Goal: Task Accomplishment & Management: Complete application form

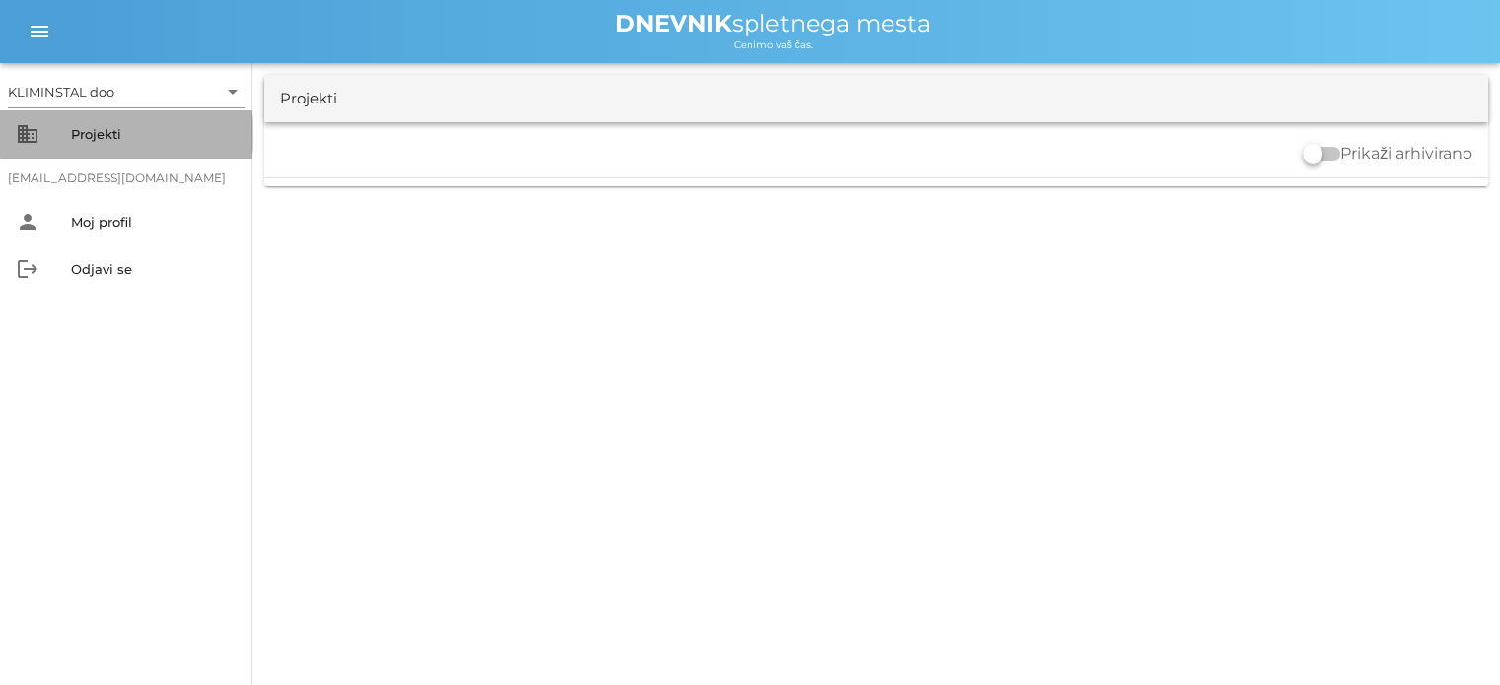
click at [110, 136] on font "Projekti" at bounding box center [96, 134] width 50 height 16
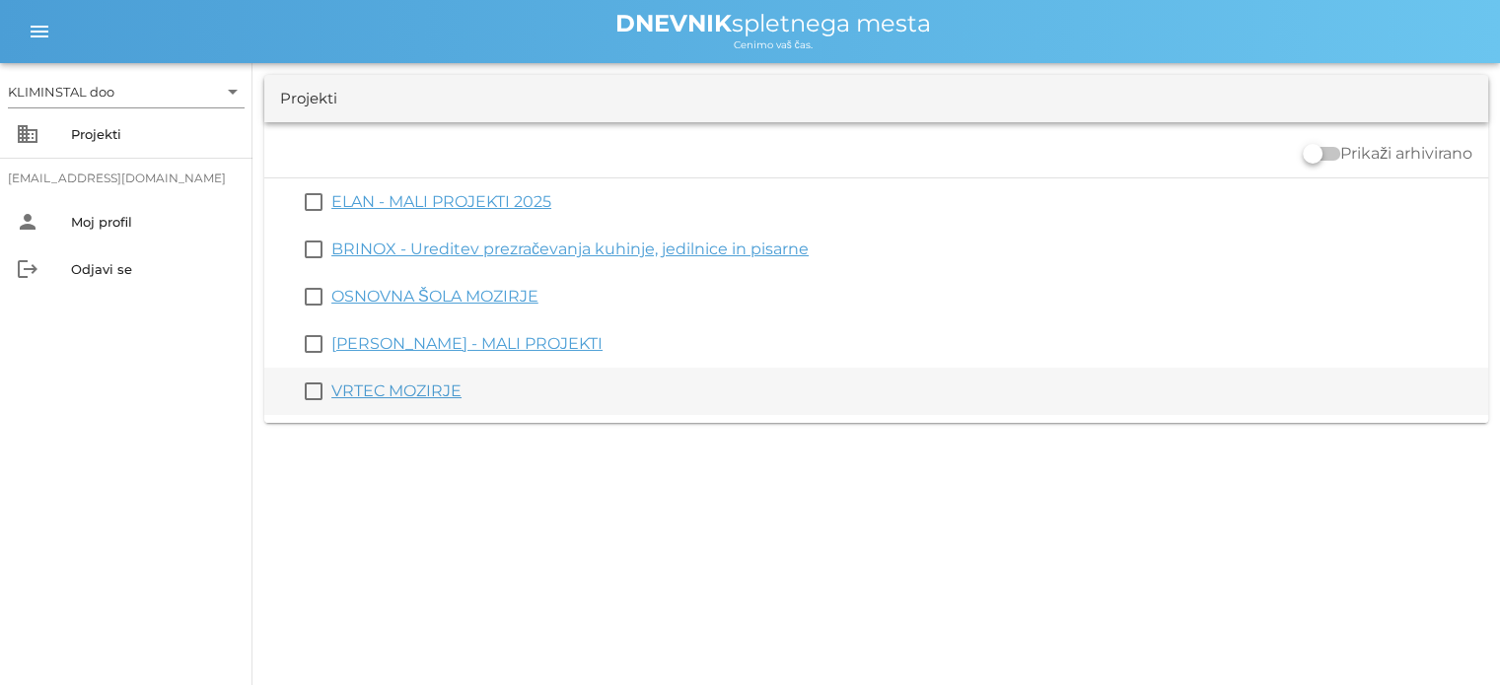
click at [424, 387] on font "VRTEC MOZIRJE" at bounding box center [396, 391] width 130 height 19
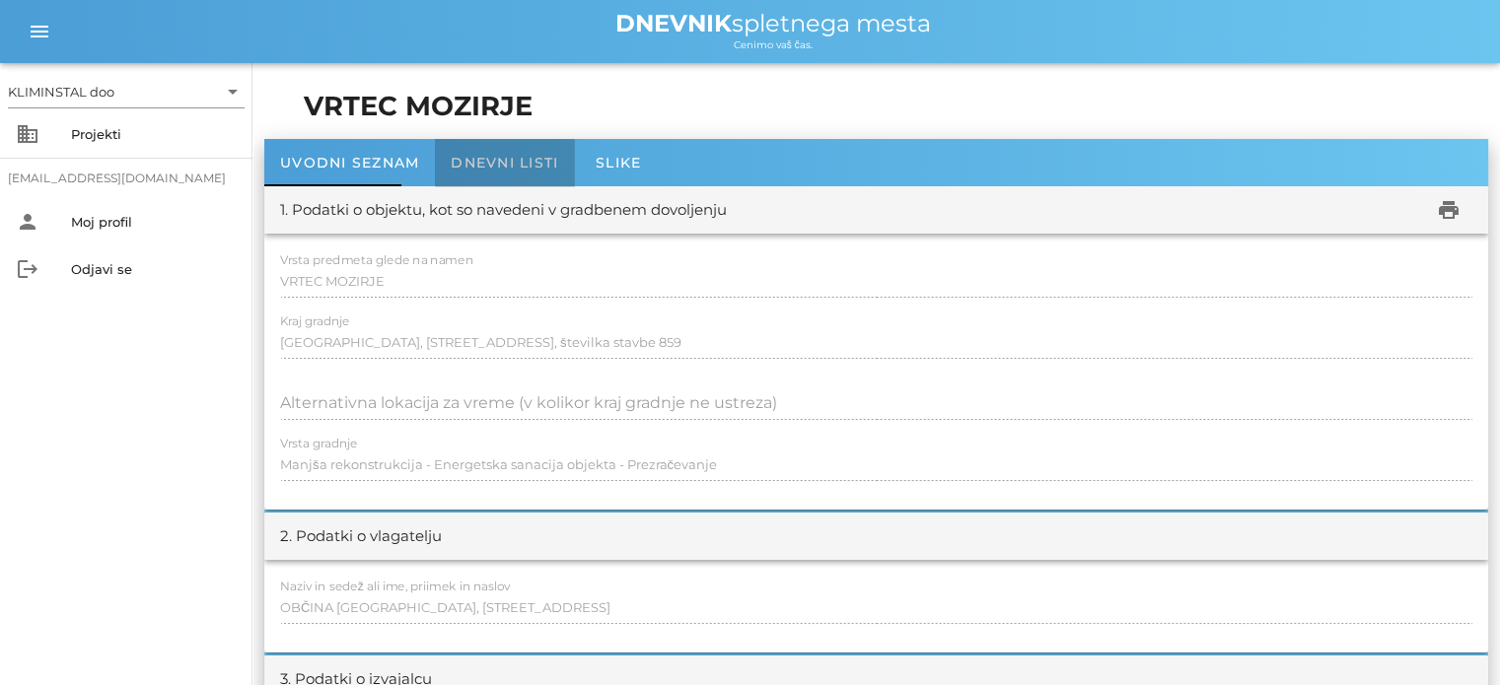
click at [509, 165] on font "Dnevni listi" at bounding box center [504, 163] width 107 height 18
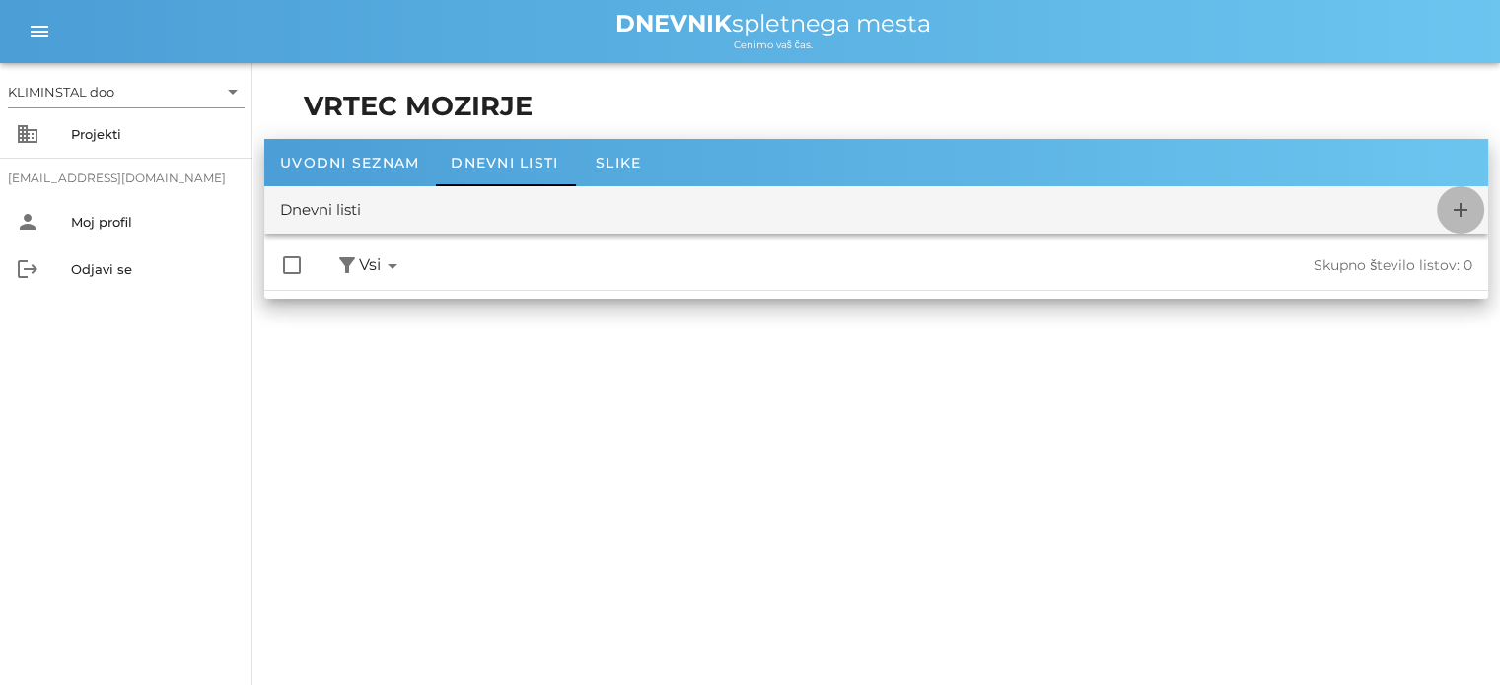
click at [1466, 208] on icon "add" at bounding box center [1461, 210] width 24 height 24
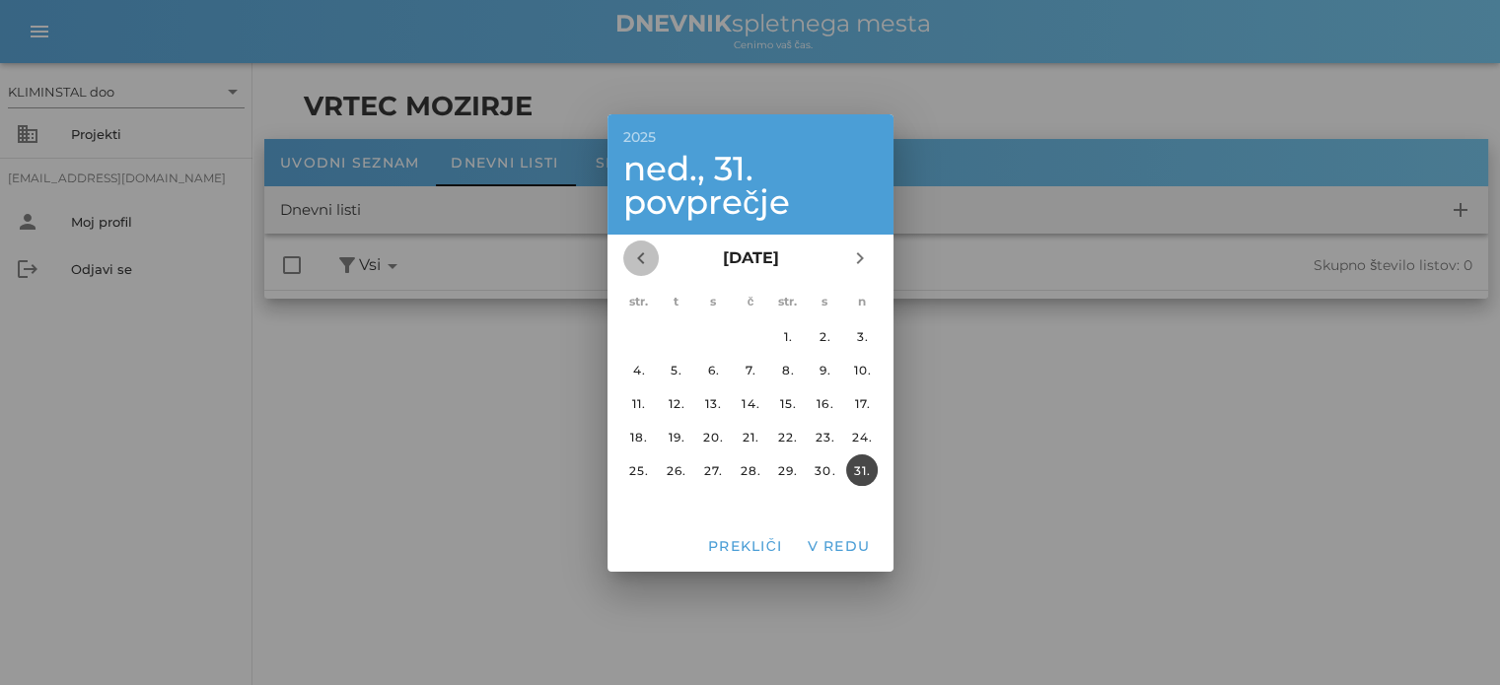
click at [640, 255] on icon "chevron_left" at bounding box center [641, 259] width 24 height 24
click at [503, 450] on div at bounding box center [750, 342] width 1500 height 685
click at [744, 547] on font "Prekliči" at bounding box center [745, 546] width 74 height 18
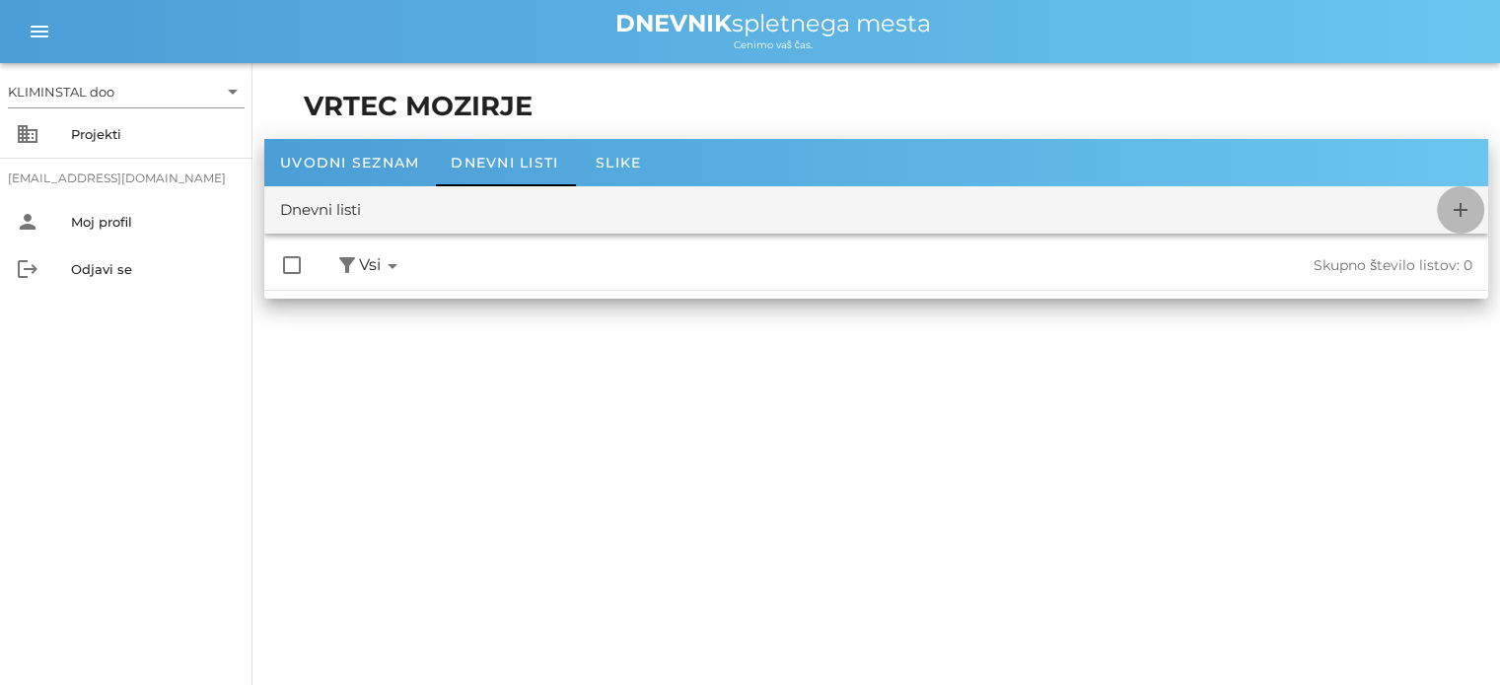
click at [1451, 207] on icon "add" at bounding box center [1461, 210] width 24 height 24
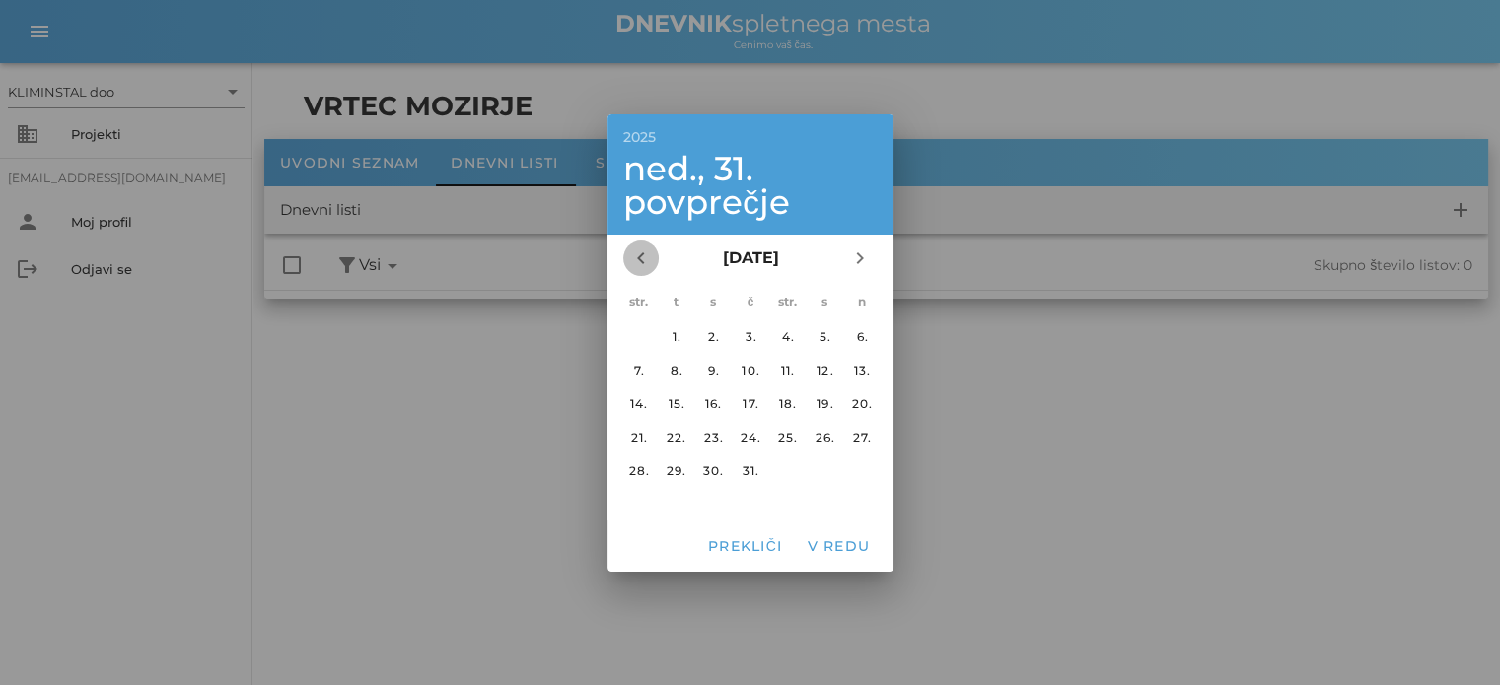
click at [636, 256] on icon "chevron_left" at bounding box center [641, 259] width 24 height 24
click at [857, 262] on icon "chevron_right" at bounding box center [860, 259] width 24 height 24
click at [674, 459] on button "29." at bounding box center [676, 471] width 32 height 32
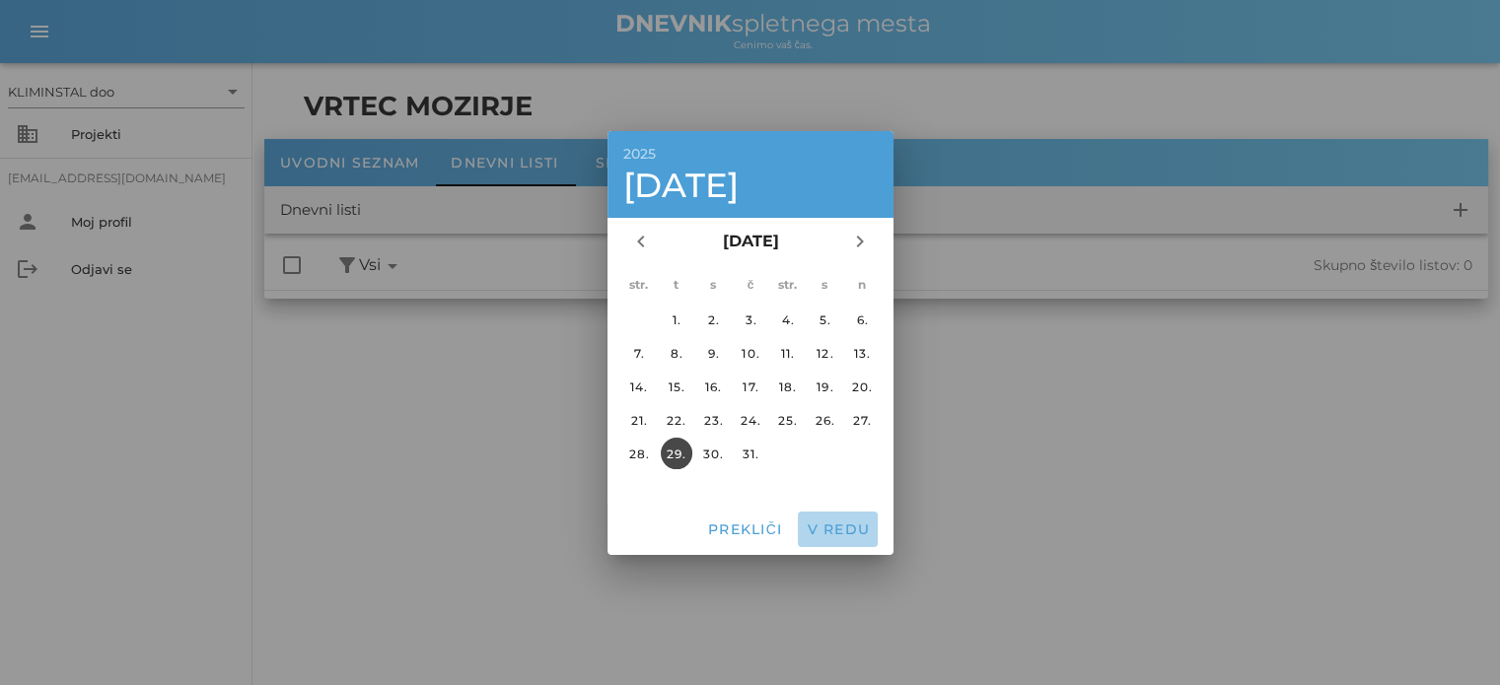
click at [841, 531] on font "V redu" at bounding box center [838, 530] width 63 height 18
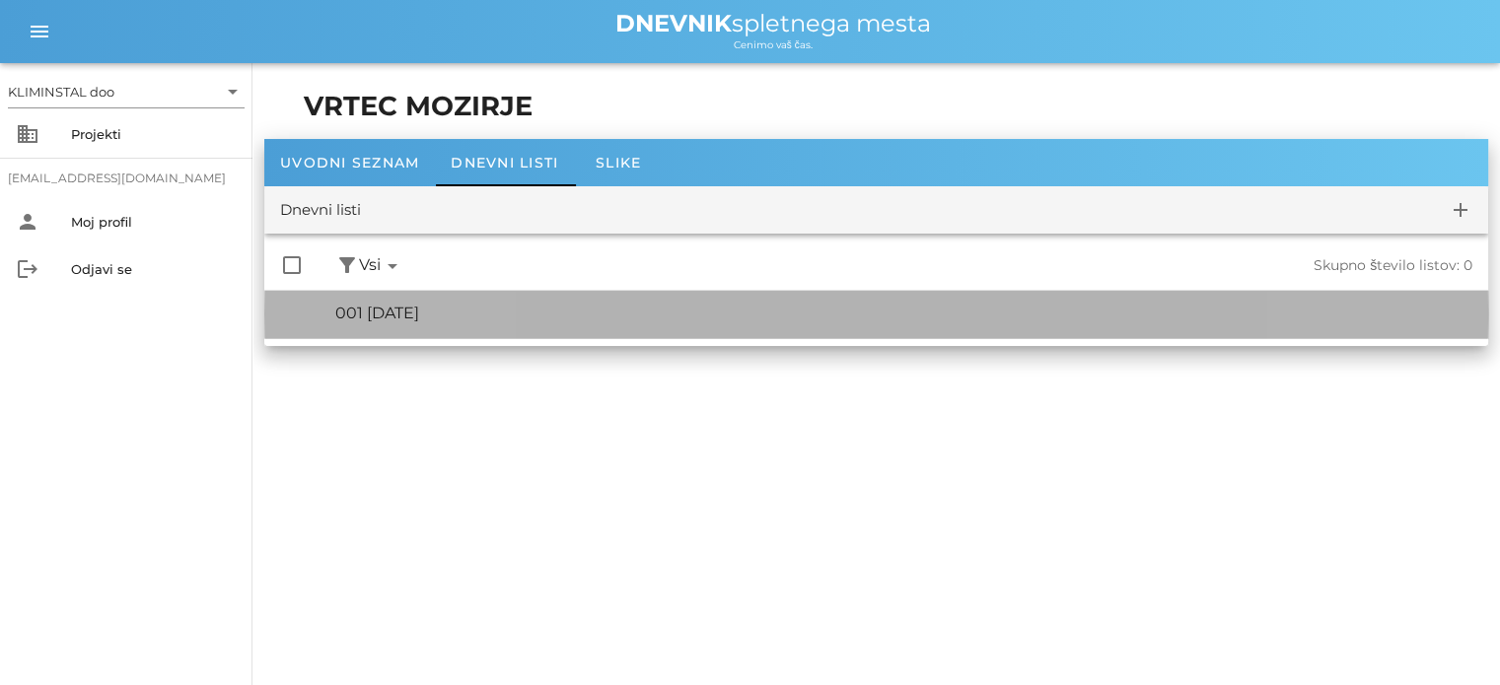
click at [419, 320] on font "001 [DATE]" at bounding box center [377, 313] width 84 height 19
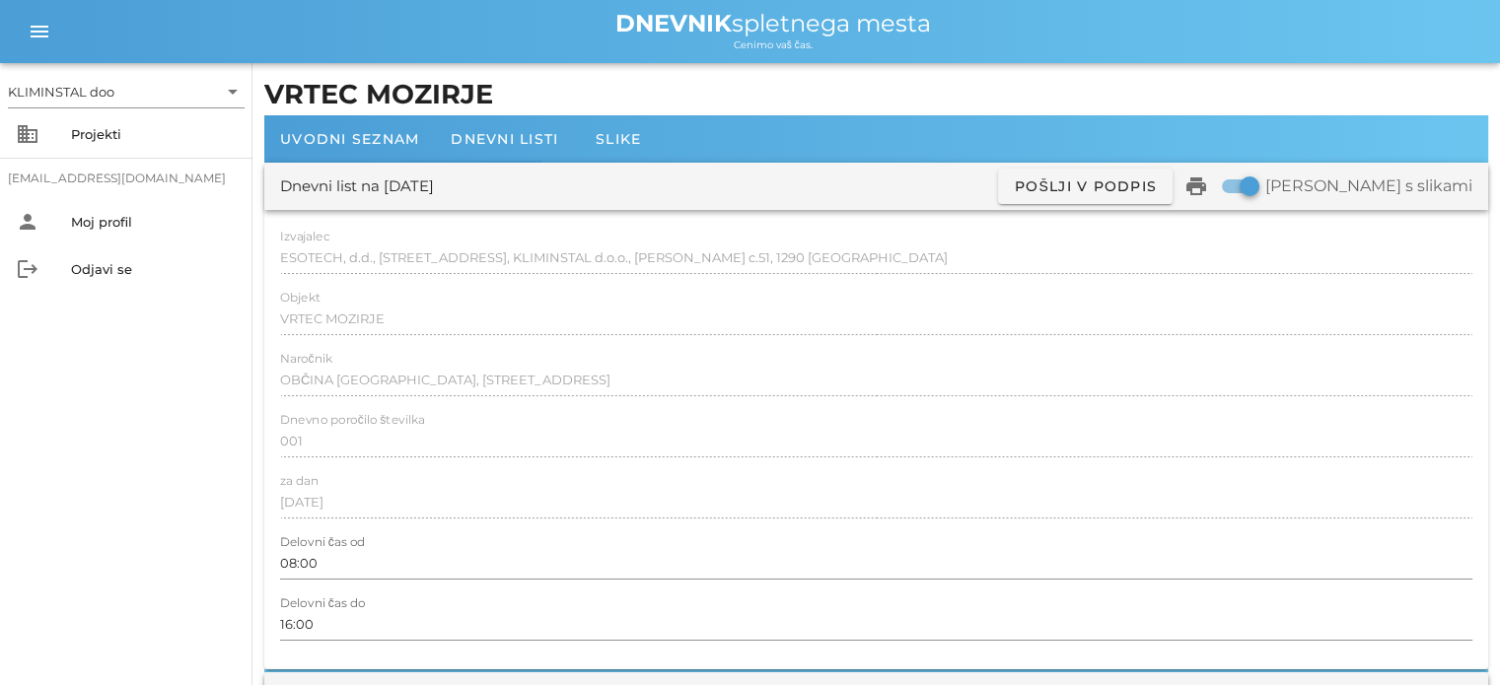
scroll to position [128, 0]
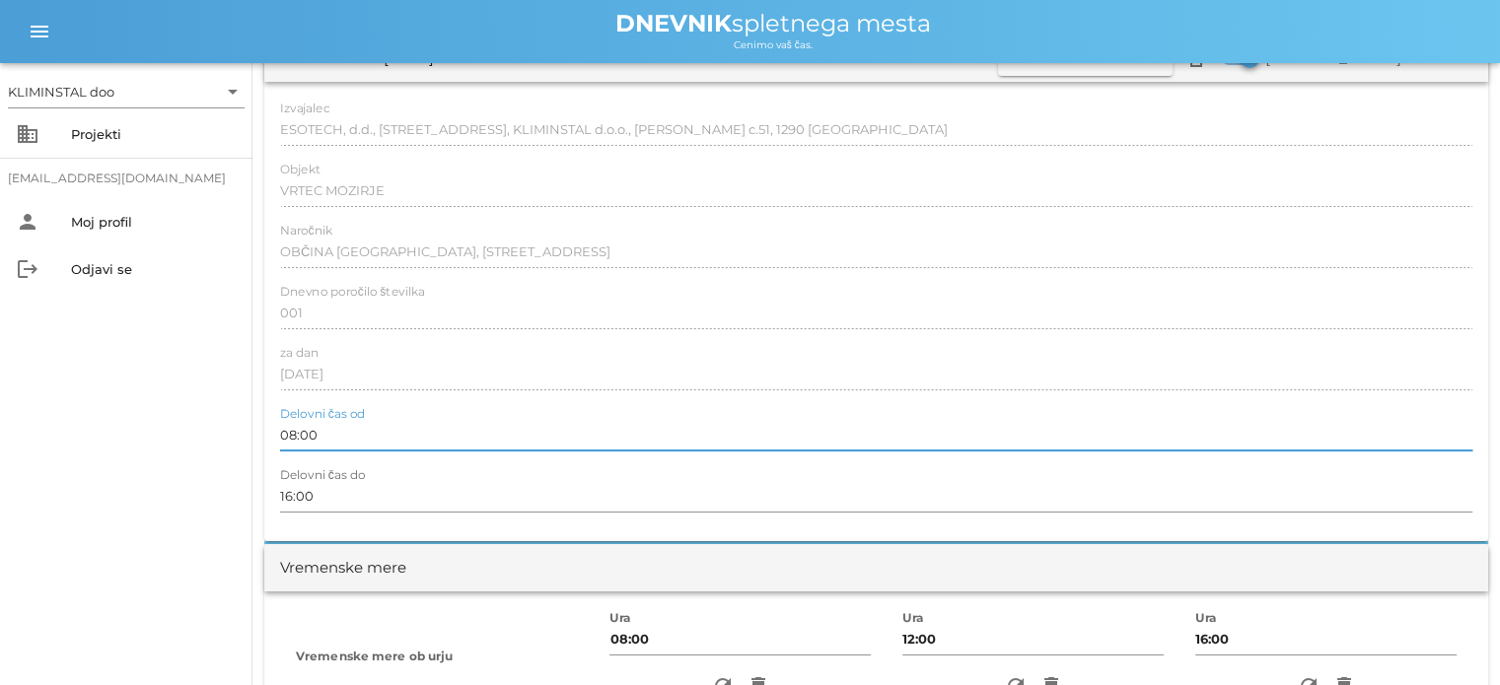
click at [344, 431] on input "08:00" at bounding box center [876, 435] width 1192 height 32
type input "0"
click at [344, 431] on input "06:16" at bounding box center [876, 435] width 1192 height 32
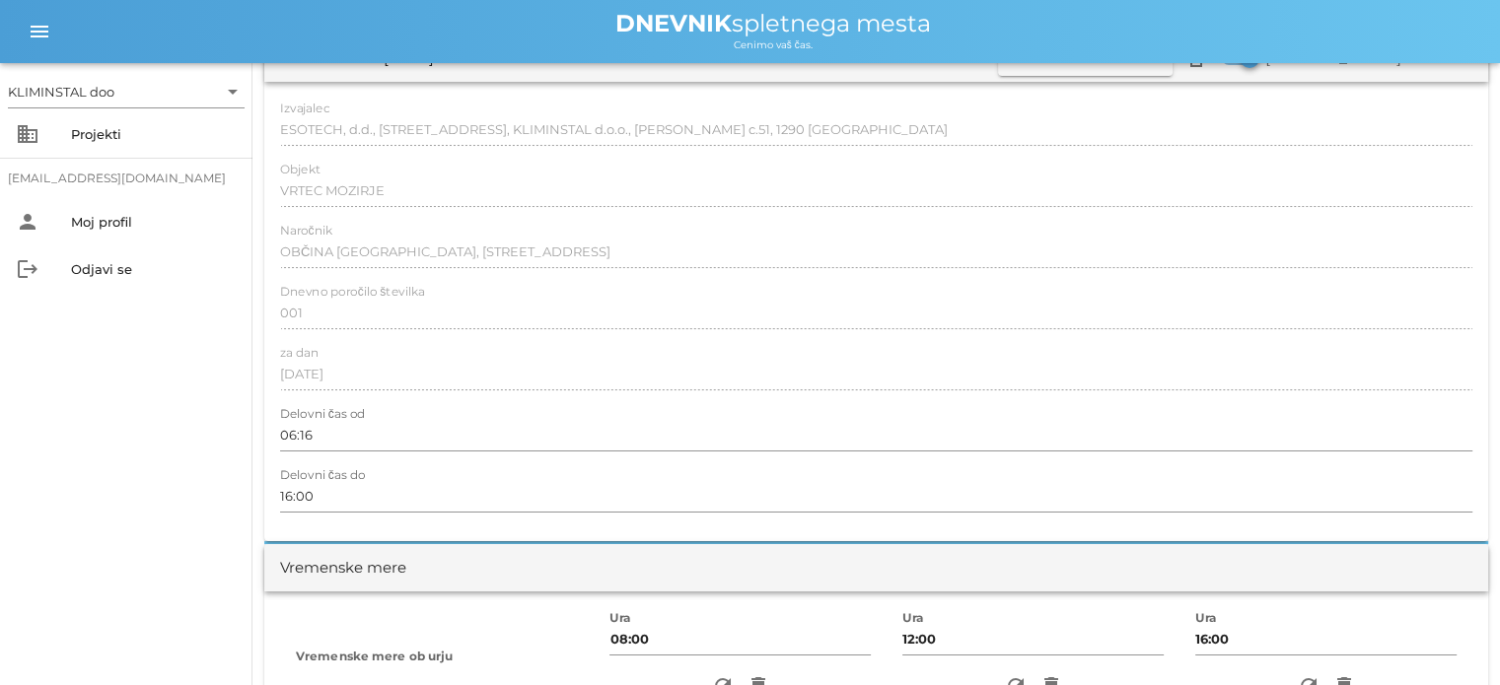
click at [412, 389] on div at bounding box center [876, 396] width 1192 height 14
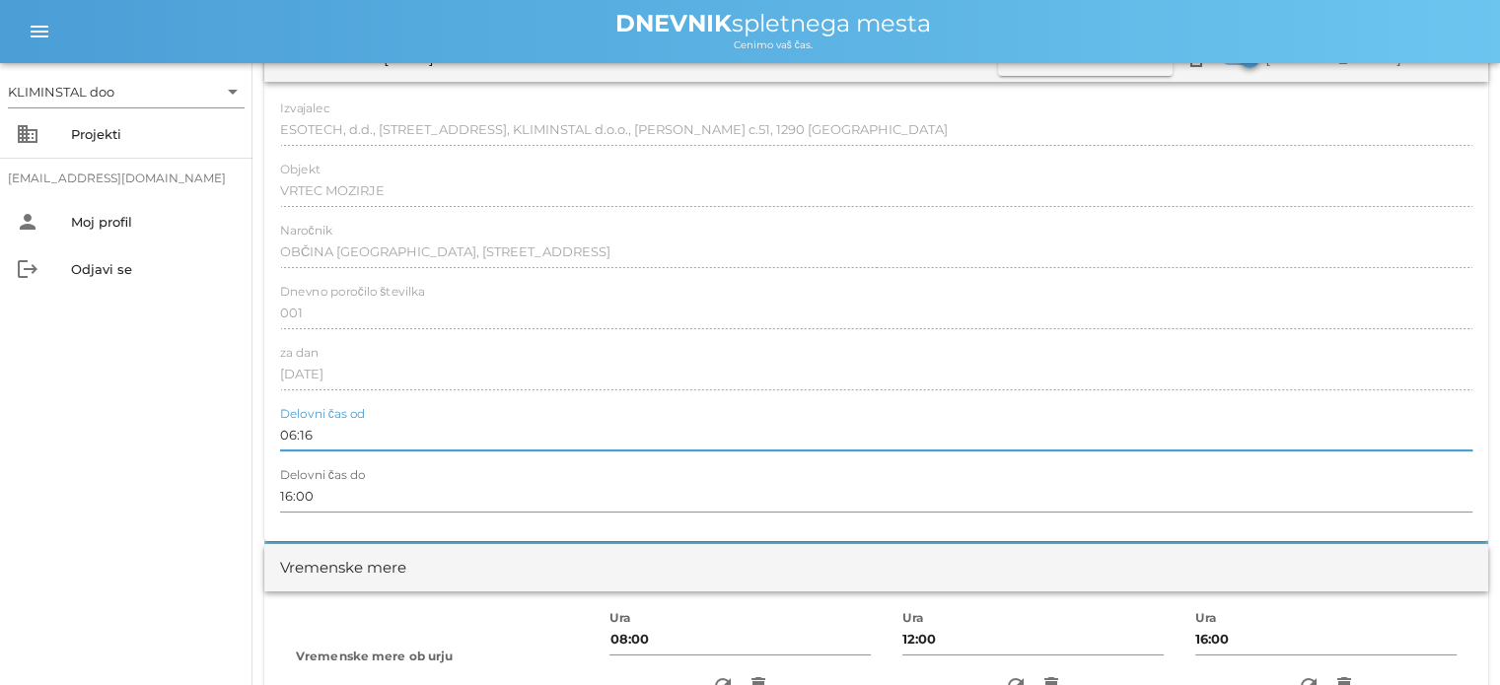
click at [325, 433] on input "06:16" at bounding box center [876, 435] width 1192 height 32
type input "0"
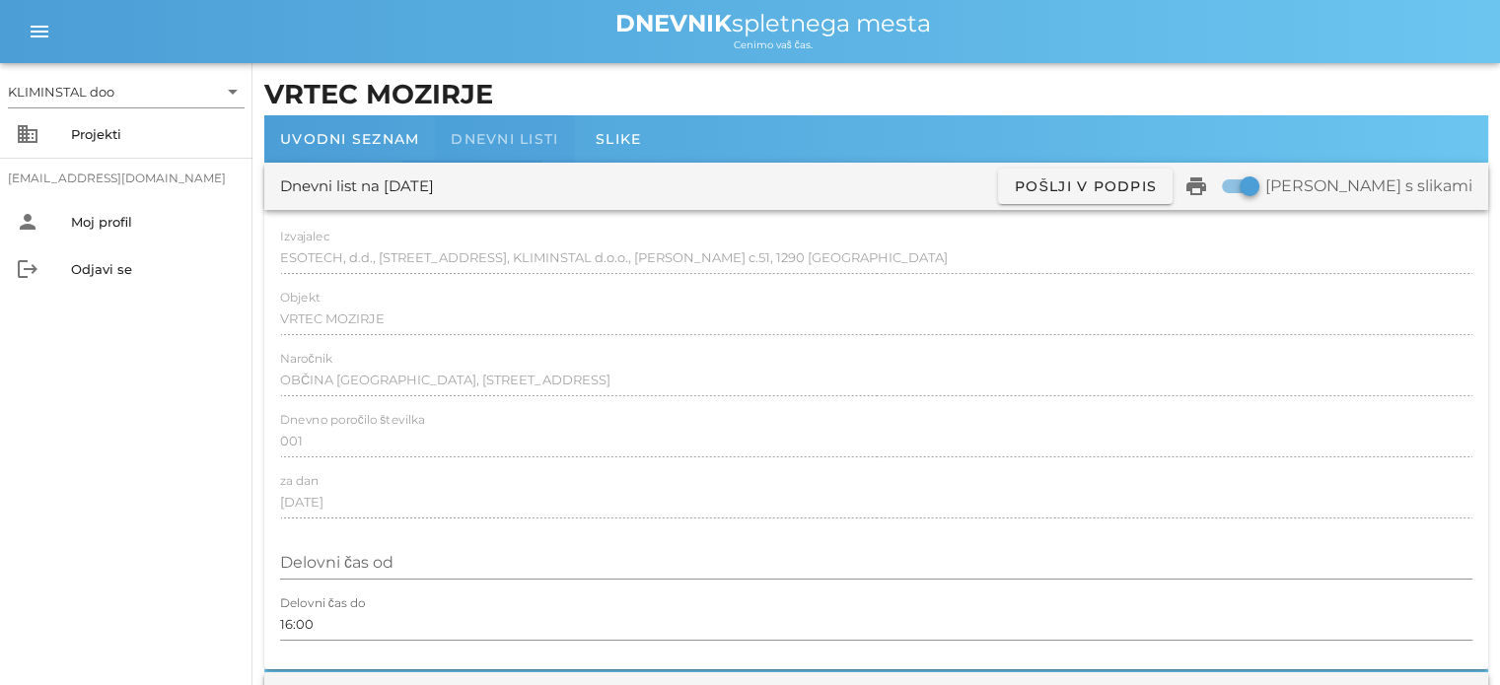
click at [478, 131] on font "Dnevni listi" at bounding box center [504, 139] width 107 height 18
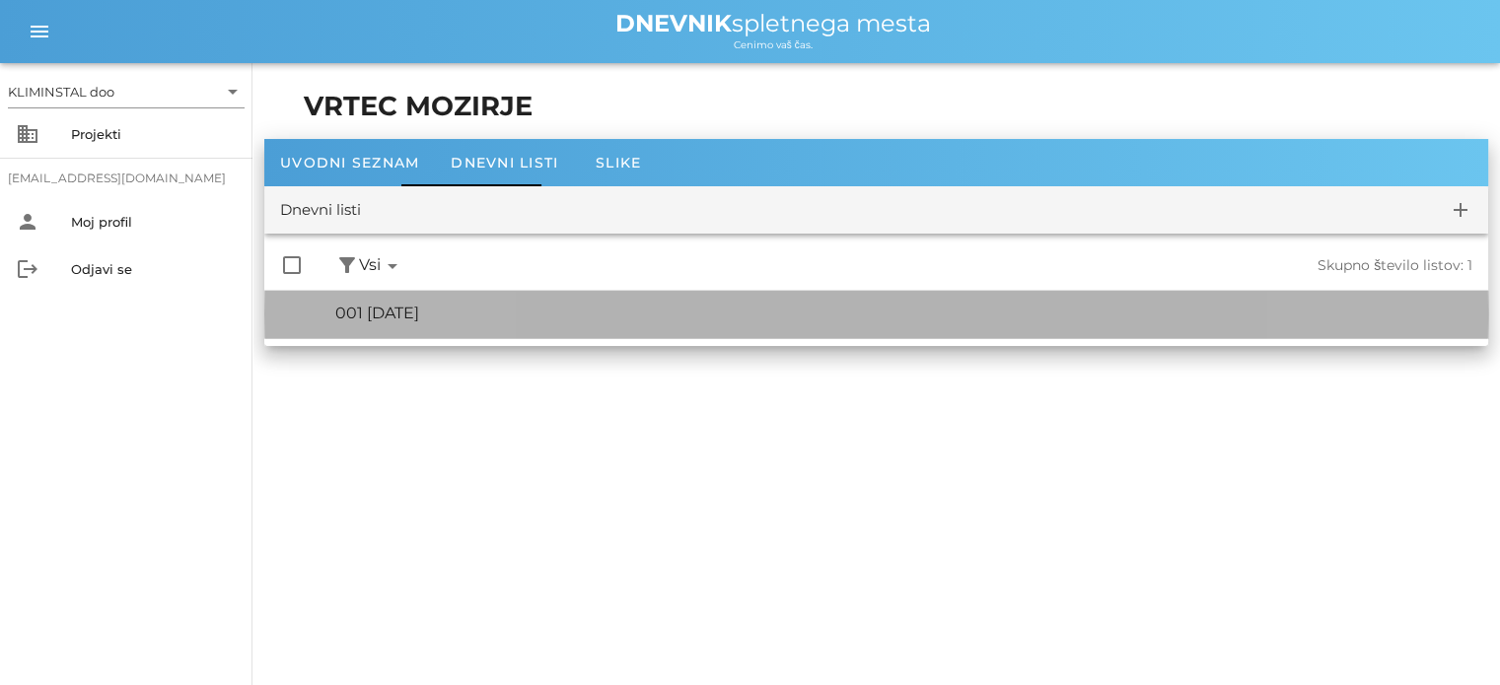
click at [403, 311] on font "001 [DATE]" at bounding box center [377, 313] width 84 height 19
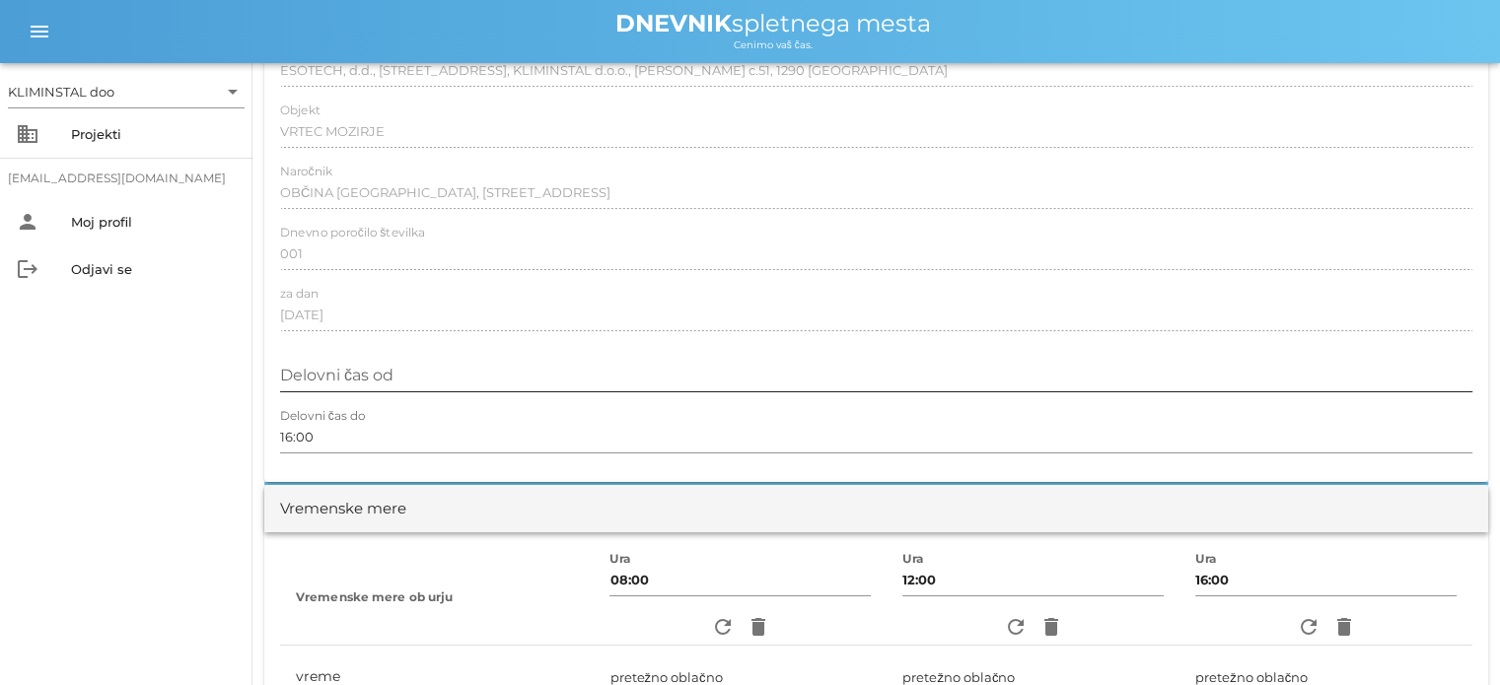
scroll to position [205, 0]
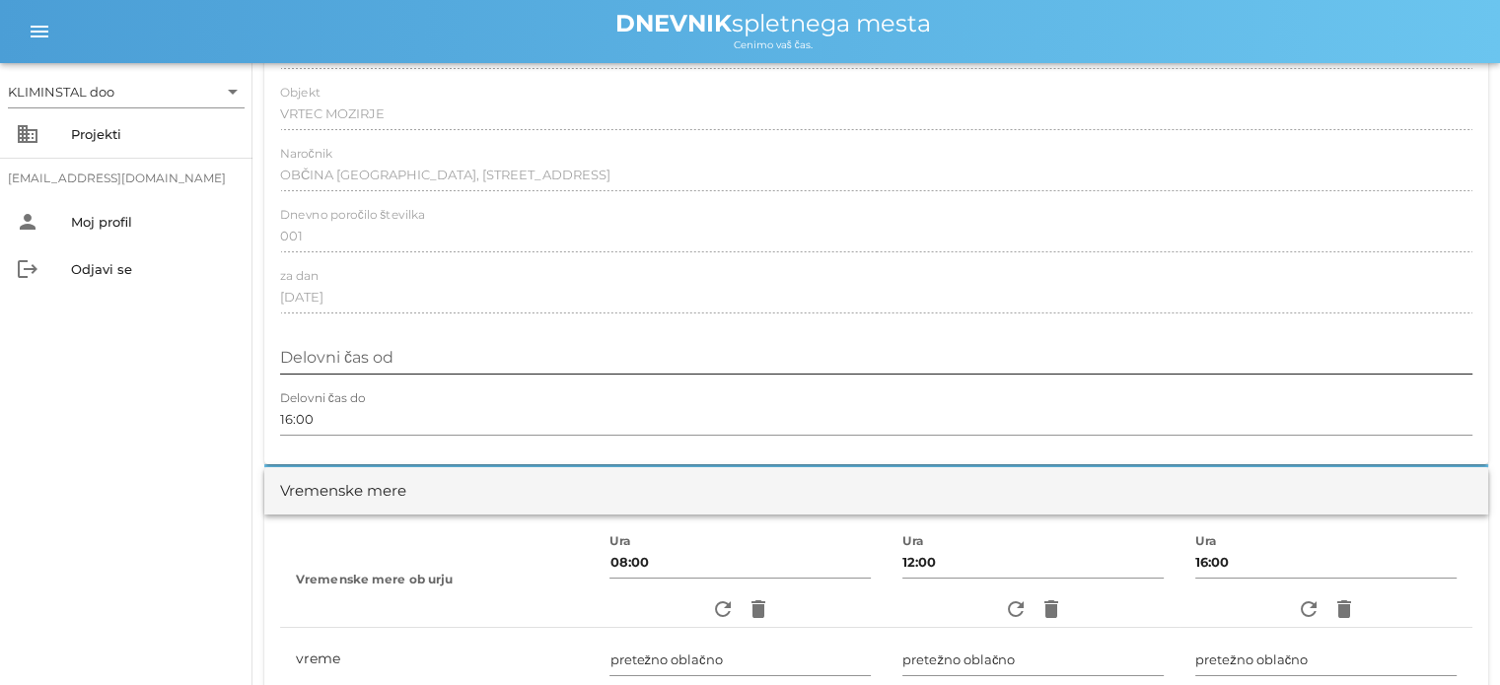
click at [429, 356] on input "Delovni čas od" at bounding box center [876, 358] width 1192 height 32
type input "06:00"
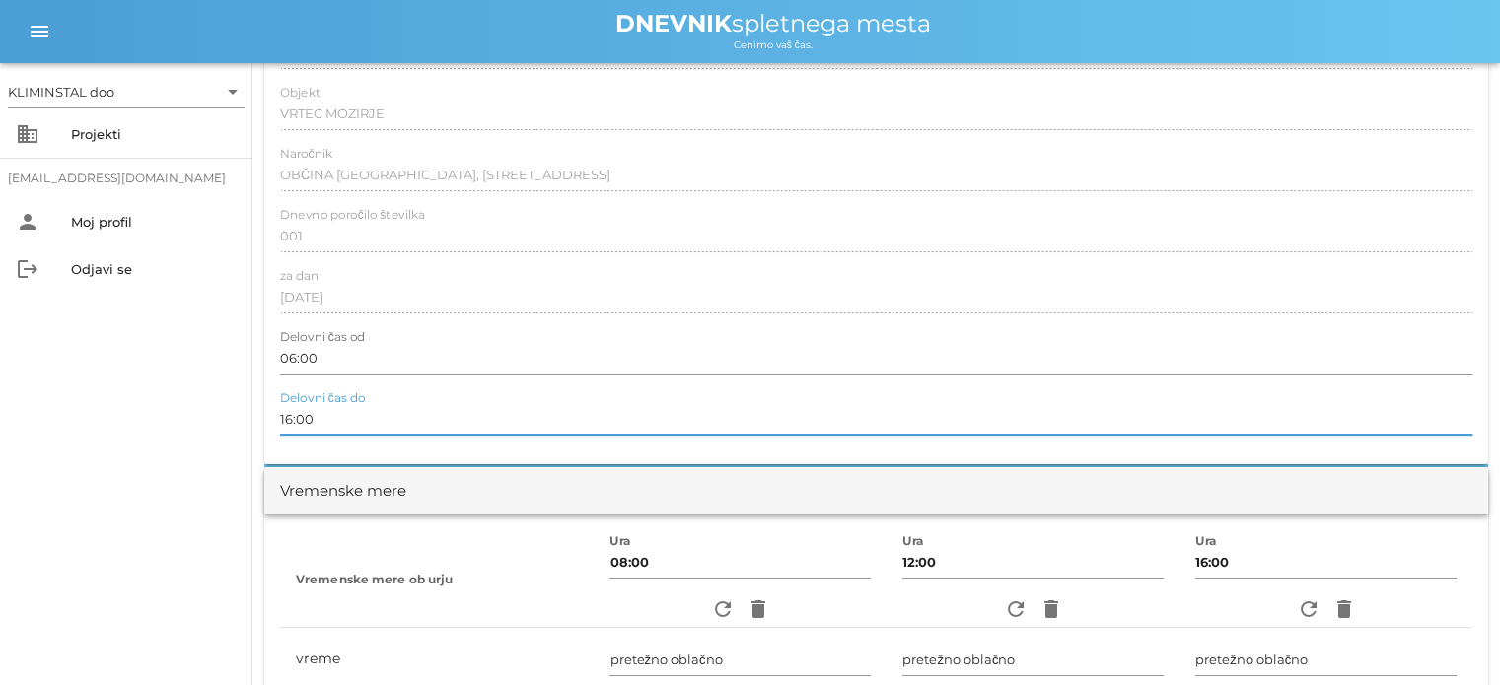
click at [404, 419] on input "16:00" at bounding box center [876, 419] width 1192 height 32
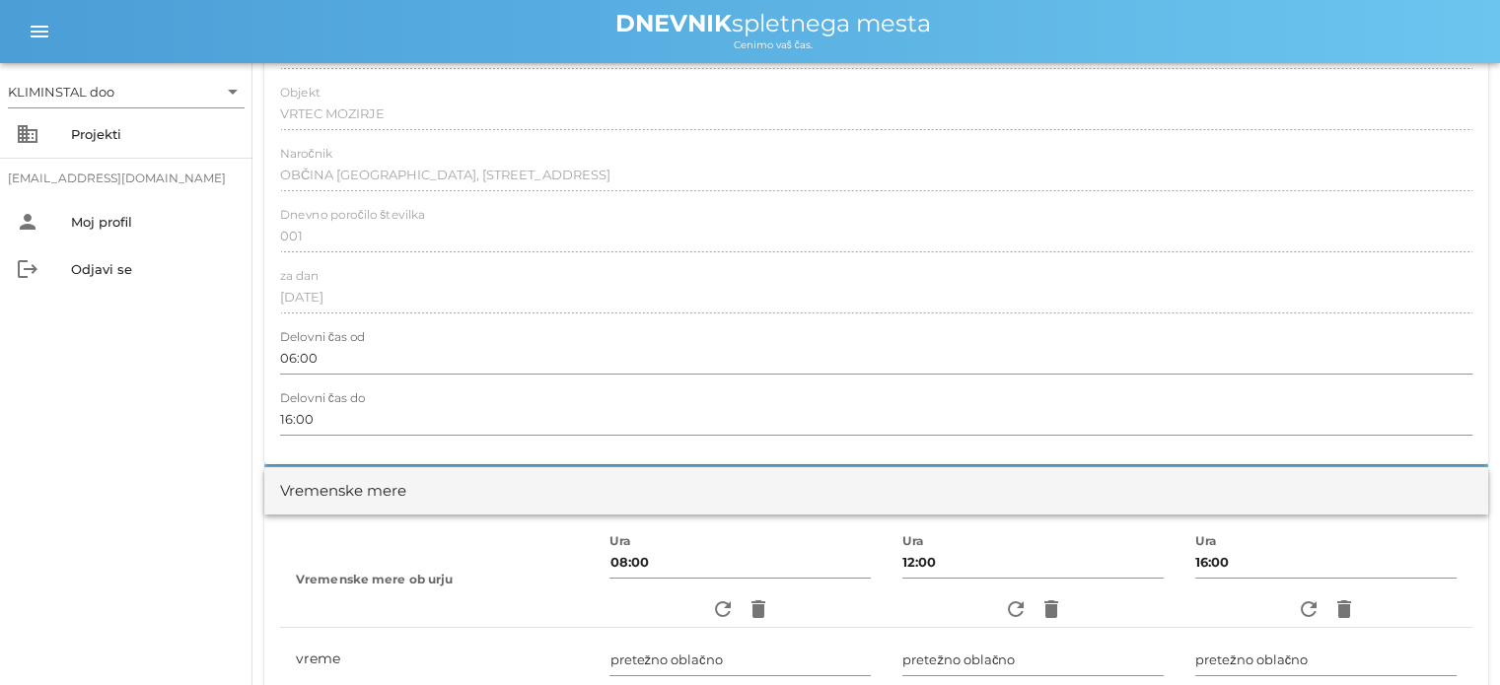
click at [430, 559] on th "Vremenske mere ob urju" at bounding box center [437, 580] width 314 height 98
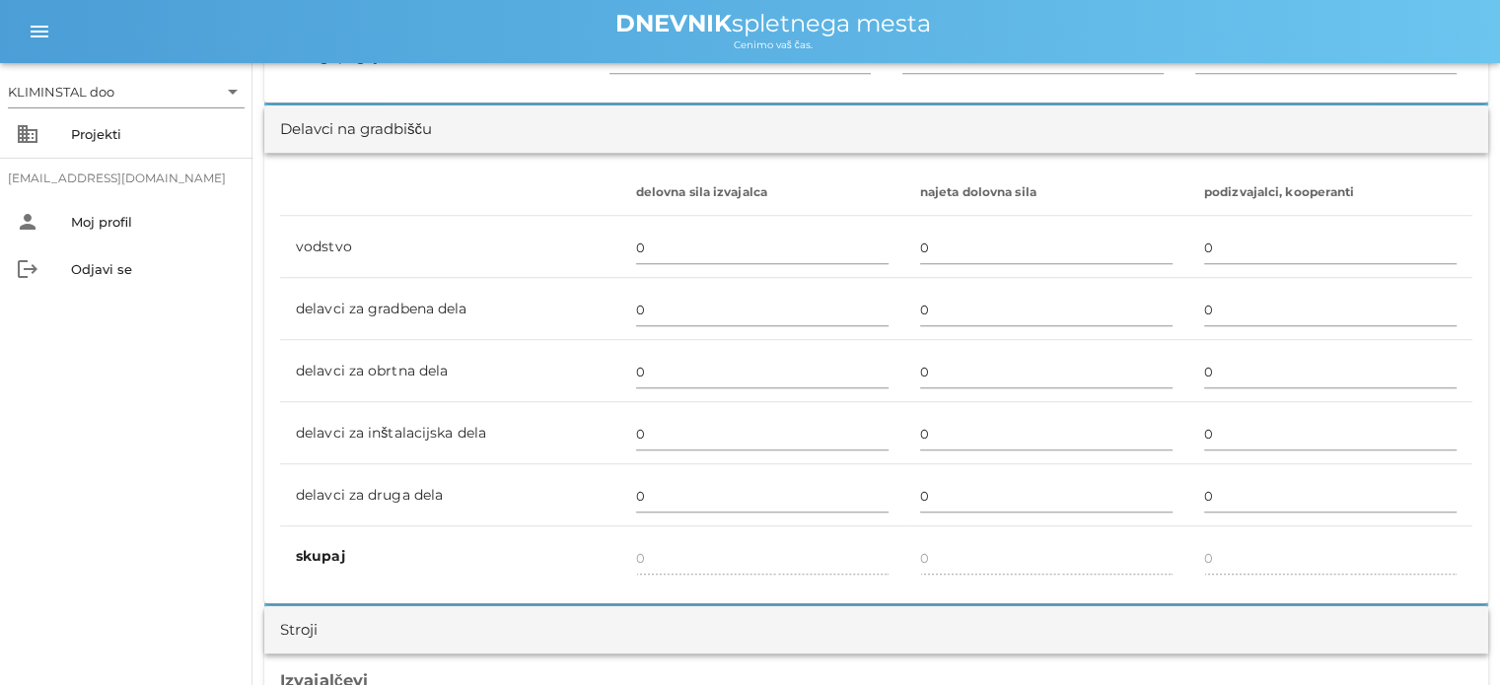
scroll to position [1156, 0]
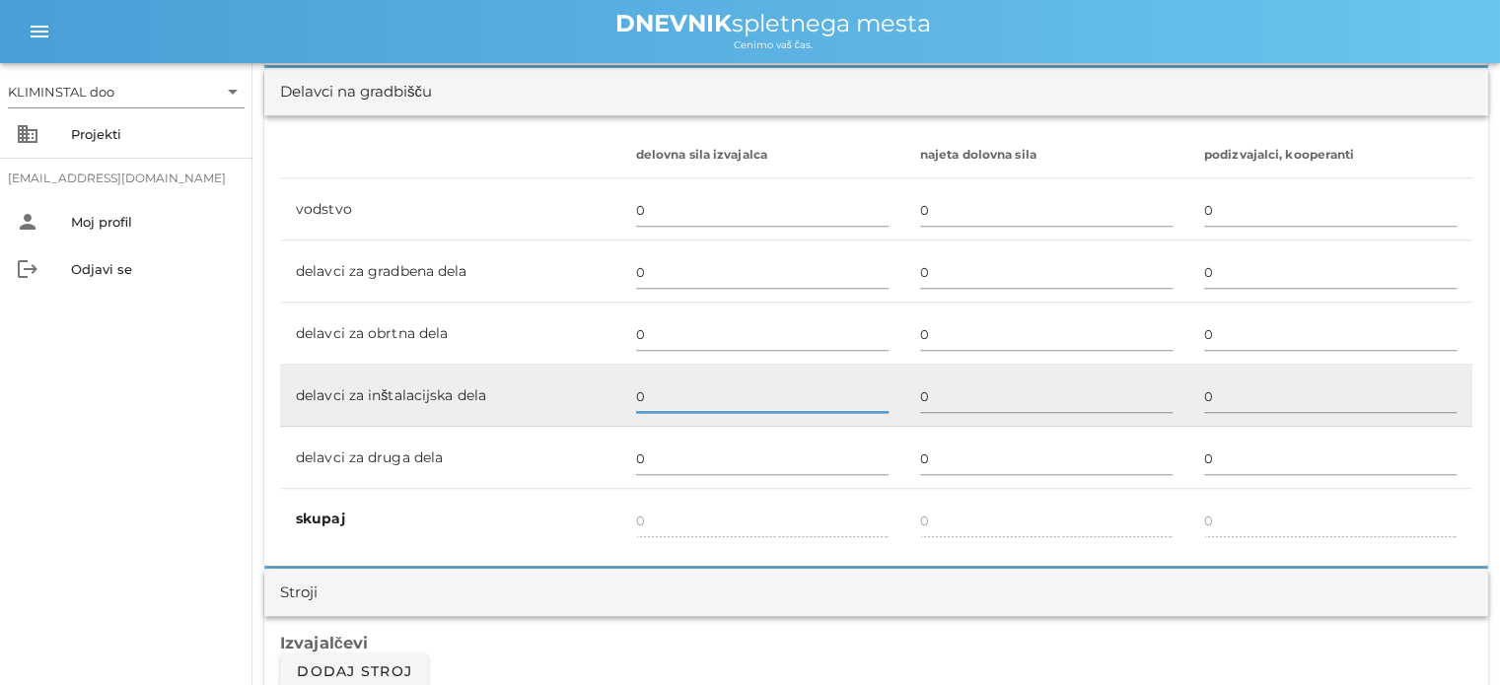
click at [636, 399] on input "0" at bounding box center [762, 397] width 252 height 32
type input "3"
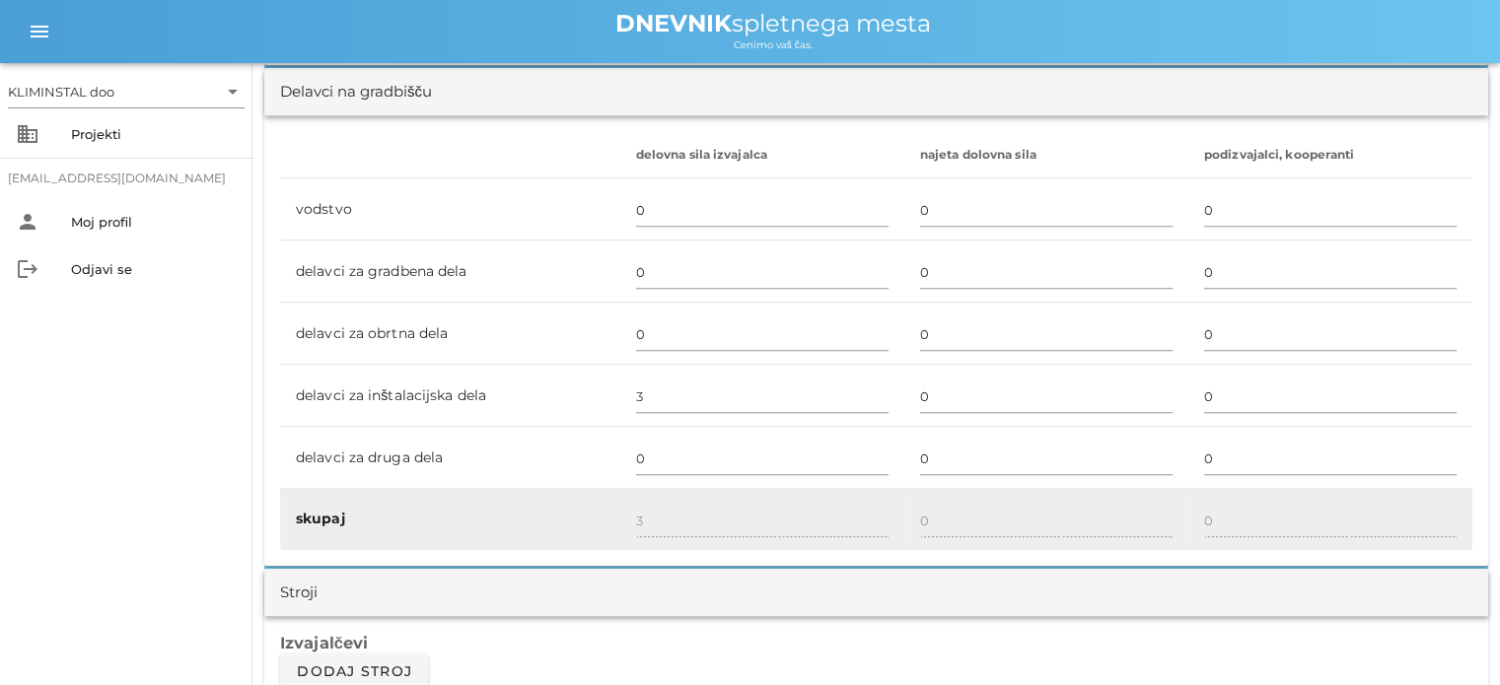
click at [672, 501] on div "3" at bounding box center [762, 521] width 252 height 57
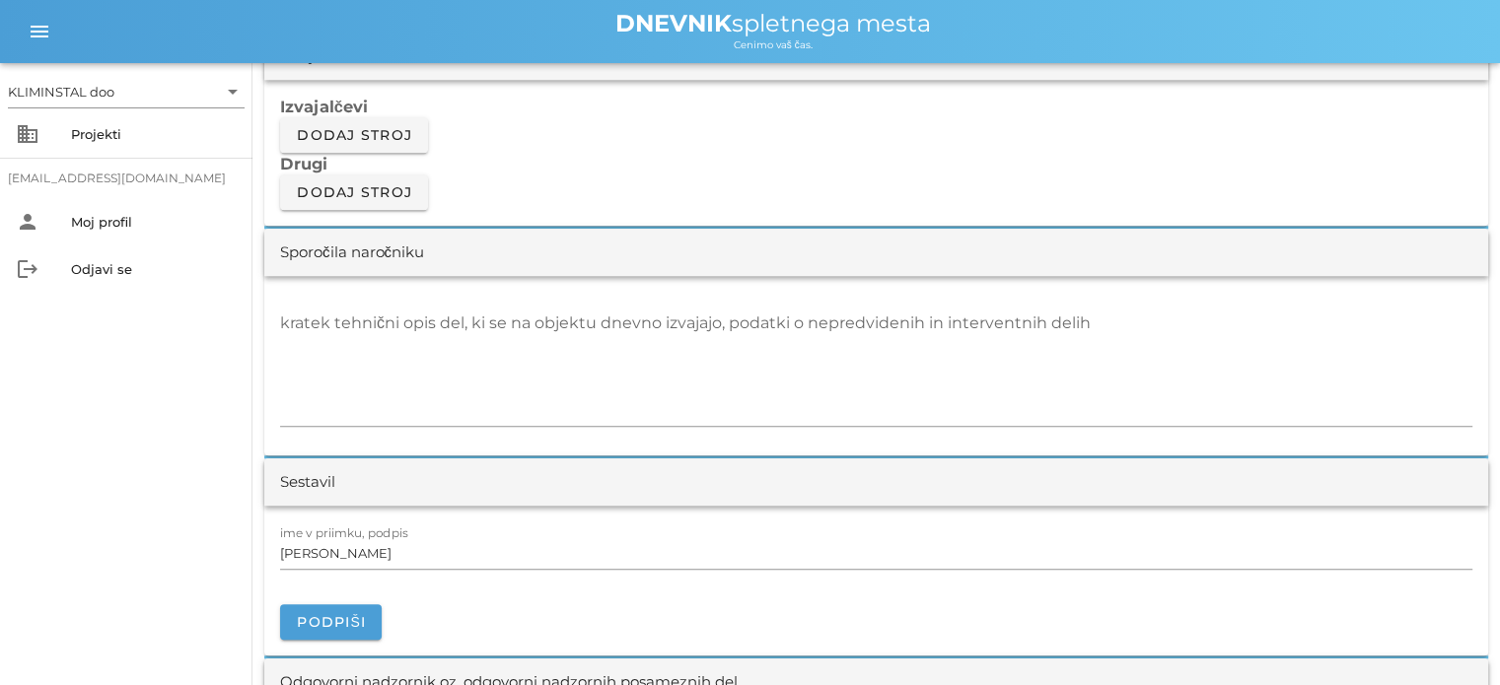
scroll to position [1692, 0]
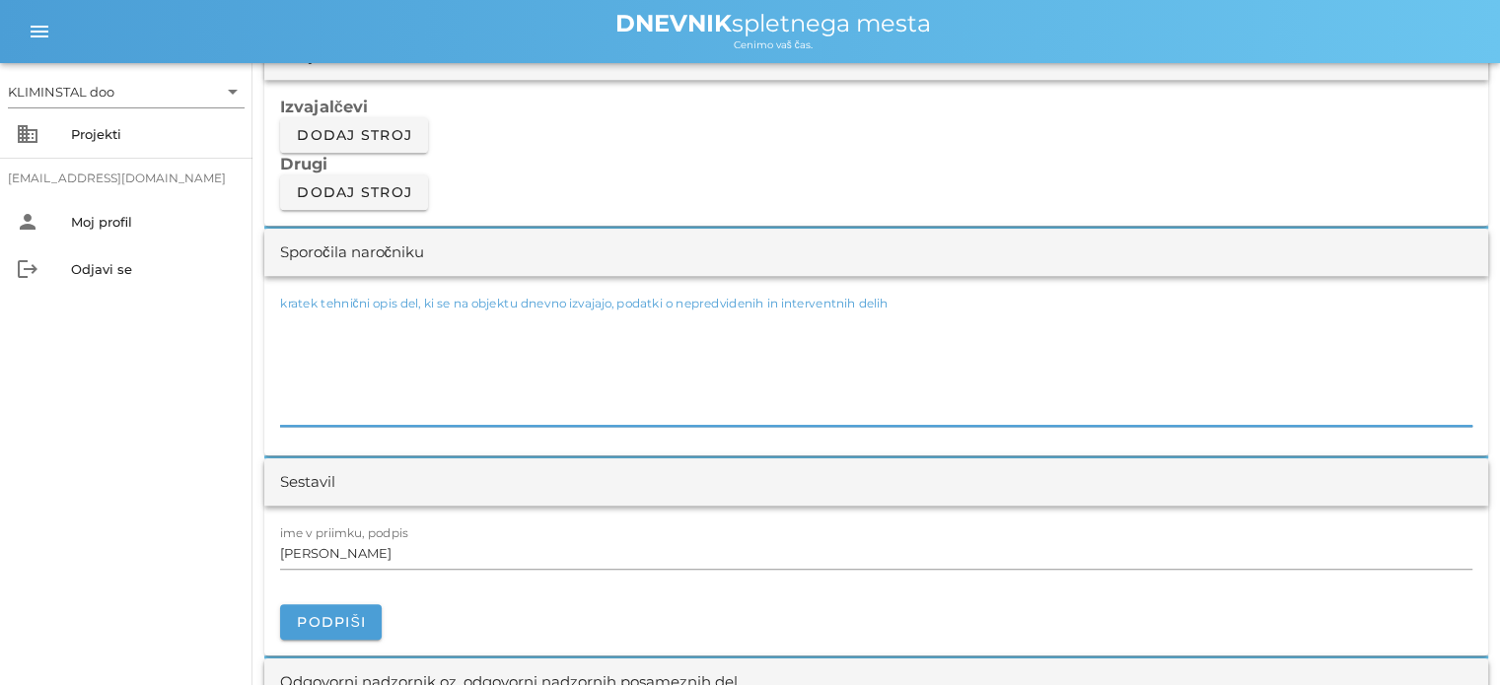
click at [300, 326] on textarea "kratek tehnični opis del, ki se na objektu dnevno izvajajo, podatki o nepredvid…" at bounding box center [876, 367] width 1192 height 118
click at [276, 318] on div "kratek tehnični opis del, ki se na objektu dnevno izvajajo, podatki o nepredvid…" at bounding box center [876, 365] width 1224 height 179
click at [284, 317] on textarea "- montaža odvodne in dovodne linije v mansardi ( spiro cev )" at bounding box center [876, 367] width 1192 height 118
click at [292, 318] on textarea "- - montaža odvodne in dovodne linije v mansardi ( spiro cev )" at bounding box center [876, 367] width 1192 height 118
click at [684, 354] on textarea "-ZG del - montaža odvodne in dovodne linije v mansardi ( spiro cev )" at bounding box center [876, 367] width 1192 height 118
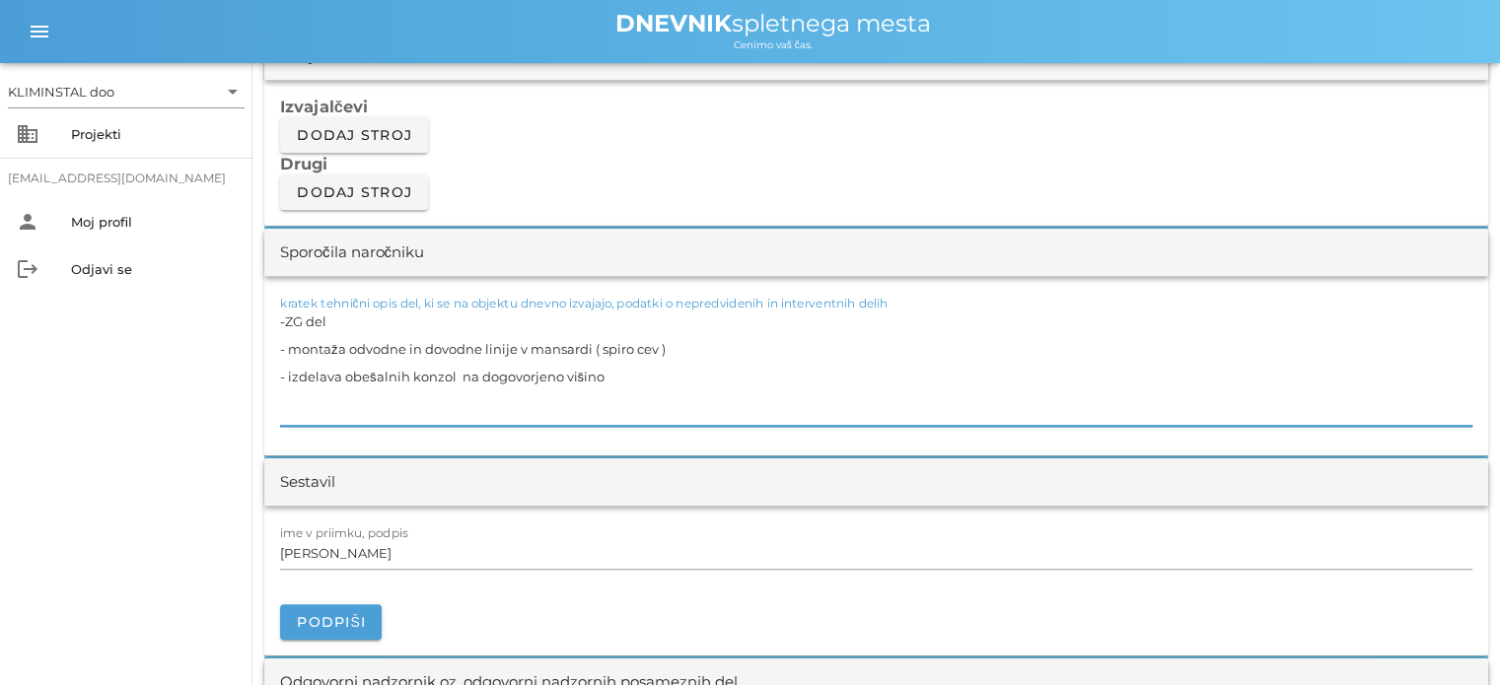
click at [592, 345] on textarea "-ZG del - montaža odvodne in dovodne linije v mansardi ( spiro cev ) - izdelava…" at bounding box center [876, 367] width 1192 height 118
click at [368, 401] on textarea "-ZG del - montaža odvodne in dovodne linije v mansardi ( spiro cev ) - izdelava…" at bounding box center [876, 367] width 1192 height 118
click at [618, 383] on textarea "-ZG del - montaža odvodne in dovodne linije v mansardi ( spiro cev ) - izdelava…" at bounding box center [876, 367] width 1192 height 118
click at [356, 314] on textarea "-ZG del - montaža odvodne in dovodne linije v mansardi ( spiro cev ) - izdelava…" at bounding box center [876, 367] width 1192 height 118
type textarea "-ZG del - dvig cevi na streho in priprava za nadaljno montažo po načrtu - monta…"
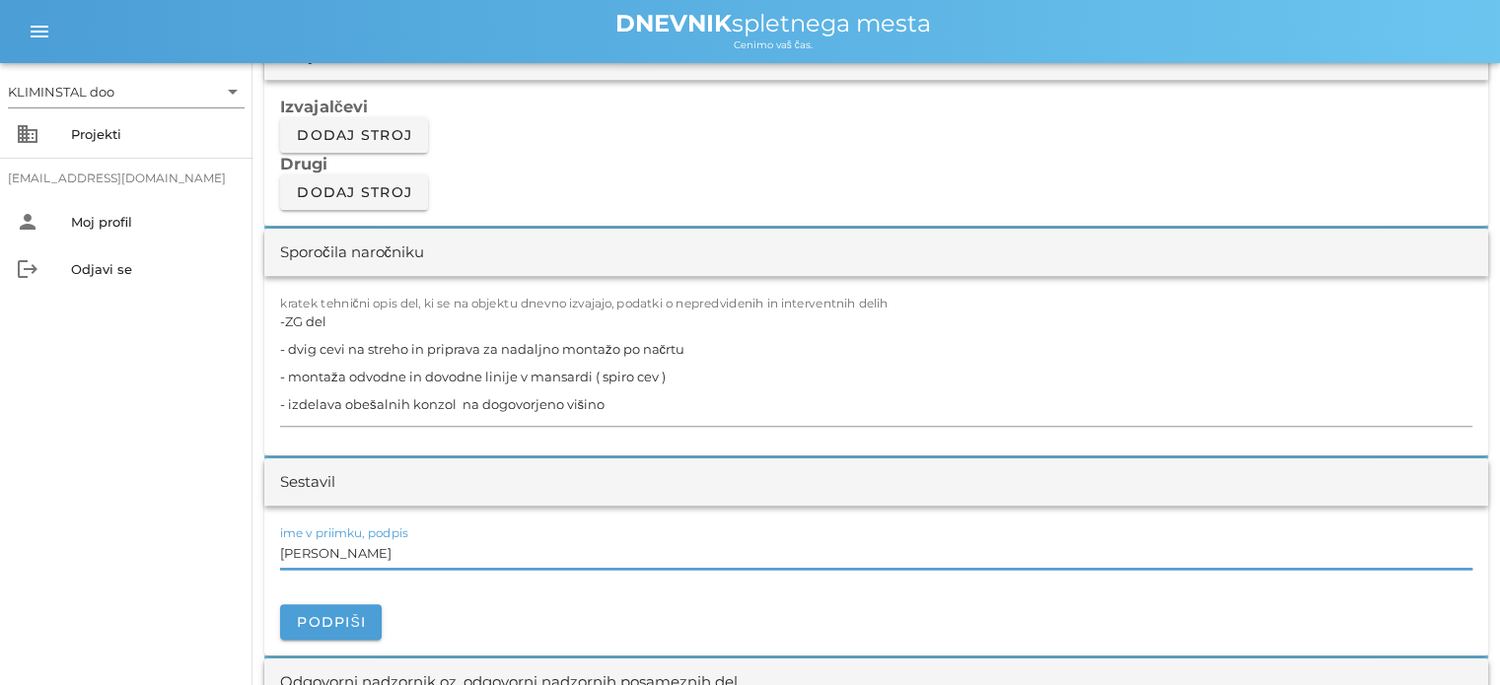
click at [456, 554] on input "[PERSON_NAME]" at bounding box center [876, 553] width 1192 height 32
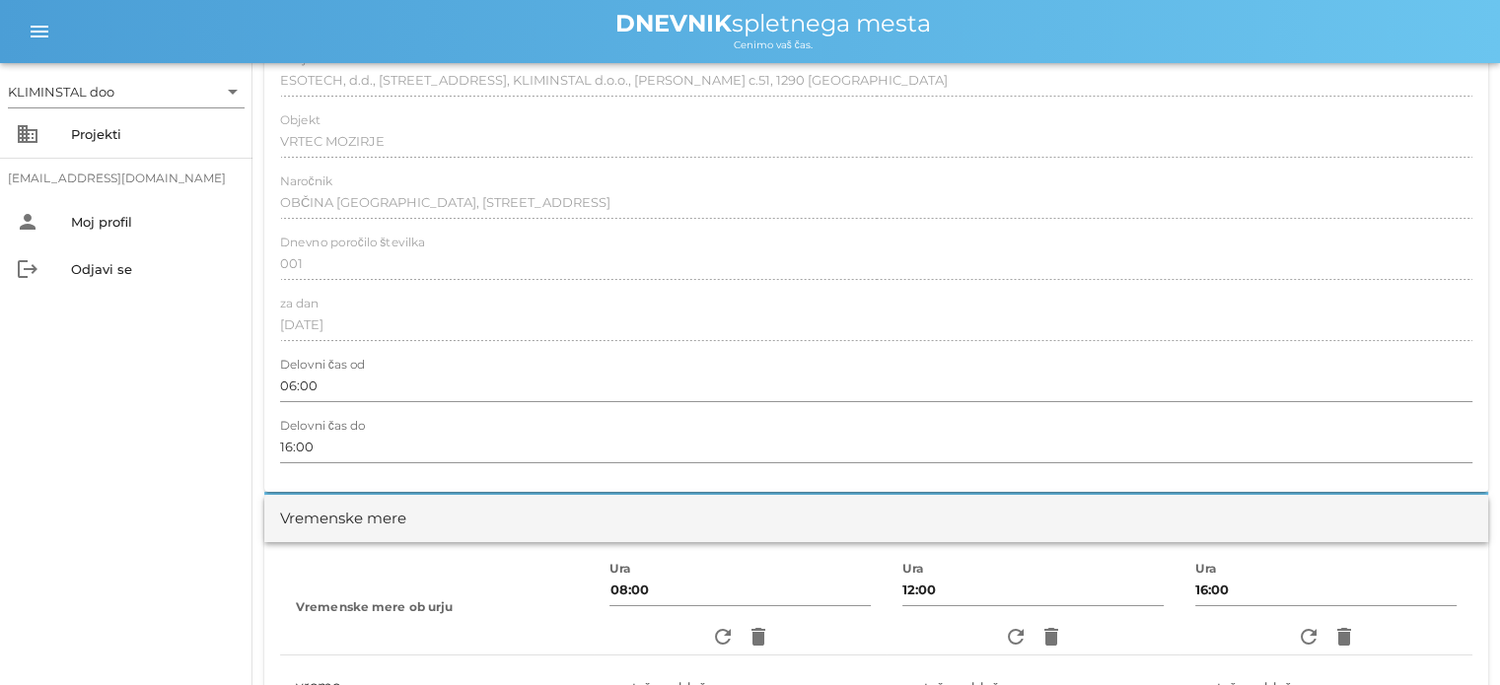
scroll to position [0, 0]
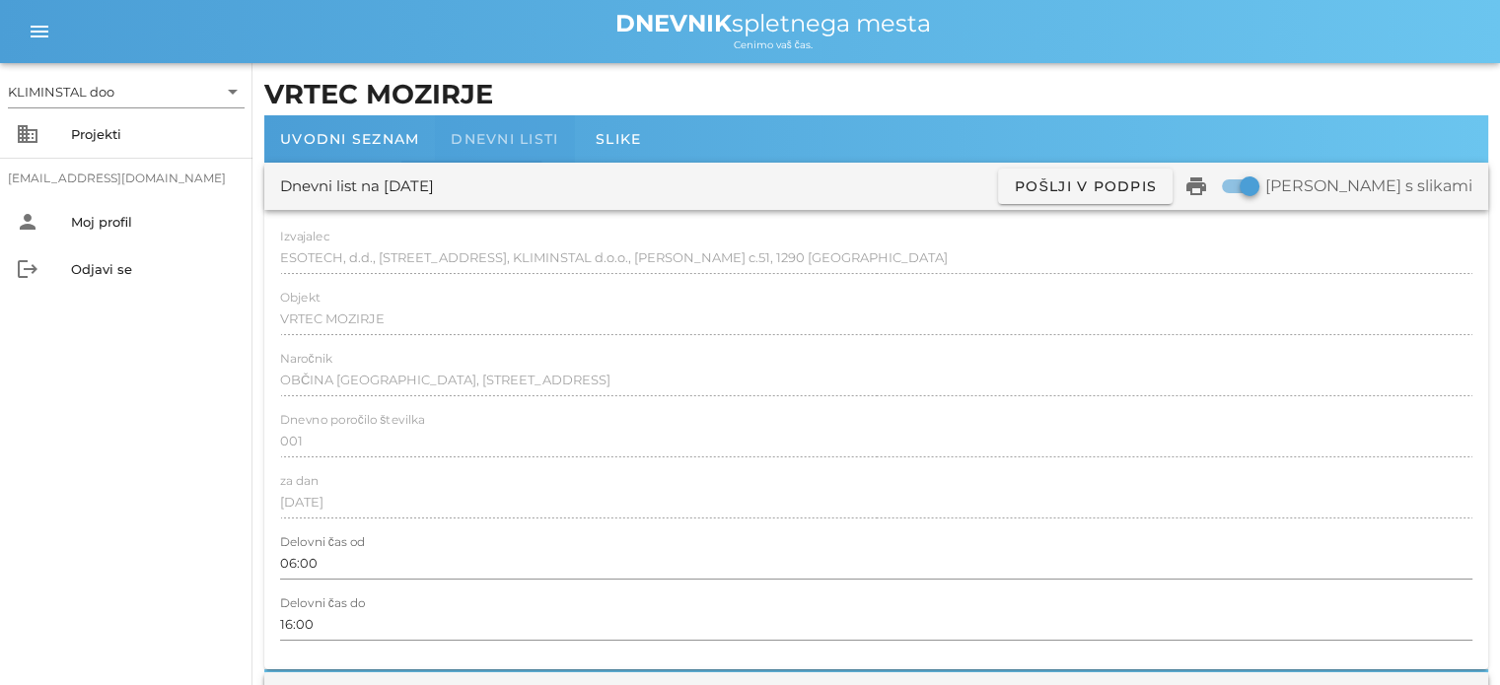
click at [519, 138] on font "Dnevni listi" at bounding box center [504, 139] width 107 height 18
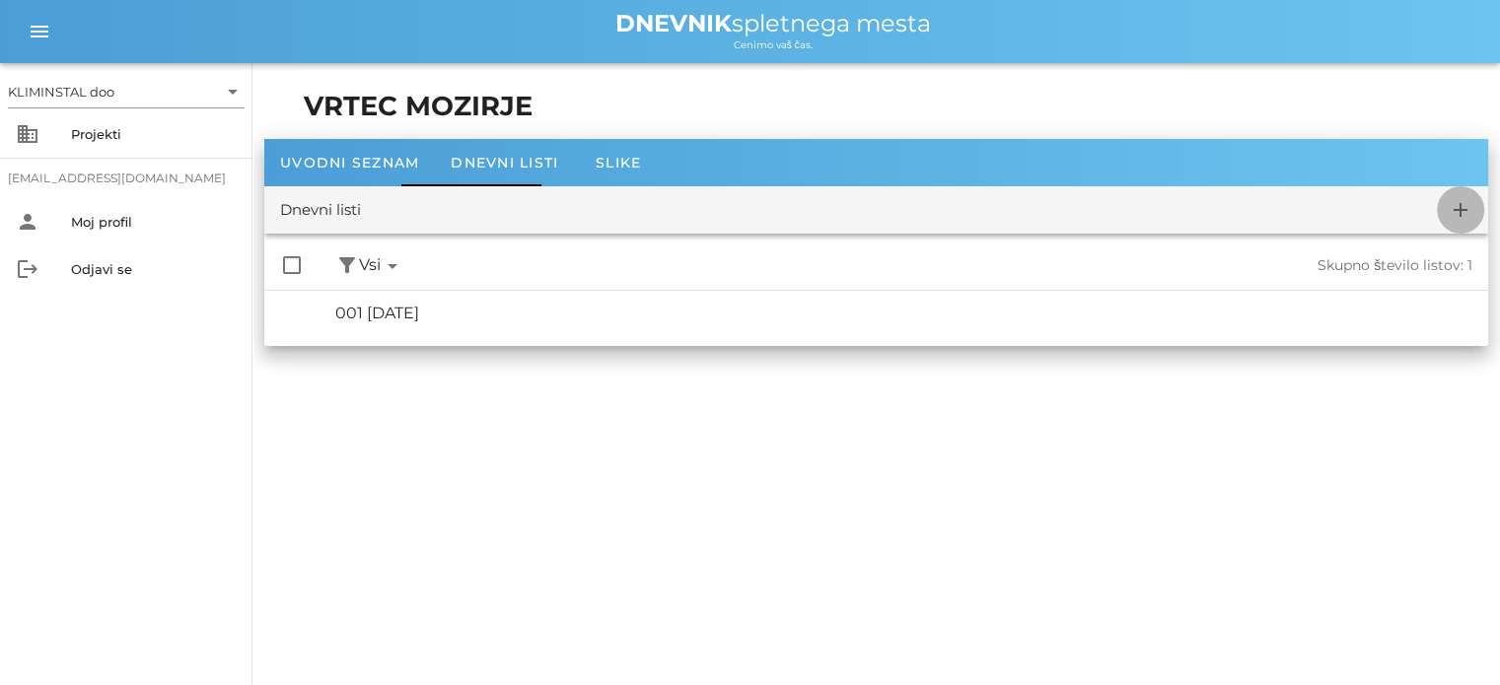
click at [1463, 209] on icon "add" at bounding box center [1461, 210] width 24 height 24
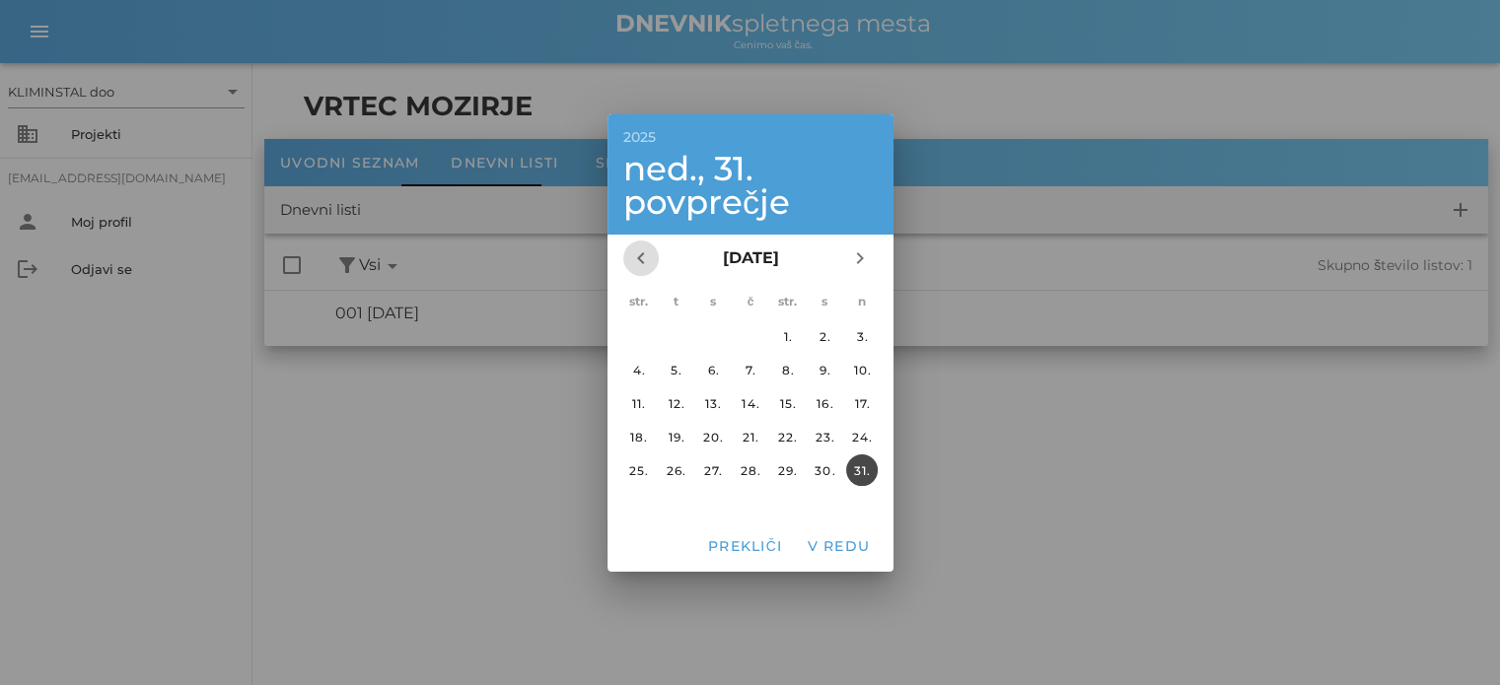
click at [642, 262] on icon "chevron_left" at bounding box center [641, 259] width 24 height 24
click at [710, 464] on font "30." at bounding box center [713, 469] width 21 height 15
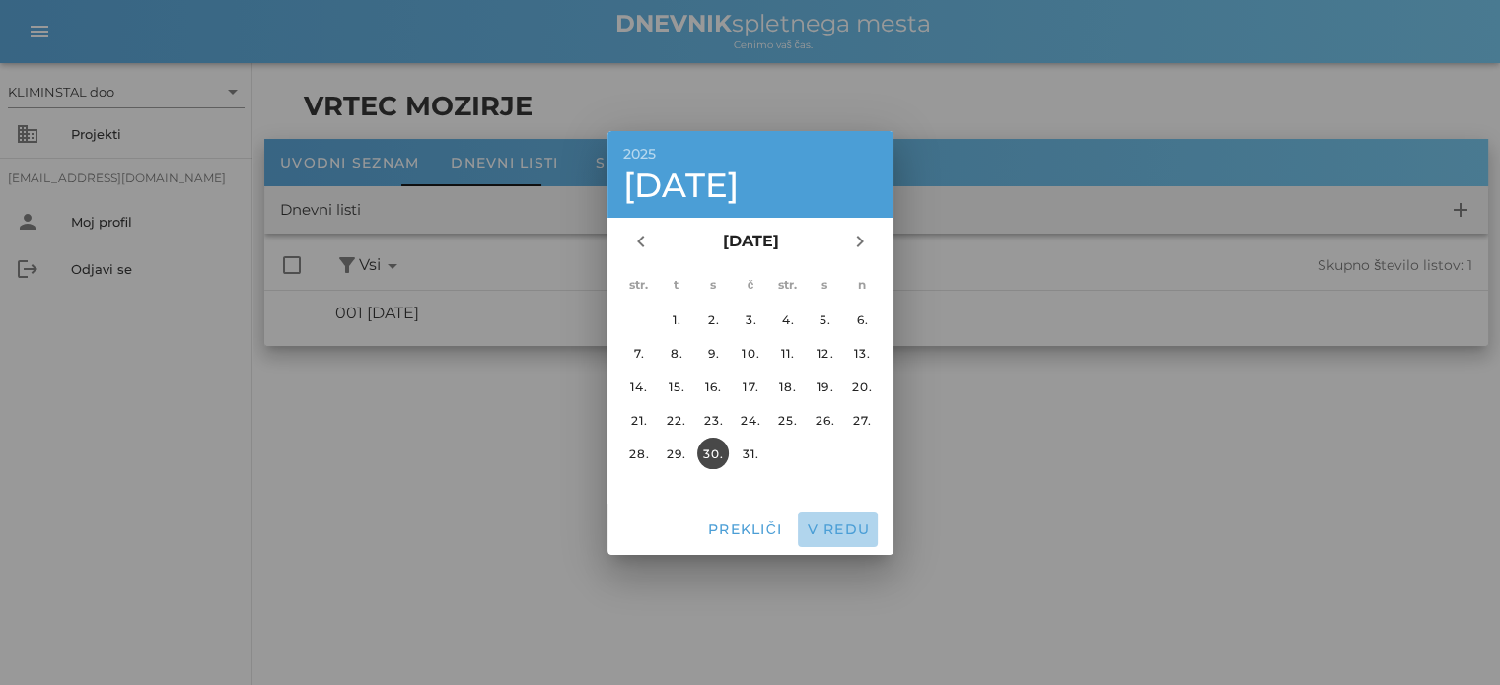
click at [846, 534] on font "V redu" at bounding box center [838, 530] width 63 height 18
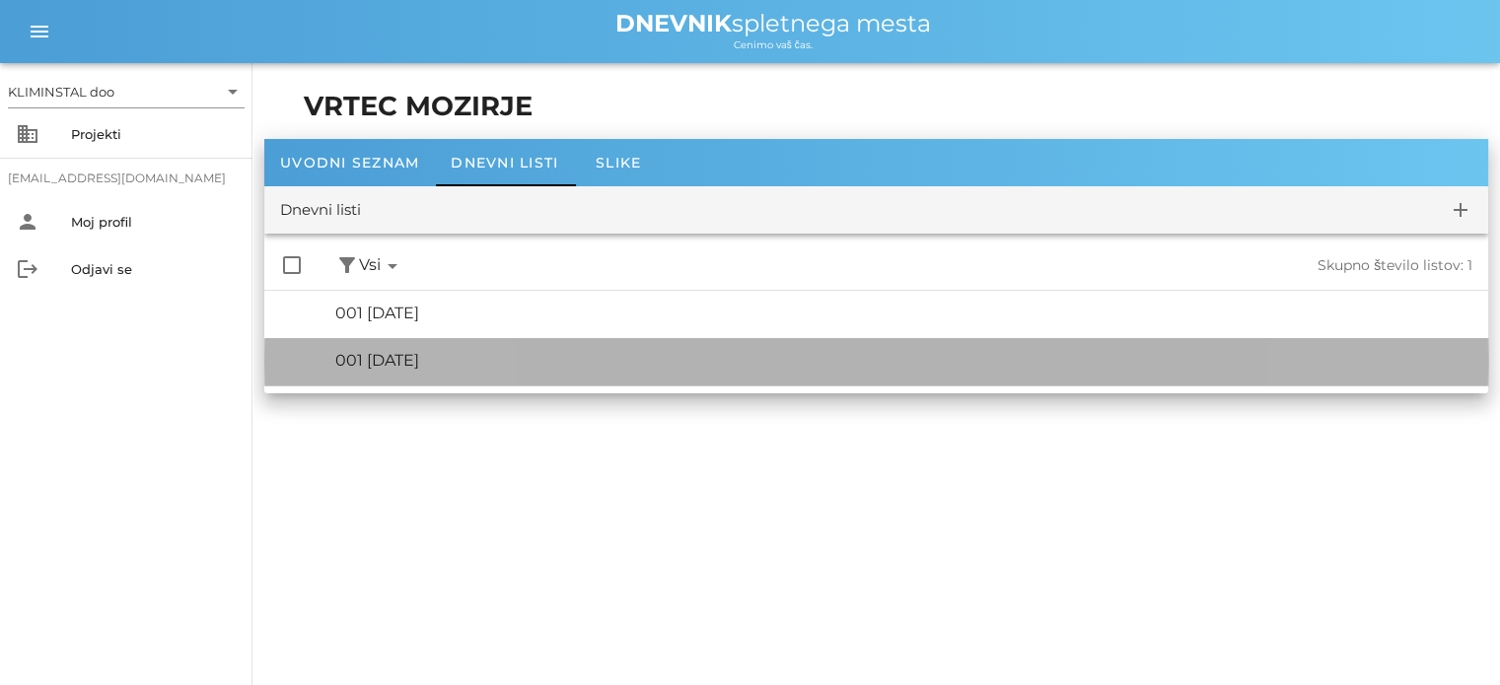
click at [419, 362] on font "001 [DATE]" at bounding box center [377, 360] width 84 height 19
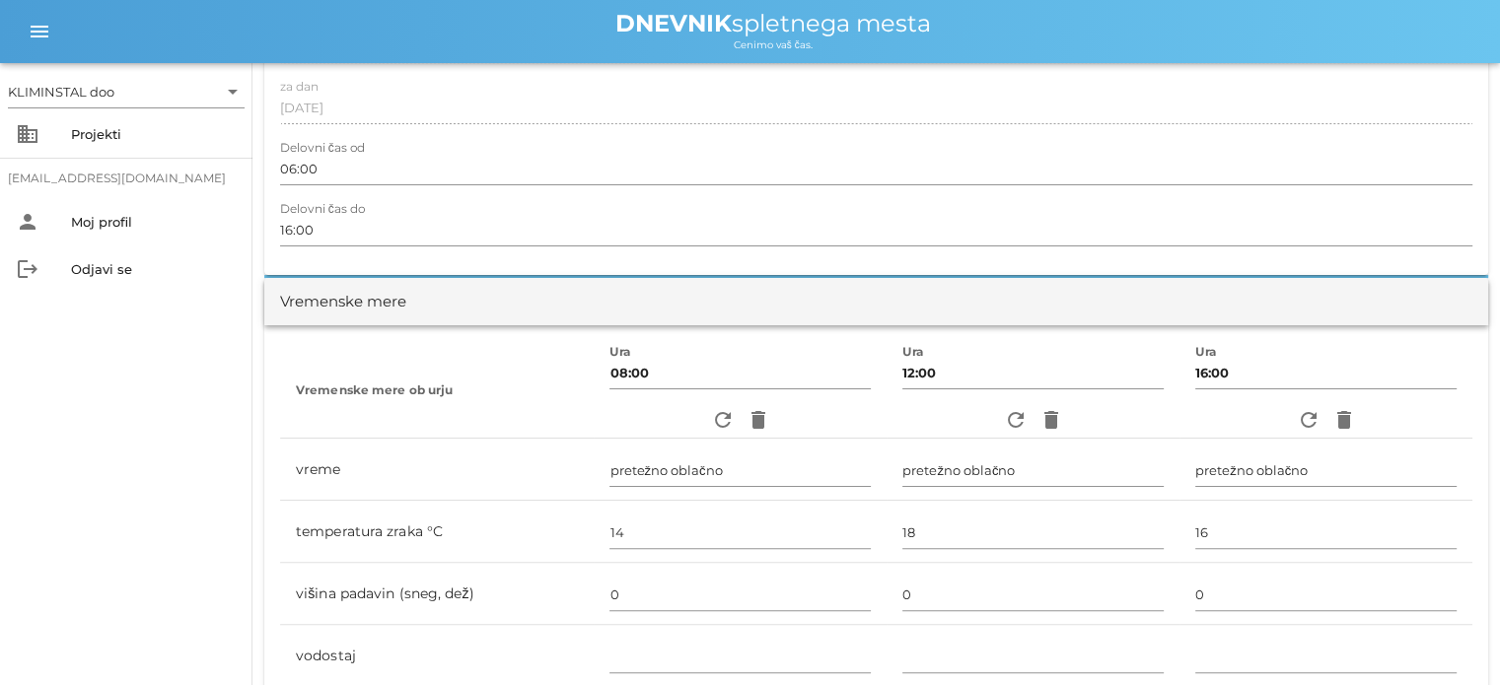
scroll to position [386, 0]
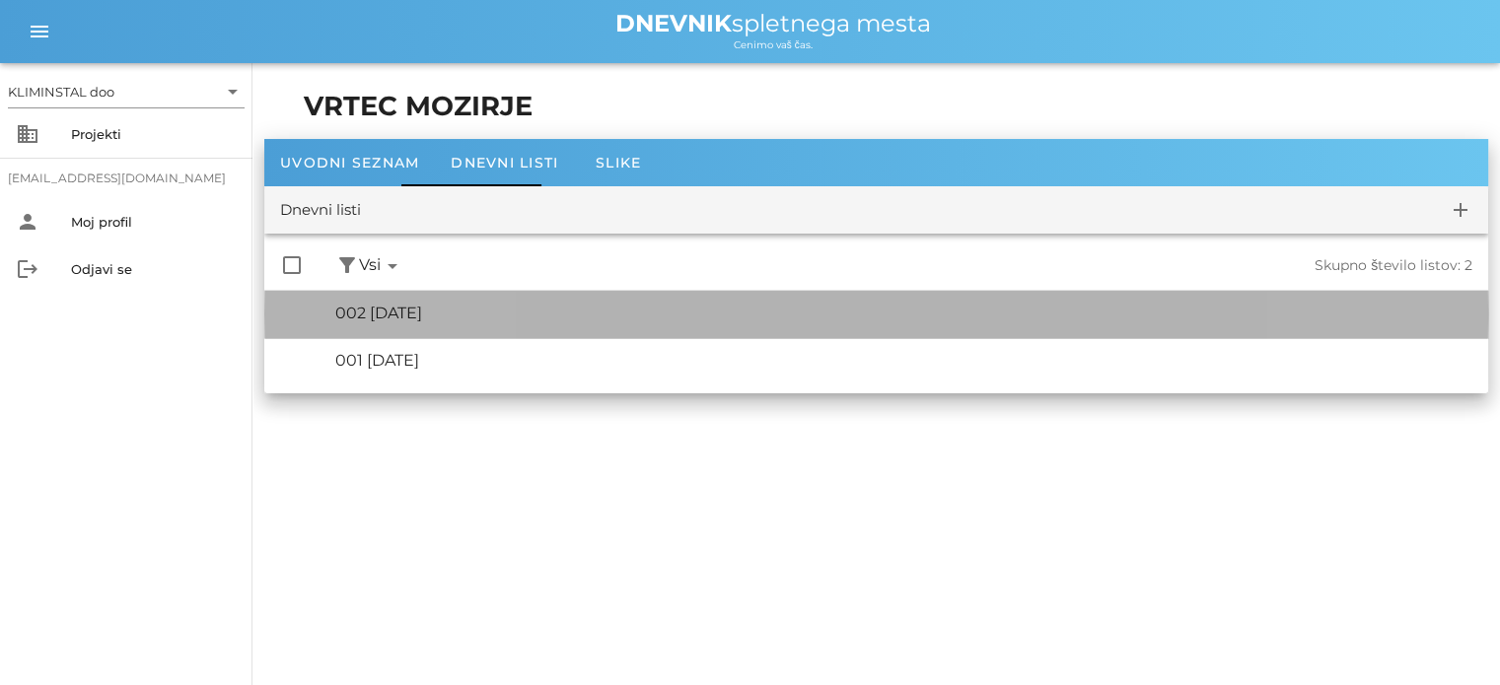
click at [422, 309] on font "002 [DATE]" at bounding box center [378, 313] width 87 height 19
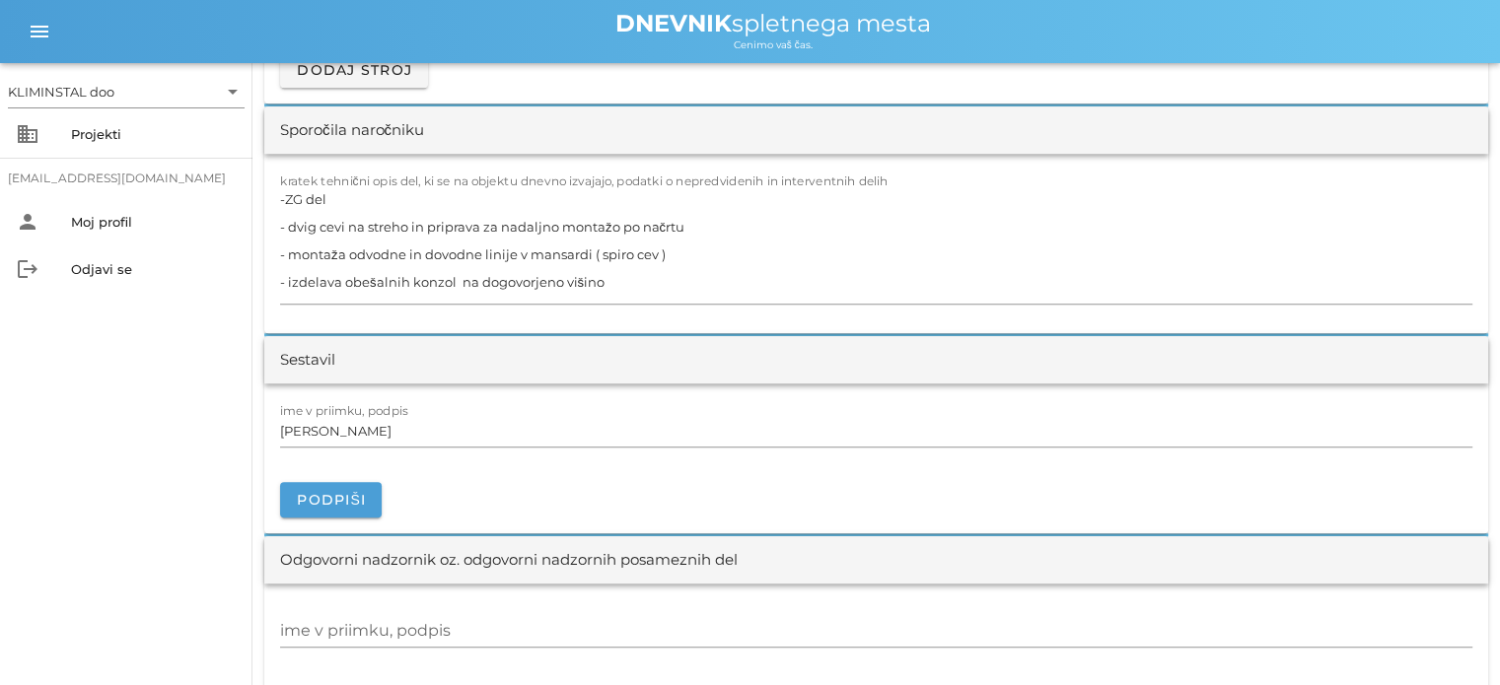
scroll to position [1818, 0]
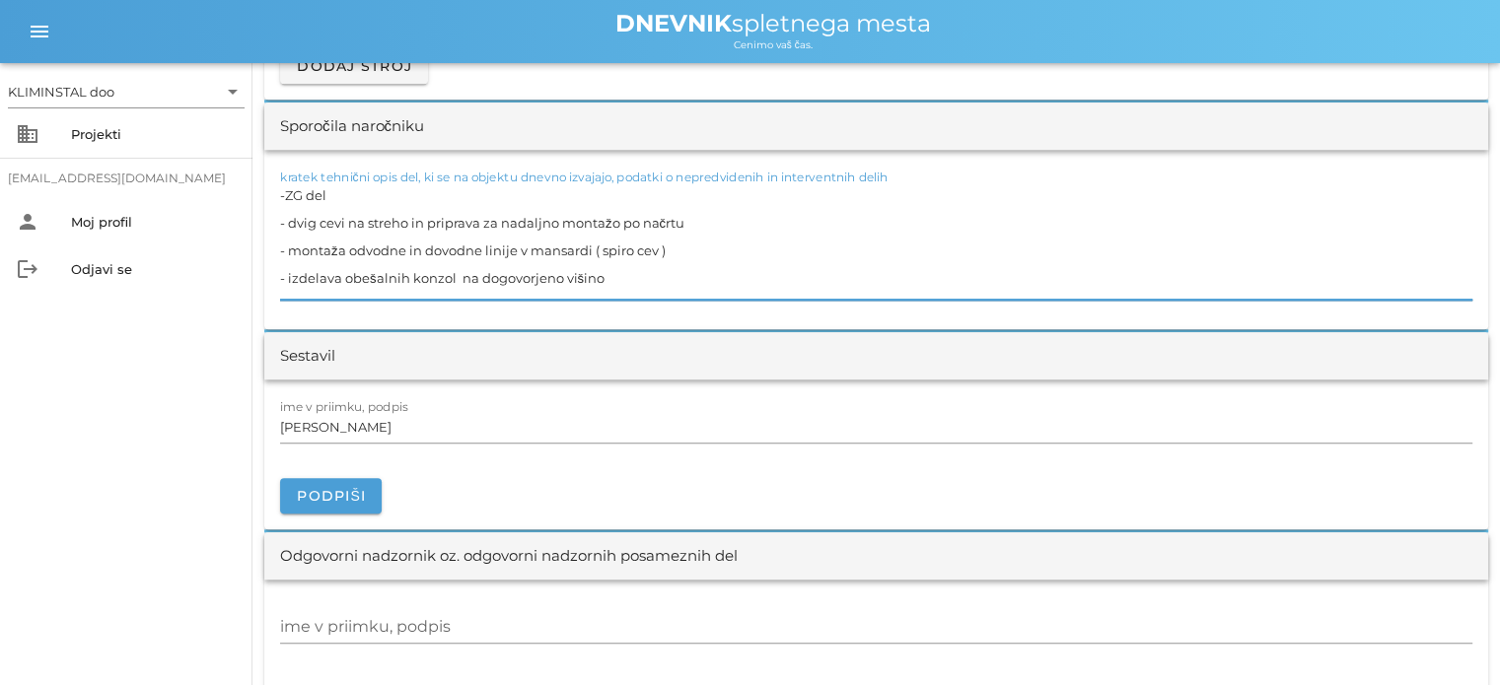
click at [608, 279] on textarea "-ZG del - dvig cevi na streho in priprava za nadaljno montažo po načrtu - monta…" at bounding box center [876, 240] width 1192 height 118
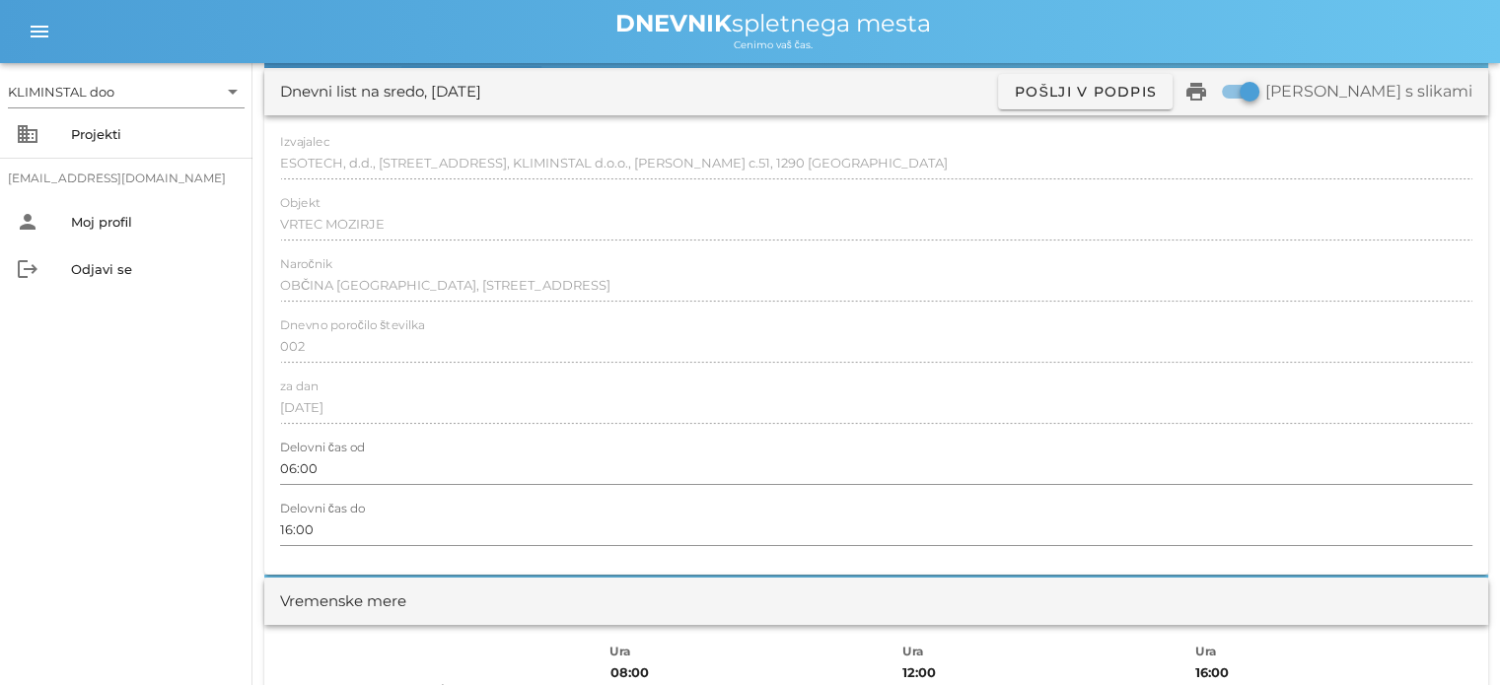
scroll to position [95, 0]
type textarea "-ZG del - montaža spiro cevi v mansardi in polepitev spojev z alu trakom - prip…"
click at [485, 373] on div at bounding box center [876, 369] width 1192 height 14
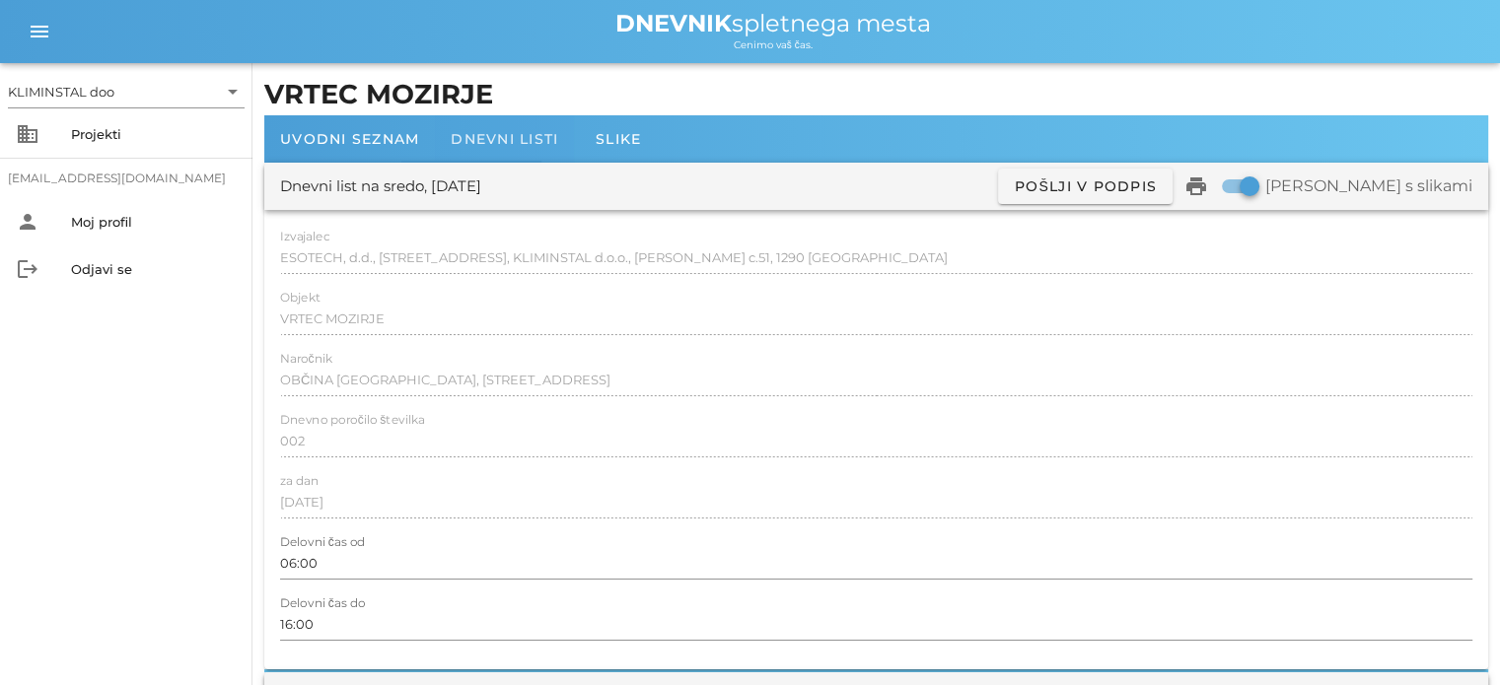
click at [501, 139] on font "Dnevni listi" at bounding box center [504, 139] width 107 height 18
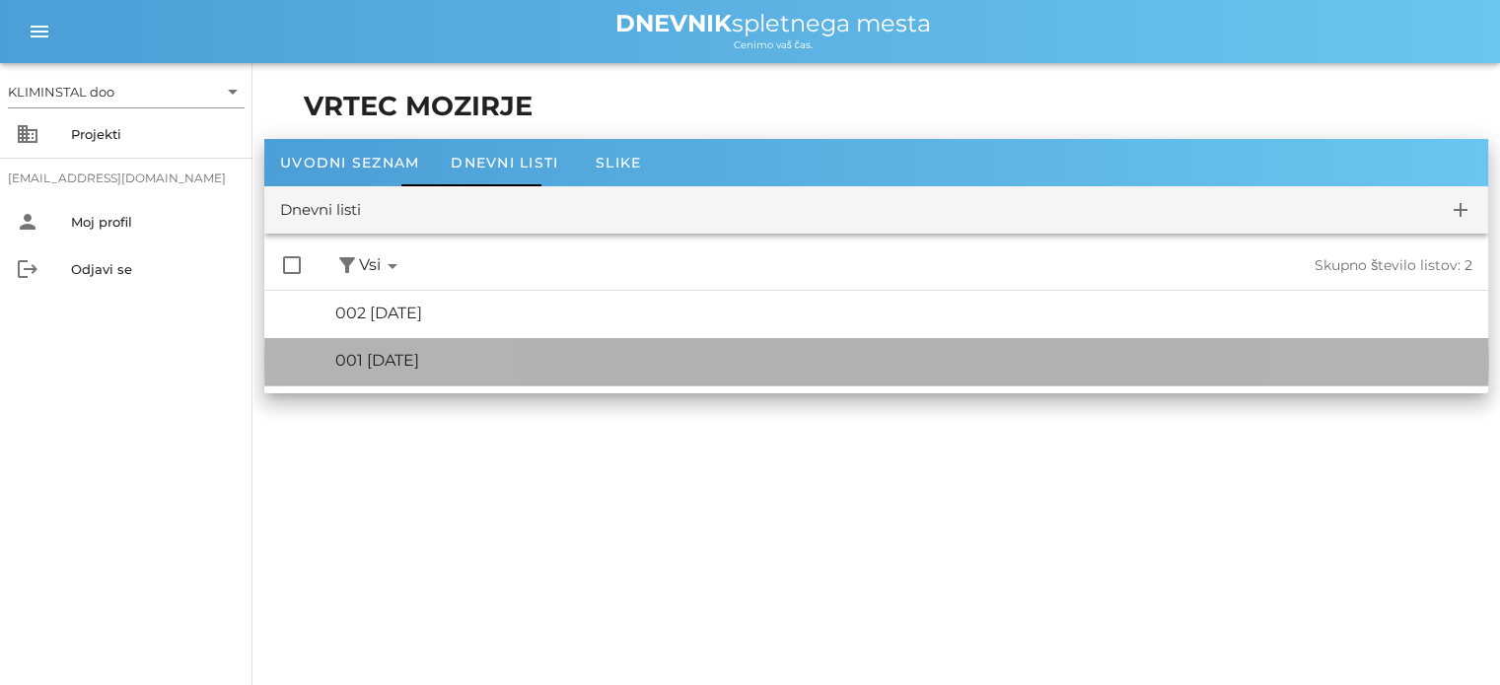
click at [377, 359] on font "001 [DATE]" at bounding box center [377, 360] width 84 height 19
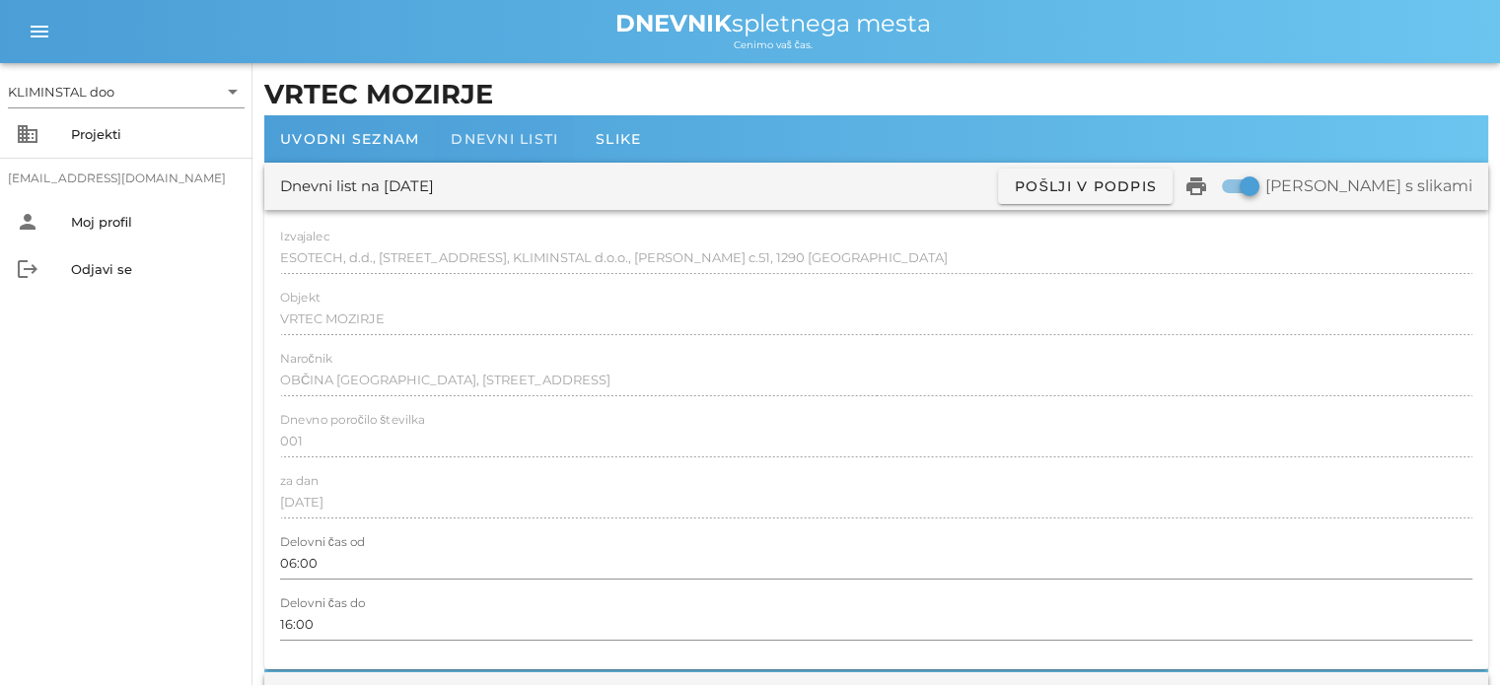
click at [495, 146] on font "Dnevni listi" at bounding box center [504, 139] width 107 height 18
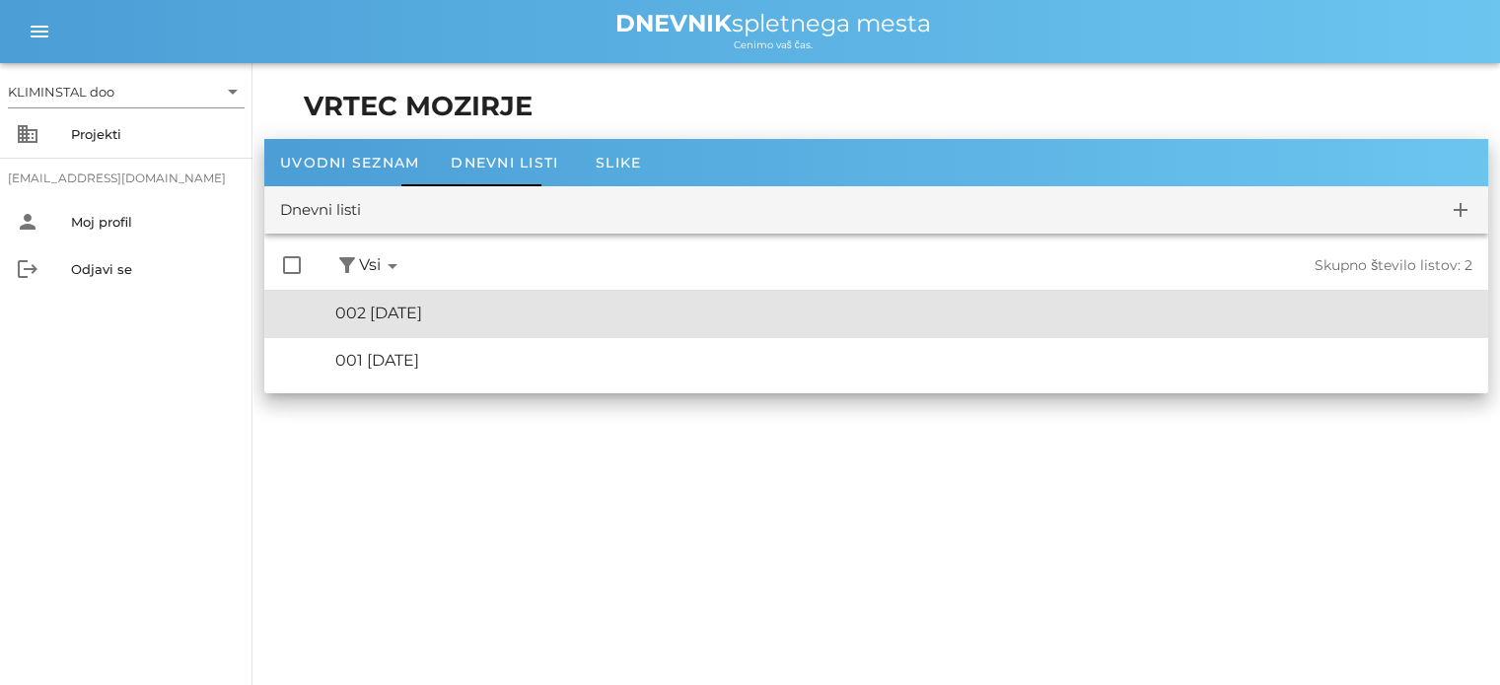
click at [422, 319] on font "002 [DATE]" at bounding box center [378, 313] width 87 height 19
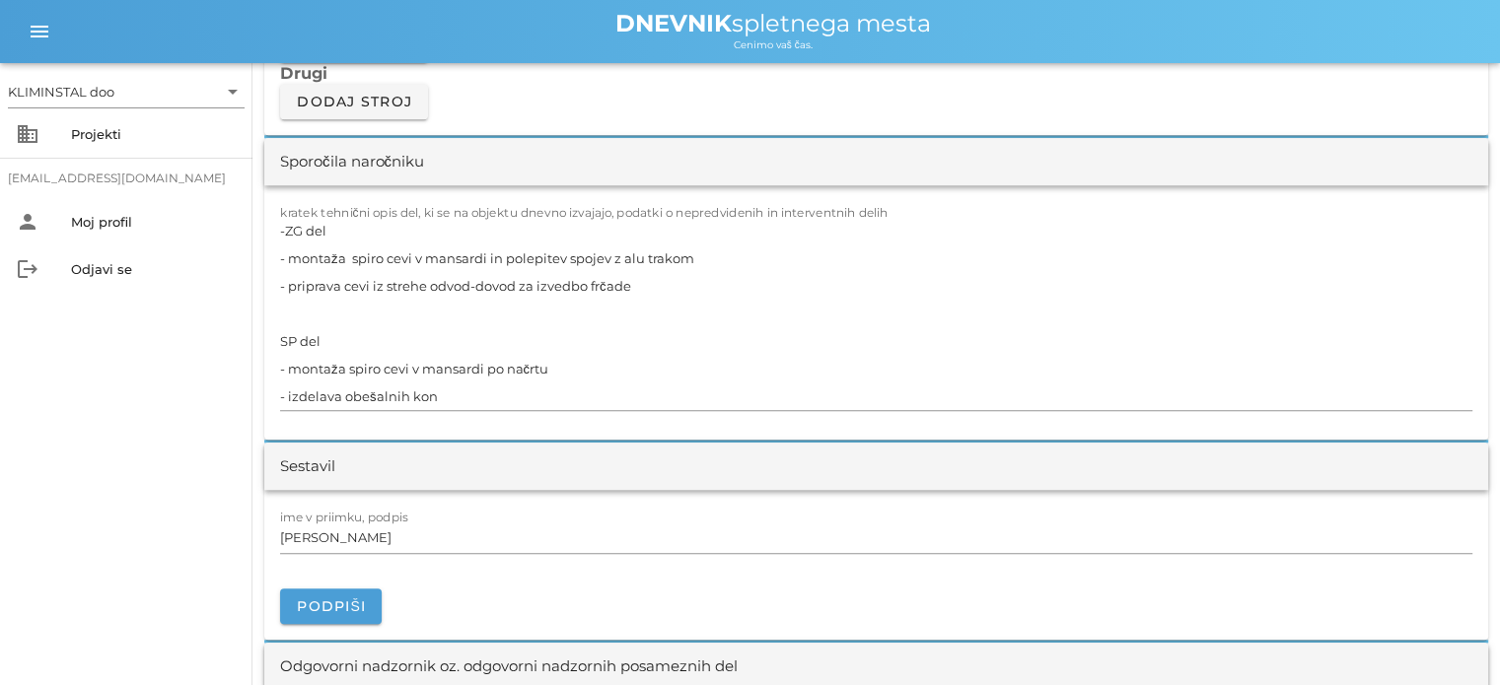
scroll to position [1787, 0]
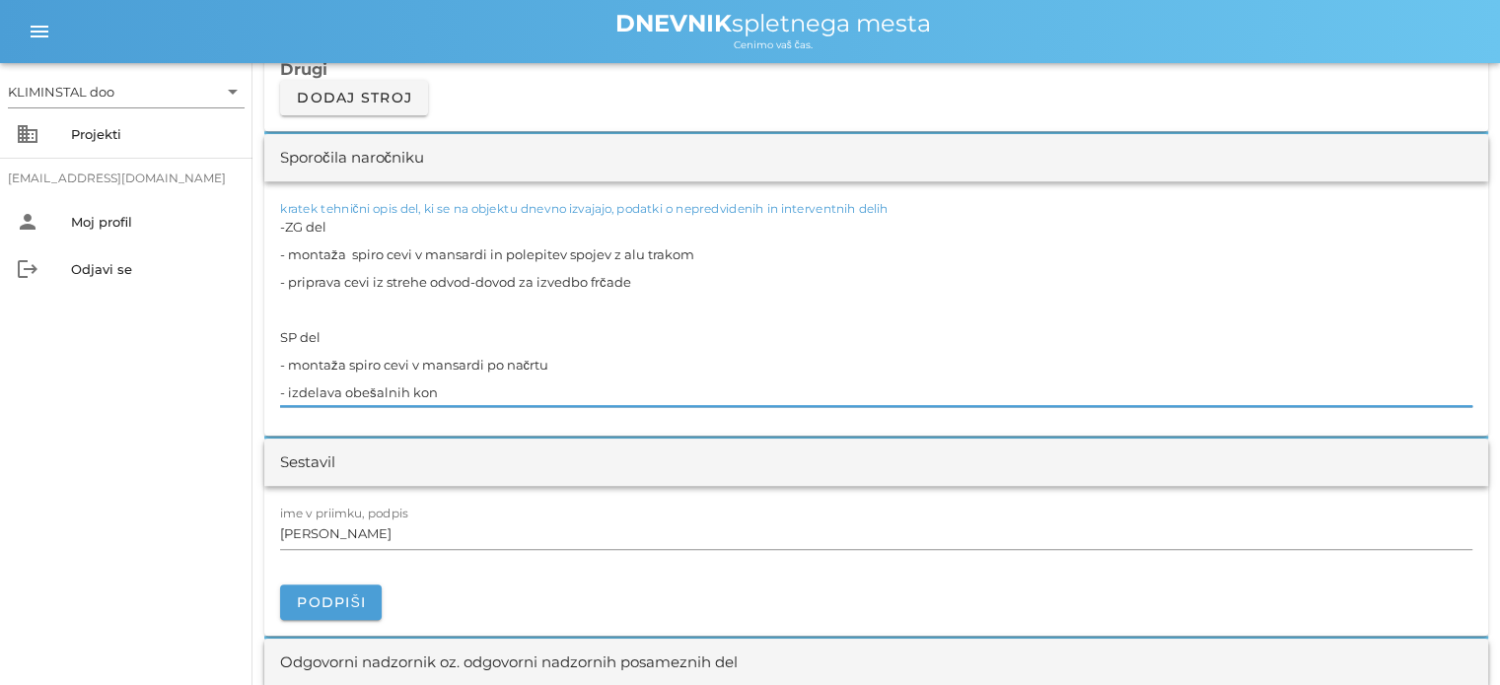
click at [460, 392] on textarea "-ZG del - montaža spiro cevi v mansardi in polepitev spojev z alu trakom - prip…" at bounding box center [876, 309] width 1192 height 193
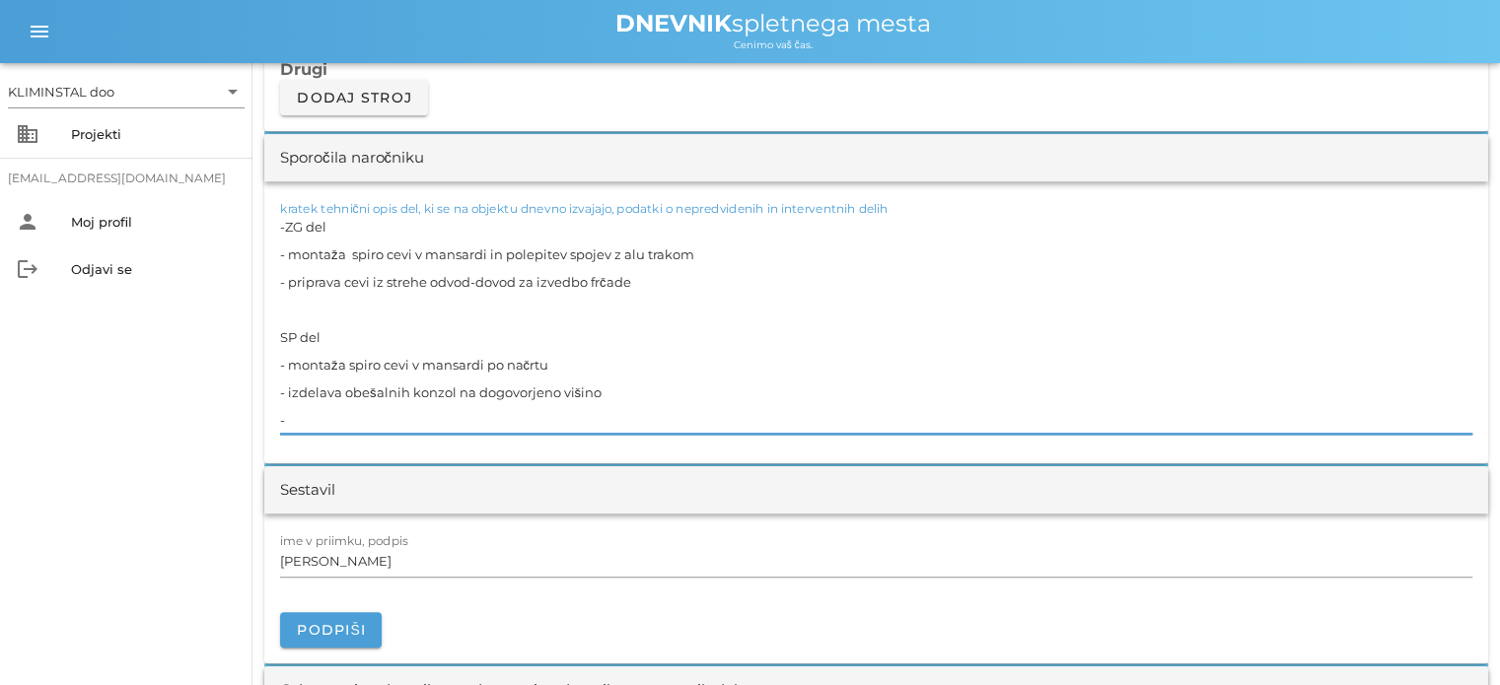
click at [412, 359] on textarea "-ZG del - montaža spiro cevi v mansardi in polepitev spojev z alu trakom - prip…" at bounding box center [876, 323] width 1192 height 221
click at [329, 421] on textarea "-ZG del - montaža spiro cevi v mansardi in polepitev spojev z alu trakom - prip…" at bounding box center [876, 323] width 1192 height 221
click at [282, 411] on textarea "-ZG del - montaža spiro cevi v mansardi in polepitev spojev z alu trakom - prip…" at bounding box center [876, 323] width 1192 height 221
click at [283, 415] on textarea "-ZG del - montaža spiro cevi v mansardi in polepitev spojev z alu trakom - prip…" at bounding box center [876, 323] width 1192 height 221
click at [398, 419] on textarea "-ZG del - montaža spiro cevi v mansardi in polepitev spojev z alu trakom - prip…" at bounding box center [876, 323] width 1192 height 221
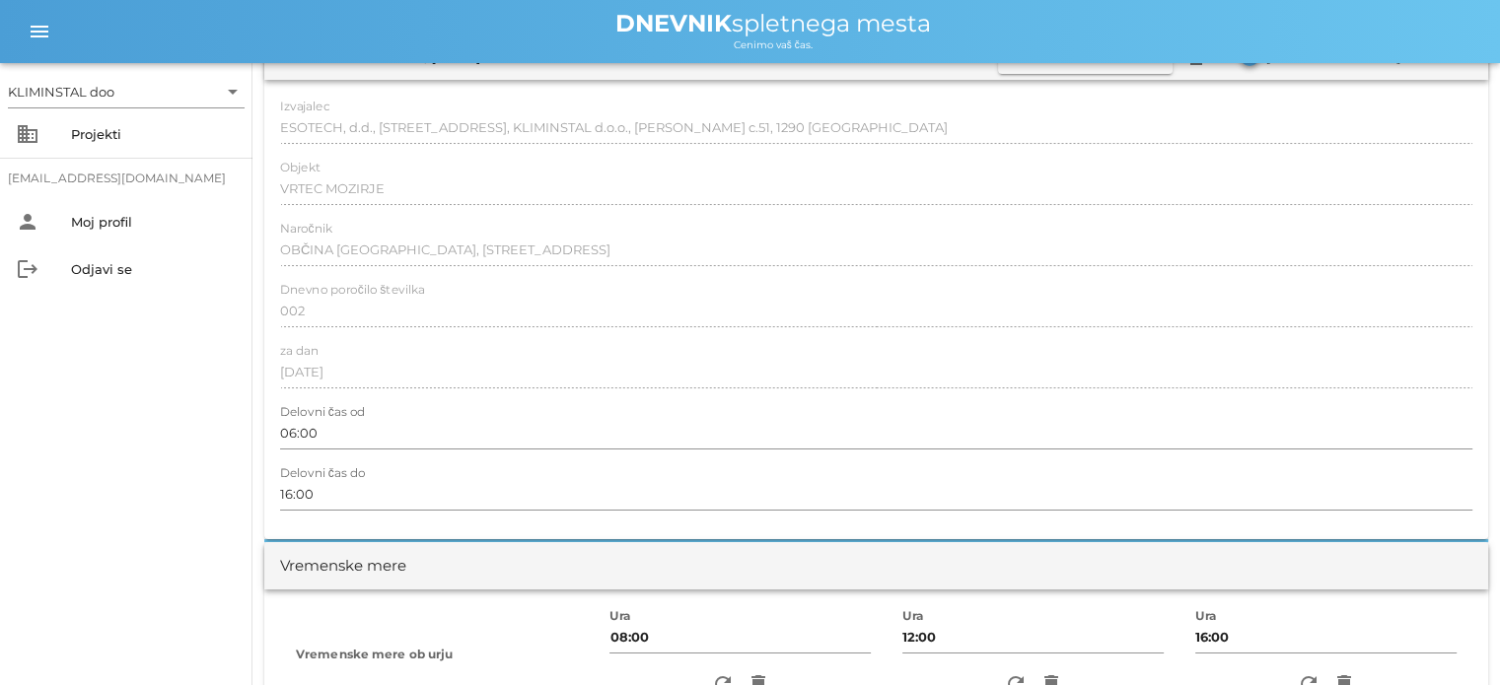
scroll to position [0, 0]
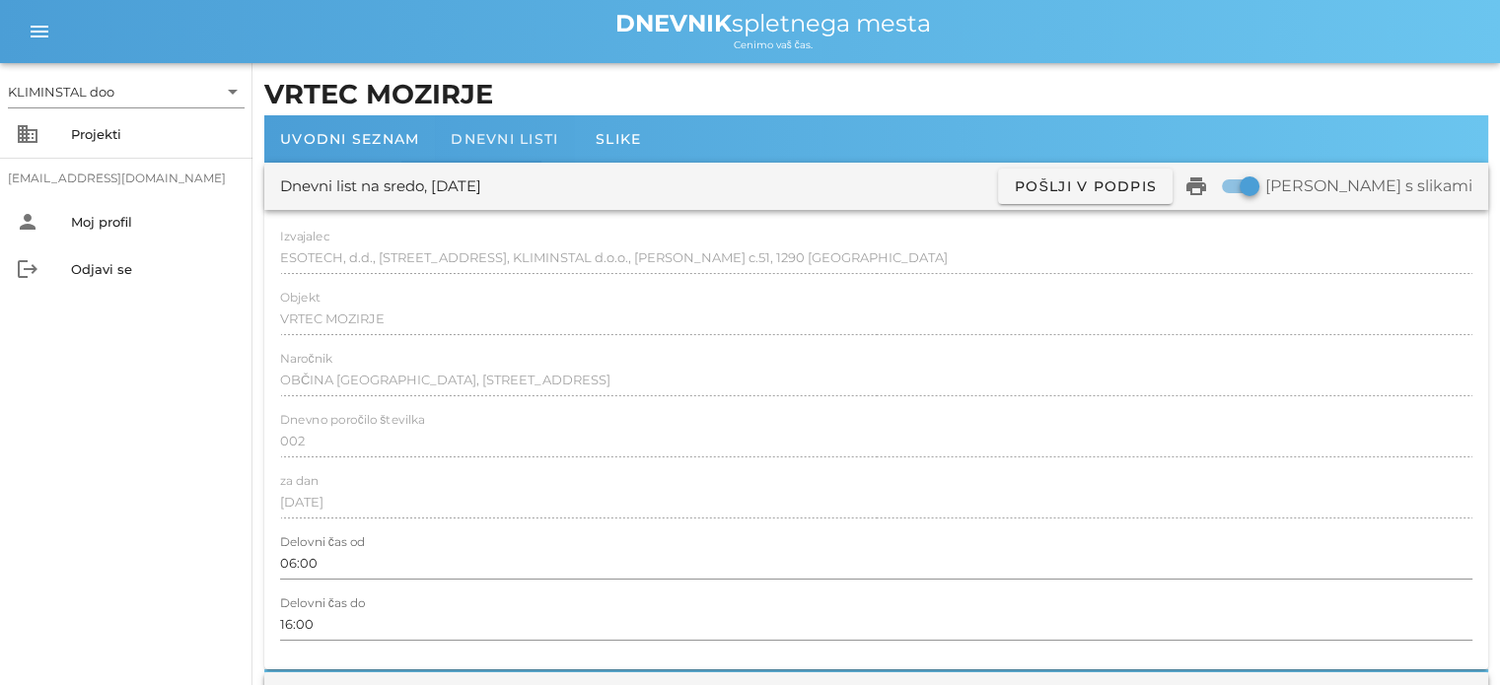
type textarea "-ZG del - montaža spiro cevi v mansardi in polepitev spojev z alu trakom - prip…"
click at [465, 130] on font "Dnevni listi" at bounding box center [504, 139] width 107 height 18
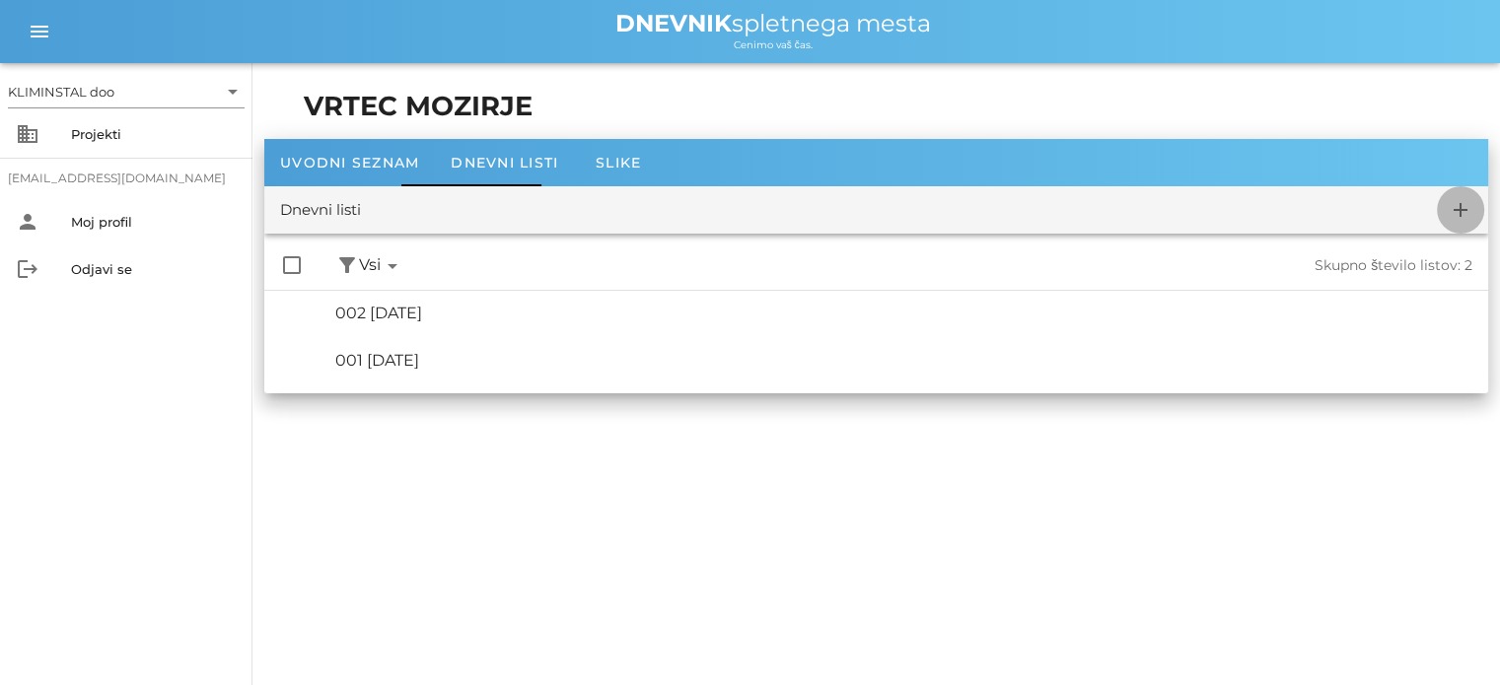
click at [1465, 216] on icon "add" at bounding box center [1461, 210] width 24 height 24
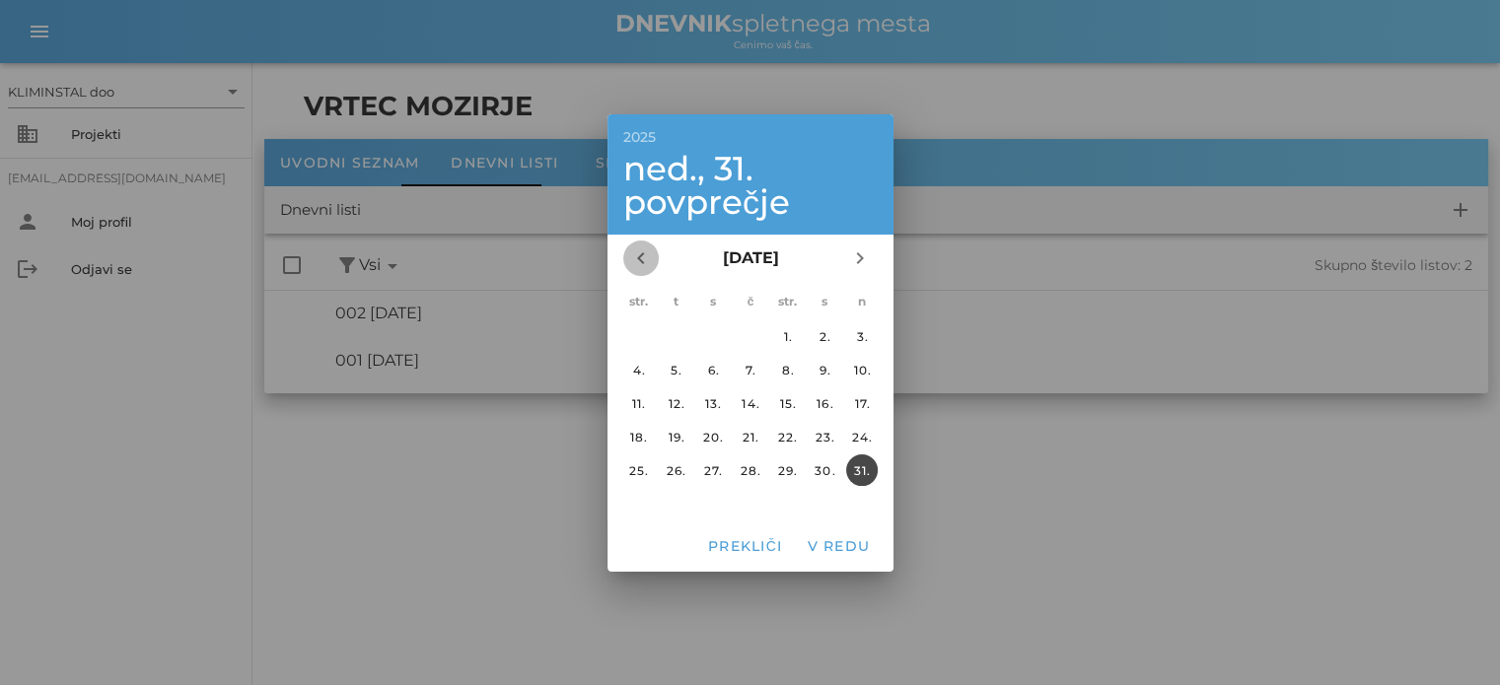
click at [633, 259] on icon "chevron_left" at bounding box center [641, 259] width 24 height 24
click at [749, 468] on font "31." at bounding box center [750, 469] width 17 height 15
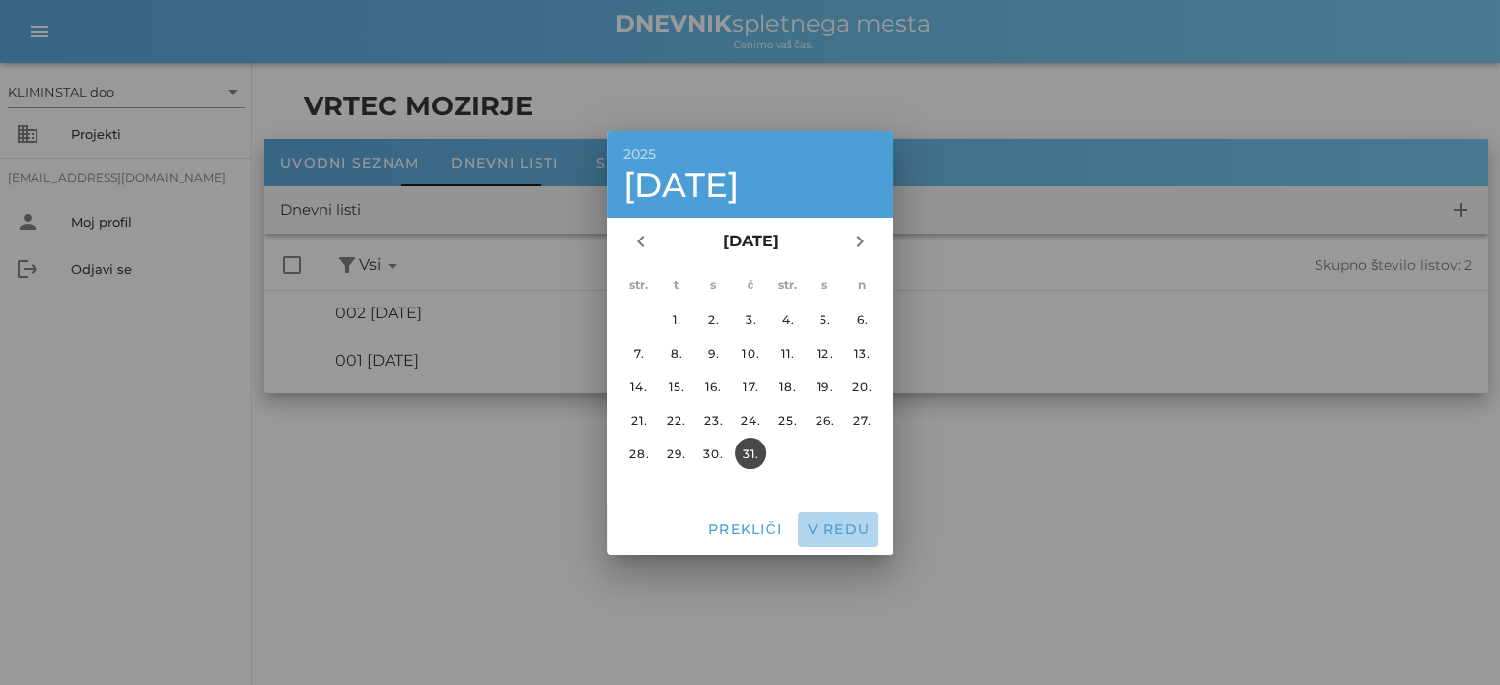
click at [832, 539] on button "V redu" at bounding box center [838, 529] width 80 height 35
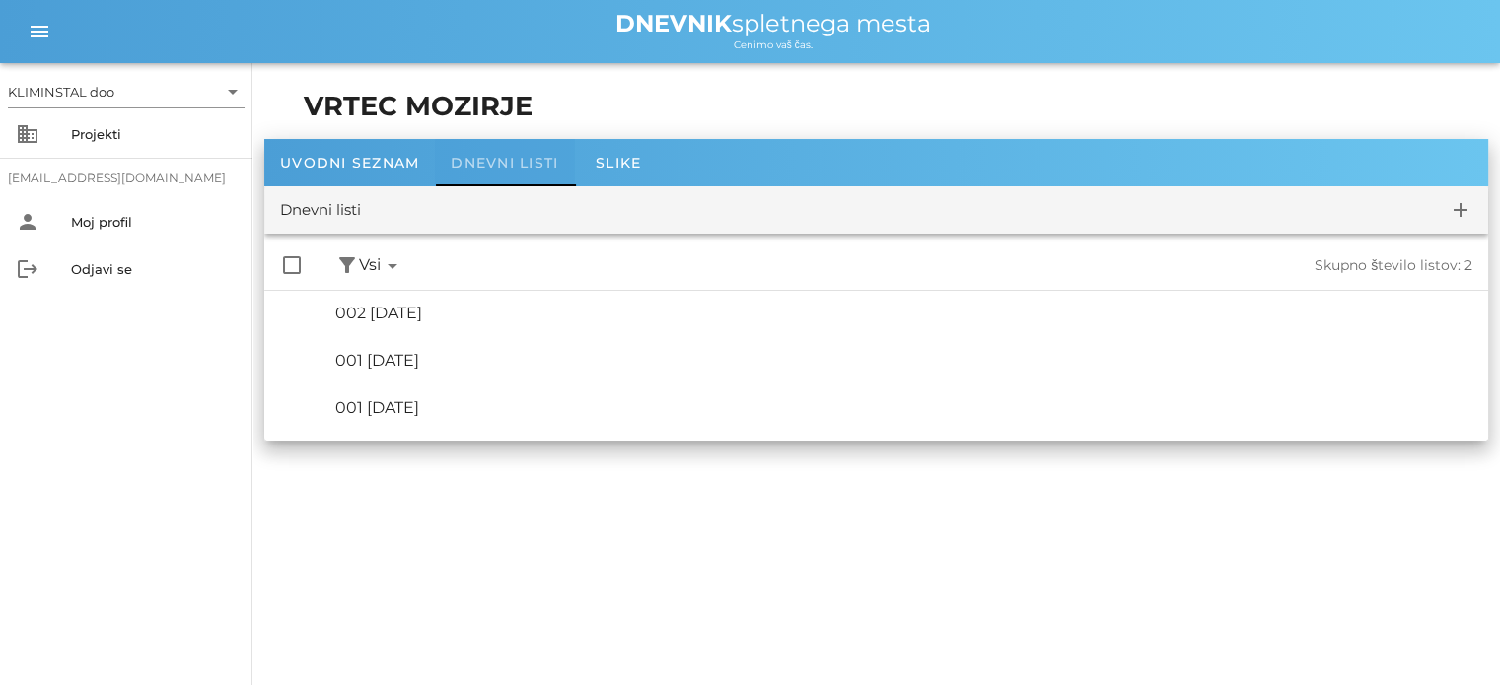
click at [485, 157] on font "Dnevni listi" at bounding box center [504, 163] width 107 height 18
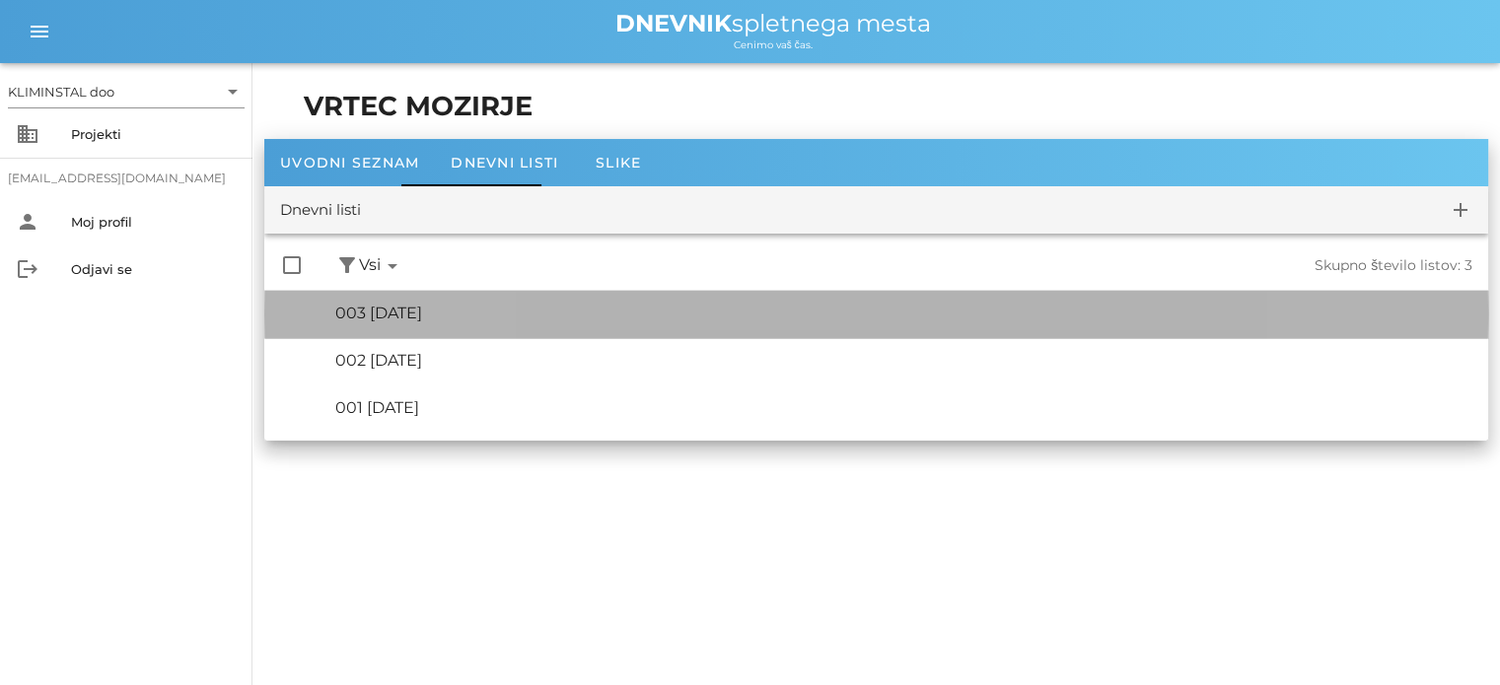
click at [424, 301] on div "🔏 003 četrtek, 31.07.2025 ✓ Podpis: Nadzornik ✓ Podpisal: Sestavljalec ✓ Podpis…" at bounding box center [903, 314] width 1137 height 44
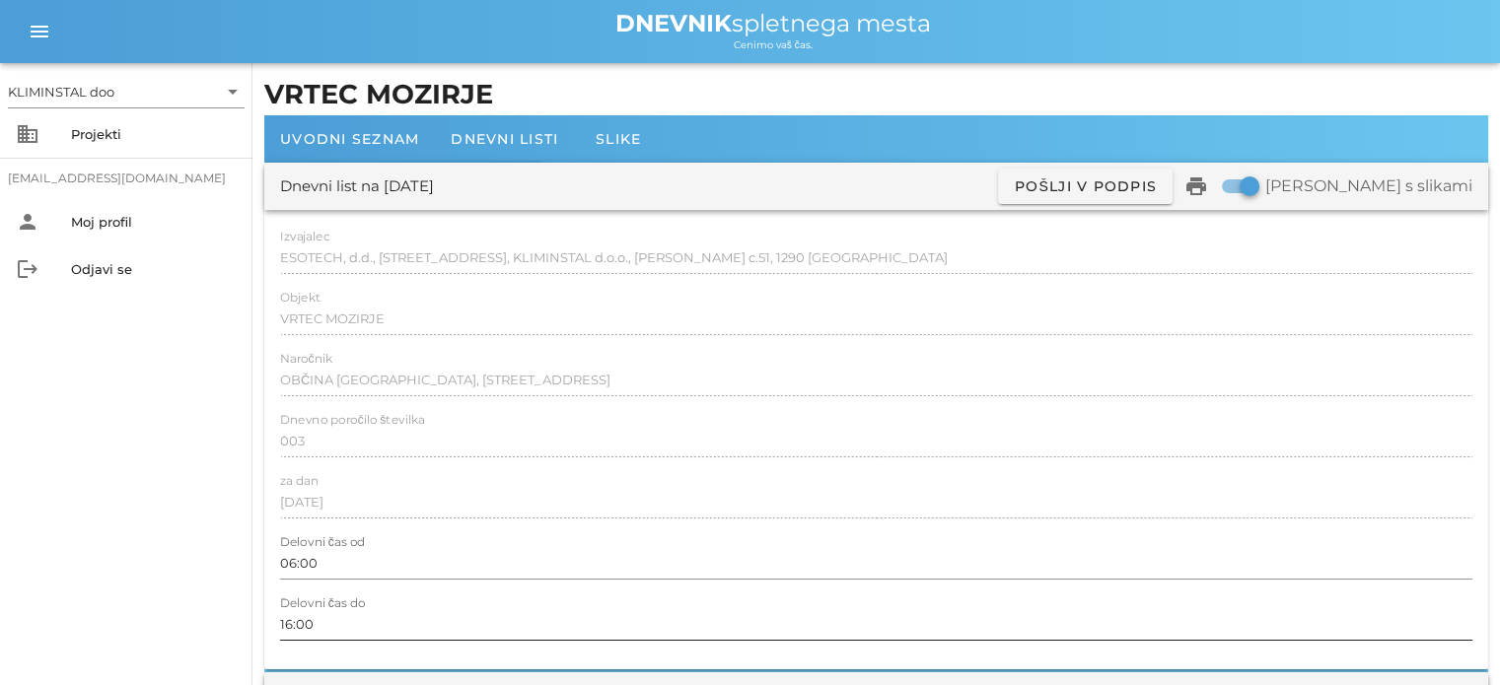
click at [289, 618] on input "16:00" at bounding box center [876, 624] width 1192 height 32
type input "17:00"
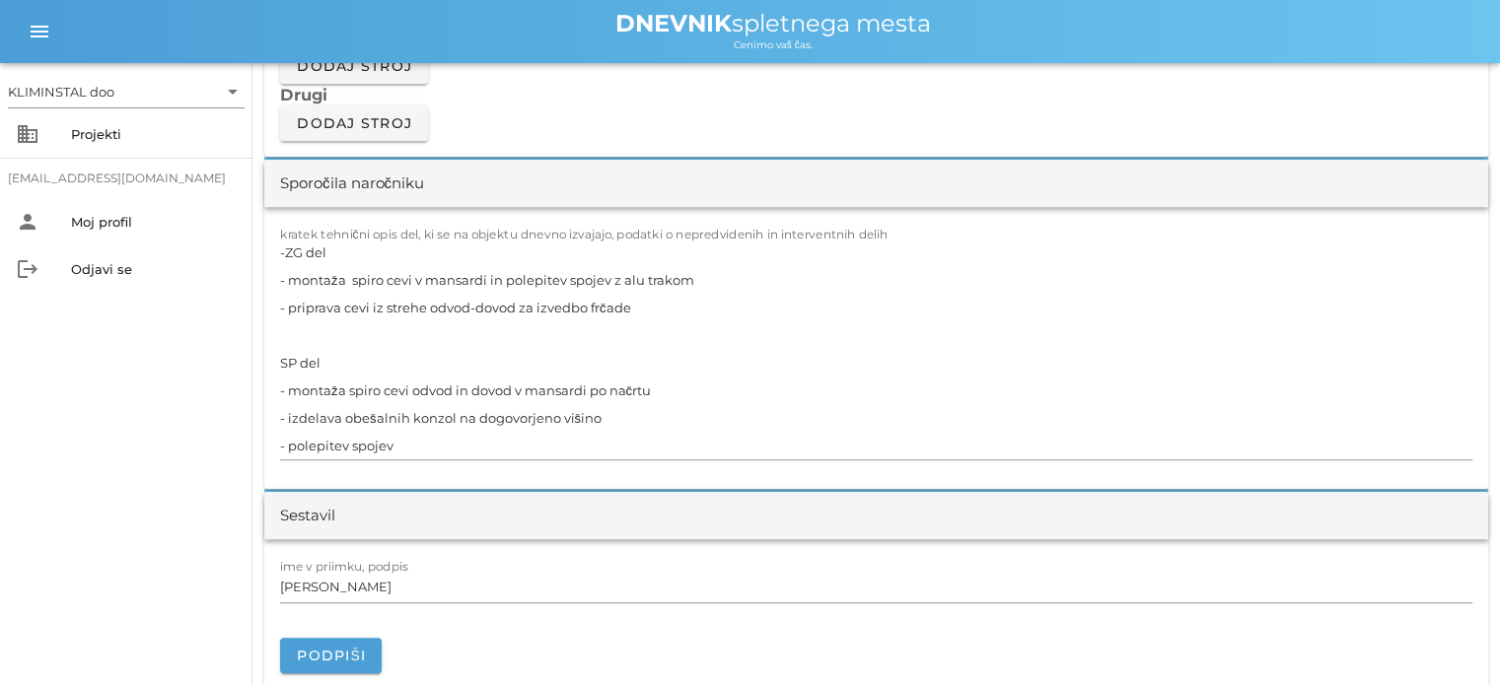
scroll to position [1787, 0]
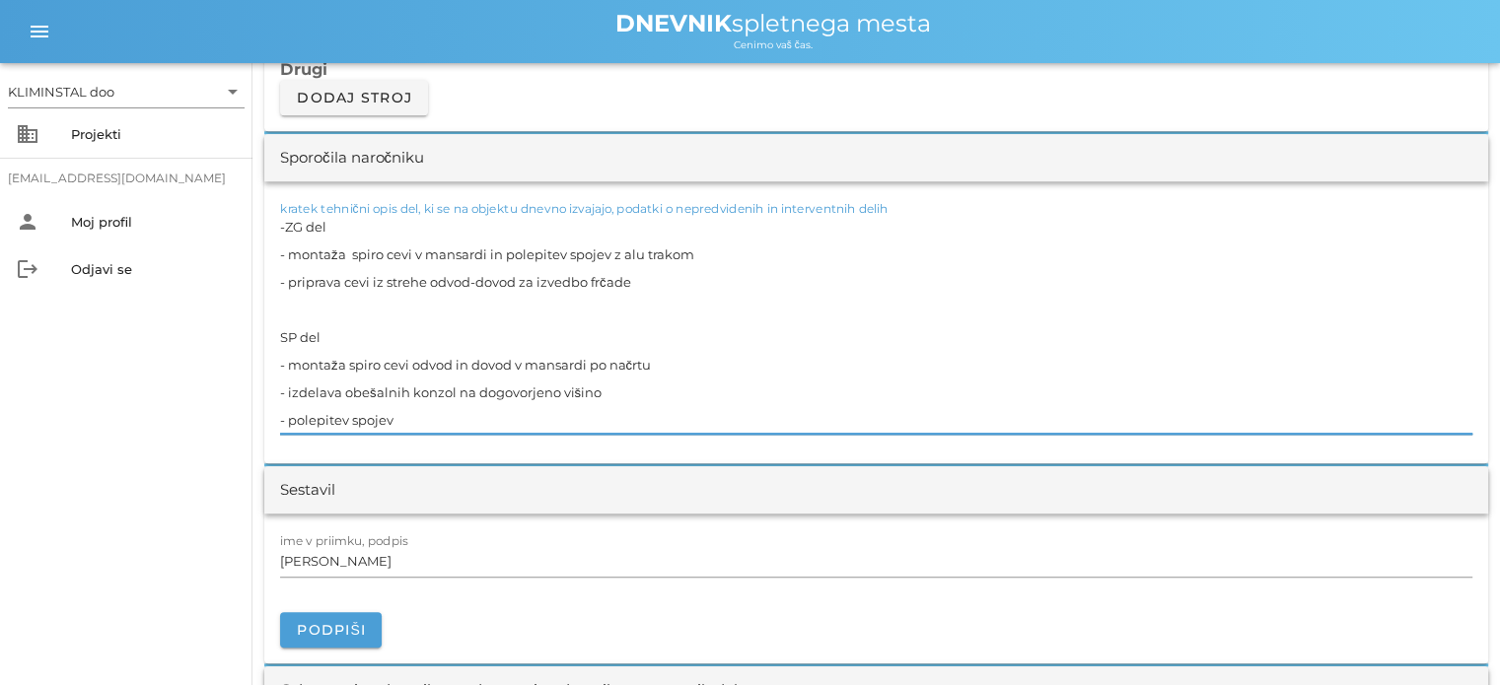
click at [422, 417] on textarea "-ZG del - montaža spiro cevi v mansardi in polepitev spojev z alu trakom - prip…" at bounding box center [876, 323] width 1192 height 221
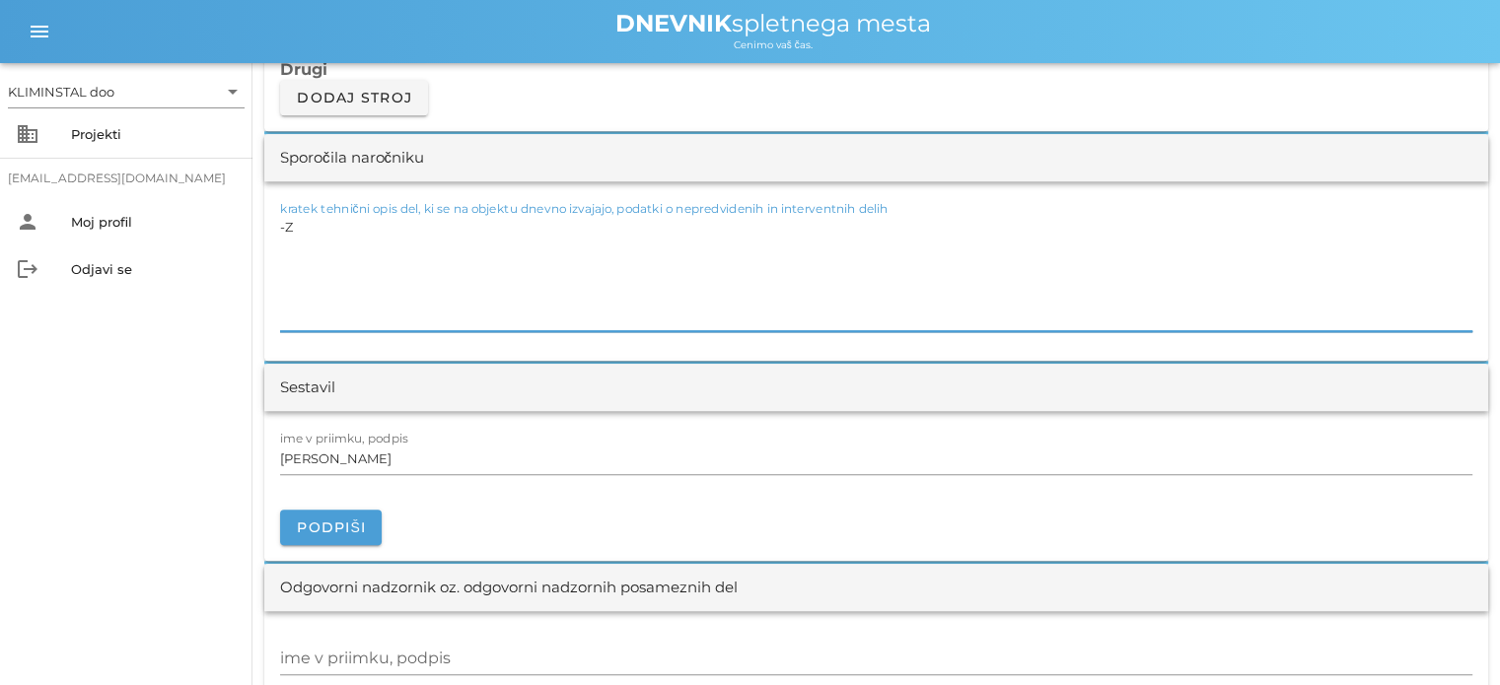
type textarea "-"
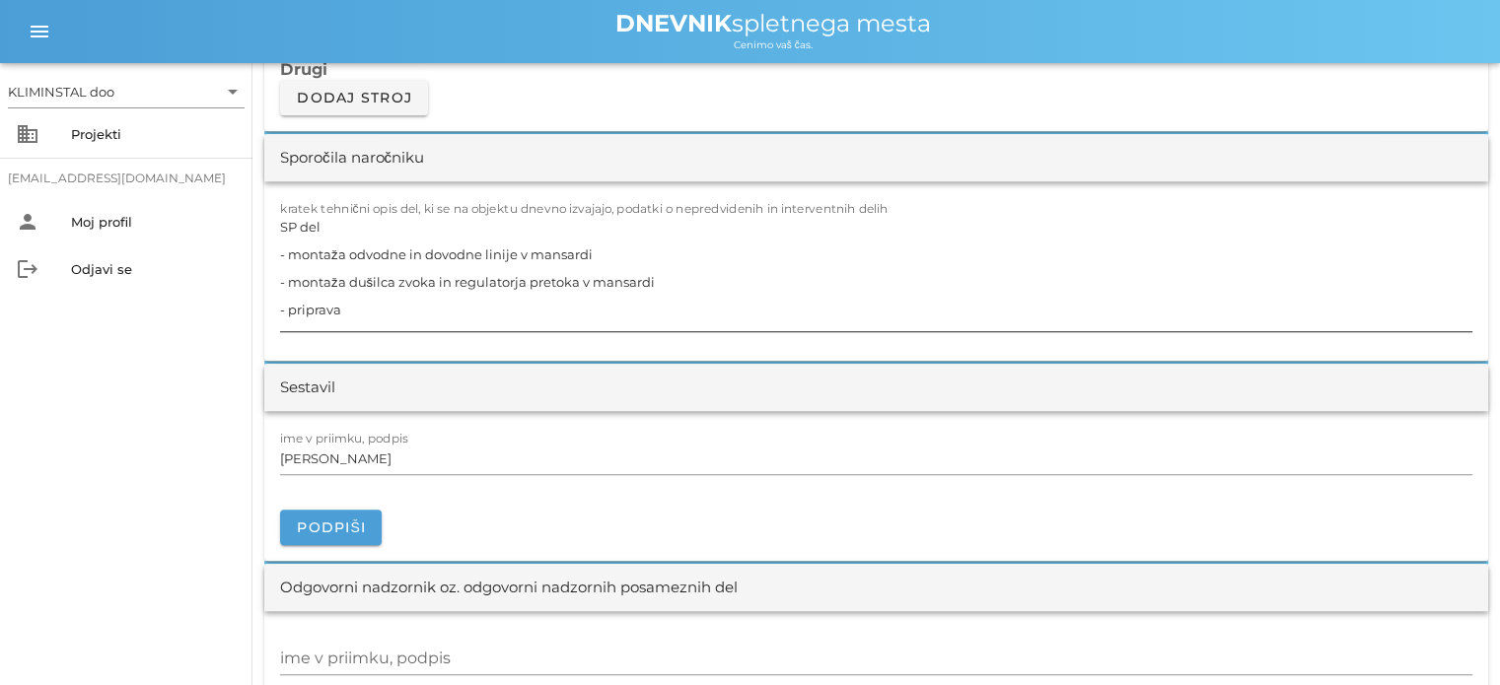
click at [402, 303] on textarea "SP del - montaža odvodne in dovodne linije v mansardi - montaža dušilca zvoka i…" at bounding box center [876, 272] width 1192 height 118
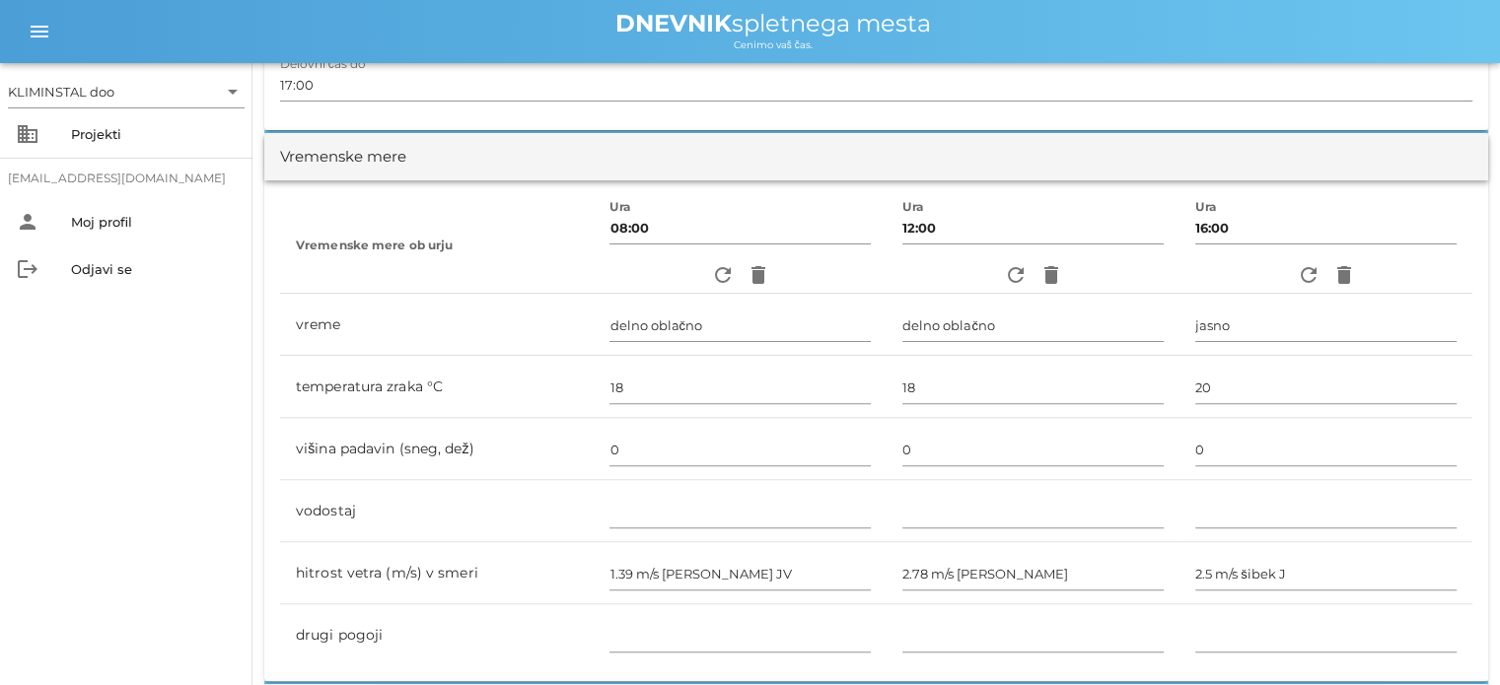
scroll to position [0, 0]
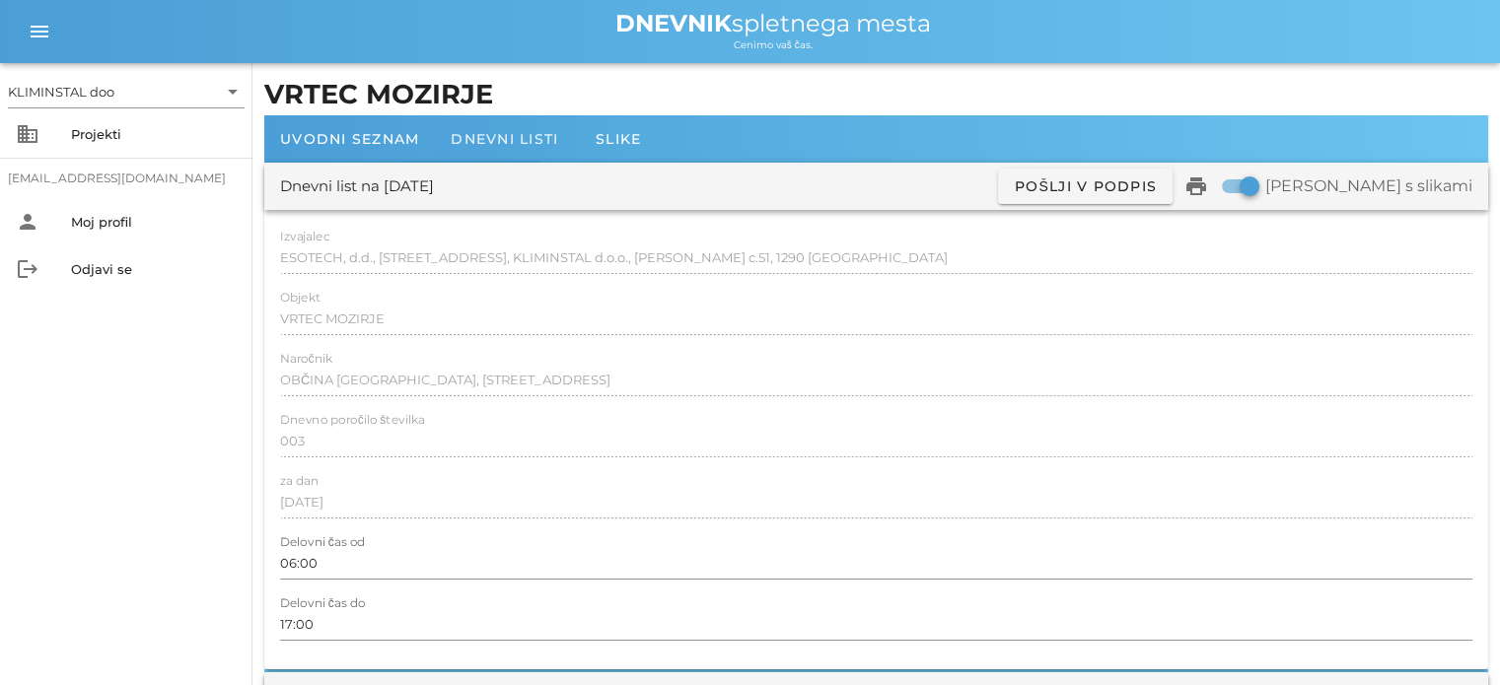
type textarea "SP del - montaža odvodne in dovodne linije v mansardi - montaža dušilca zvoka i…"
click at [493, 137] on font "Dnevni listi" at bounding box center [504, 139] width 107 height 18
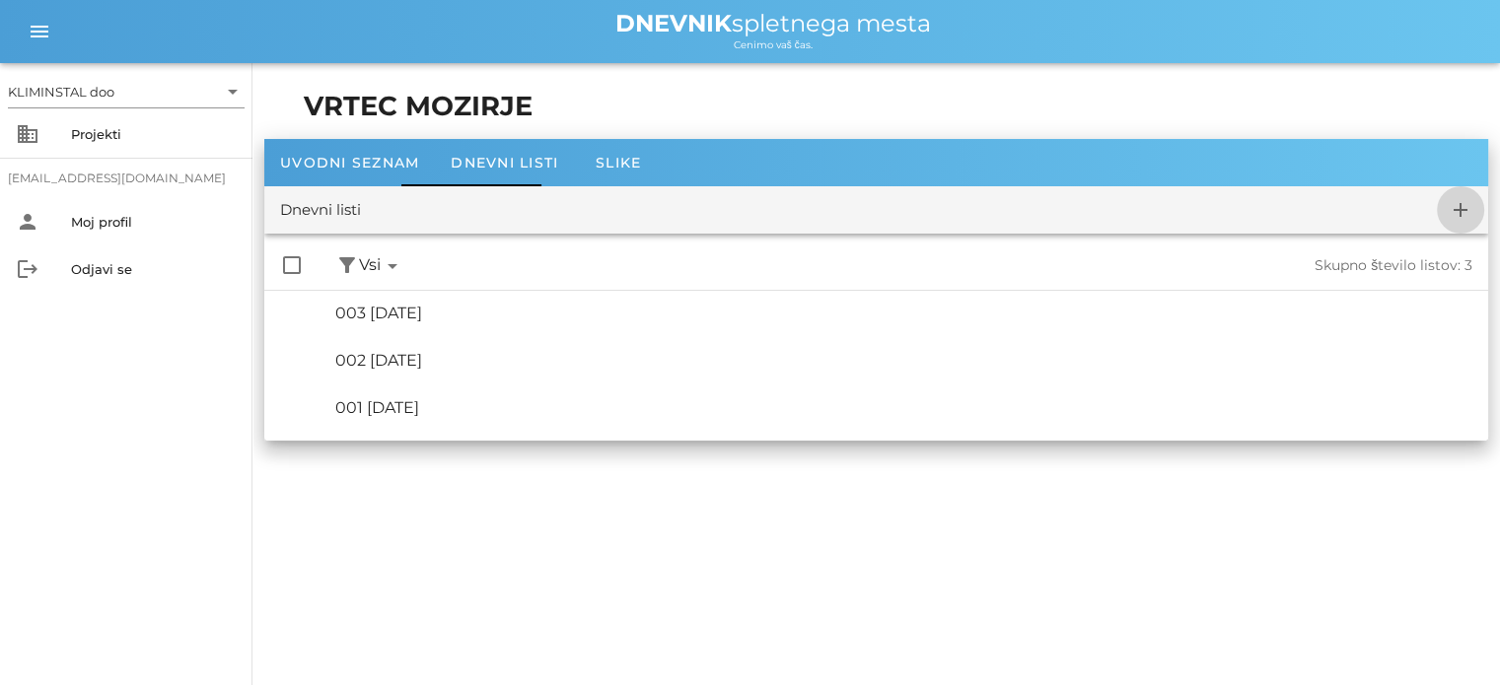
click at [1459, 210] on icon "add" at bounding box center [1461, 210] width 24 height 24
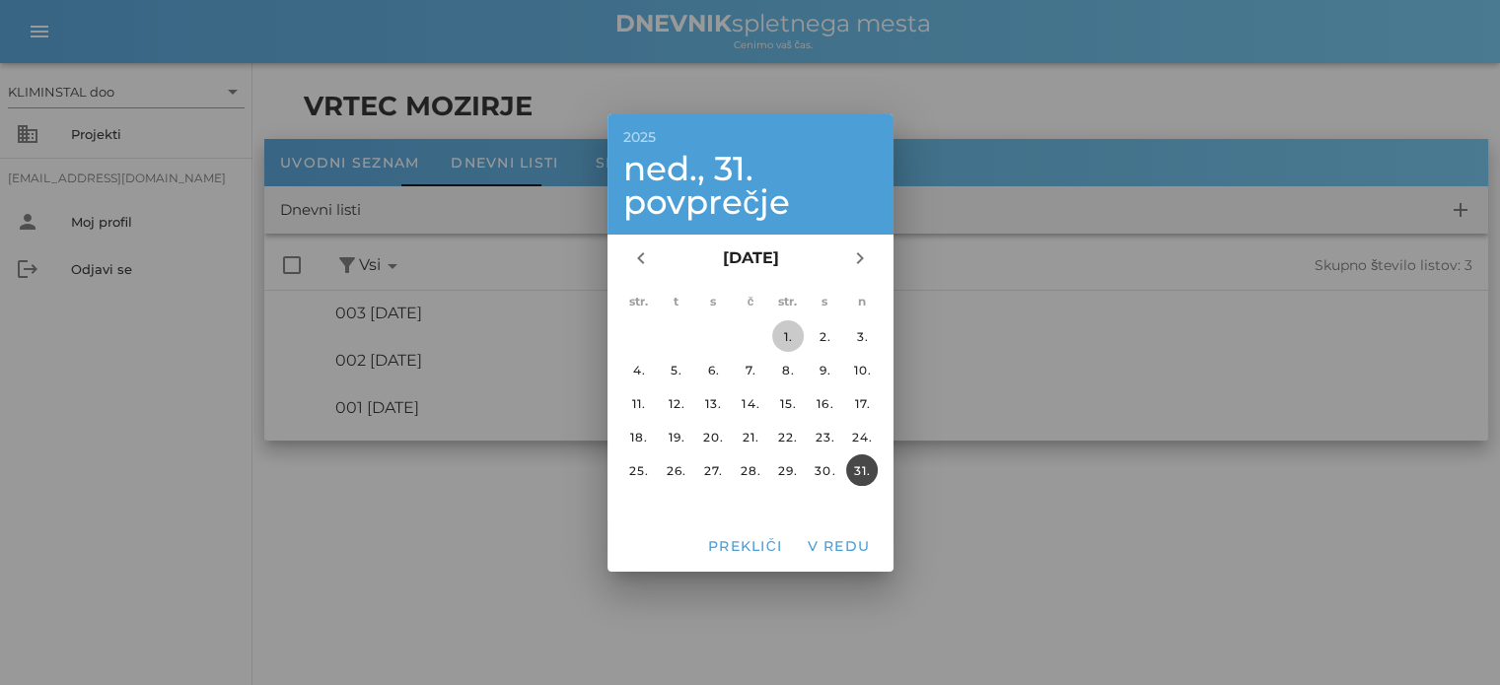
click at [789, 332] on font "1." at bounding box center [787, 335] width 9 height 15
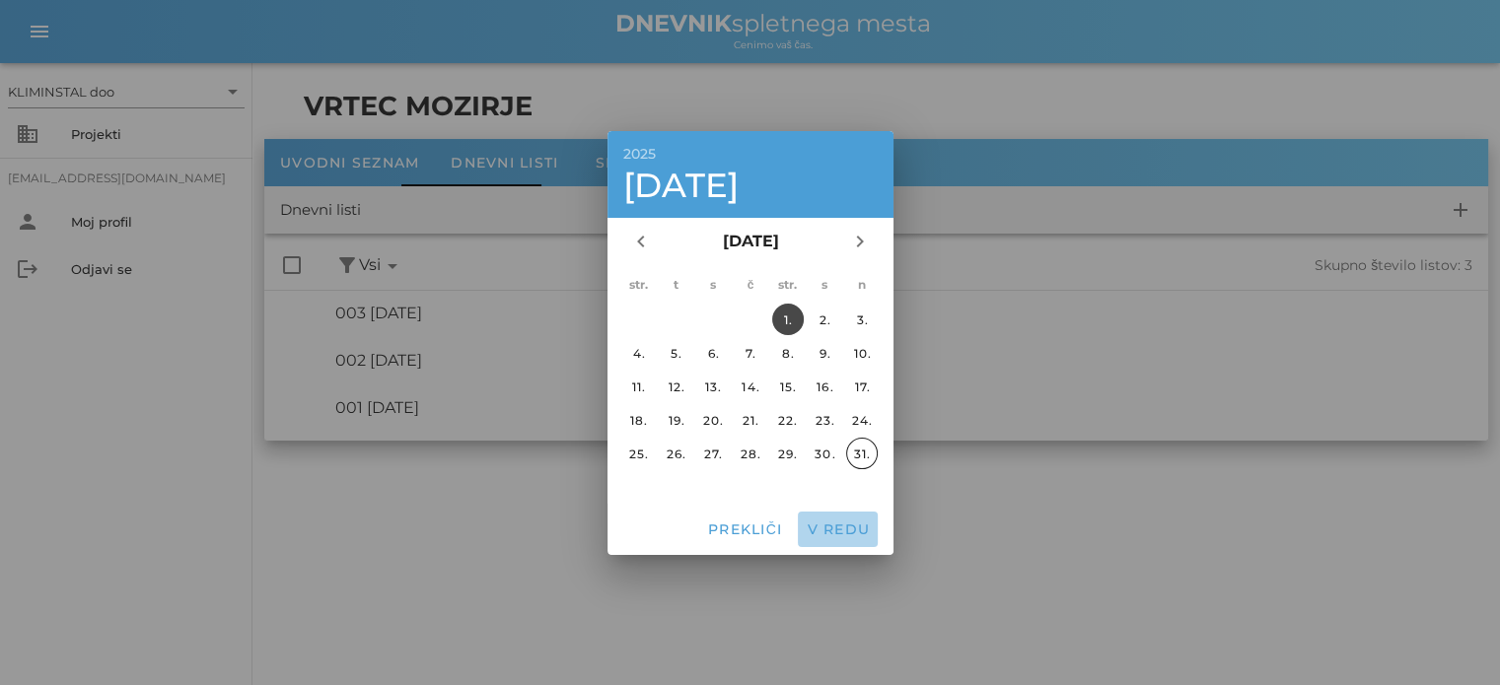
click at [835, 535] on font "V redu" at bounding box center [838, 530] width 63 height 18
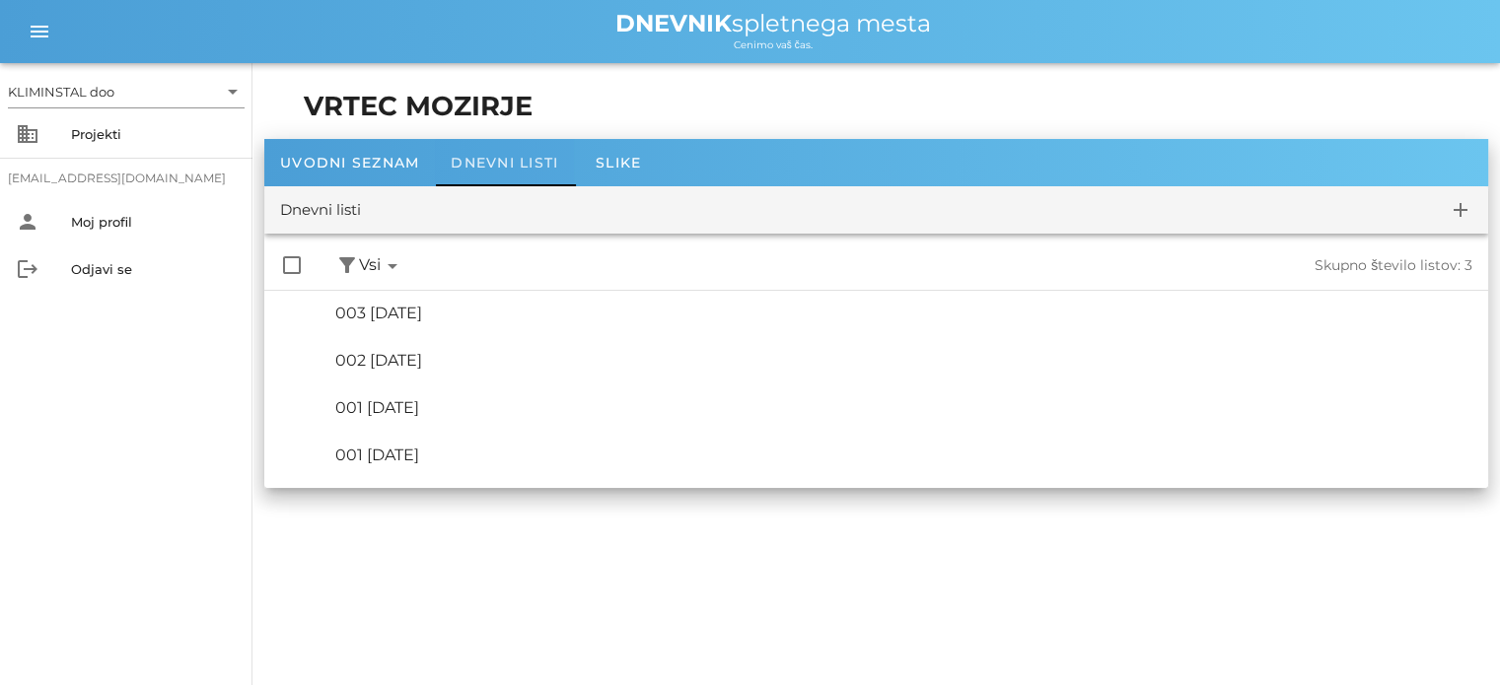
click at [521, 149] on div "Dnevni listi" at bounding box center [504, 162] width 139 height 47
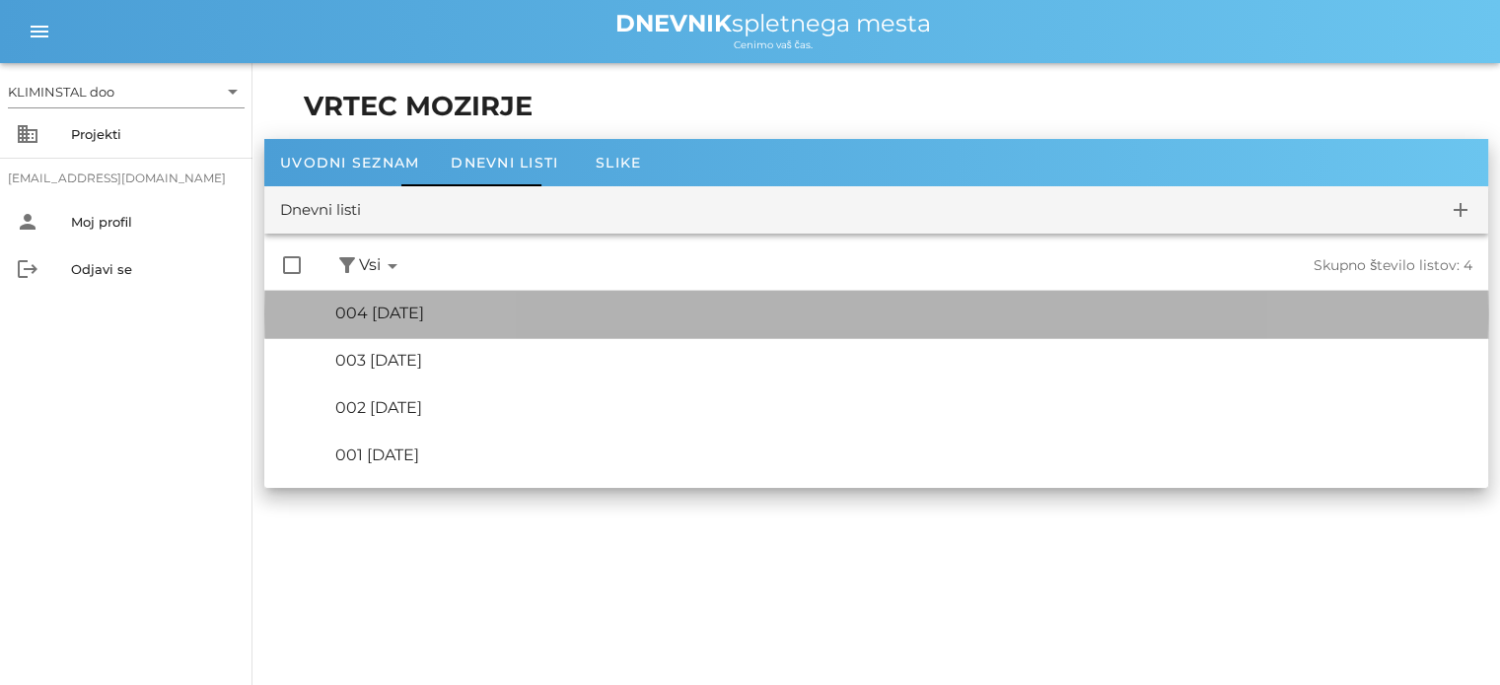
click at [452, 302] on div "🔏 004 petek, 01.08.2025 ✓ Podpis: Nadzornik ✓ Podpisal: Sestavljalec ✓ Podpisal…" at bounding box center [903, 314] width 1137 height 44
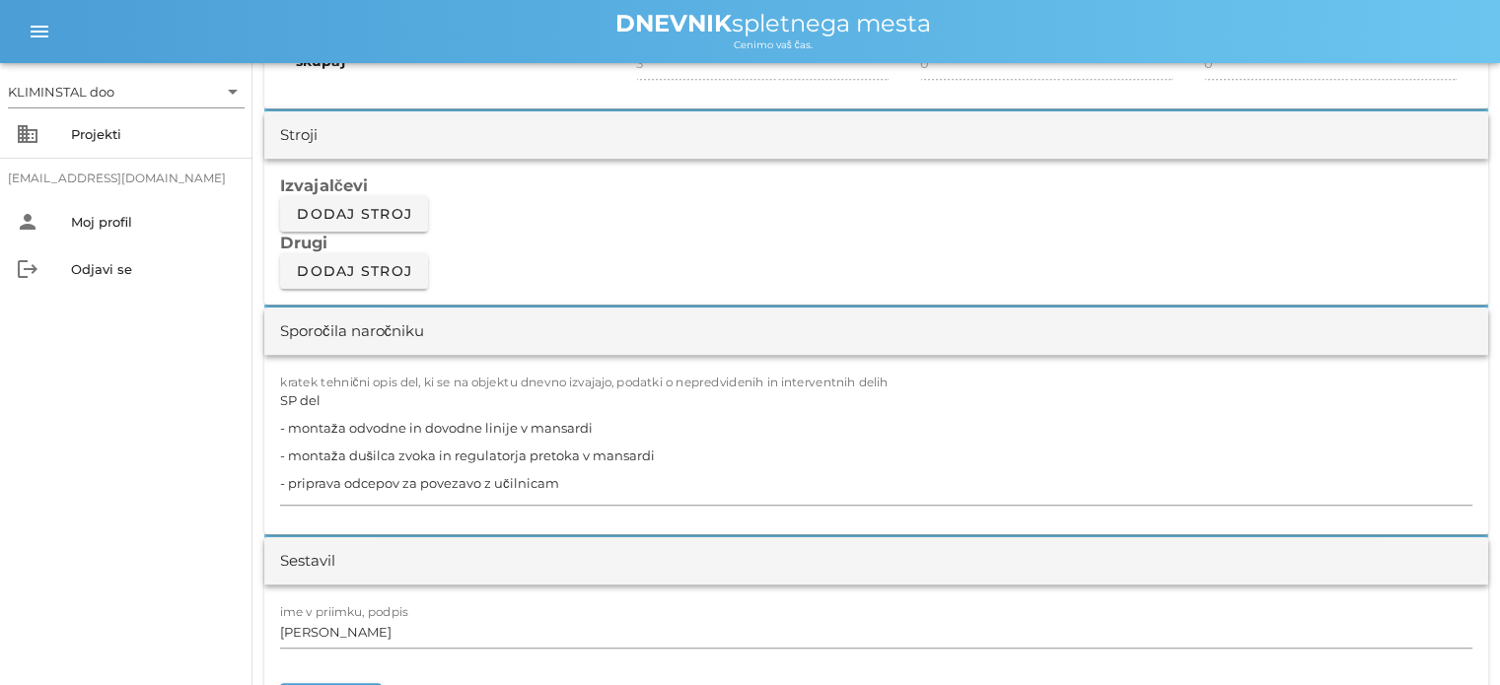
scroll to position [1619, 0]
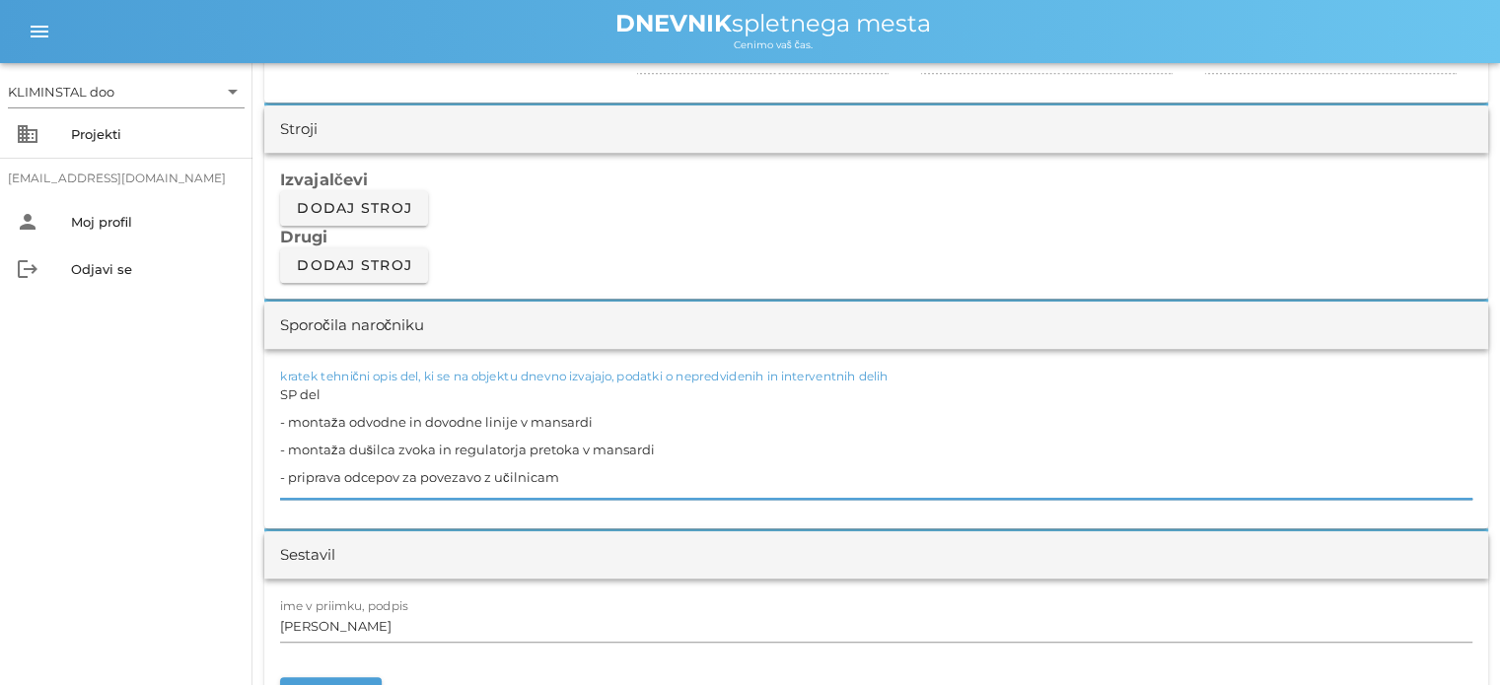
click at [582, 472] on textarea "SP del - montaža odvodne in dovodne linije v mansardi - montaža dušilca zvoka i…" at bounding box center [876, 440] width 1192 height 118
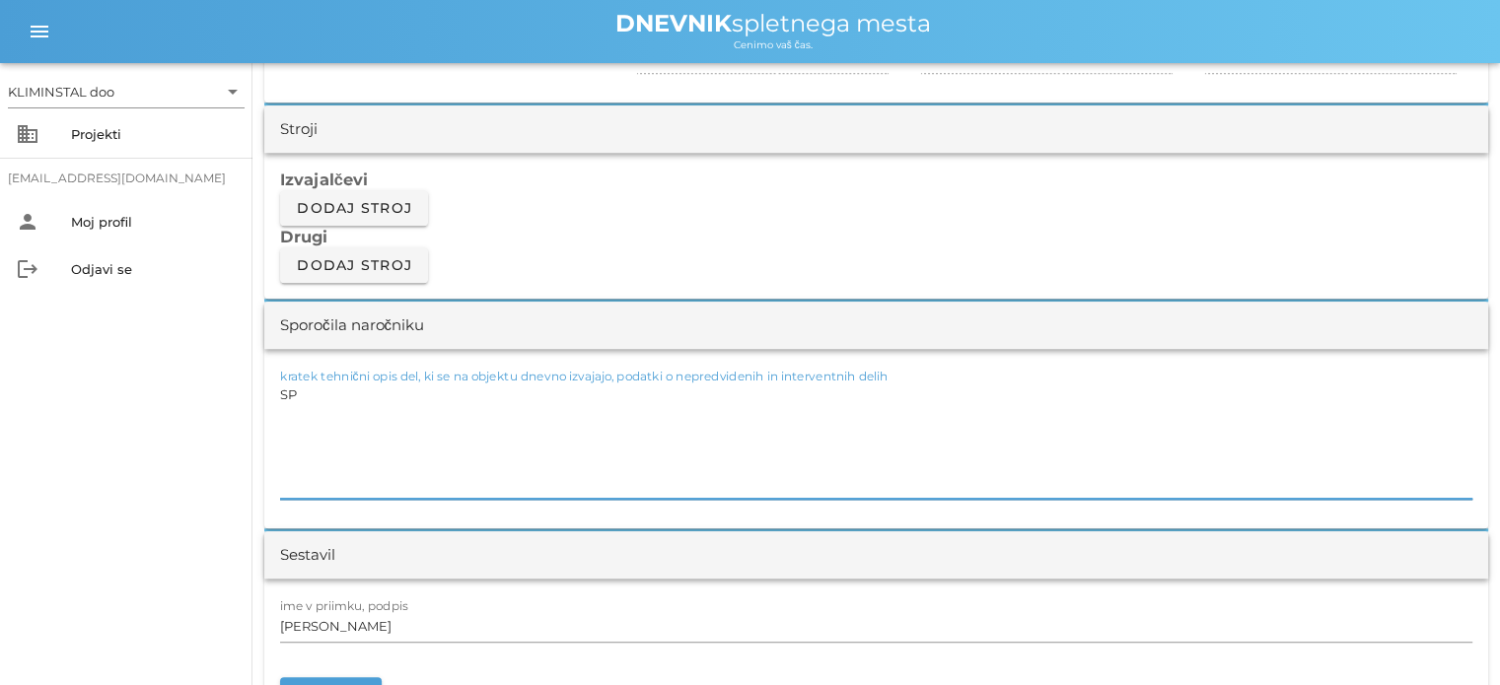
type textarea "S"
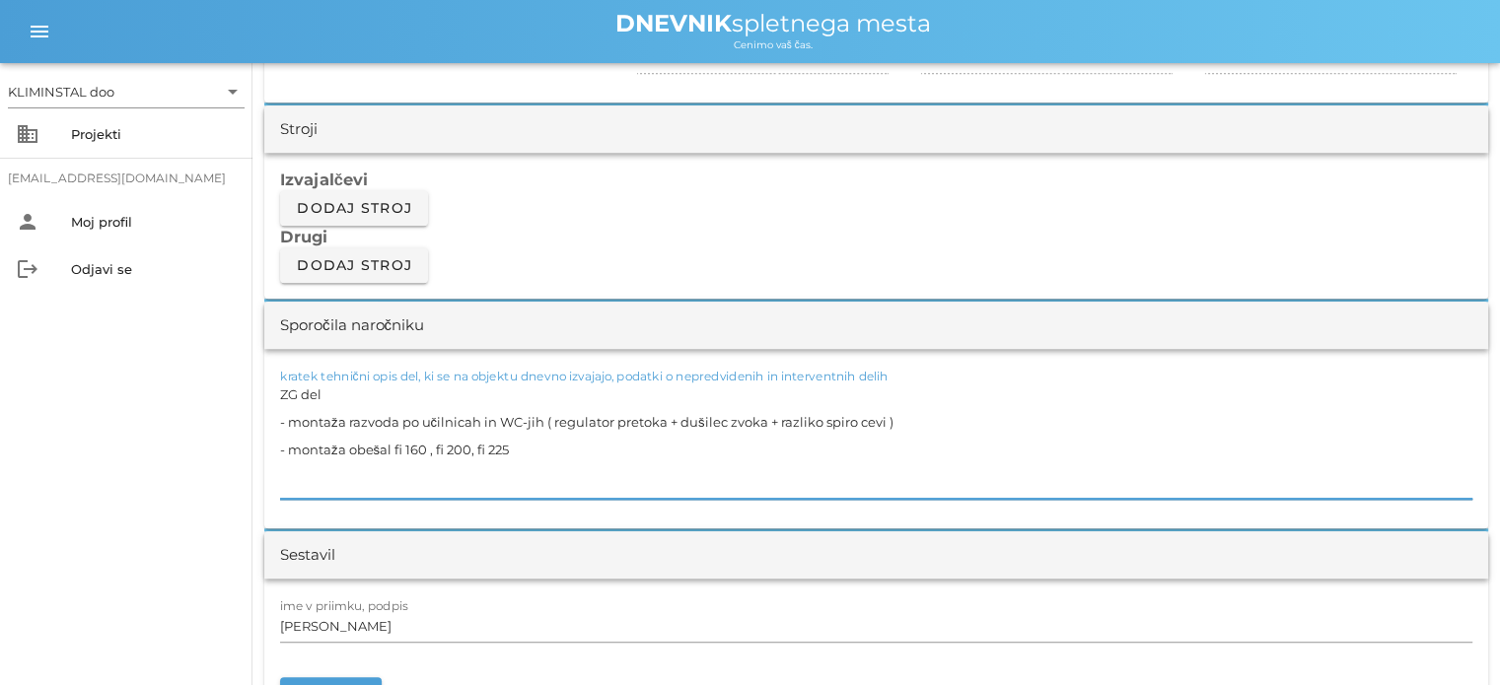
click at [582, 472] on textarea "ZG del - montaža razvoda po učilnicah in WC-jih ( regulator pretoka + dušilec z…" at bounding box center [876, 440] width 1192 height 118
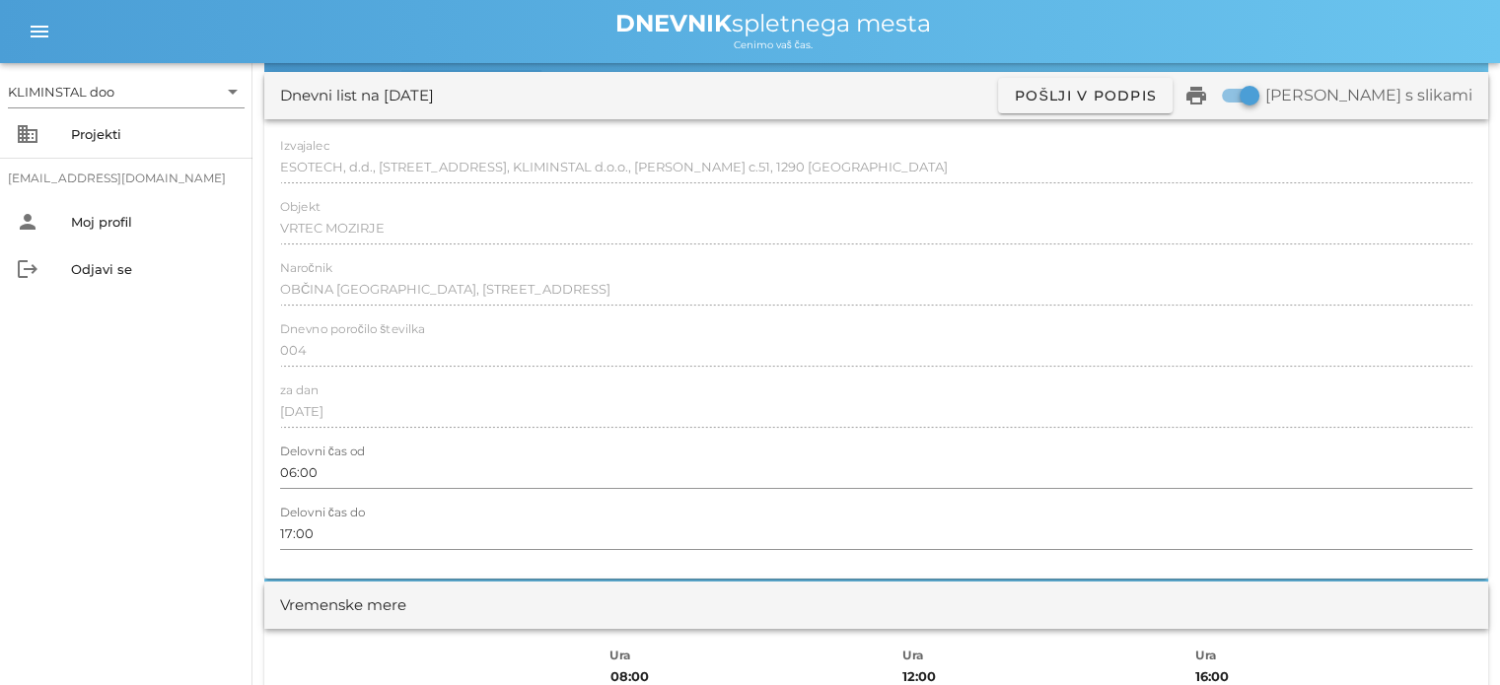
scroll to position [0, 0]
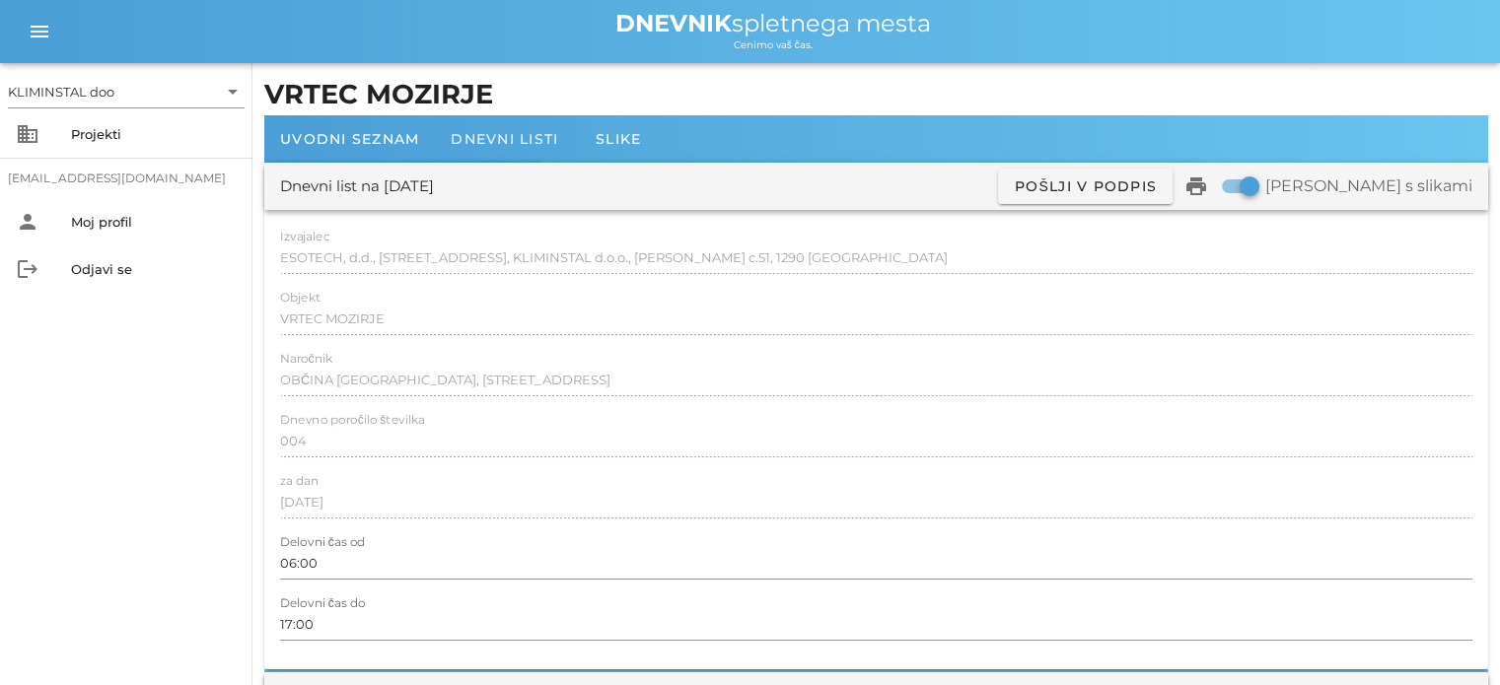
type textarea "ZG del - montaža razvoda po učilnicah in WC-jih ( regulator pretoka + dušilec z…"
click at [509, 140] on font "Dnevni listi" at bounding box center [504, 139] width 107 height 18
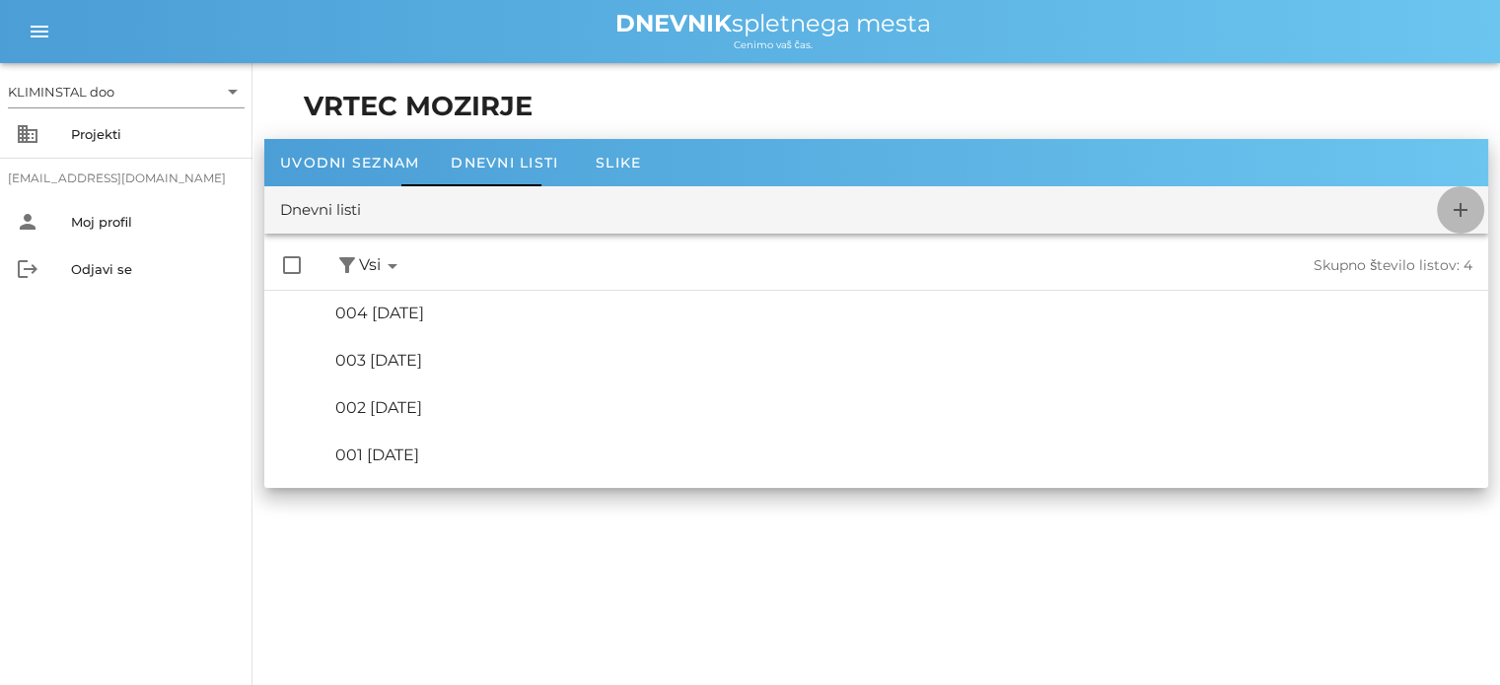
click at [1461, 212] on icon "add" at bounding box center [1461, 210] width 24 height 24
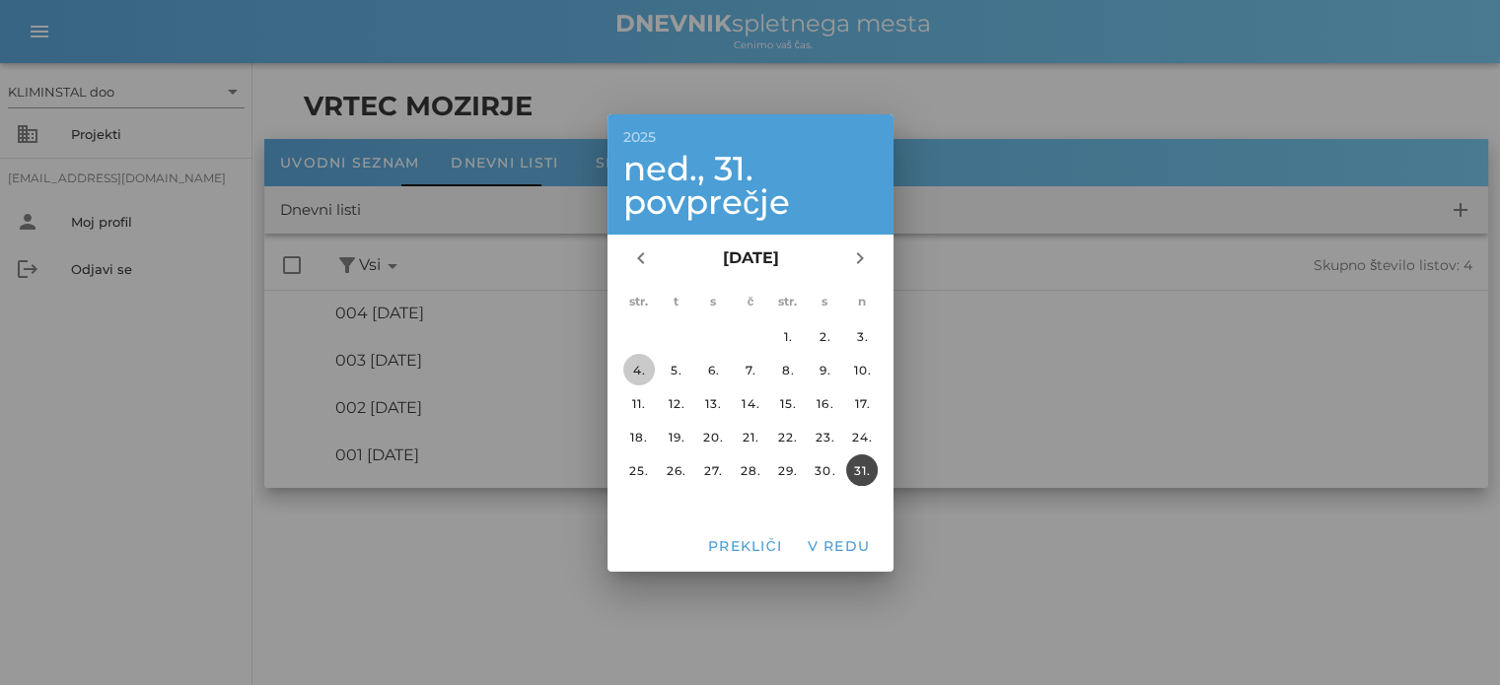
click at [633, 370] on font "4." at bounding box center [638, 369] width 13 height 15
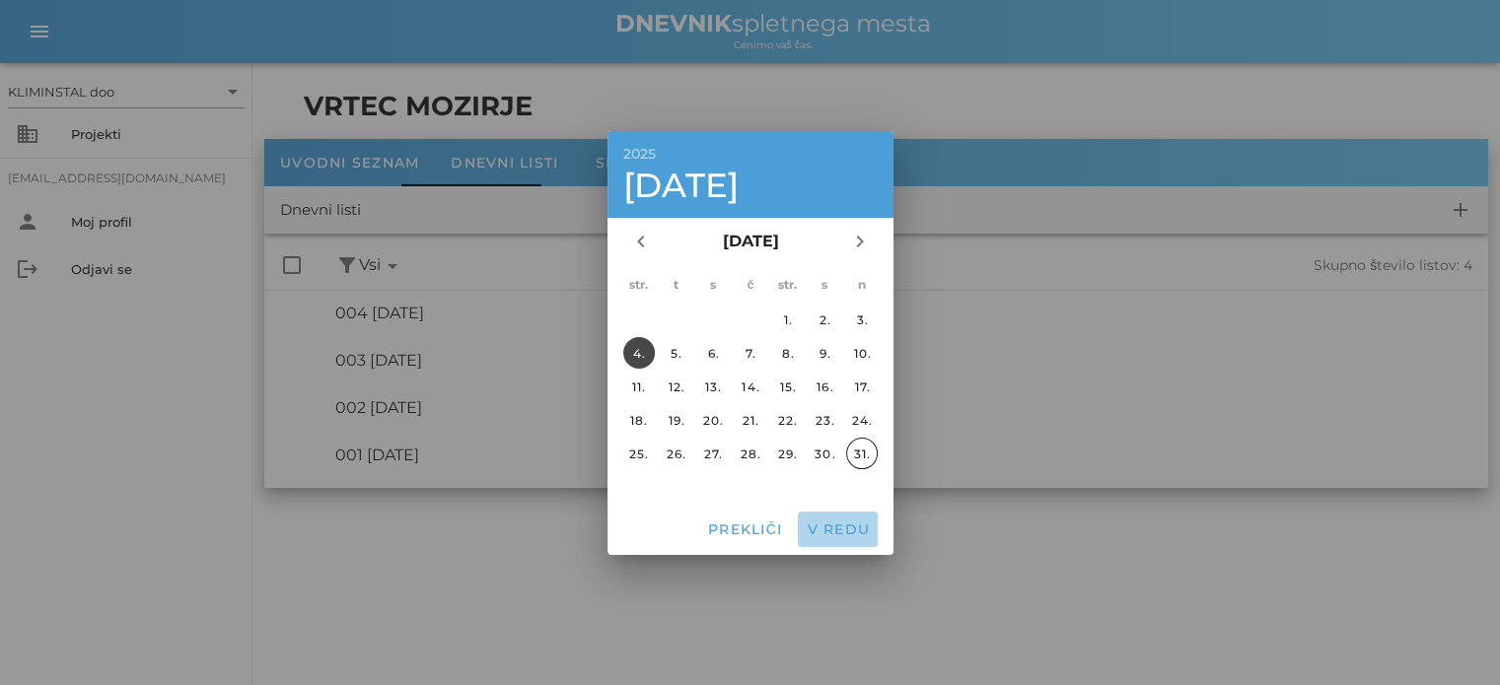
click at [826, 528] on font "V redu" at bounding box center [838, 530] width 63 height 18
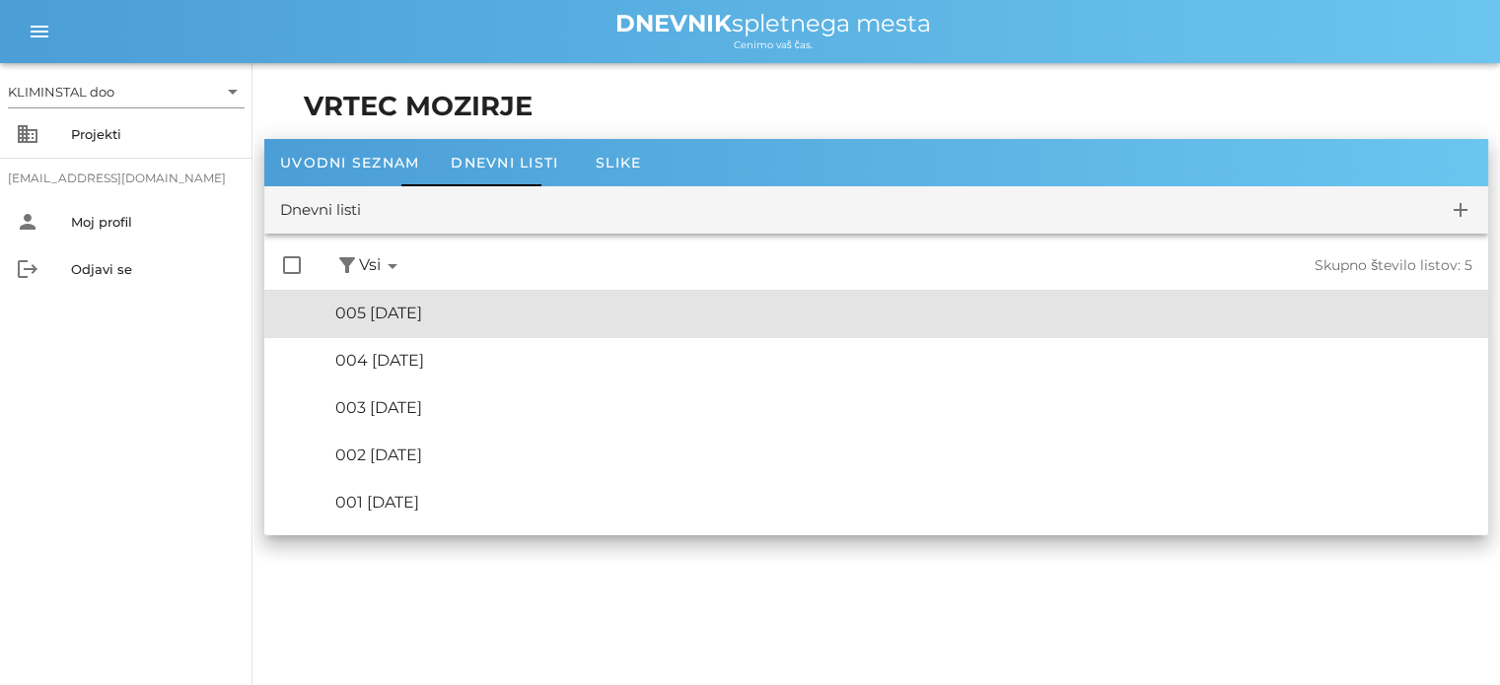
click at [373, 311] on font "005 [DATE]" at bounding box center [378, 313] width 87 height 19
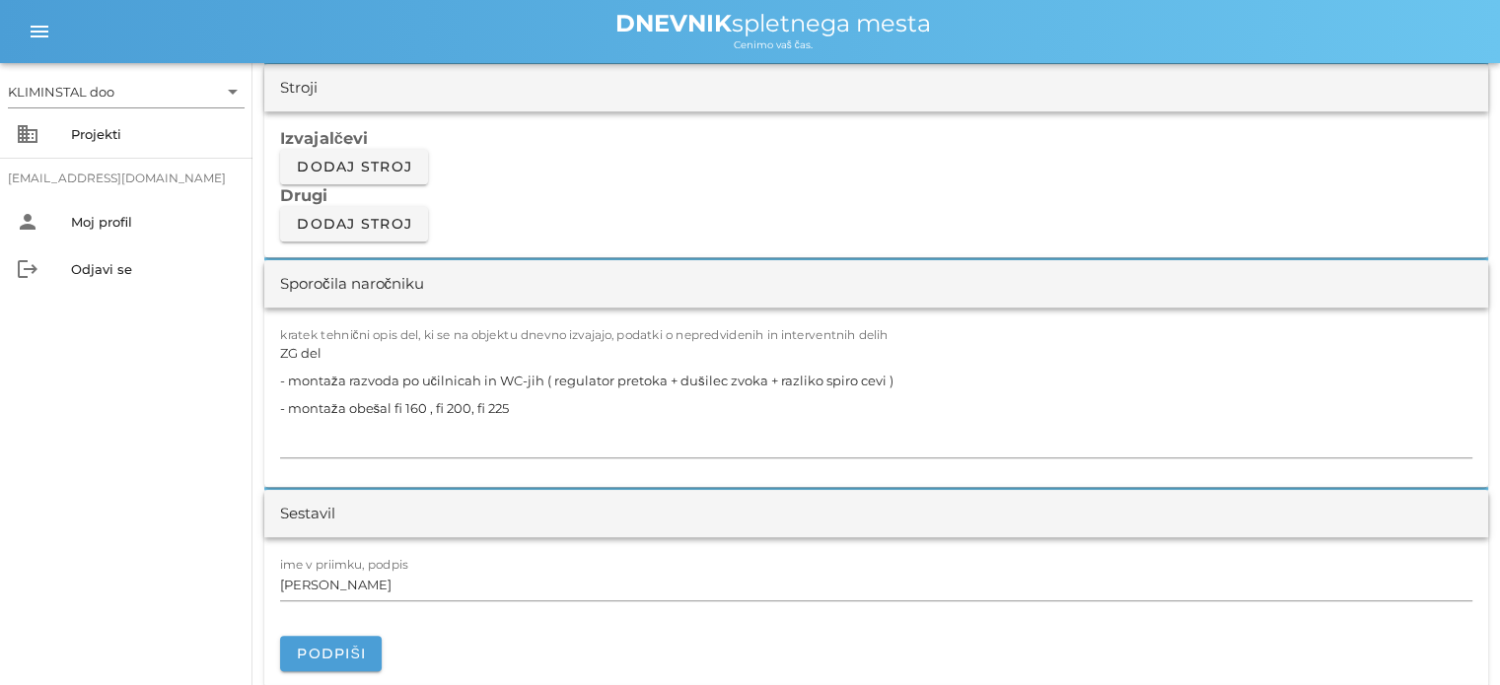
scroll to position [1684, 0]
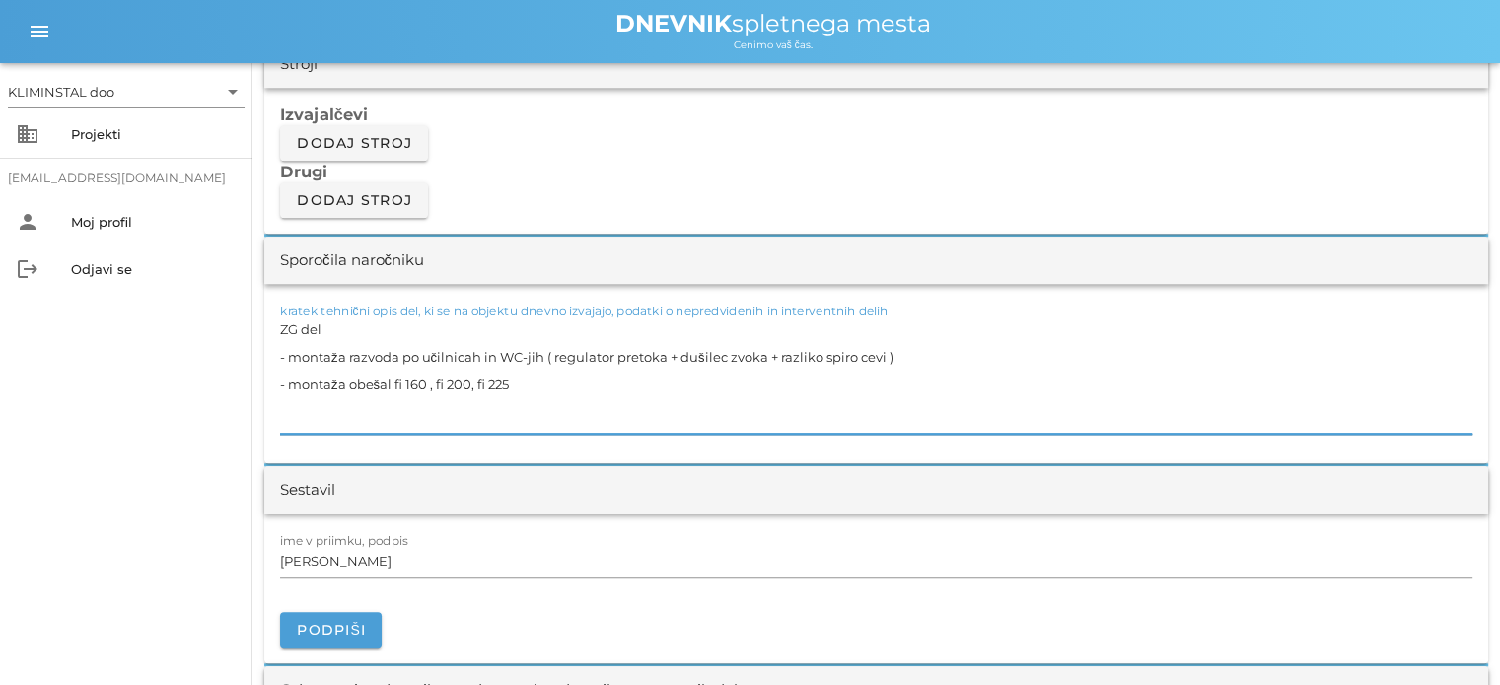
click at [524, 380] on textarea "ZG del - montaža razvoda po učilnicah in WC-jih ( regulator pretoka + dušilec z…" at bounding box center [876, 375] width 1192 height 118
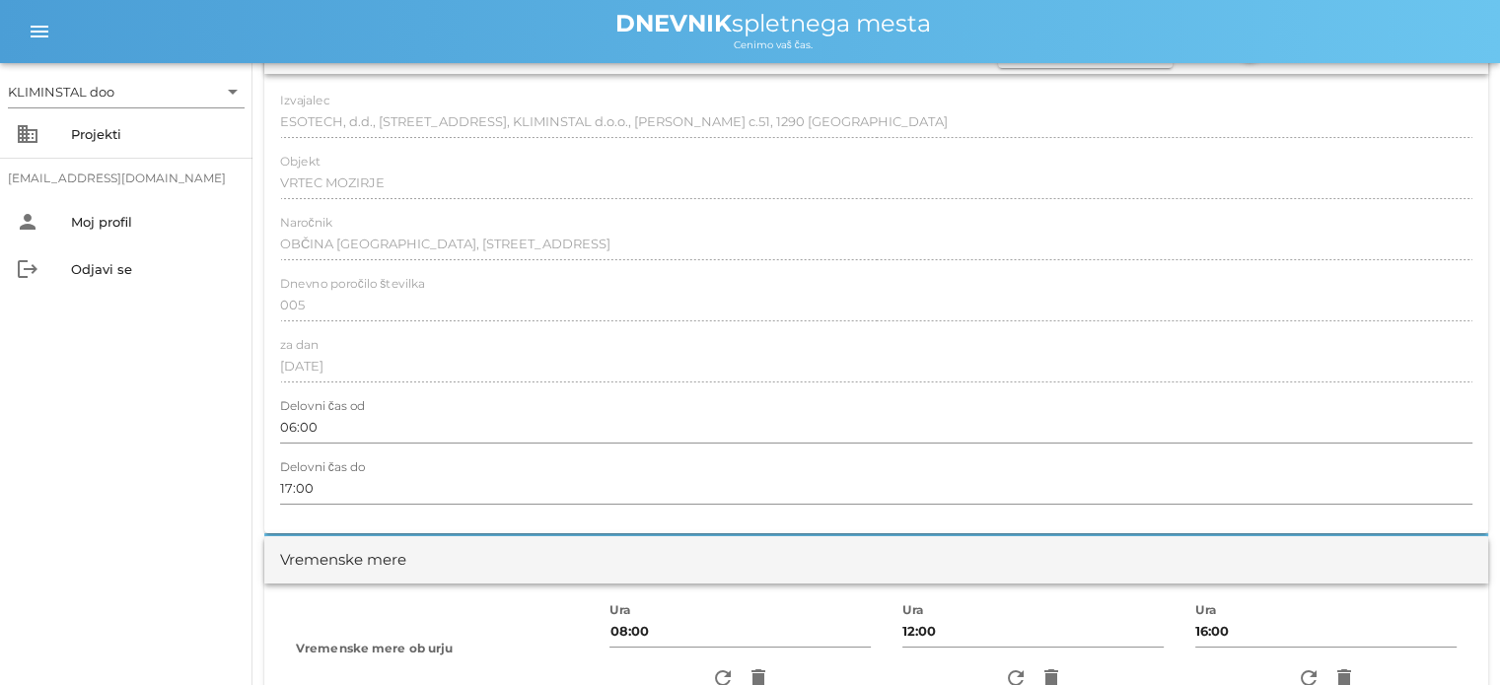
scroll to position [0, 0]
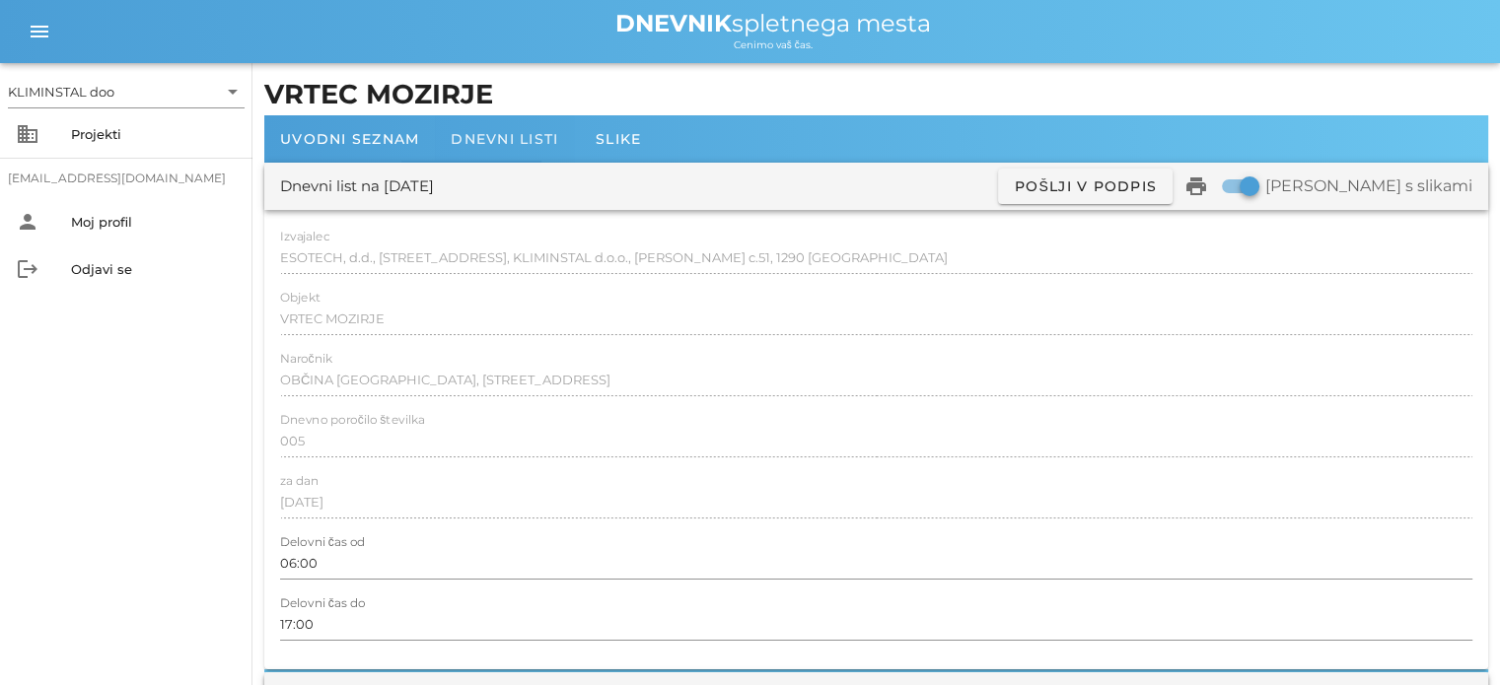
type textarea "ZG del - izdelava priklopov na glavni liniji v [GEOGRAPHIC_DATA] in povezava z …"
click at [516, 149] on div "Dnevni listi" at bounding box center [504, 138] width 139 height 47
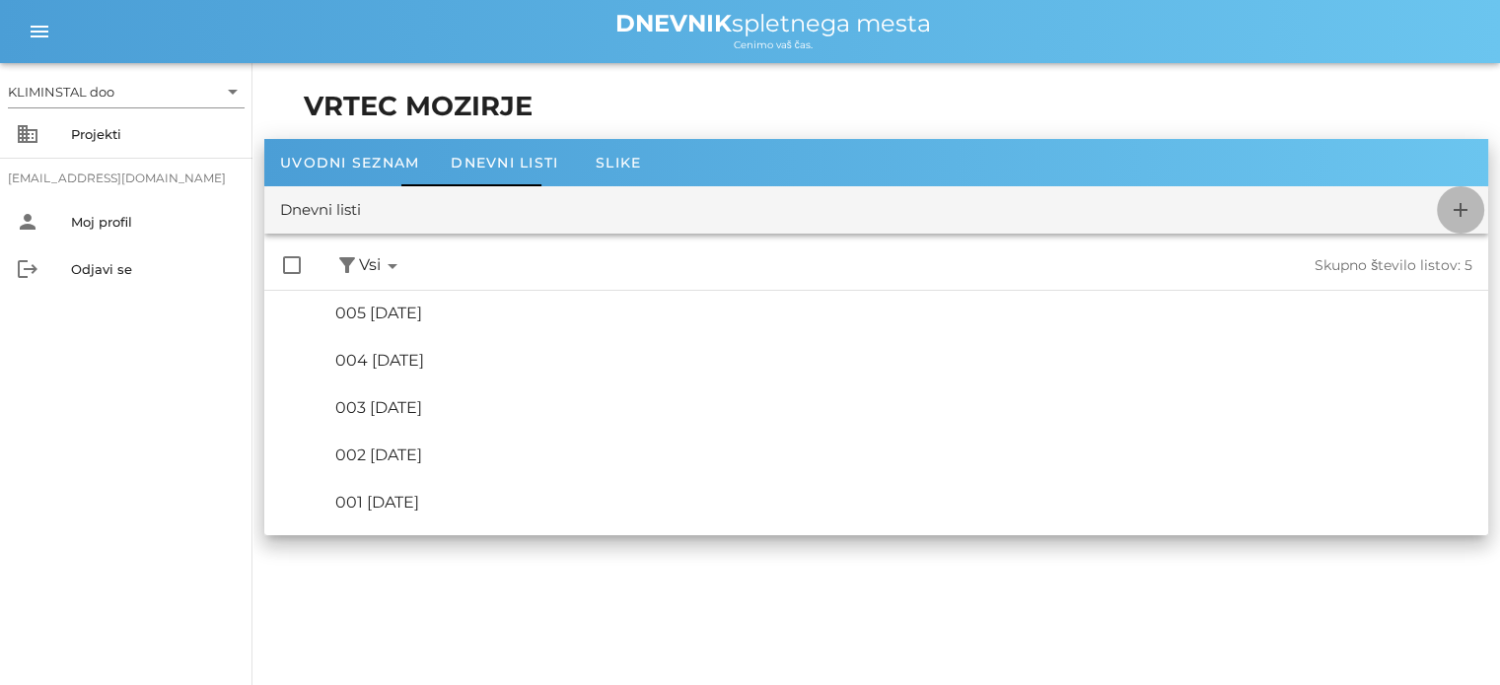
click at [1469, 212] on icon "add" at bounding box center [1461, 210] width 24 height 24
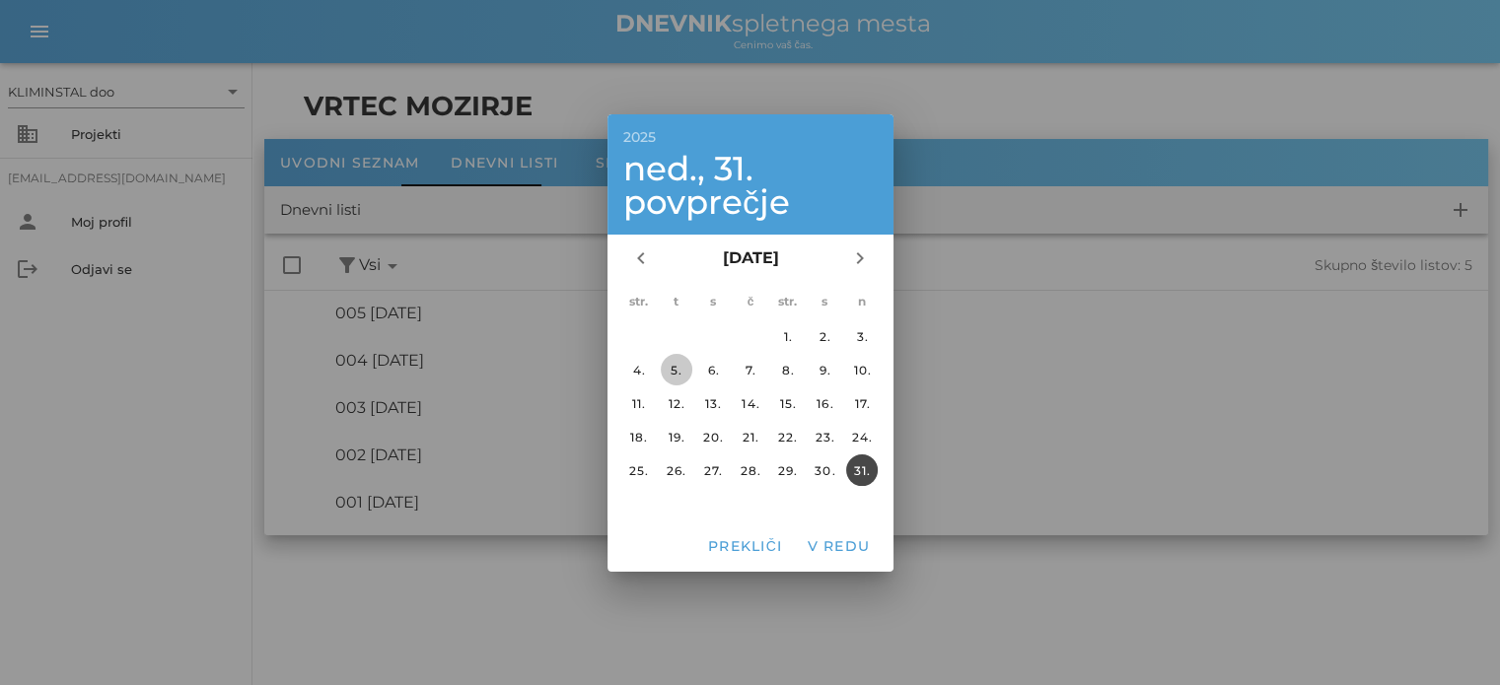
click at [671, 365] on font "5." at bounding box center [677, 369] width 12 height 15
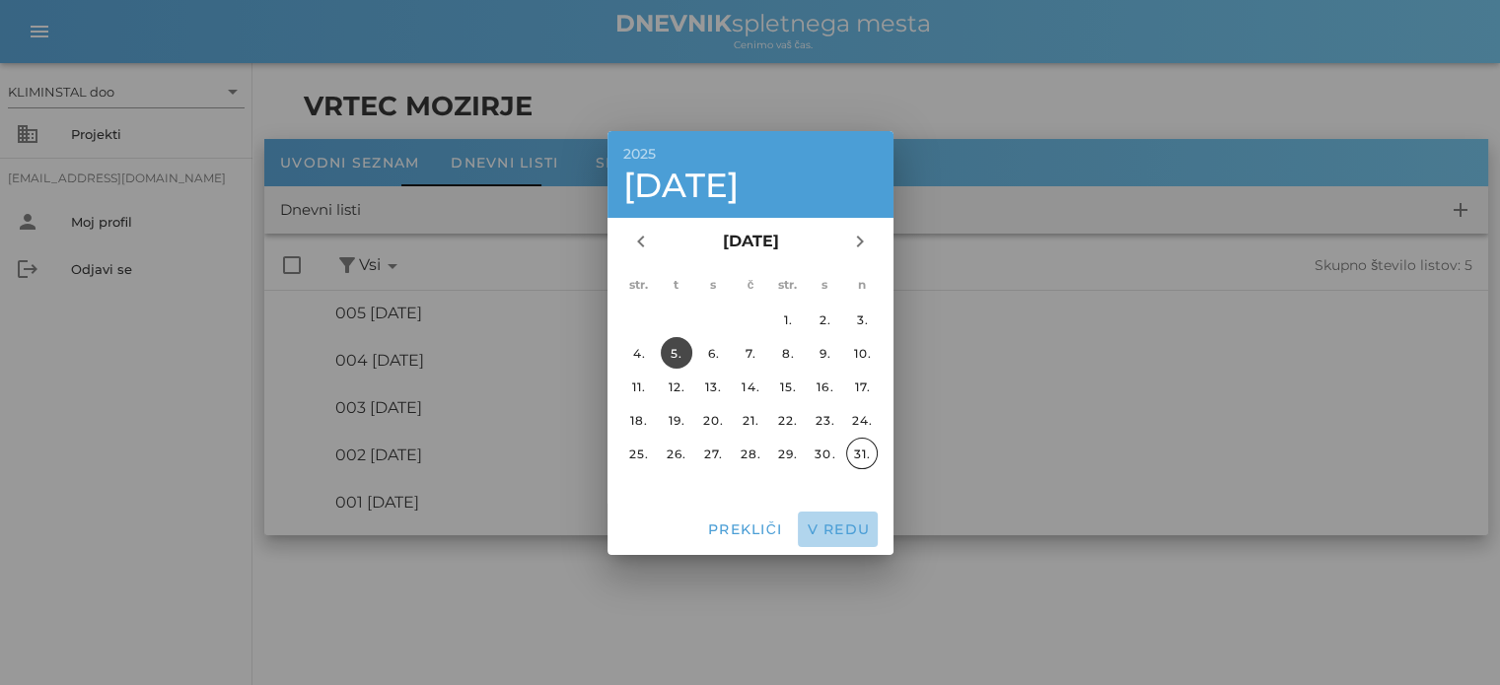
click at [823, 528] on font "V redu" at bounding box center [838, 530] width 63 height 18
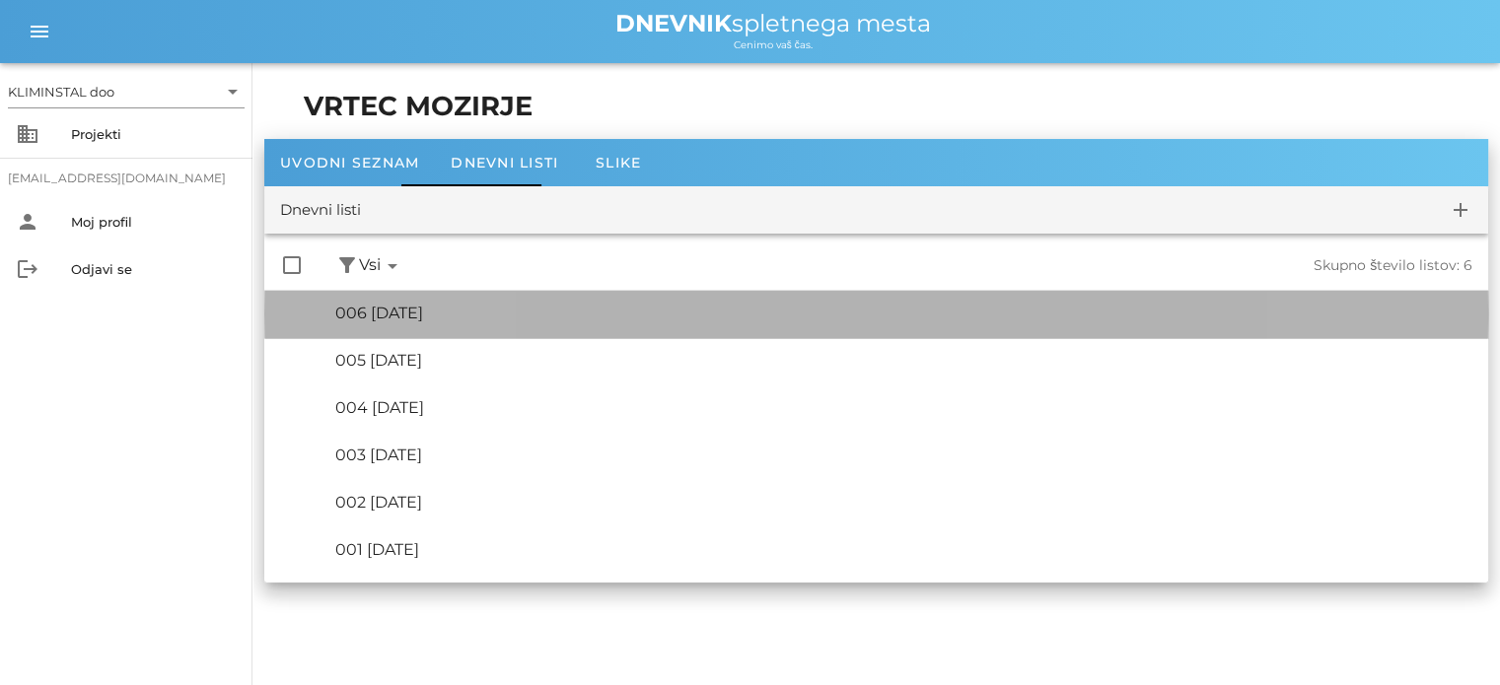
click at [429, 326] on div "🔏 006 [DATE] ✓ Podpis: Nadzornik ✓ Podpisal: Sestavljalec ✓ Podpisal: Odgovorni" at bounding box center [903, 314] width 1137 height 44
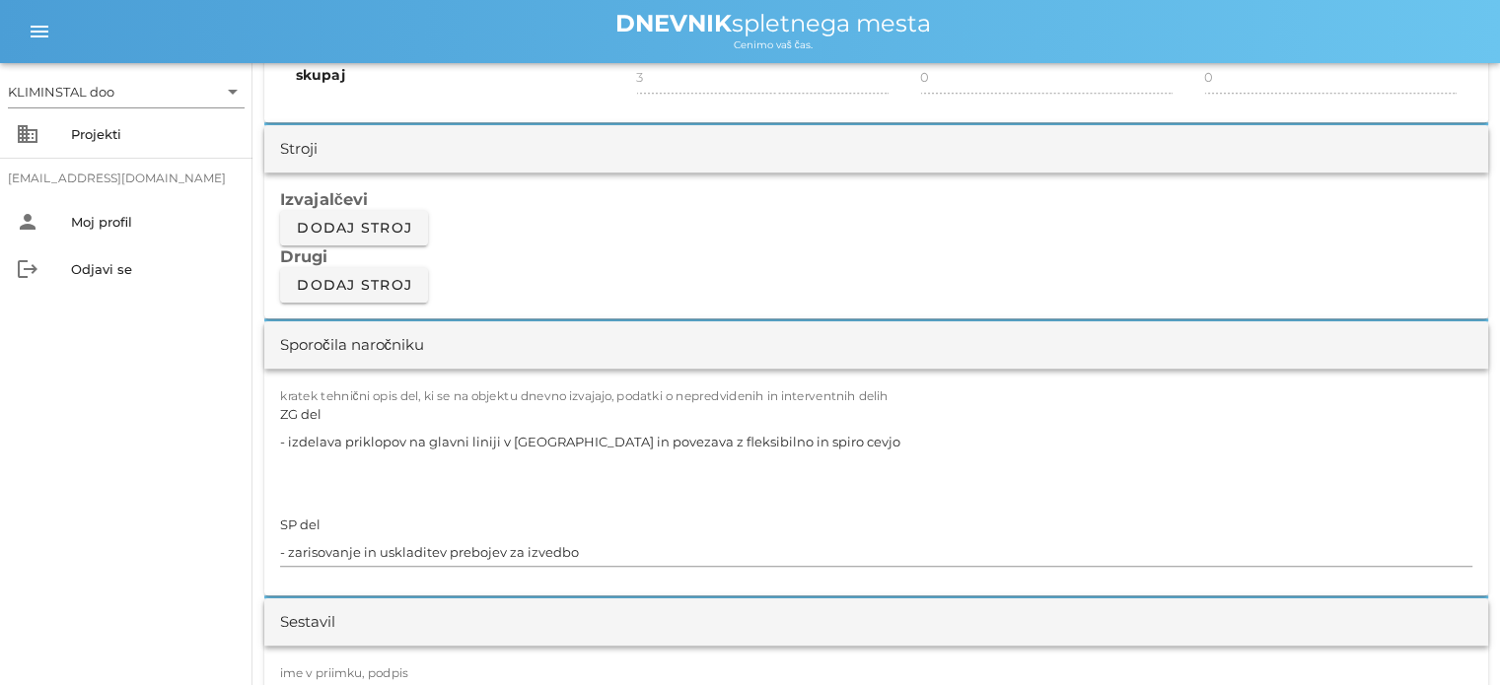
scroll to position [1625, 0]
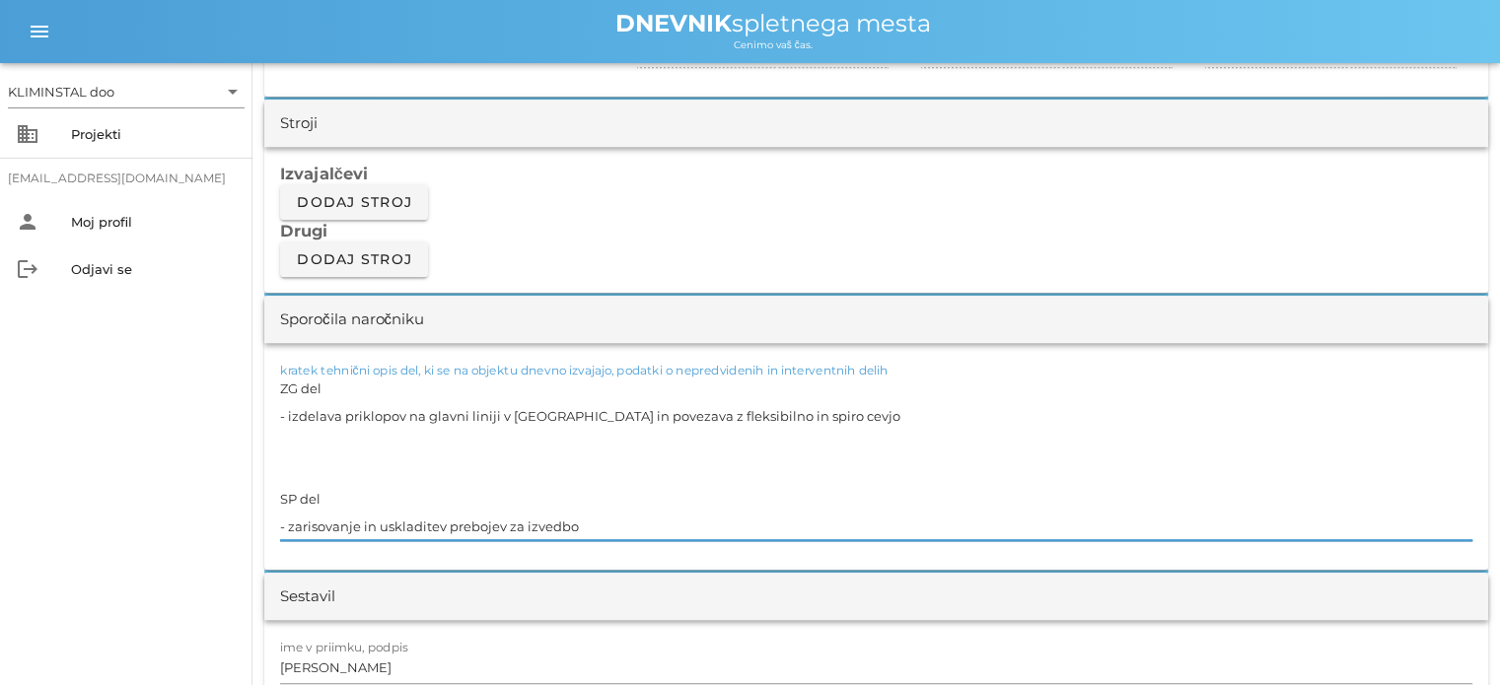
click at [582, 524] on textarea "ZG del - izdelava priklopov na glavni liniji v [GEOGRAPHIC_DATA] in povezava z …" at bounding box center [876, 458] width 1192 height 166
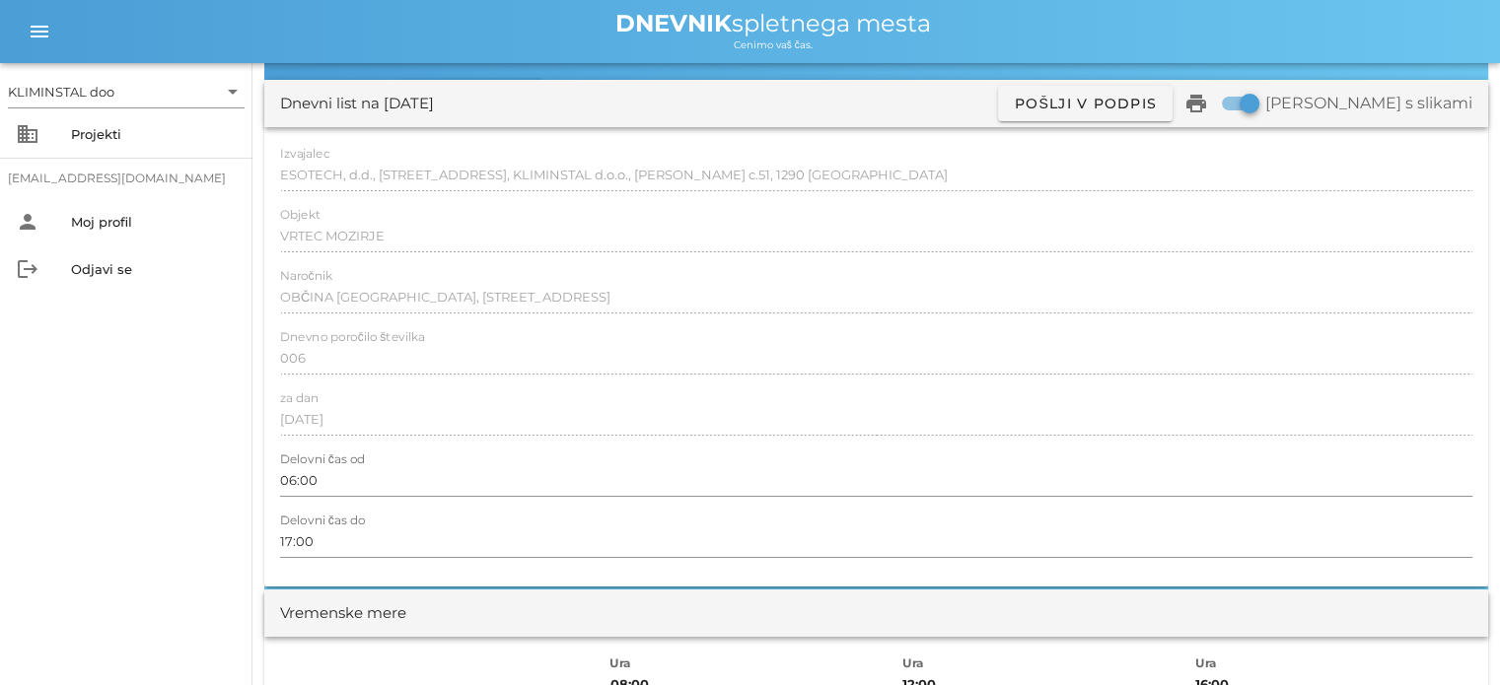
scroll to position [0, 0]
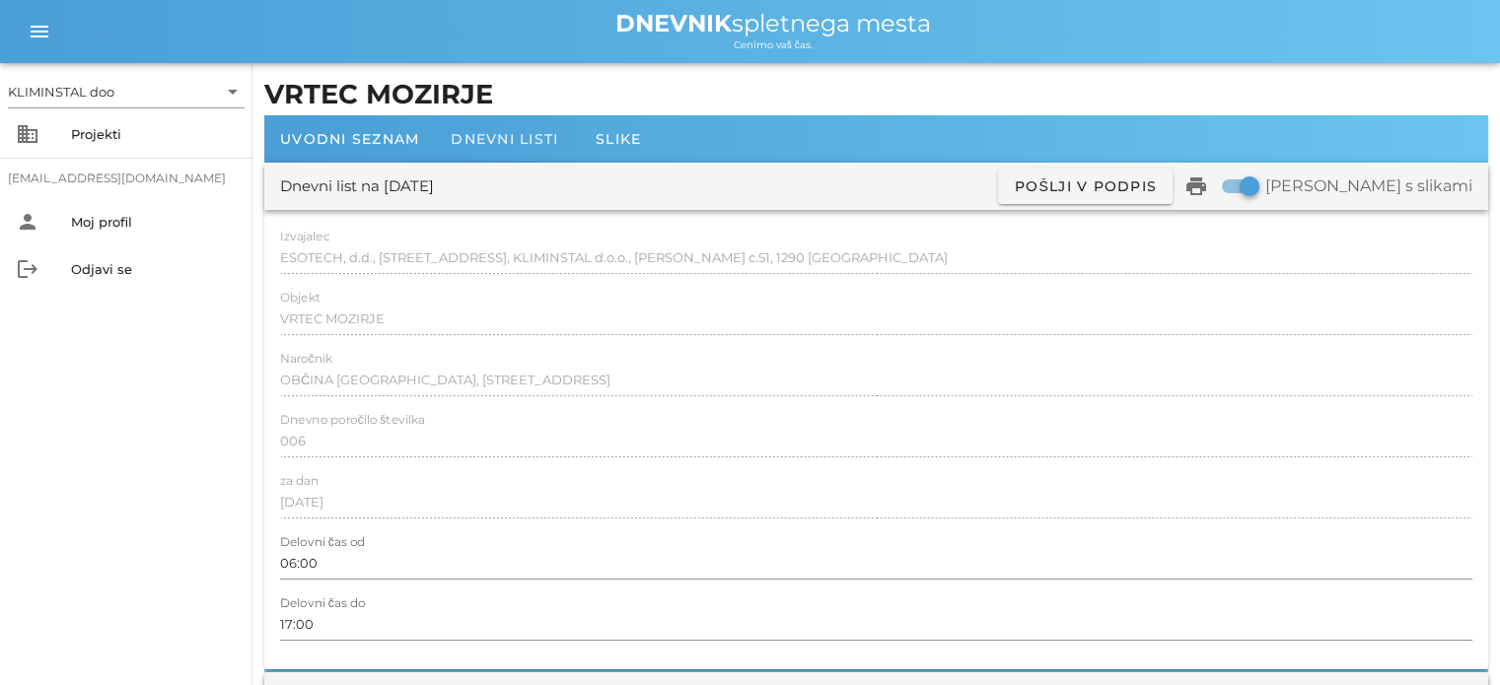
type textarea "ZG del - izdelava priklopov na glavni liniji v [GEOGRAPHIC_DATA] in povezava z …"
click at [521, 148] on div "Dnevni listi" at bounding box center [504, 138] width 139 height 47
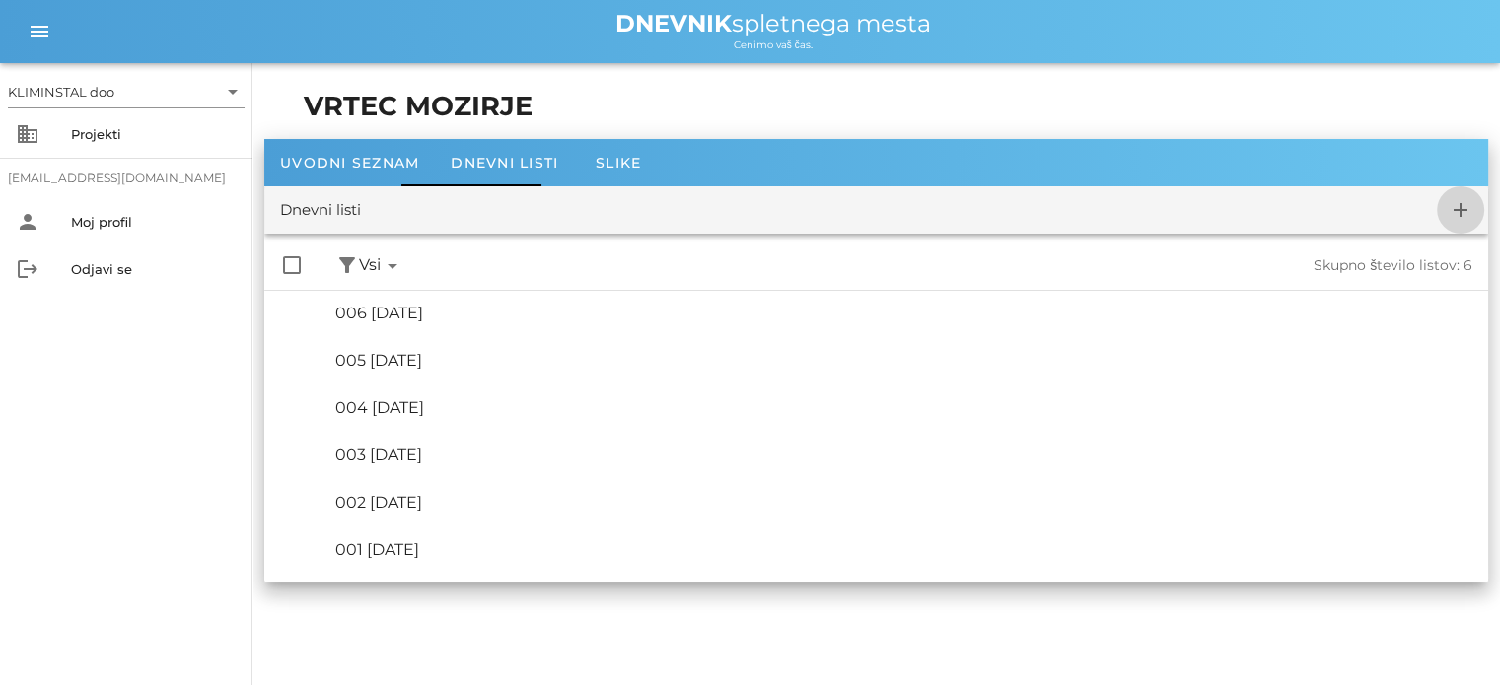
click at [1455, 200] on icon "add" at bounding box center [1461, 210] width 24 height 24
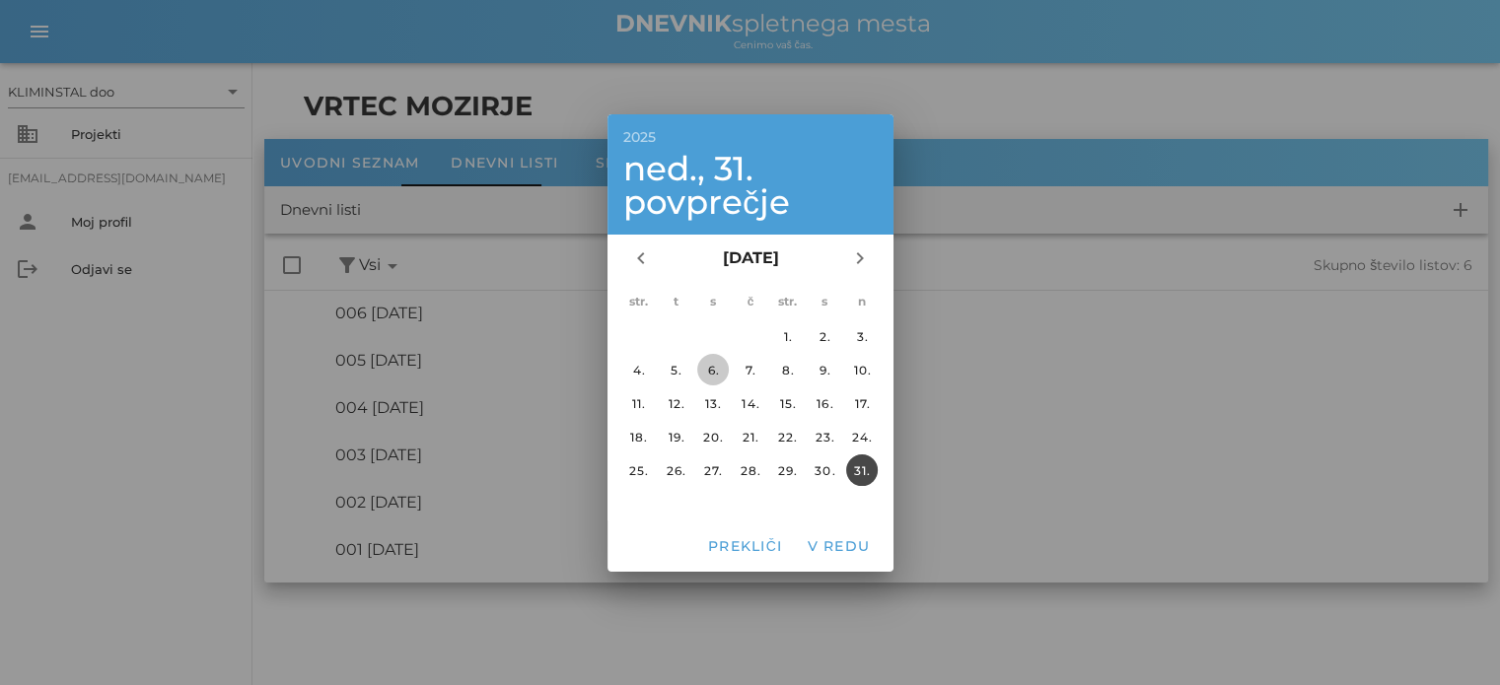
click at [717, 370] on font "6." at bounding box center [713, 369] width 12 height 15
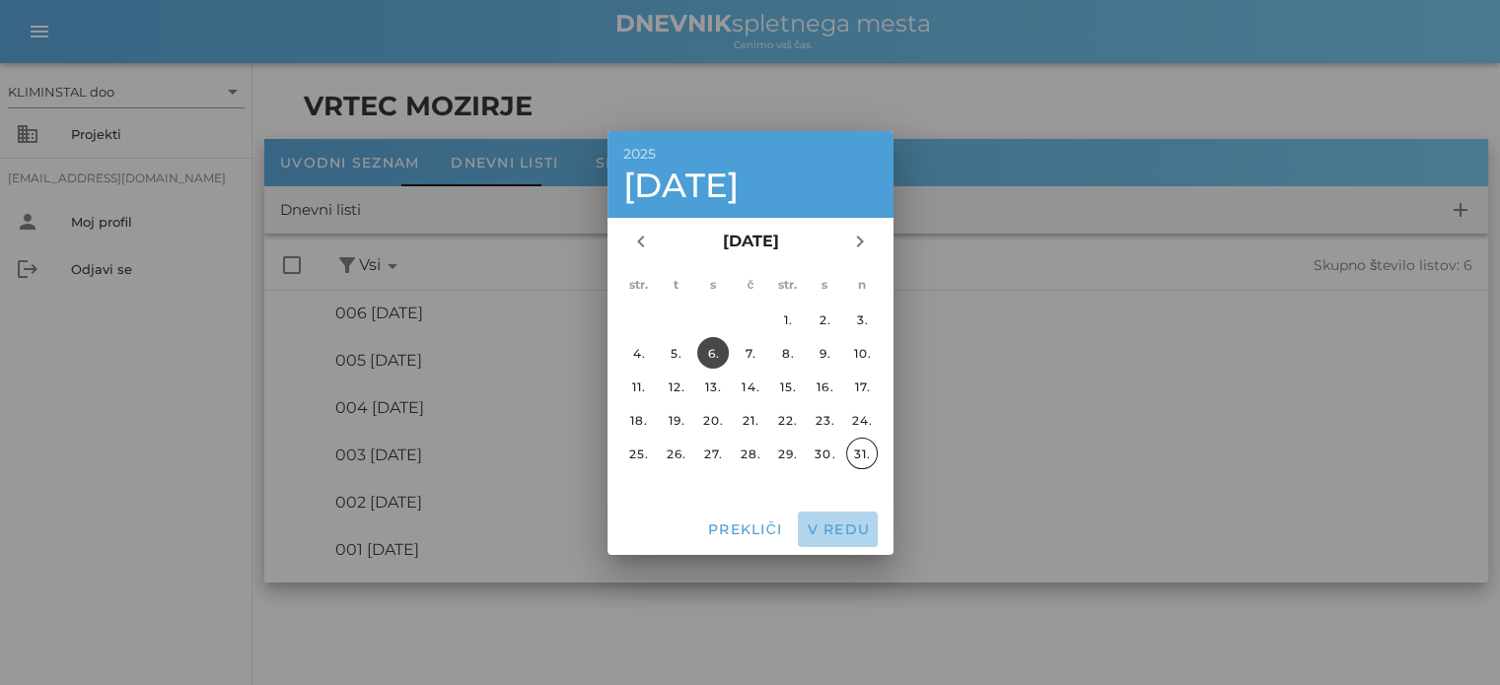
click at [844, 528] on font "V redu" at bounding box center [838, 530] width 63 height 18
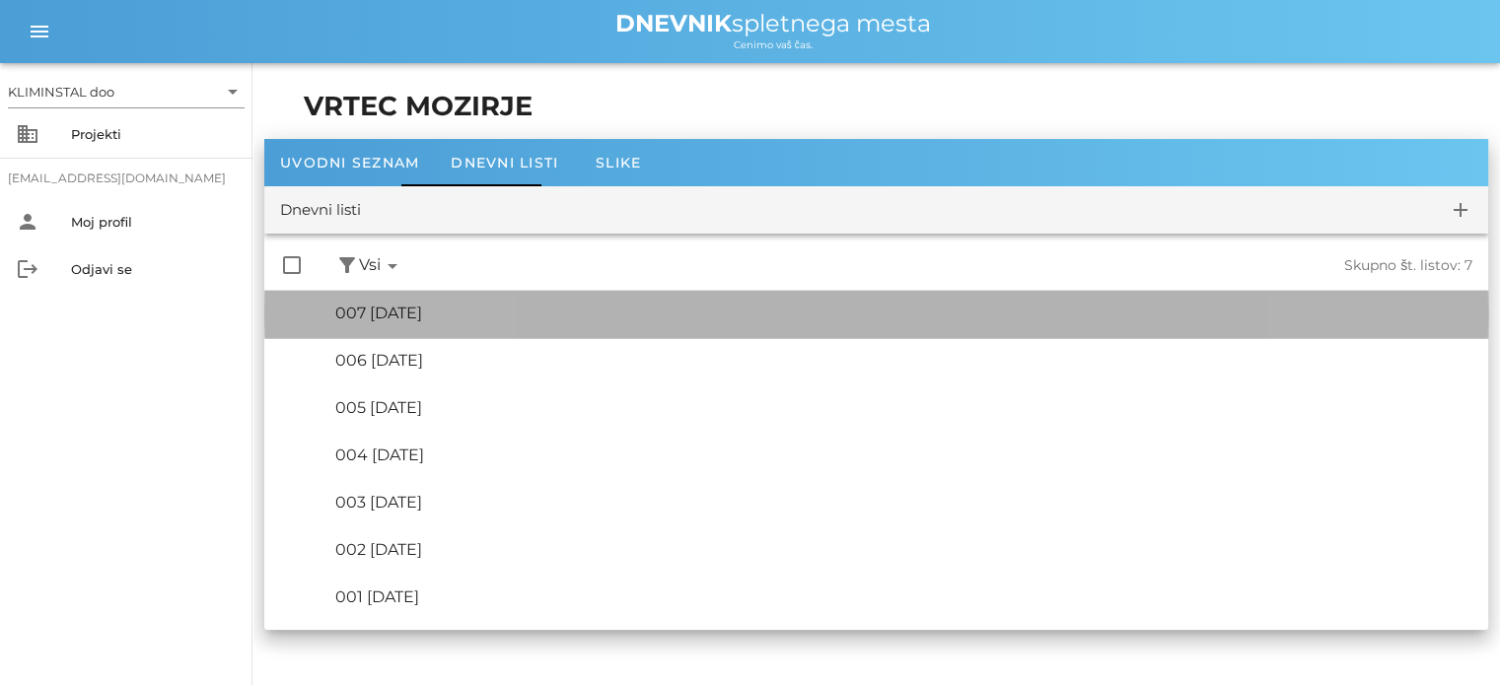
click at [422, 321] on font "007 [DATE]" at bounding box center [378, 313] width 87 height 19
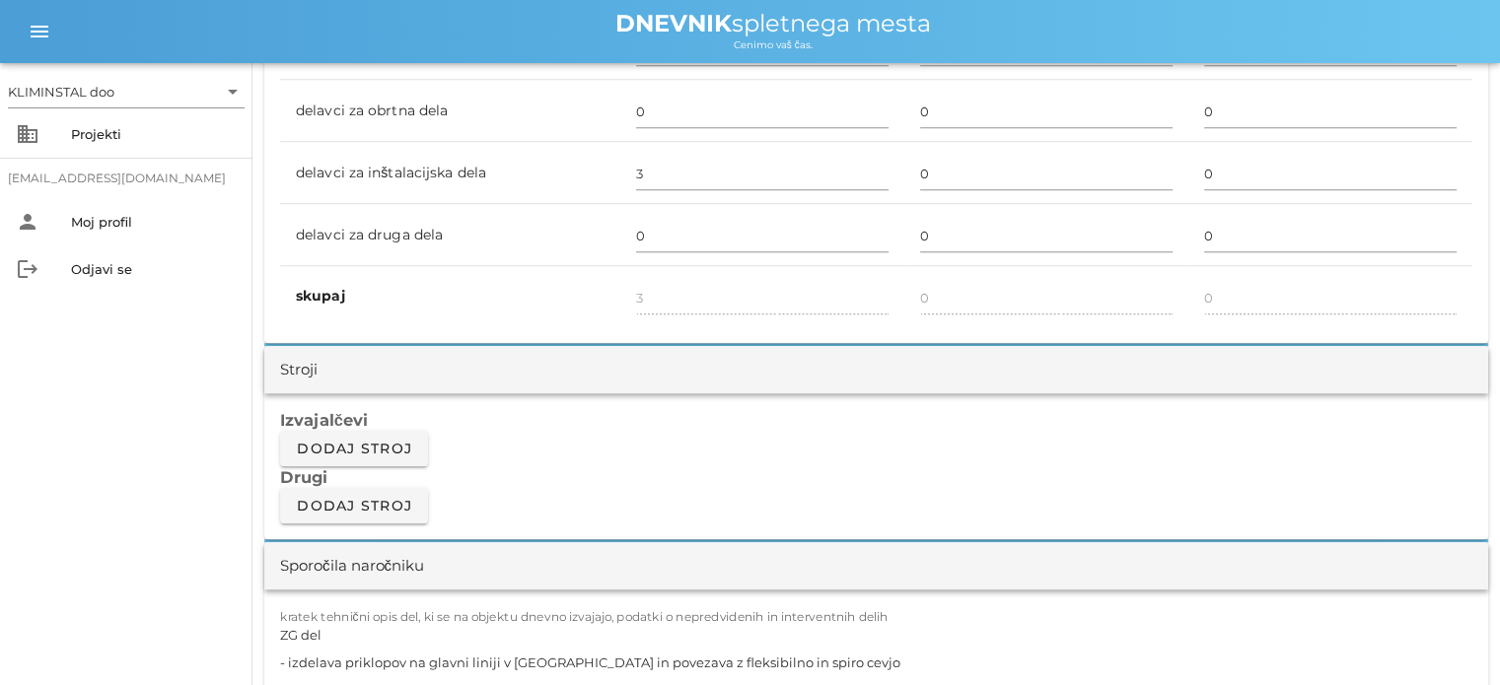
scroll to position [1747, 0]
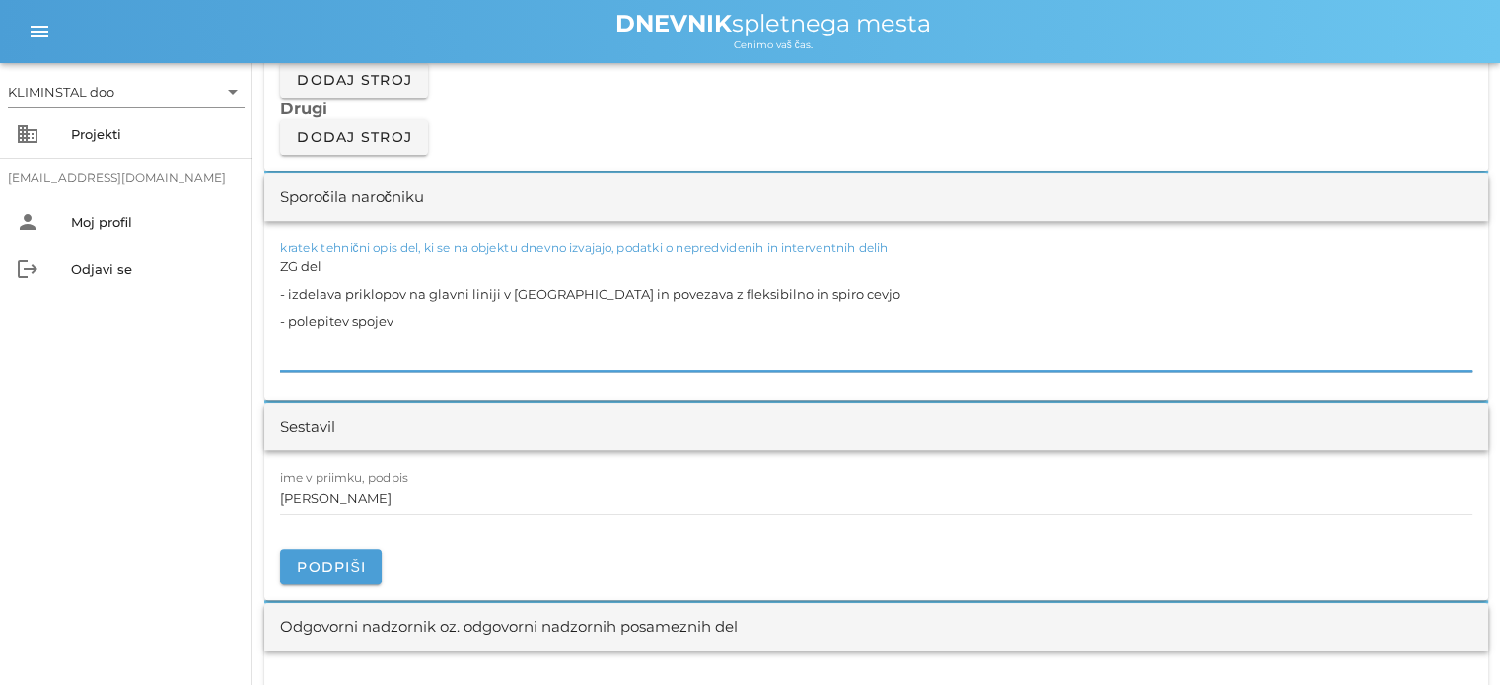
click at [412, 321] on textarea "ZG del - izdelava priklopov na glavni liniji v [GEOGRAPHIC_DATA] in povezava z …" at bounding box center [876, 311] width 1192 height 118
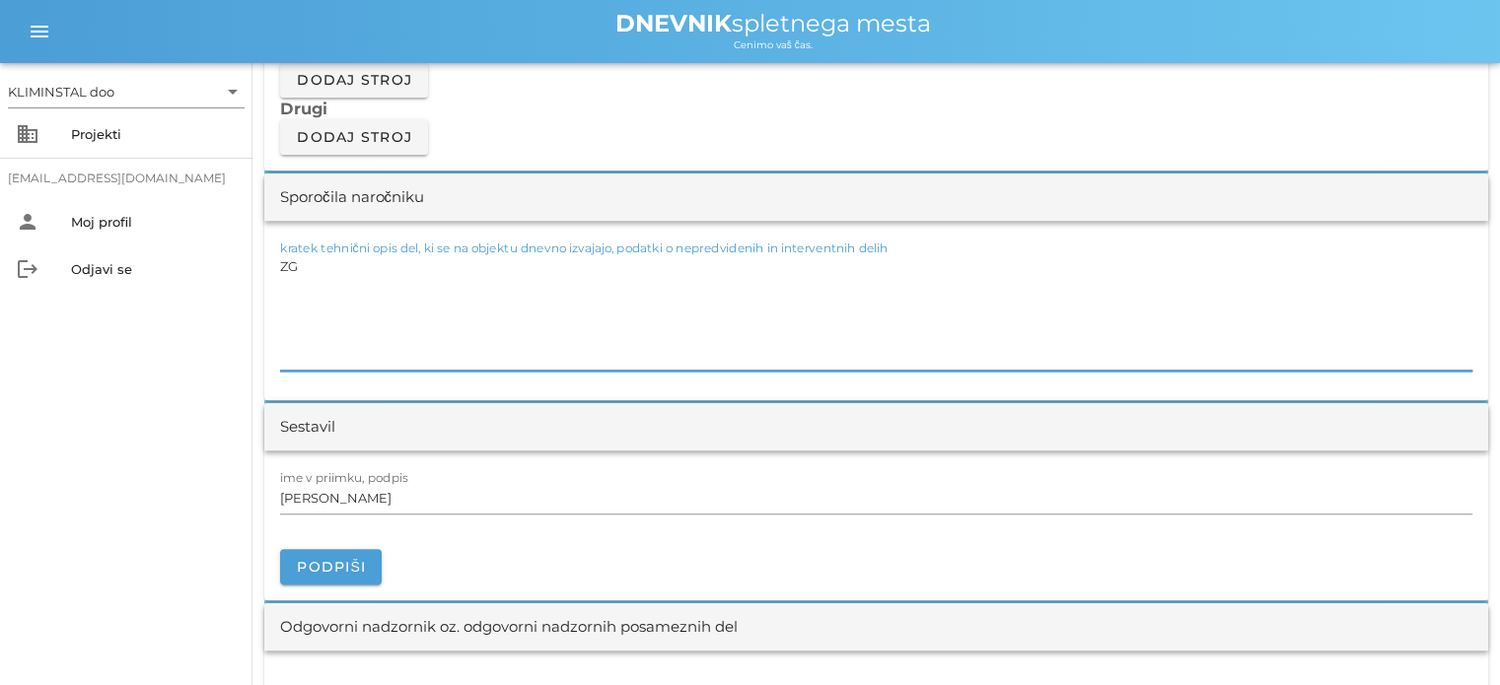
type textarea "Z"
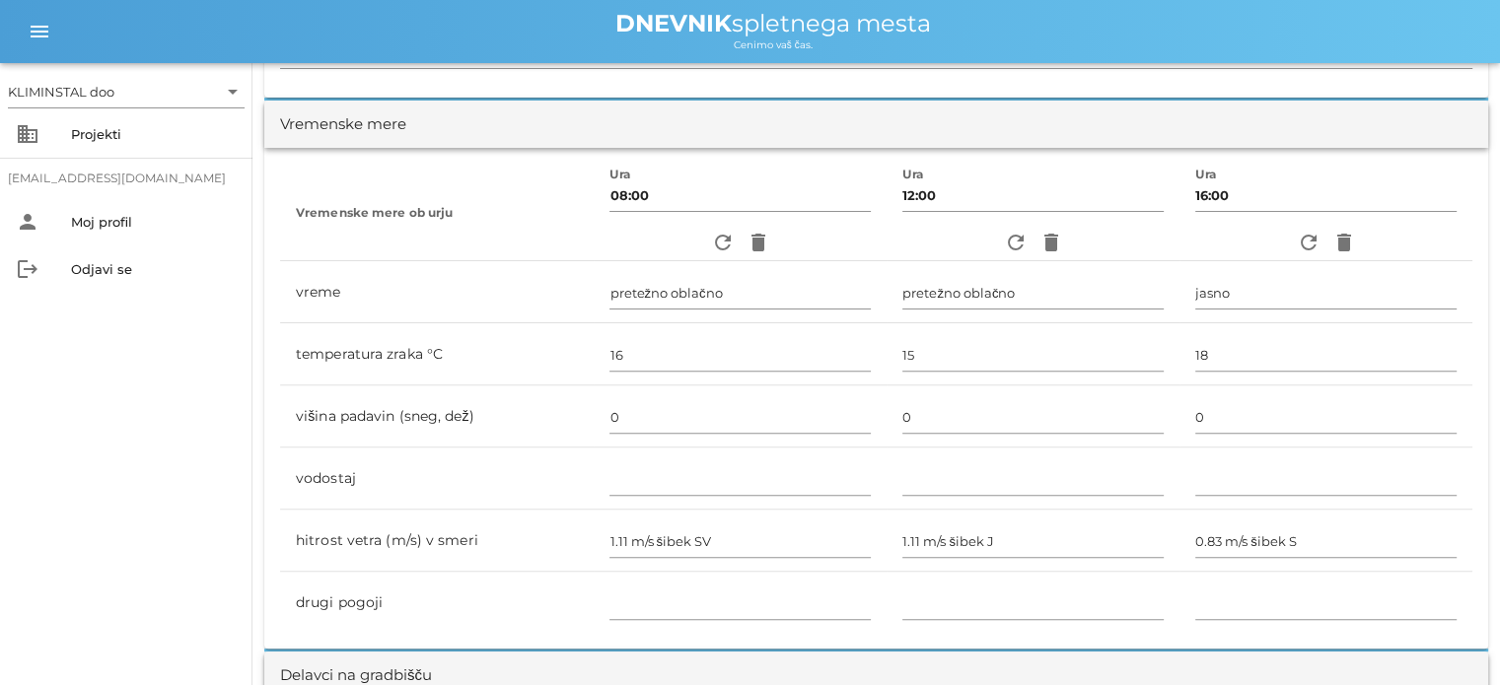
scroll to position [0, 0]
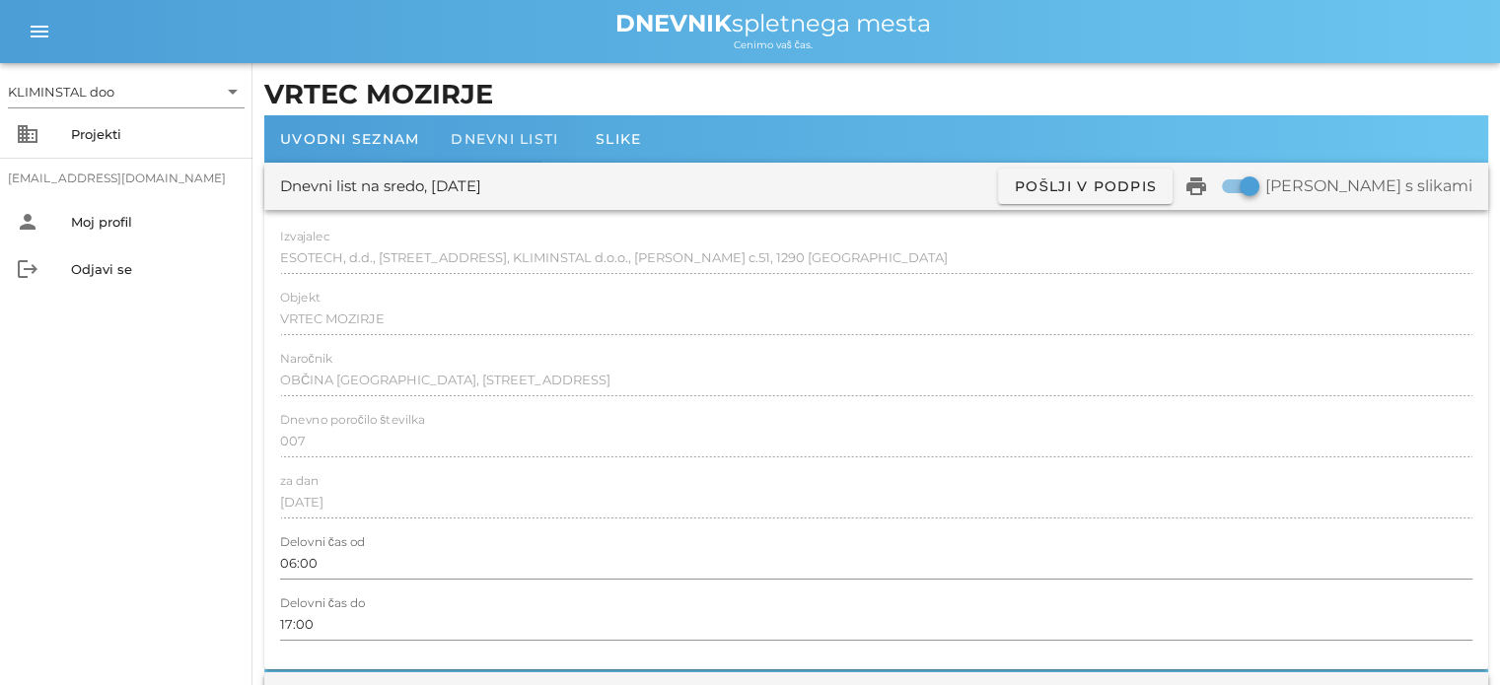
type textarea "SP del - montaža razvoda po učilnica odvod + dovod+ regulator pretoka + dušilec…"
click at [509, 134] on font "Dnevni listi" at bounding box center [504, 139] width 107 height 18
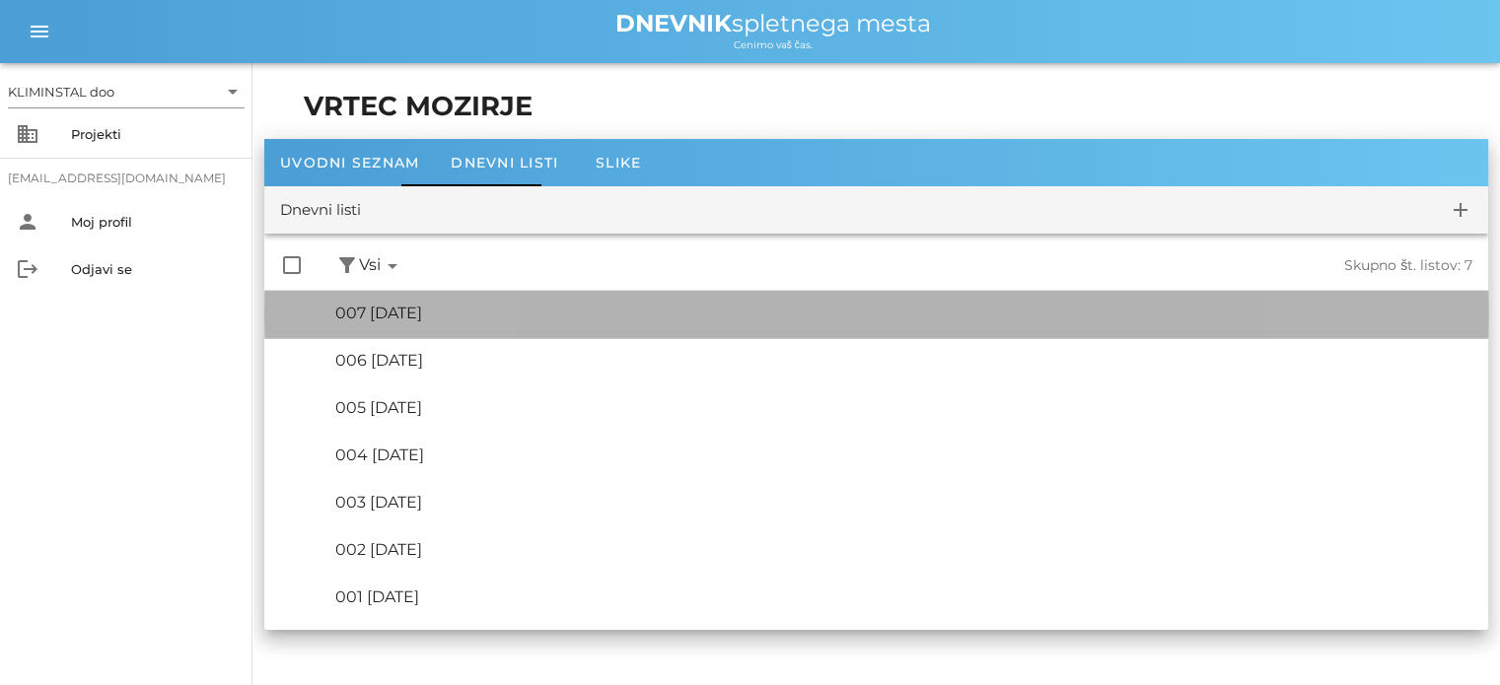
click at [422, 314] on font "007 [DATE]" at bounding box center [378, 313] width 87 height 19
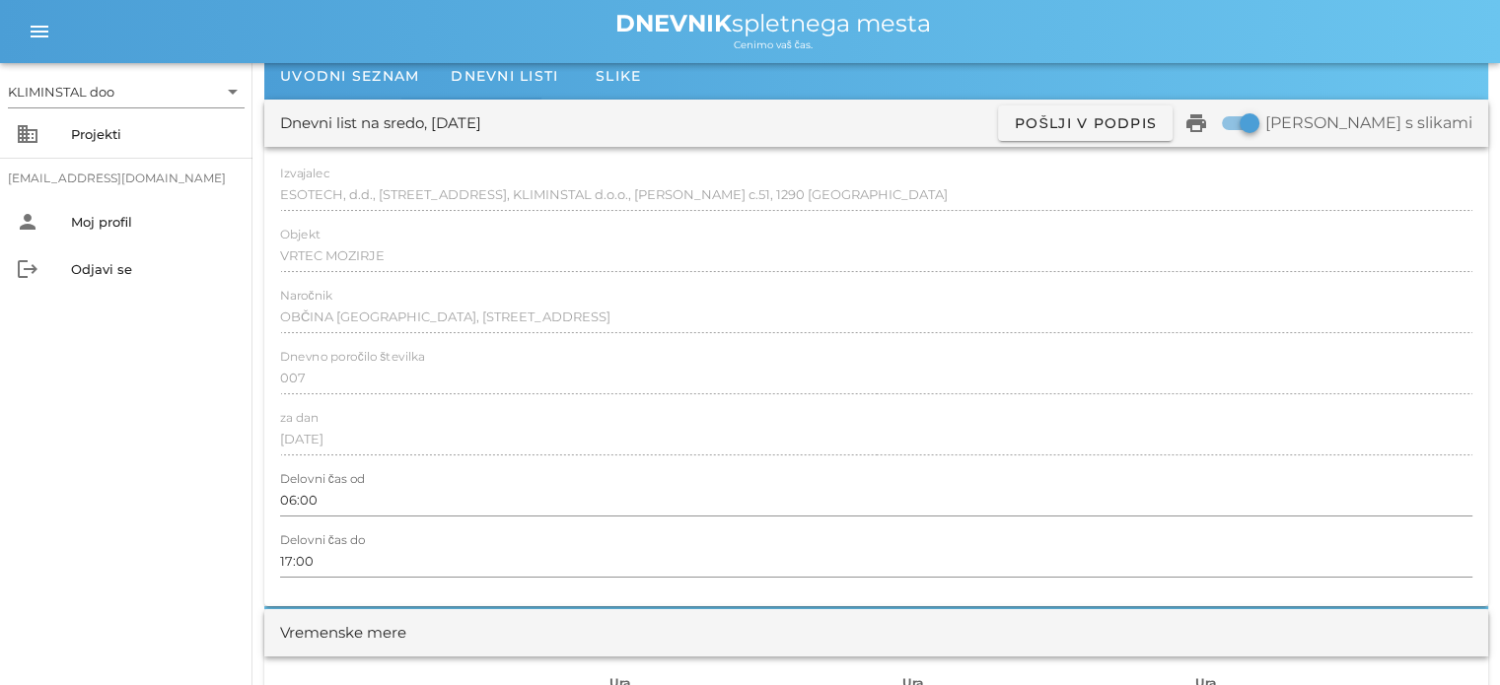
scroll to position [65, 0]
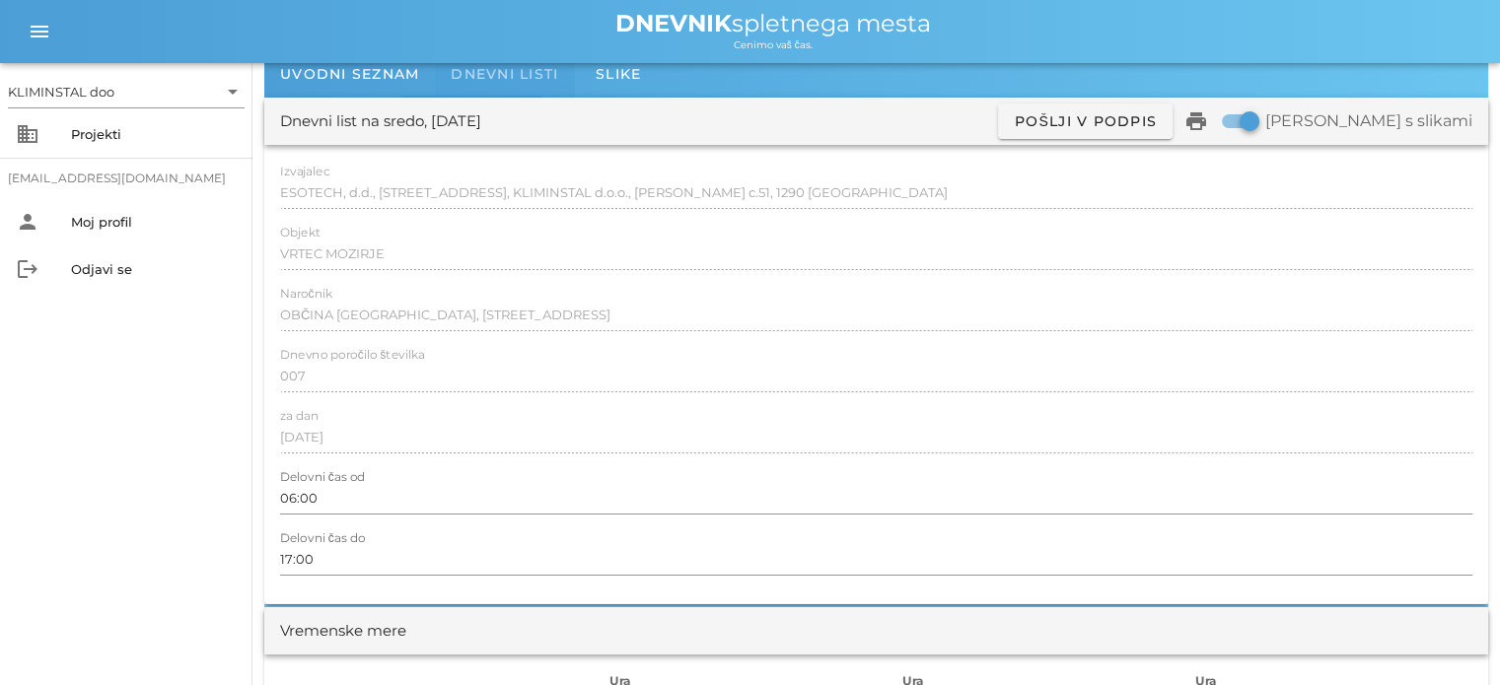
click at [511, 86] on div "Dnevni listi" at bounding box center [504, 73] width 139 height 47
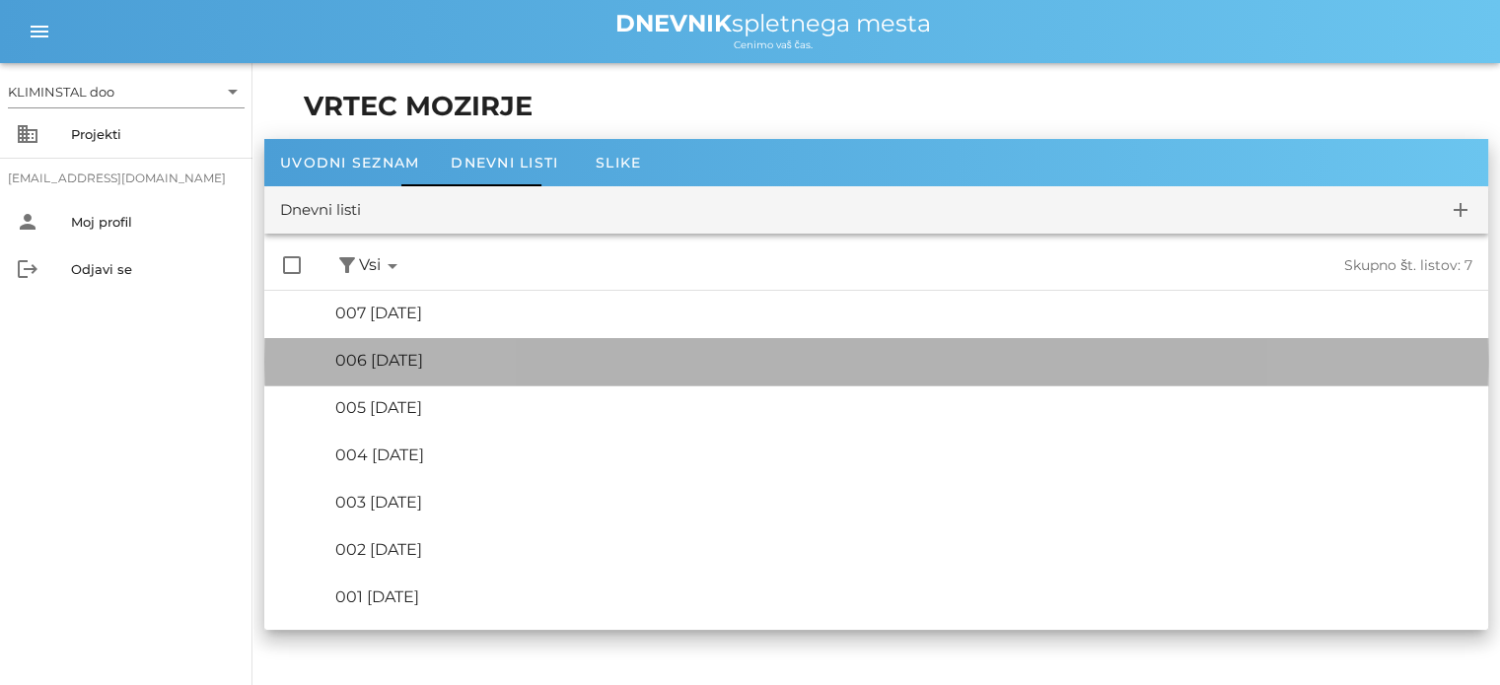
click at [423, 356] on font "006 [DATE]" at bounding box center [379, 360] width 88 height 19
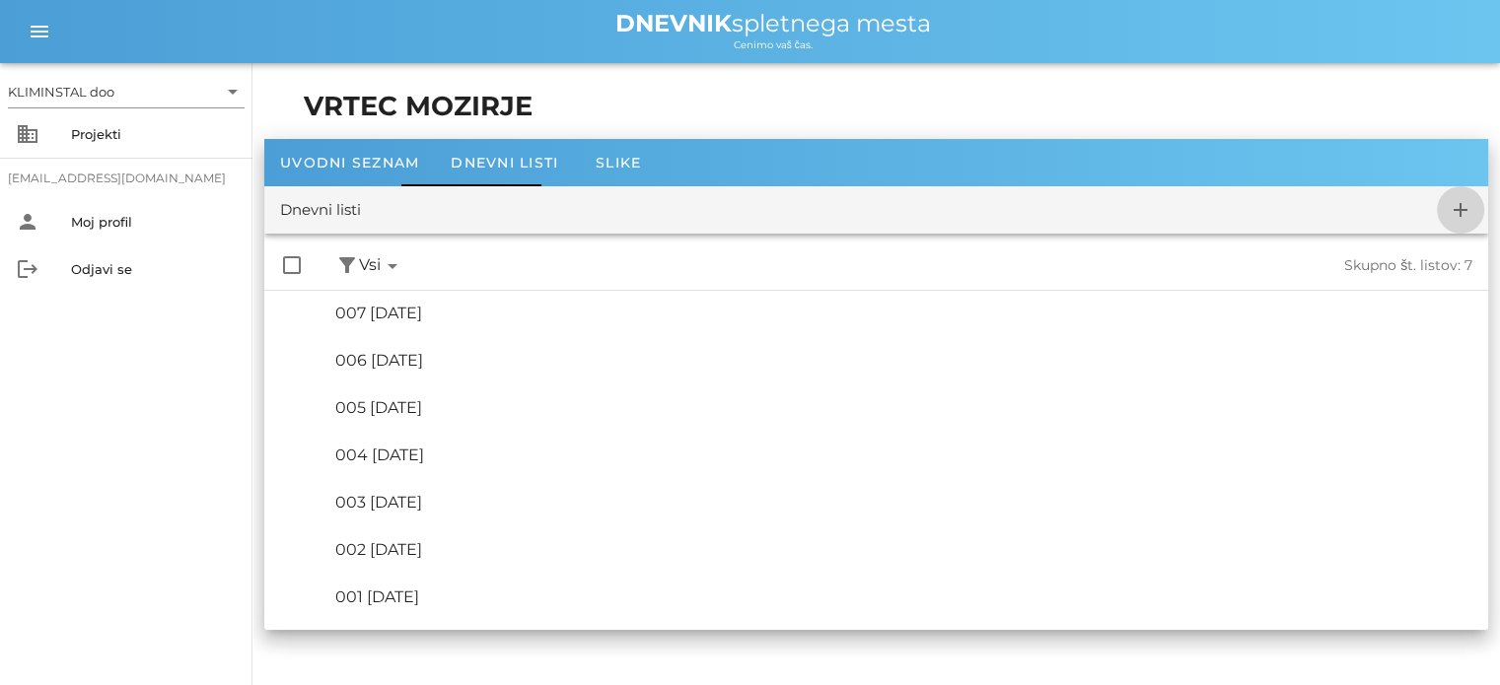
click at [1461, 212] on icon "add" at bounding box center [1461, 210] width 24 height 24
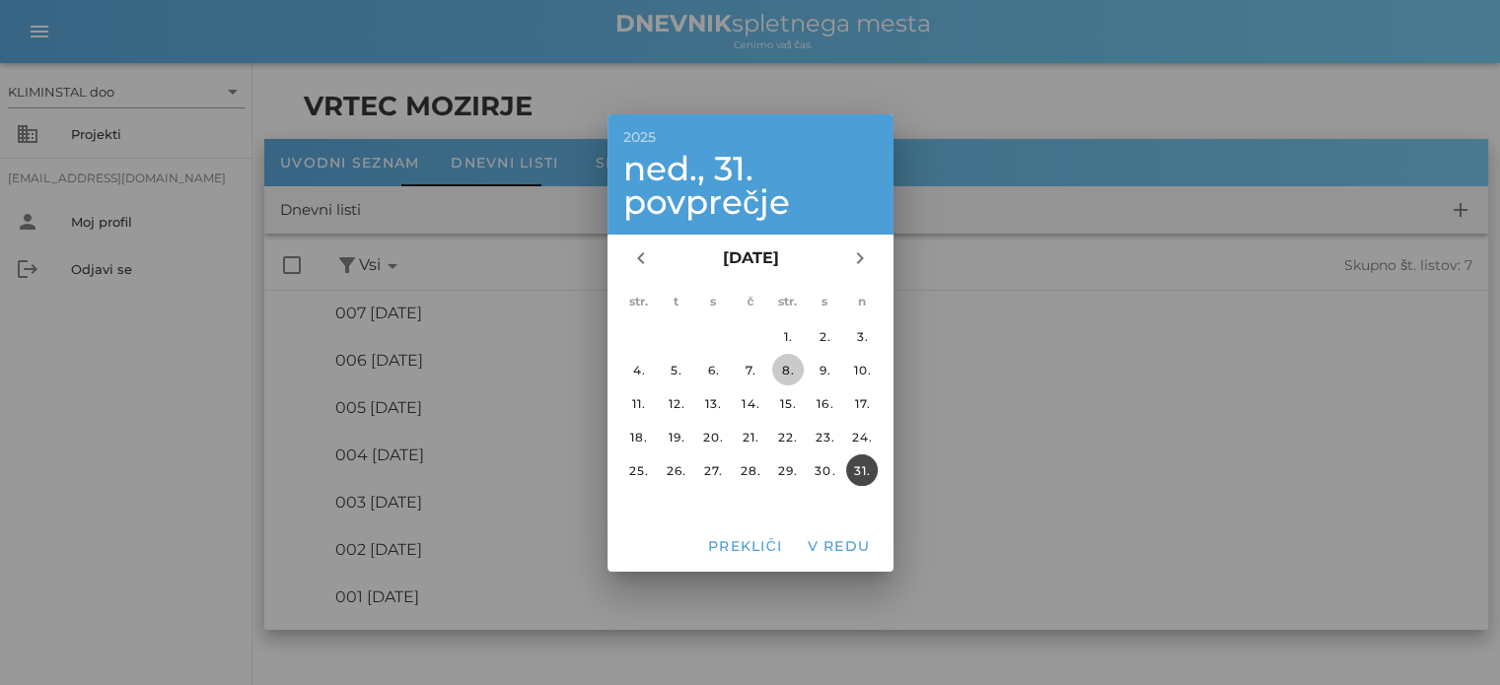
click at [780, 370] on font "8." at bounding box center [787, 369] width 14 height 15
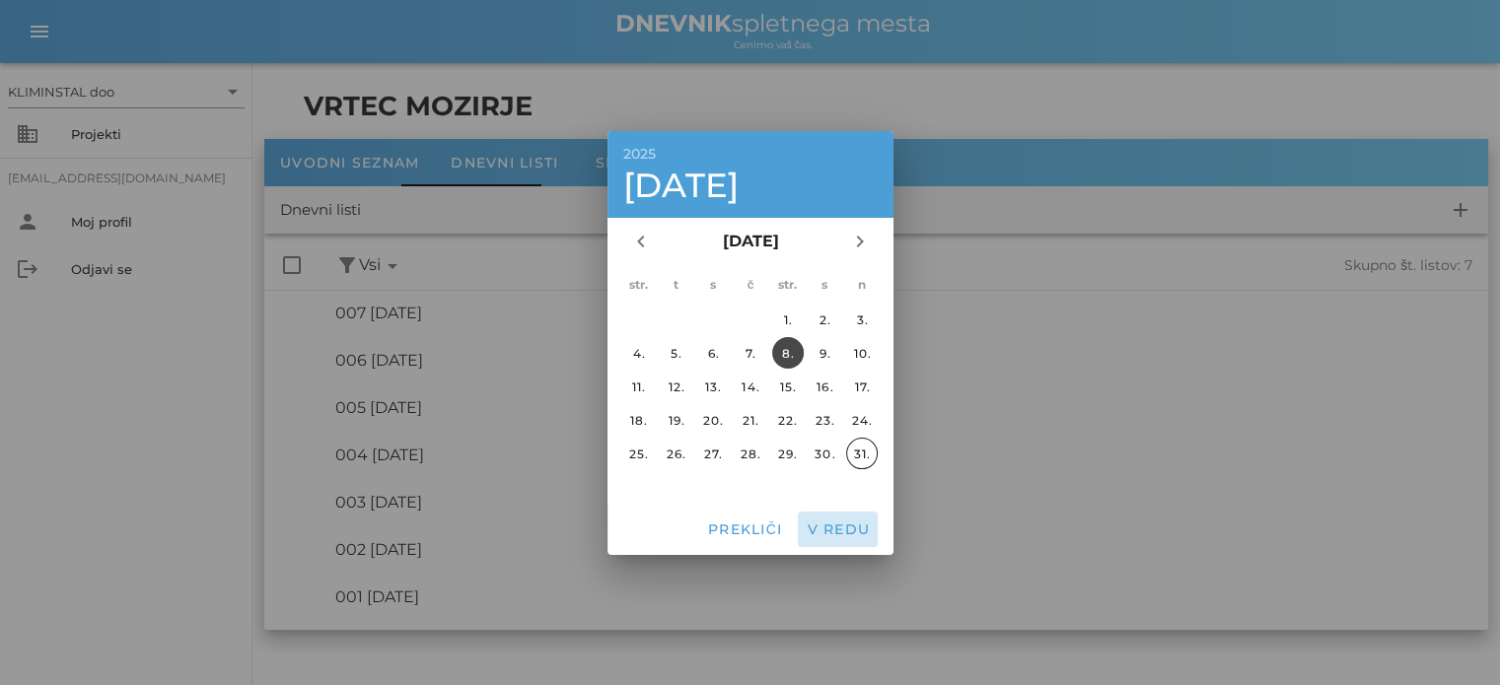
click at [830, 530] on font "V redu" at bounding box center [838, 530] width 63 height 18
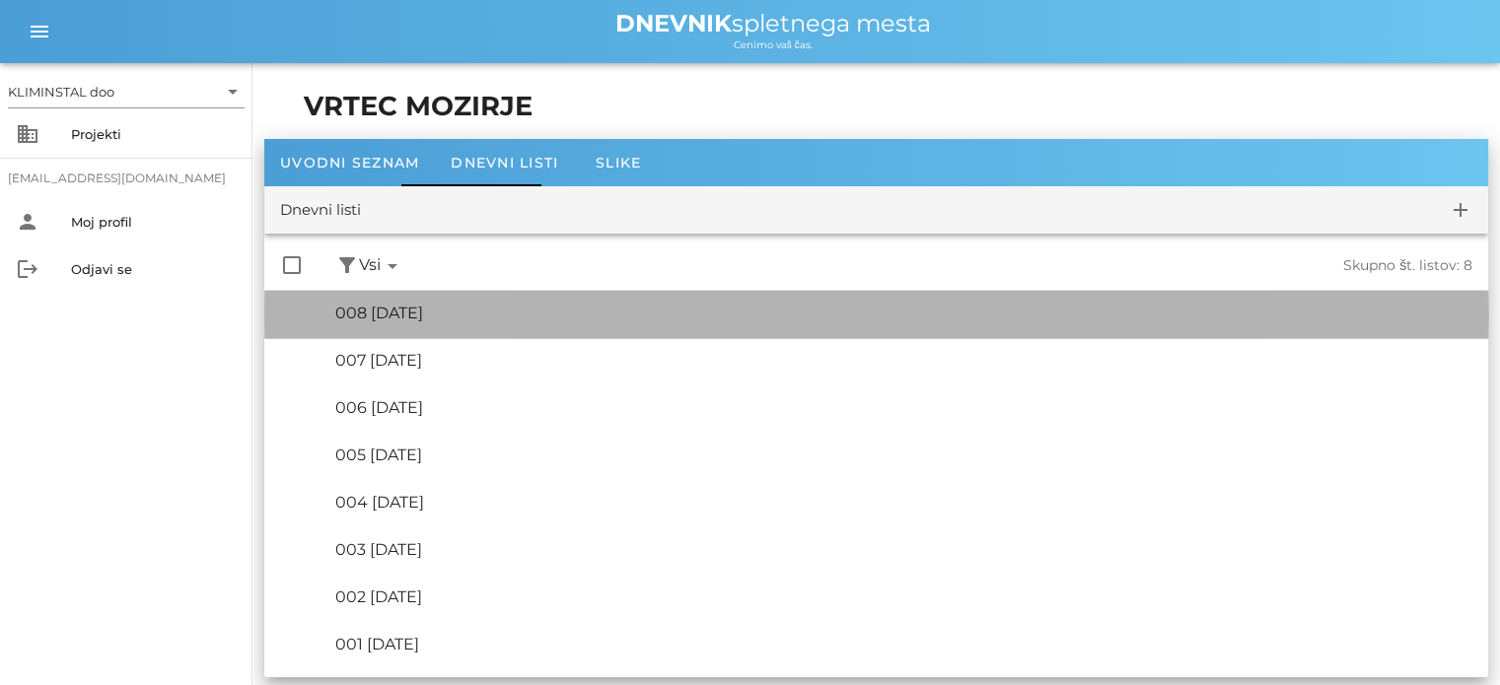
click at [420, 313] on font "008 [DATE]" at bounding box center [379, 313] width 88 height 19
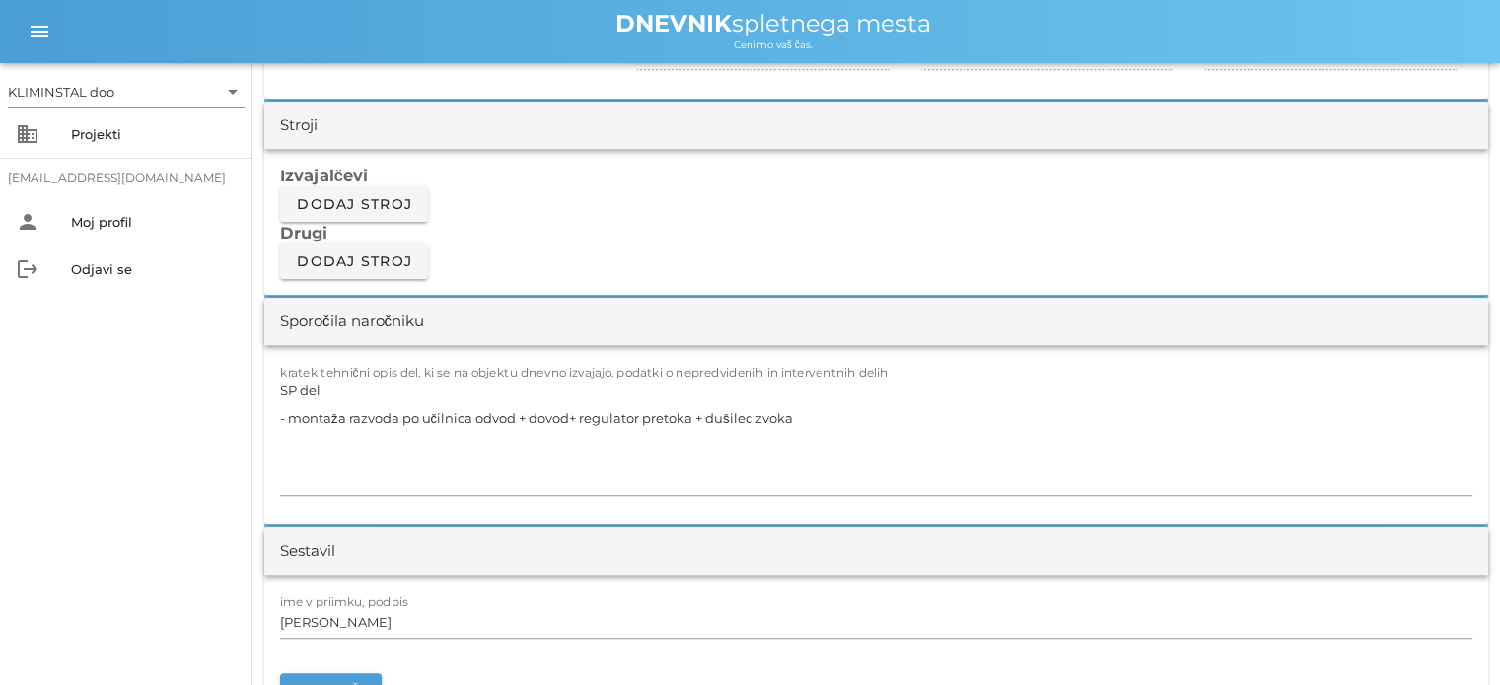
scroll to position [1663, 0]
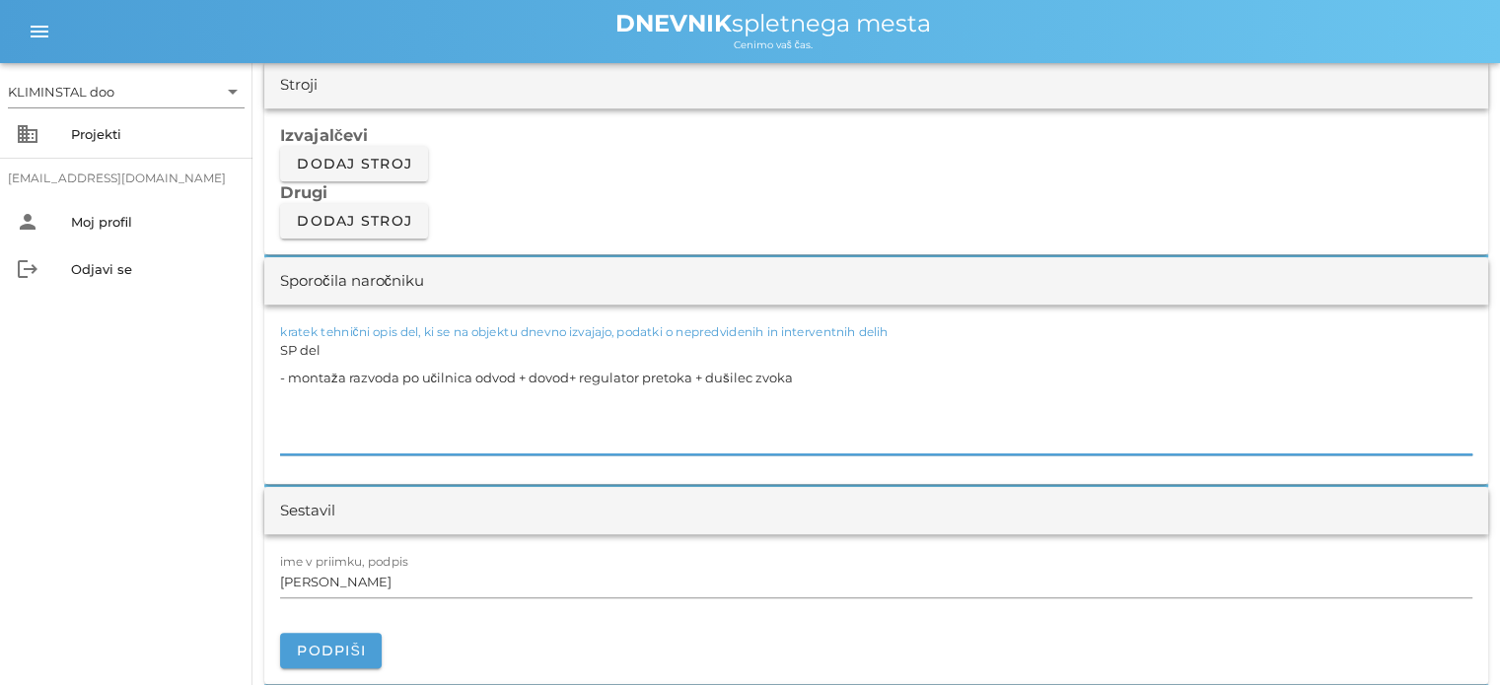
click at [815, 382] on textarea "SP del - montaža razvoda po učilnica odvod + dovod+ regulator pretoka + dušilec…" at bounding box center [876, 395] width 1192 height 118
click at [632, 375] on textarea "SP del - izdelava priklopov v mansardi in povezava z fleksibilno cevjo - montaža" at bounding box center [876, 395] width 1192 height 118
click at [371, 409] on textarea "SP del - izdelava priklopov v mansardi in povezava z fleksibilno in spiro cevjo…" at bounding box center [876, 395] width 1192 height 118
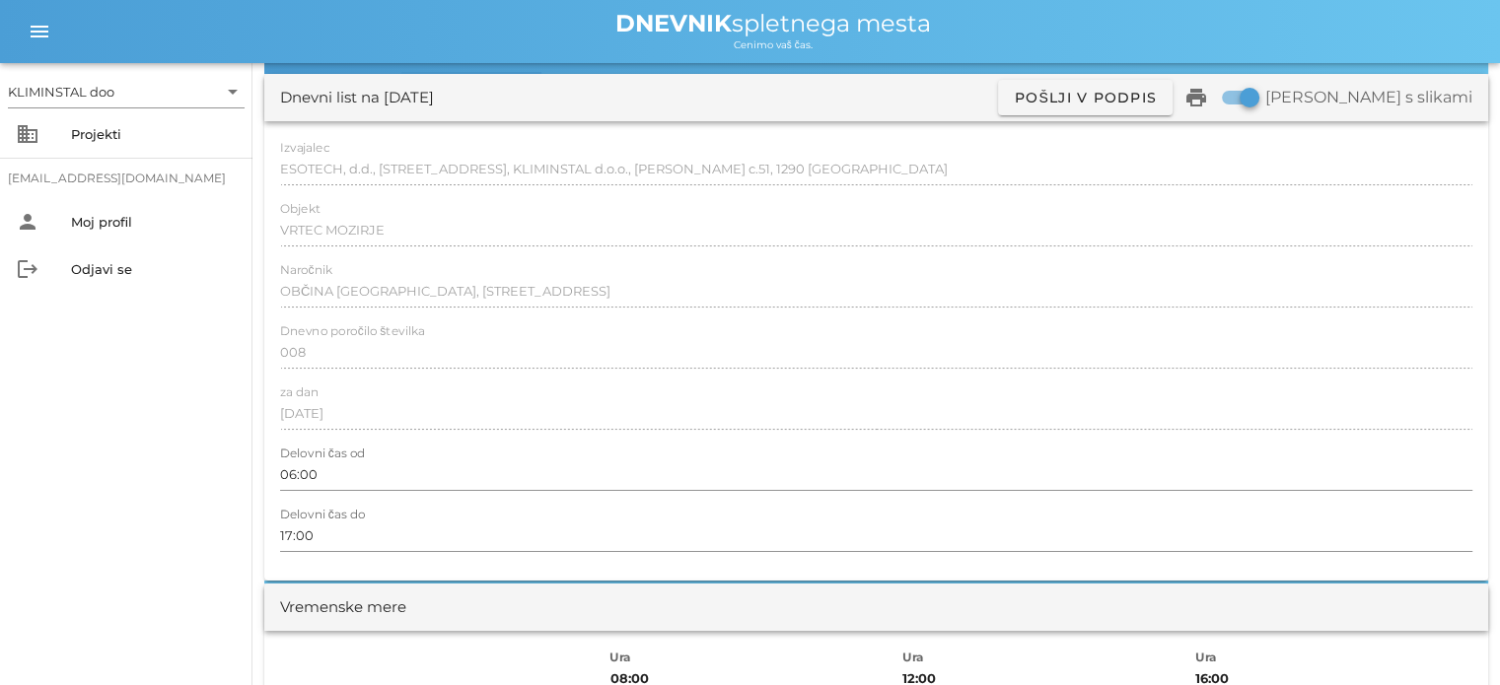
scroll to position [0, 0]
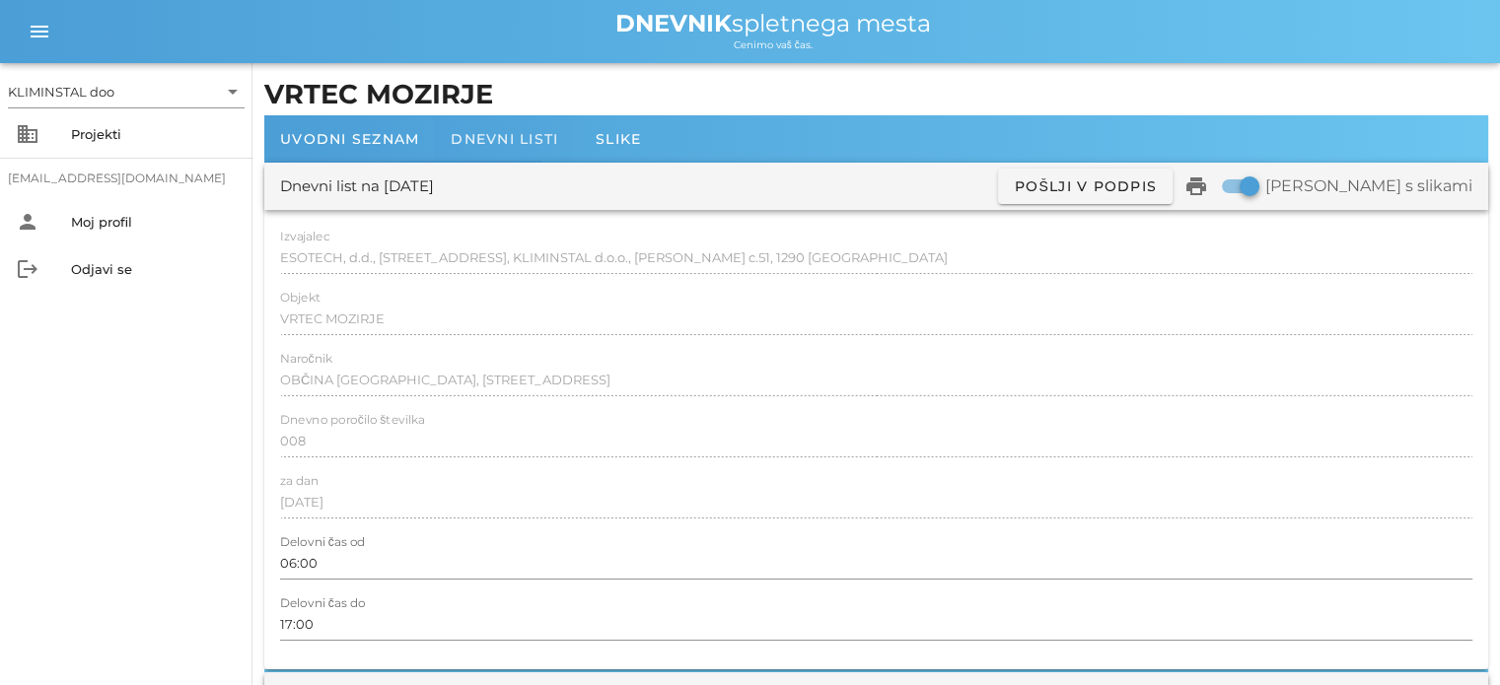
type textarea "SP del - izdelava priklopov v mansardi in povezava z fleksibilno in spiro cevjo"
click at [516, 141] on font "Dnevni listi" at bounding box center [504, 139] width 107 height 18
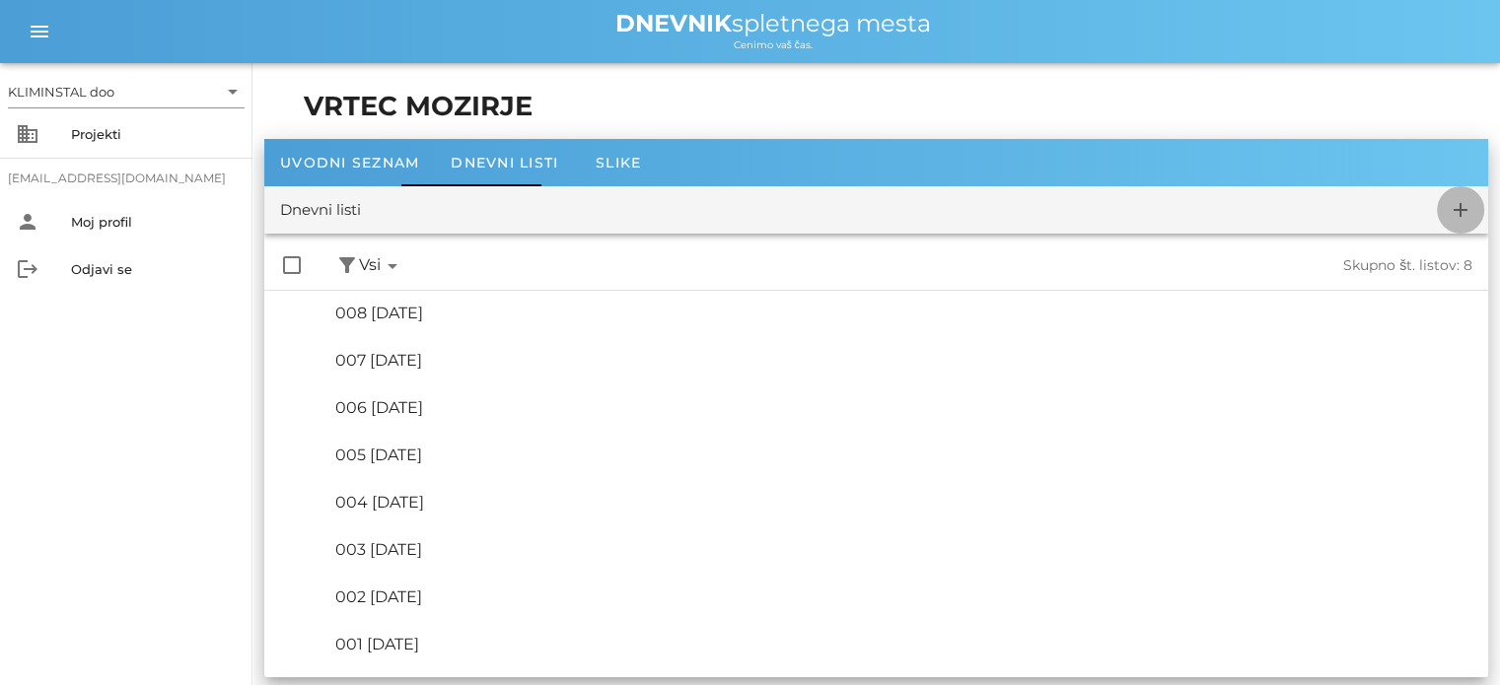
click at [1456, 210] on icon "add" at bounding box center [1461, 210] width 24 height 24
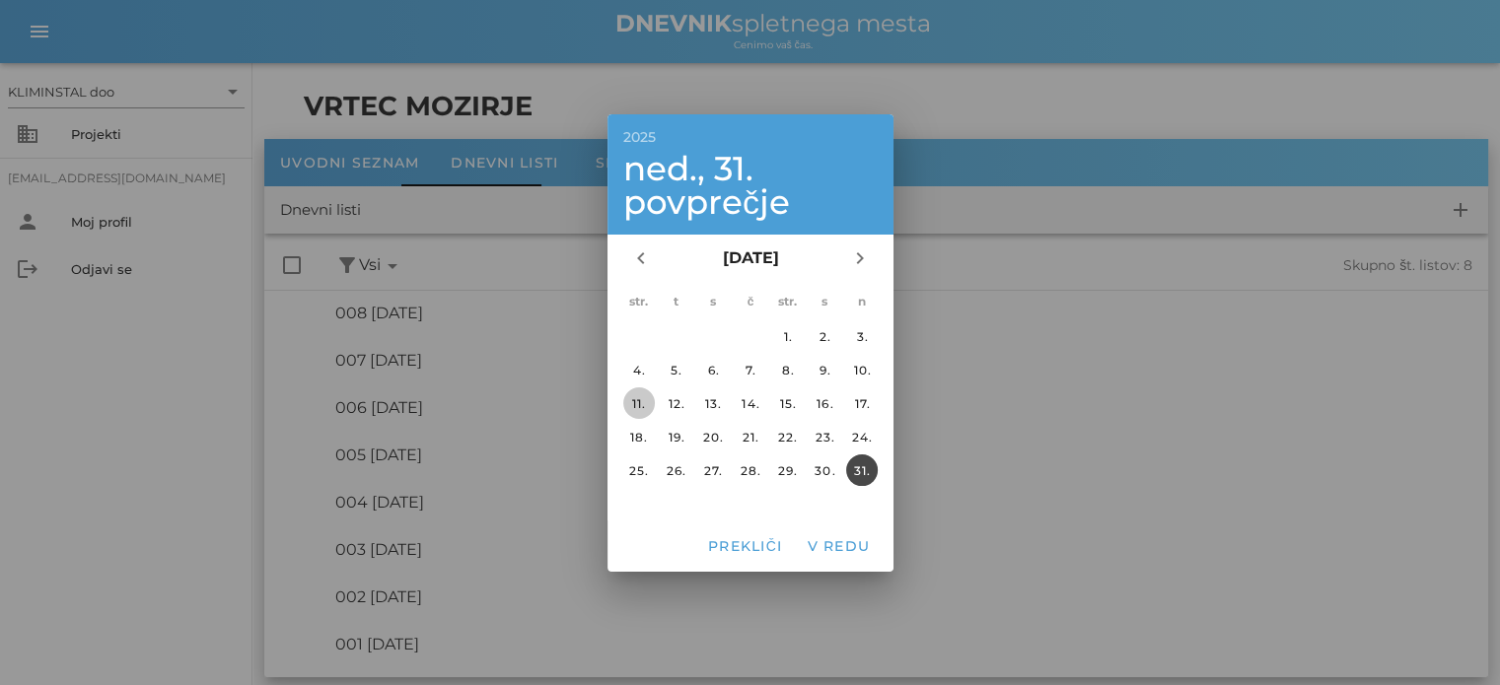
click at [639, 392] on button "11." at bounding box center [638, 404] width 32 height 32
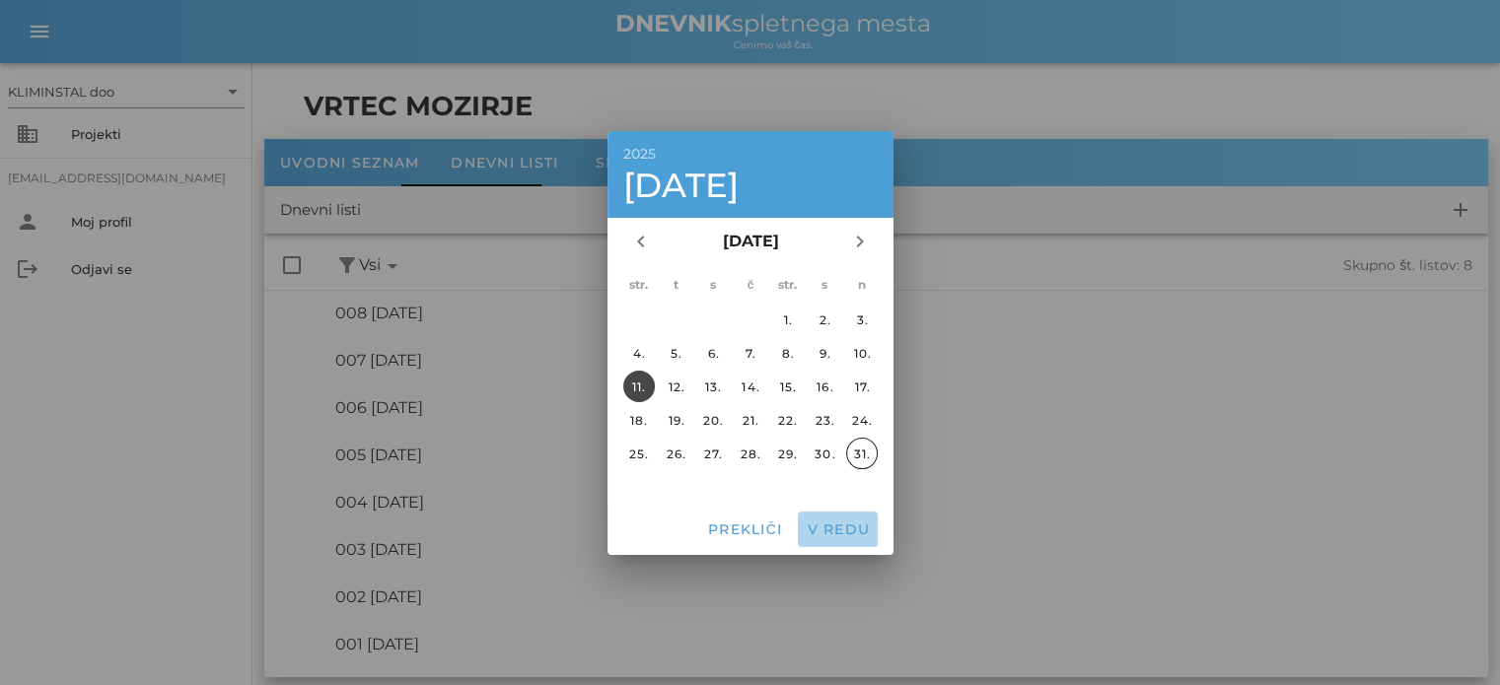
click at [835, 533] on font "V redu" at bounding box center [838, 530] width 63 height 18
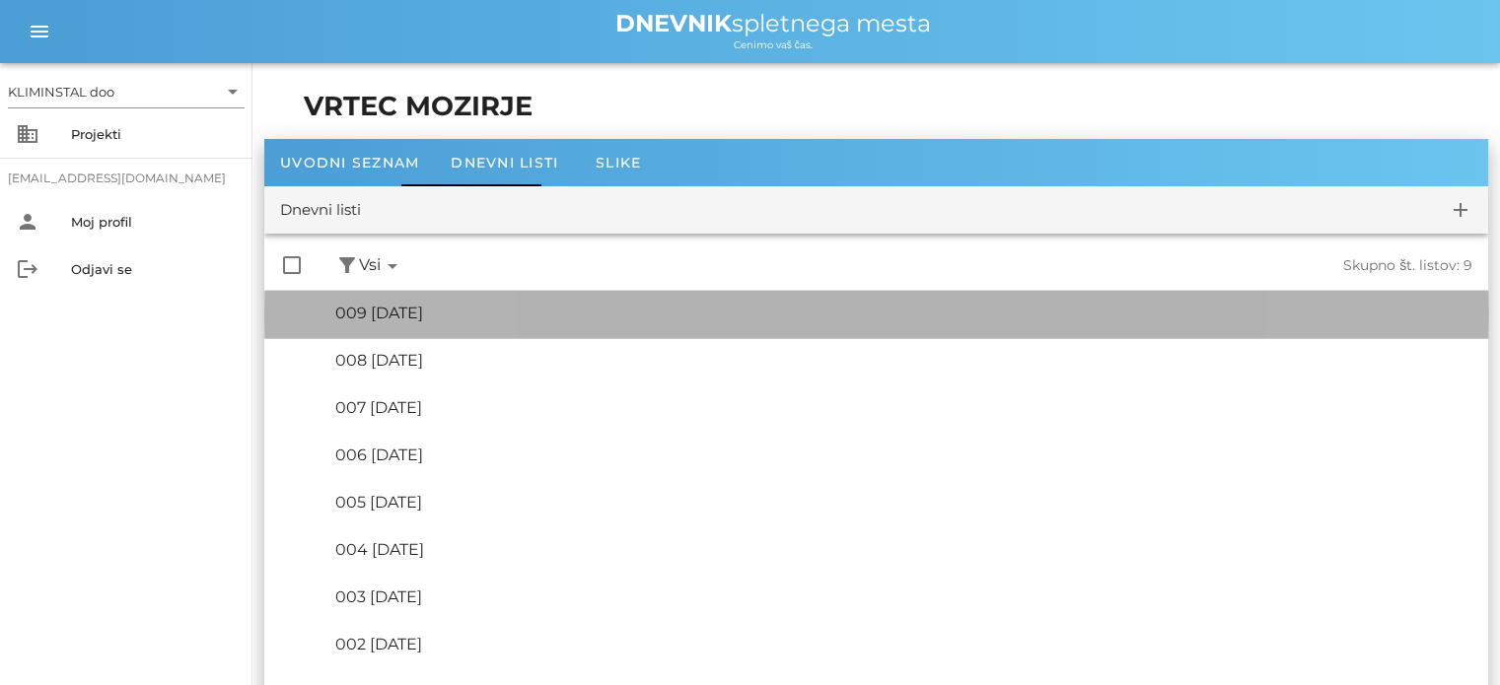
click at [423, 318] on font "009 [DATE]" at bounding box center [379, 313] width 88 height 19
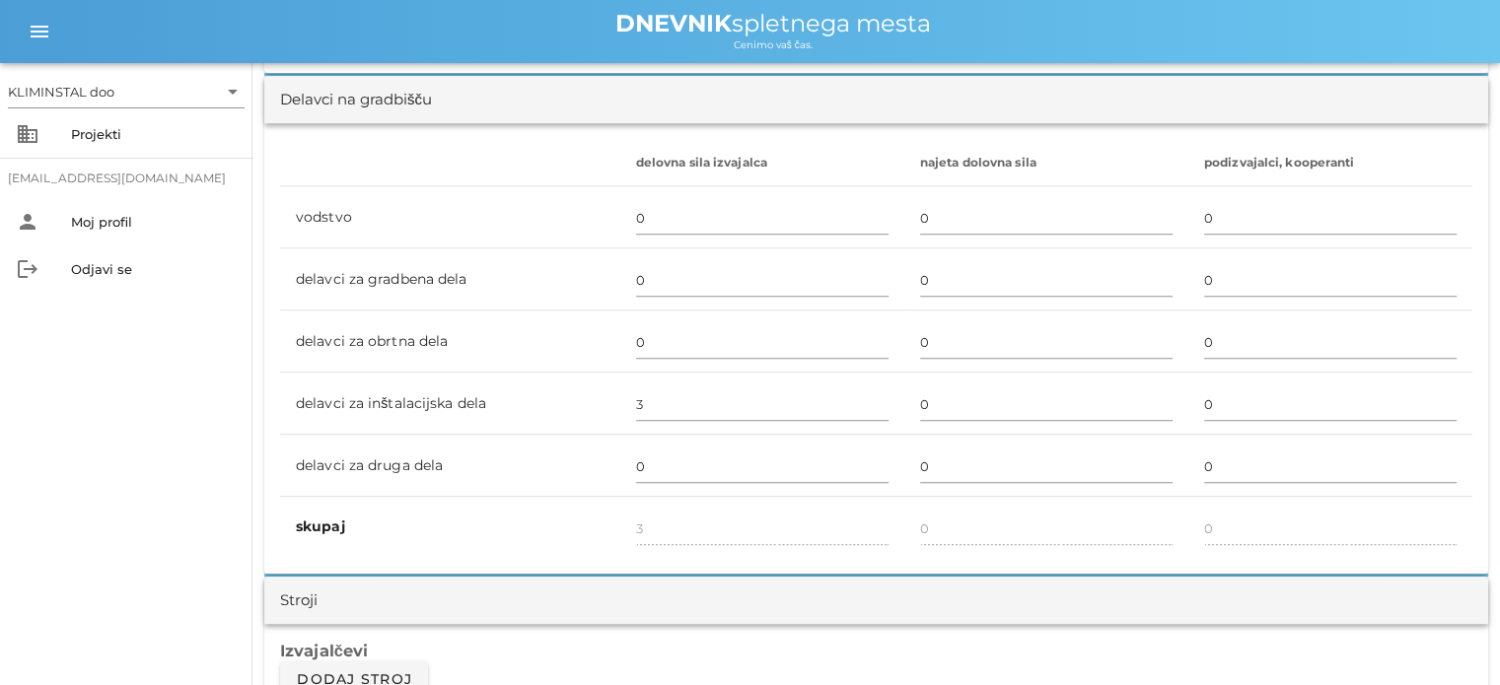
scroll to position [1148, 0]
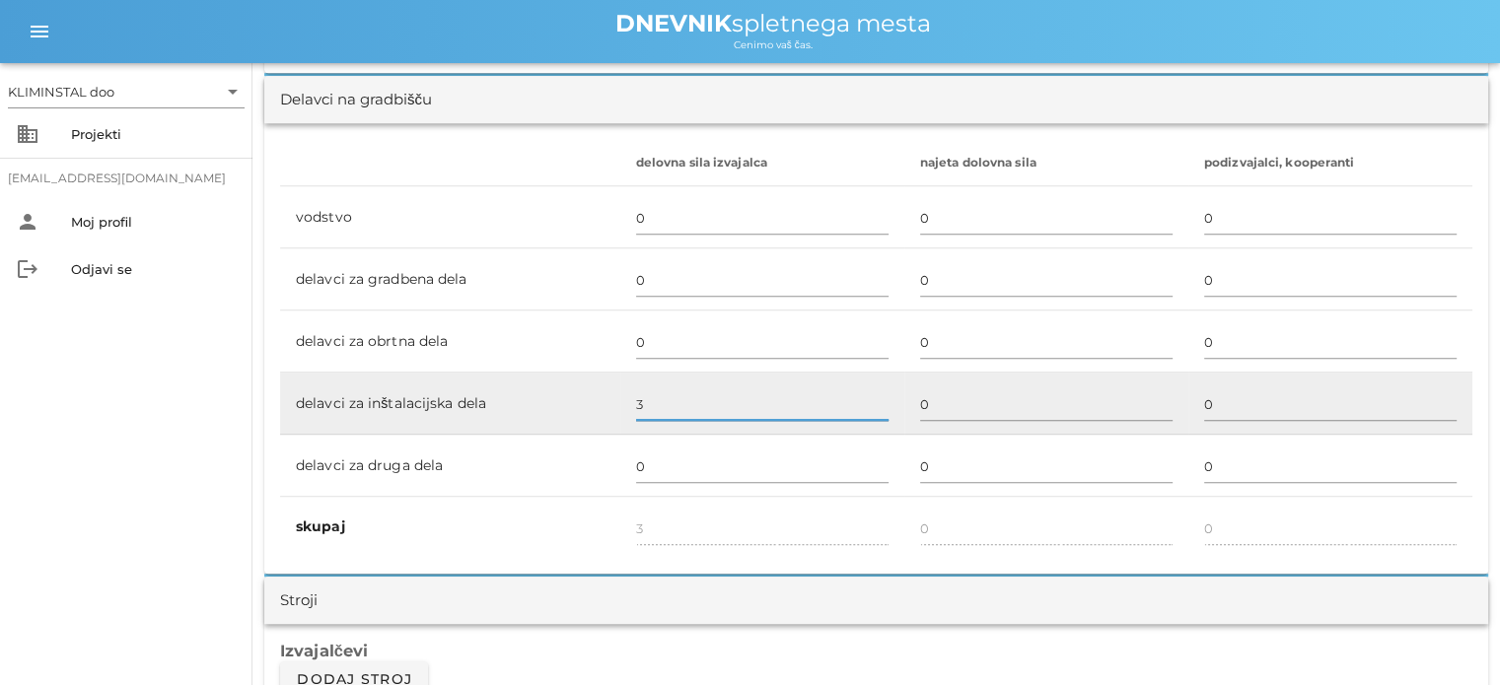
click at [637, 397] on input "3" at bounding box center [762, 405] width 252 height 32
type input "2"
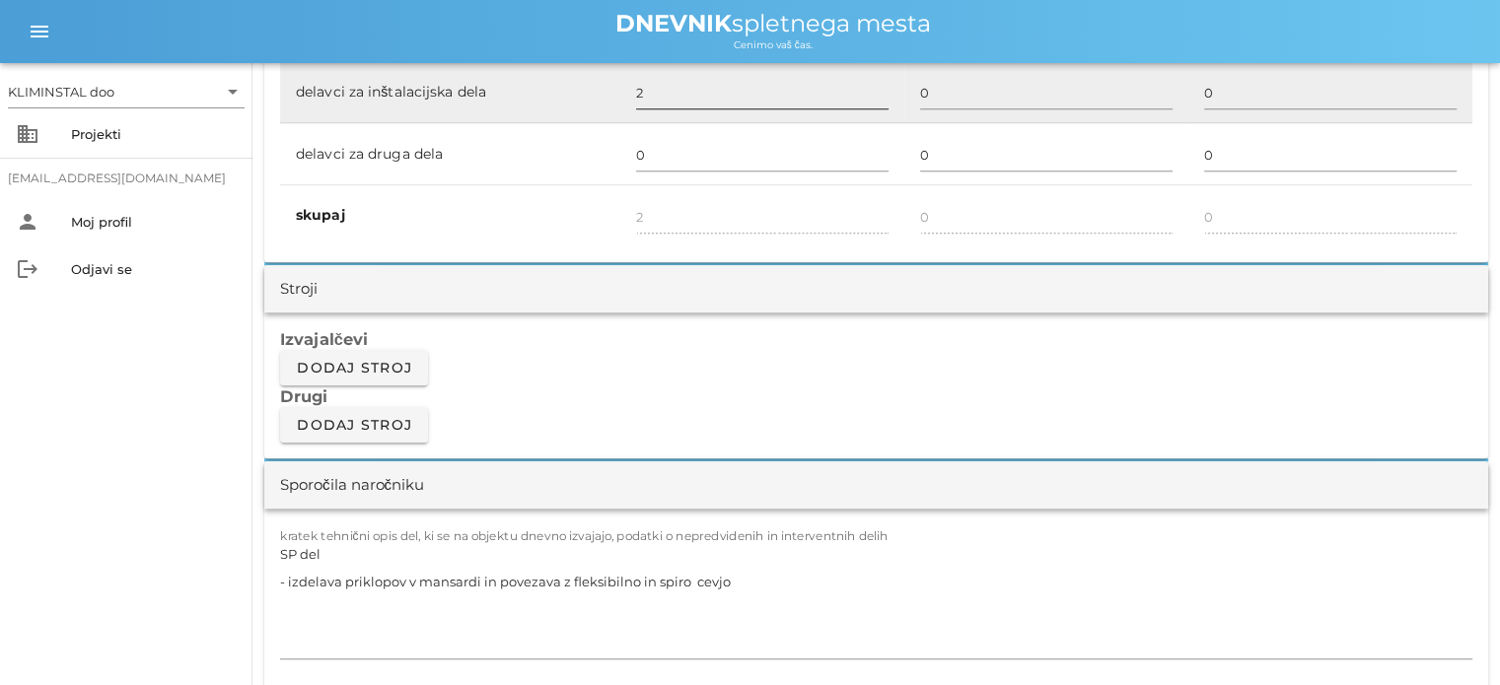
click at [637, 397] on h3 "Drugi" at bounding box center [876, 397] width 1192 height 22
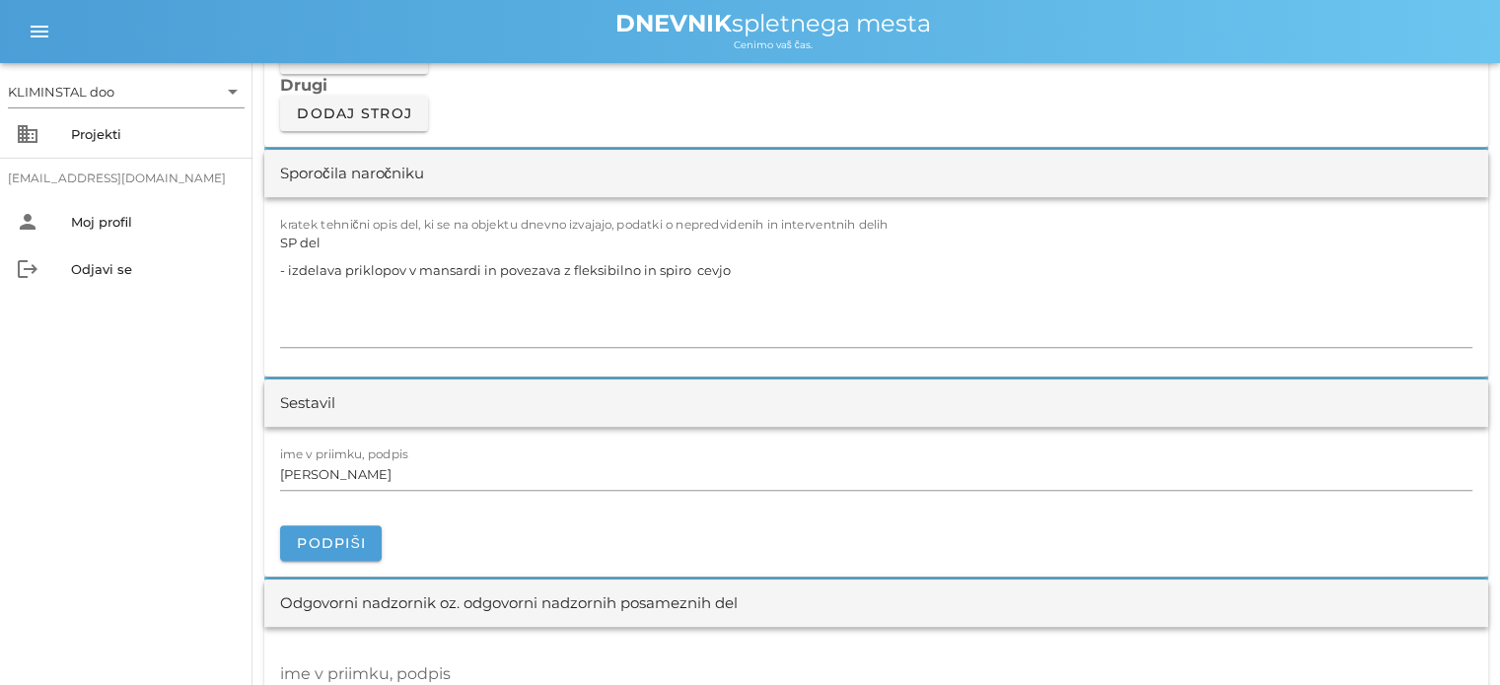
scroll to position [1803, 0]
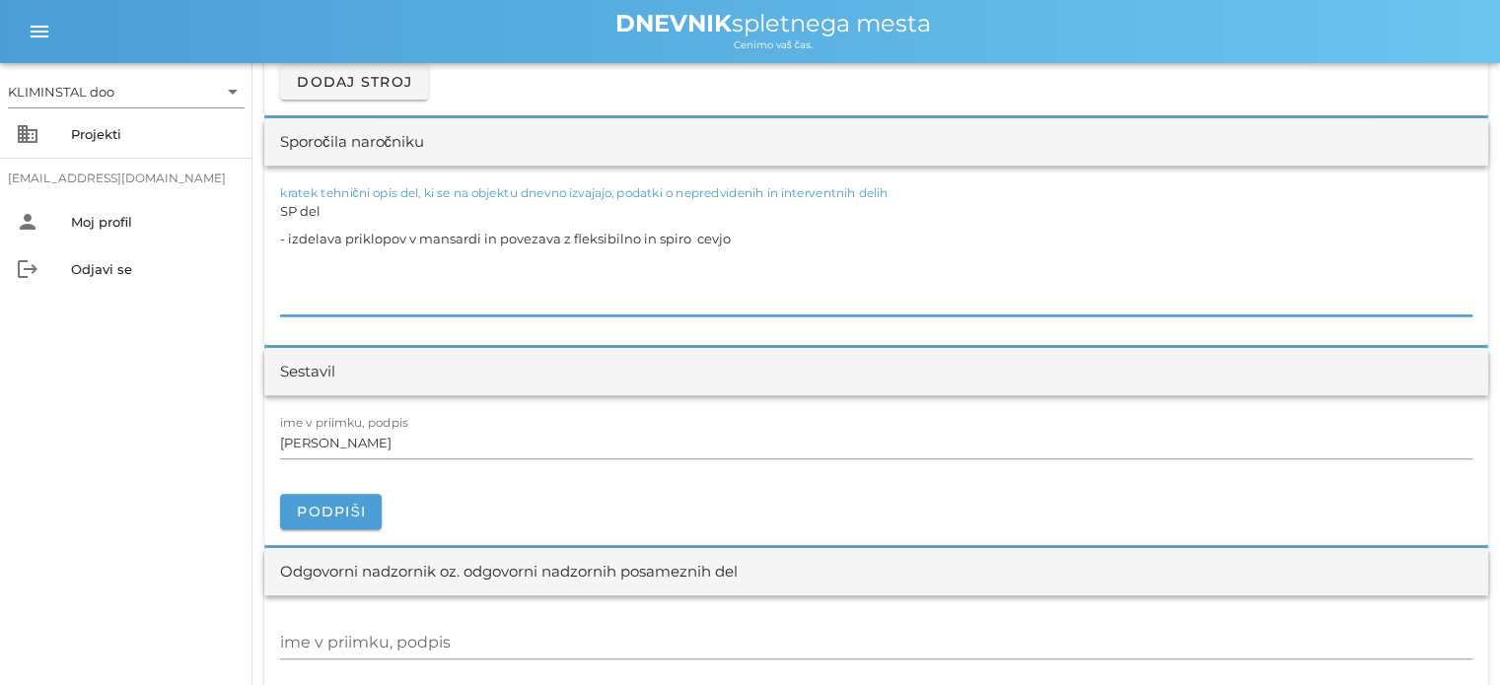
click at [759, 228] on textarea "SP del - izdelava priklopov v mansardi in povezava z fleksibilno in spiro cevjo" at bounding box center [876, 256] width 1192 height 118
click at [422, 234] on textarea "SP del - priprava za montažo klimata na strehi Vrtec" at bounding box center [876, 256] width 1192 height 118
click at [693, 242] on textarea "SP del - priprava za montažo in montaža klimata na strehi Vrtec" at bounding box center [876, 256] width 1192 height 118
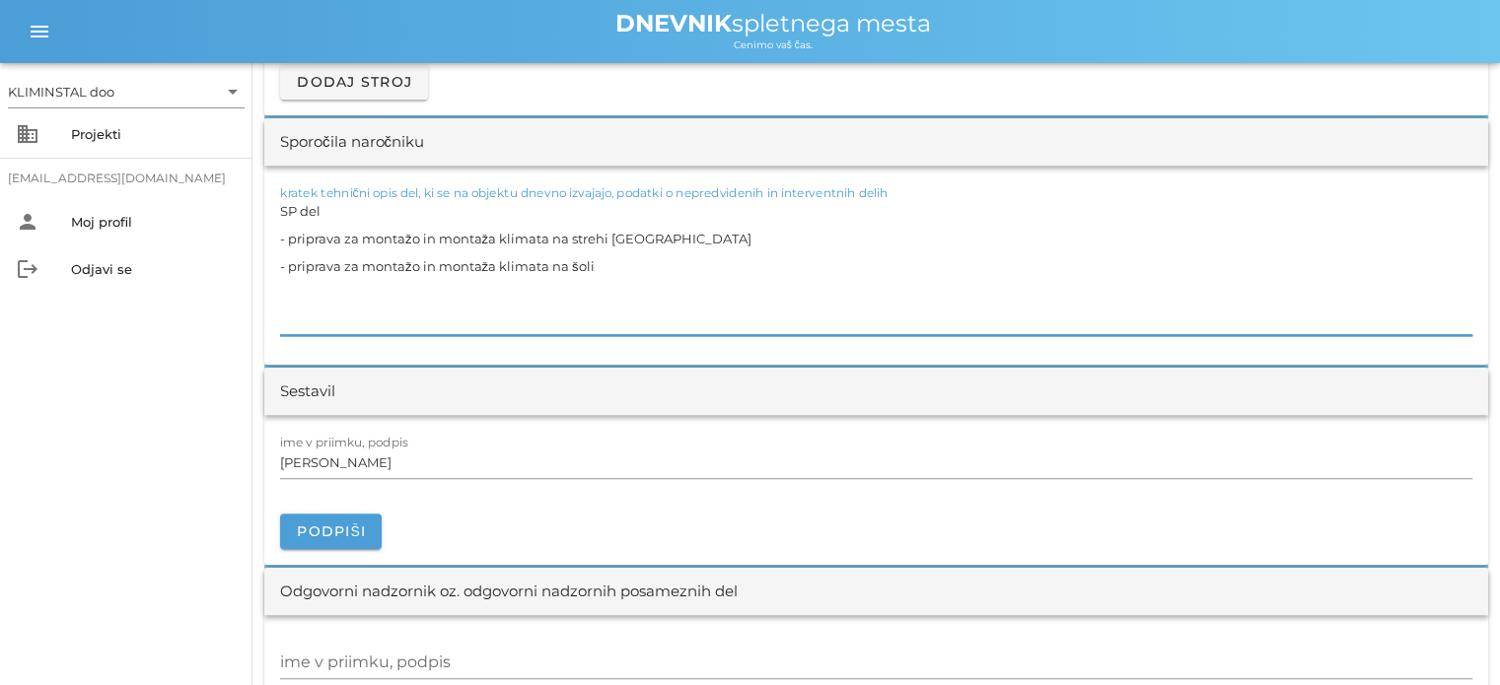
click at [693, 242] on textarea "SP del - priprava za montažo in montaža klimata na strehi [GEOGRAPHIC_DATA] - p…" at bounding box center [876, 266] width 1192 height 138
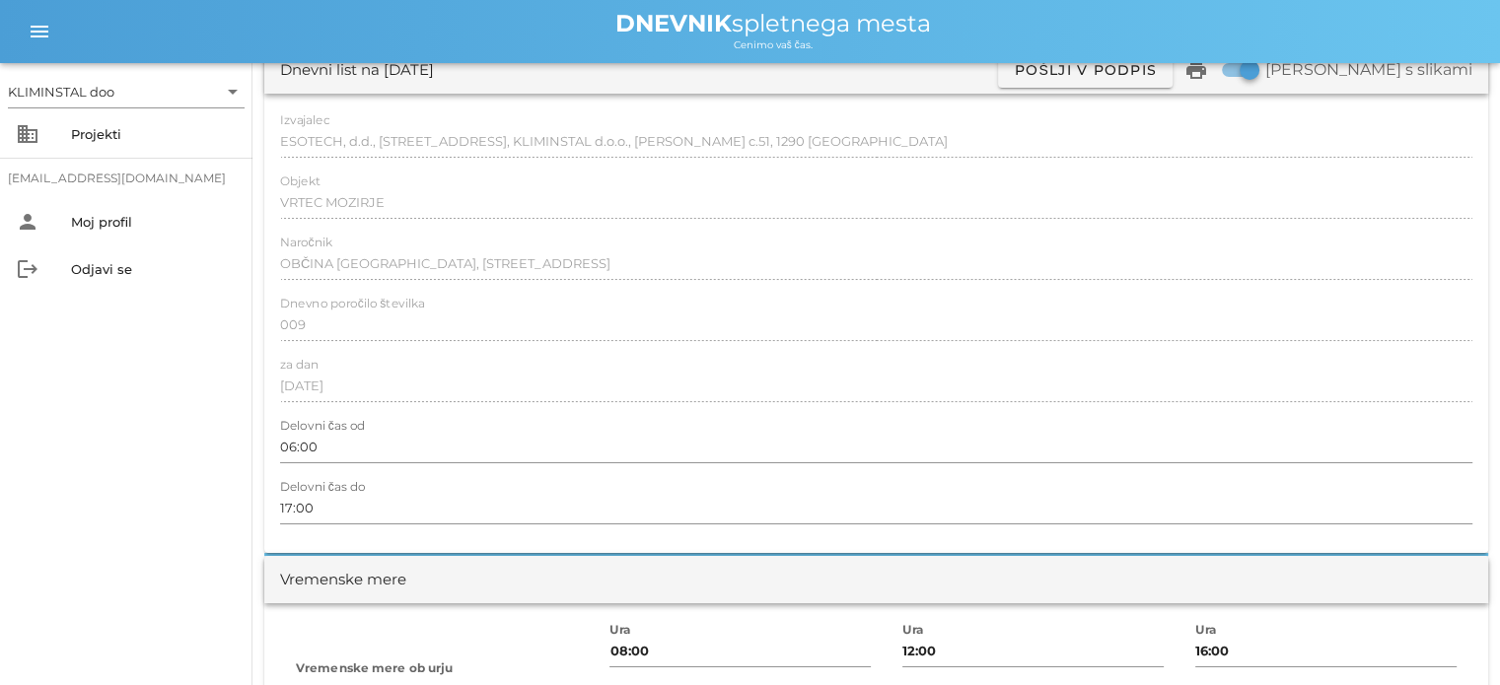
scroll to position [0, 0]
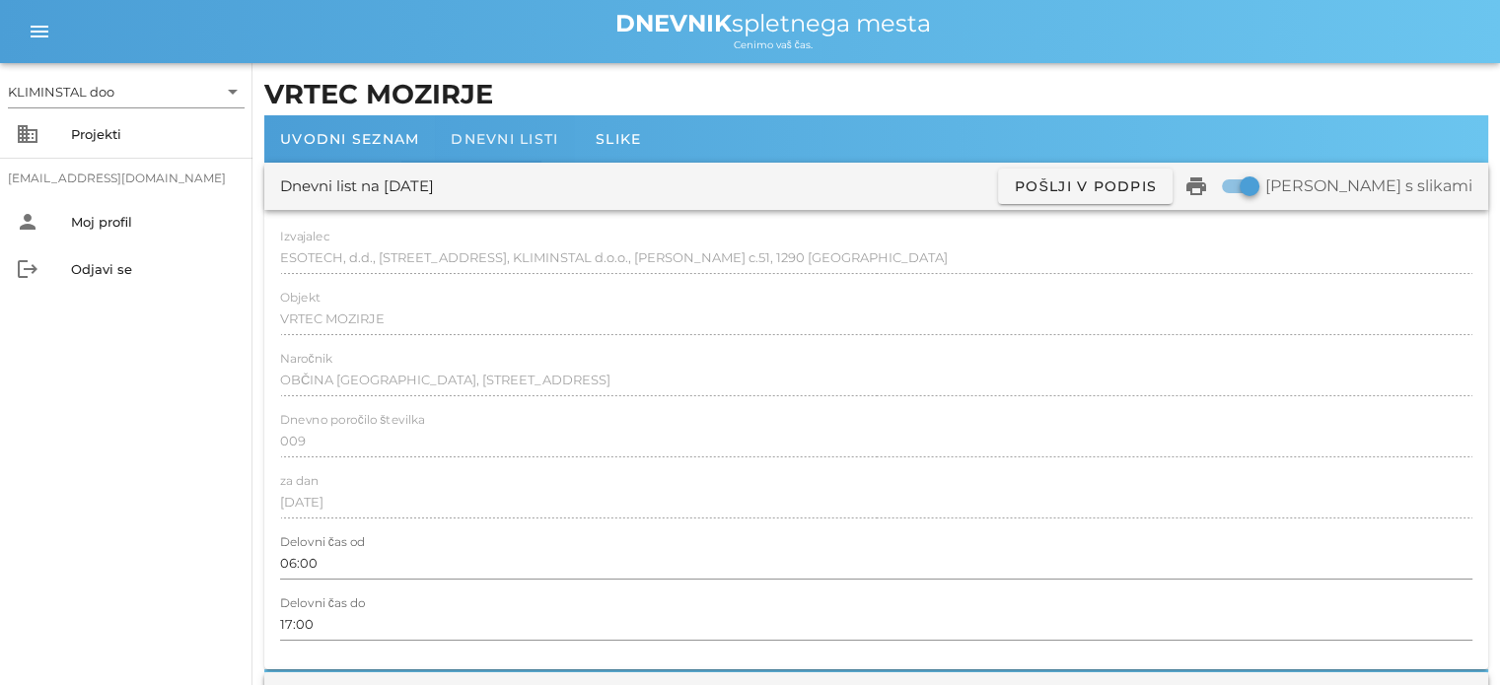
type textarea "SP del - priprava za montažo in montaža klimata na strehi [GEOGRAPHIC_DATA] - p…"
click at [508, 146] on font "Dnevni listi" at bounding box center [504, 139] width 107 height 18
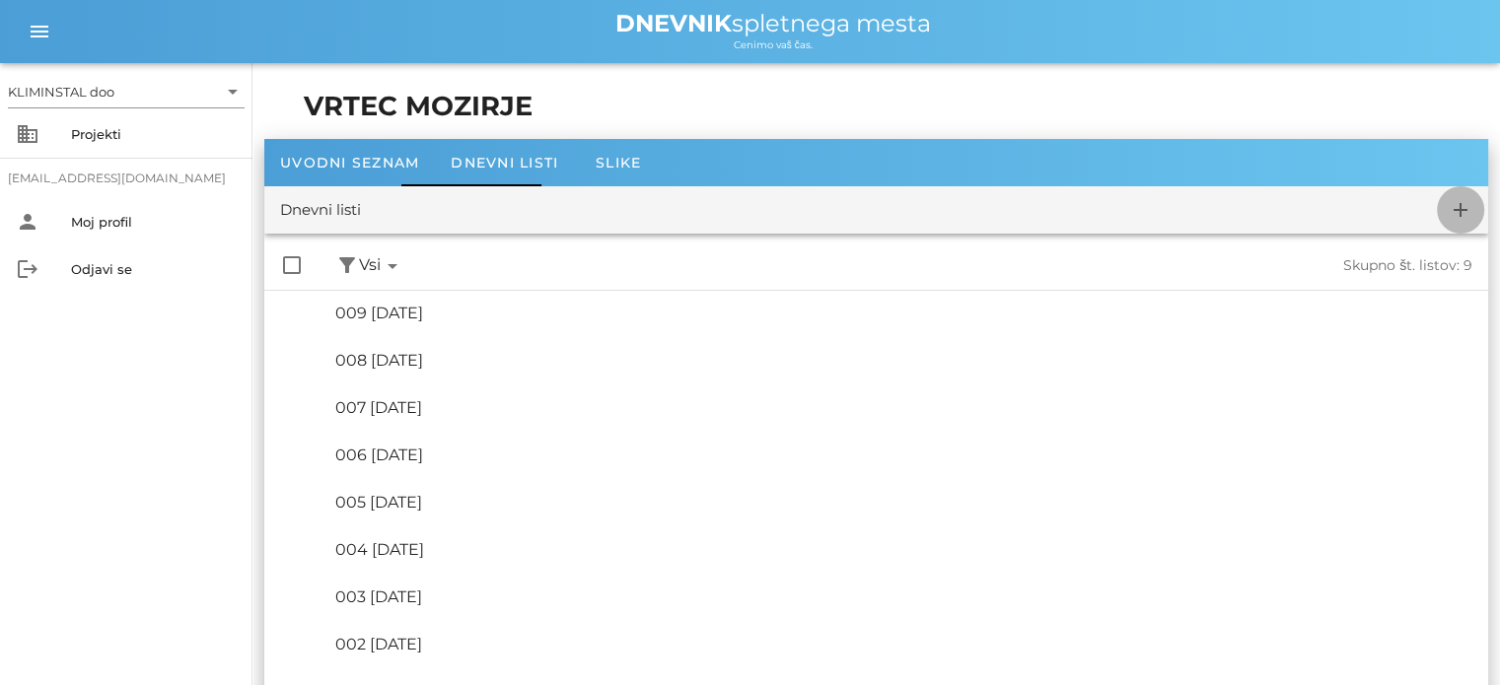
click at [1459, 206] on icon "add" at bounding box center [1461, 210] width 24 height 24
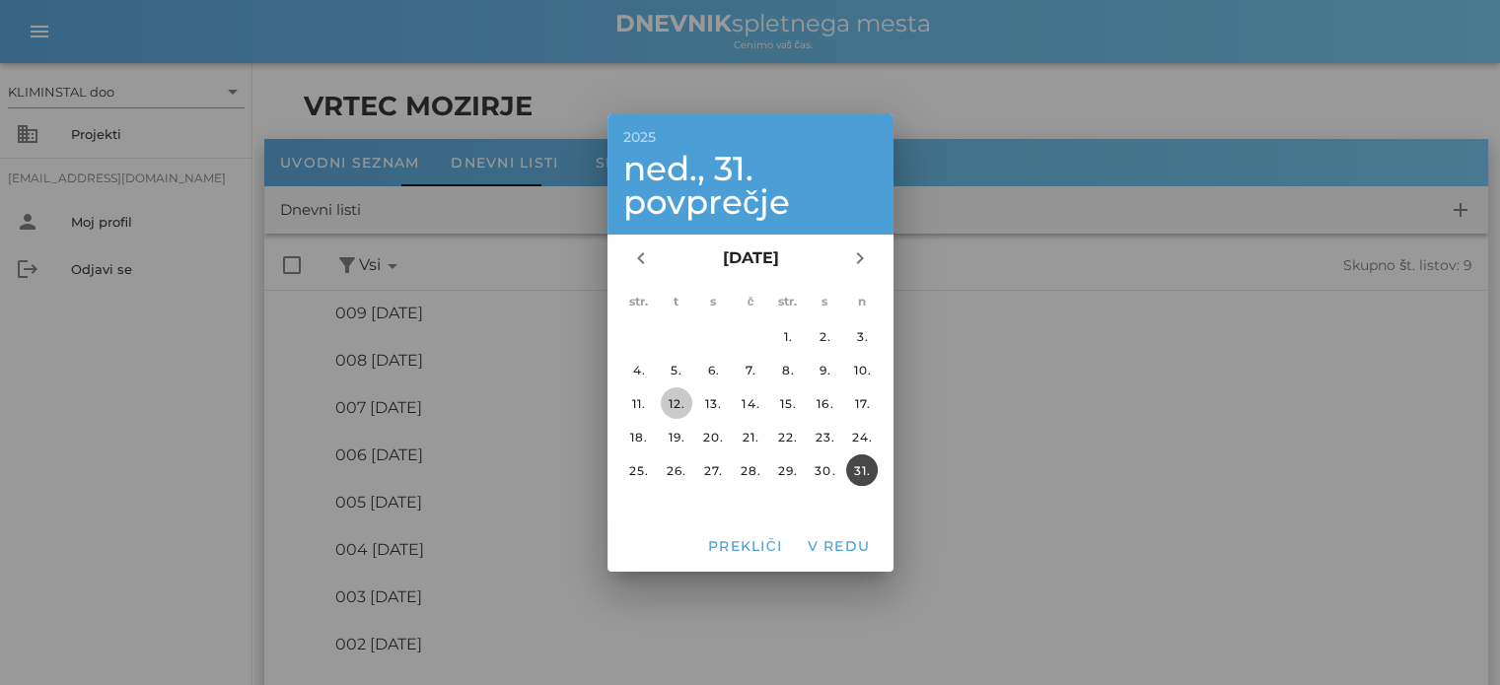
click at [669, 404] on font "12." at bounding box center [676, 402] width 17 height 15
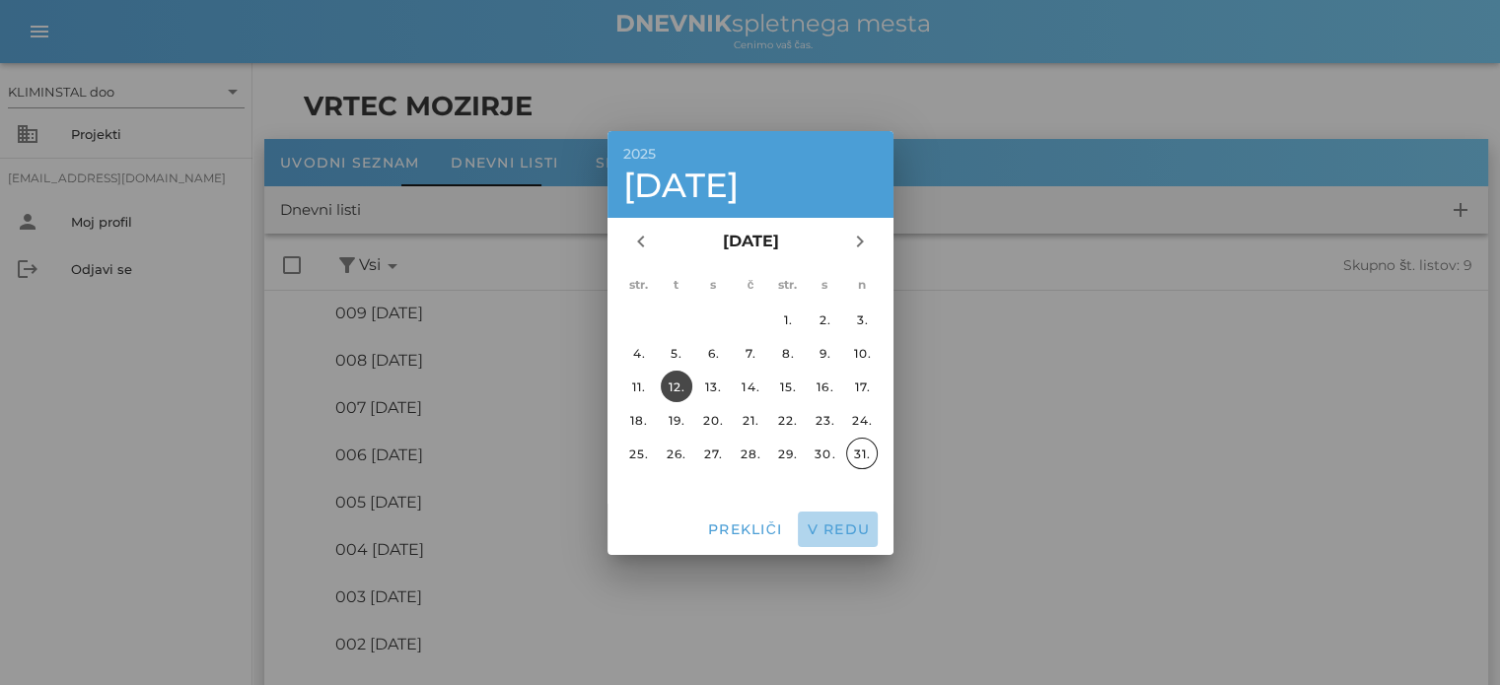
click at [847, 535] on font "V redu" at bounding box center [838, 530] width 63 height 18
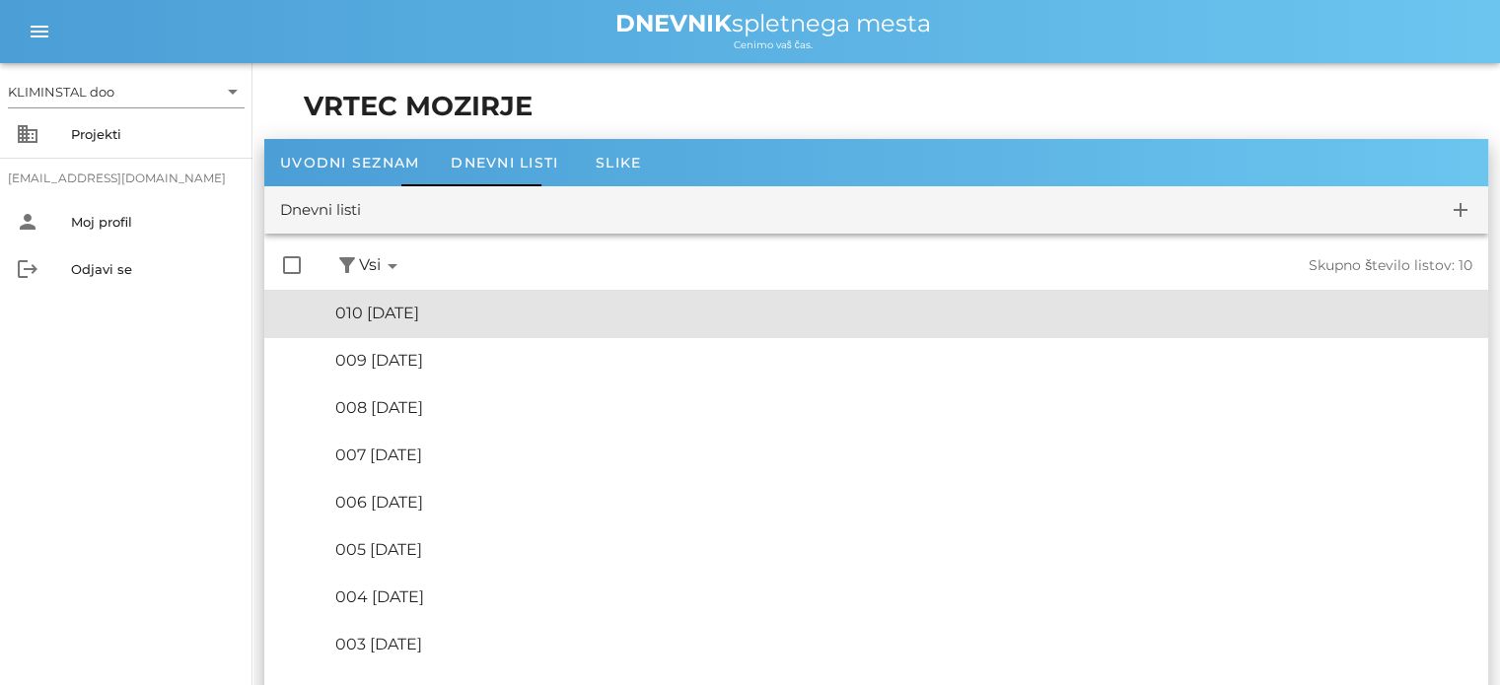
click at [419, 313] on font "010 [DATE]" at bounding box center [377, 313] width 84 height 19
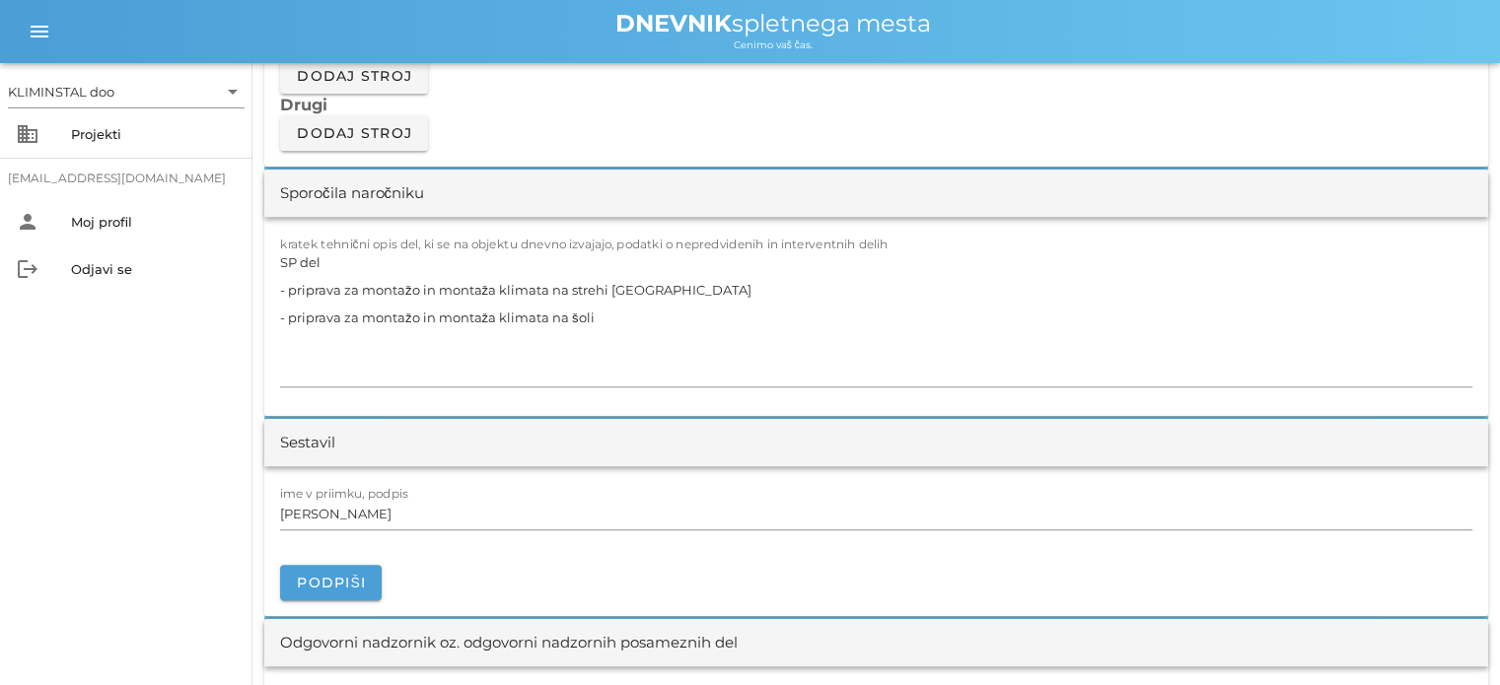
scroll to position [1766, 0]
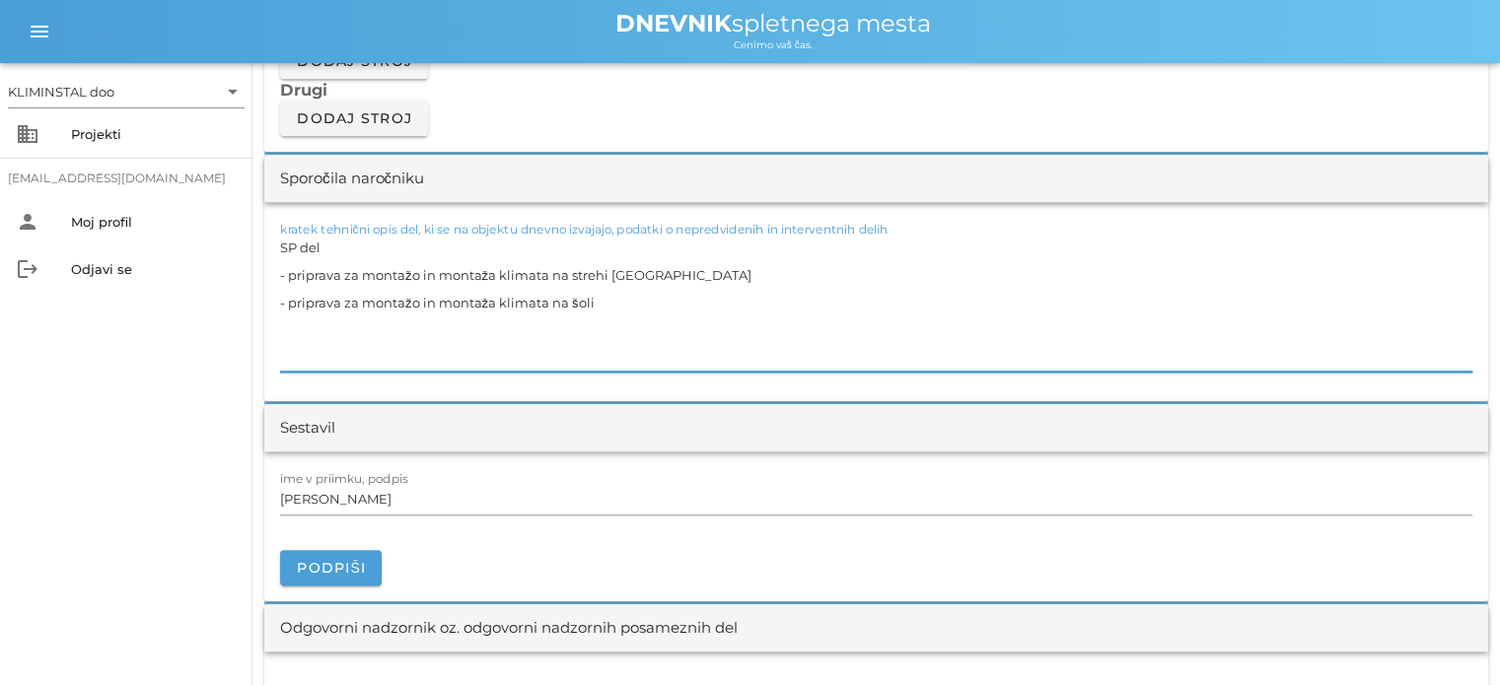
click at [602, 300] on textarea "SP del - priprava za montažo in montaža klimata na strehi [GEOGRAPHIC_DATA] - p…" at bounding box center [876, 303] width 1192 height 138
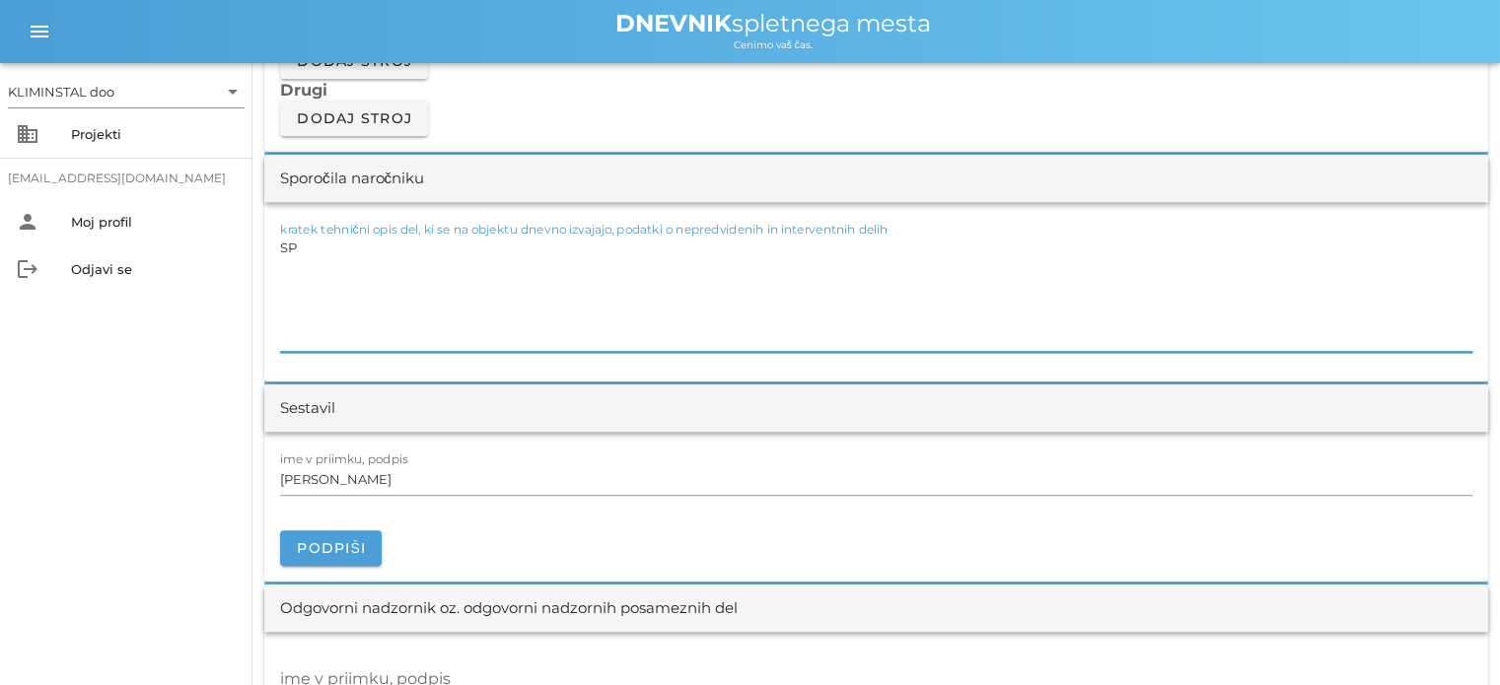
type textarea "S"
click at [282, 243] on textarea "Povezava klimata z oblikovnimi kosi na obstoječo linijo odvodd-dovod -" at bounding box center [876, 293] width 1192 height 118
click at [313, 283] on textarea "-Povezava klimata z oblikovnimi kosi na obstoječo linijo odvodd-dovod -" at bounding box center [876, 293] width 1192 height 118
click at [287, 244] on textarea "-Povezava klimata z oblikovnimi kosi na obstoječo linijo odvodd-dovod -" at bounding box center [876, 293] width 1192 height 118
click at [288, 283] on textarea "- Povezava klimata z oblikovnimi kosi na obstoječo linijo odvodd-dovod -" at bounding box center [876, 293] width 1192 height 118
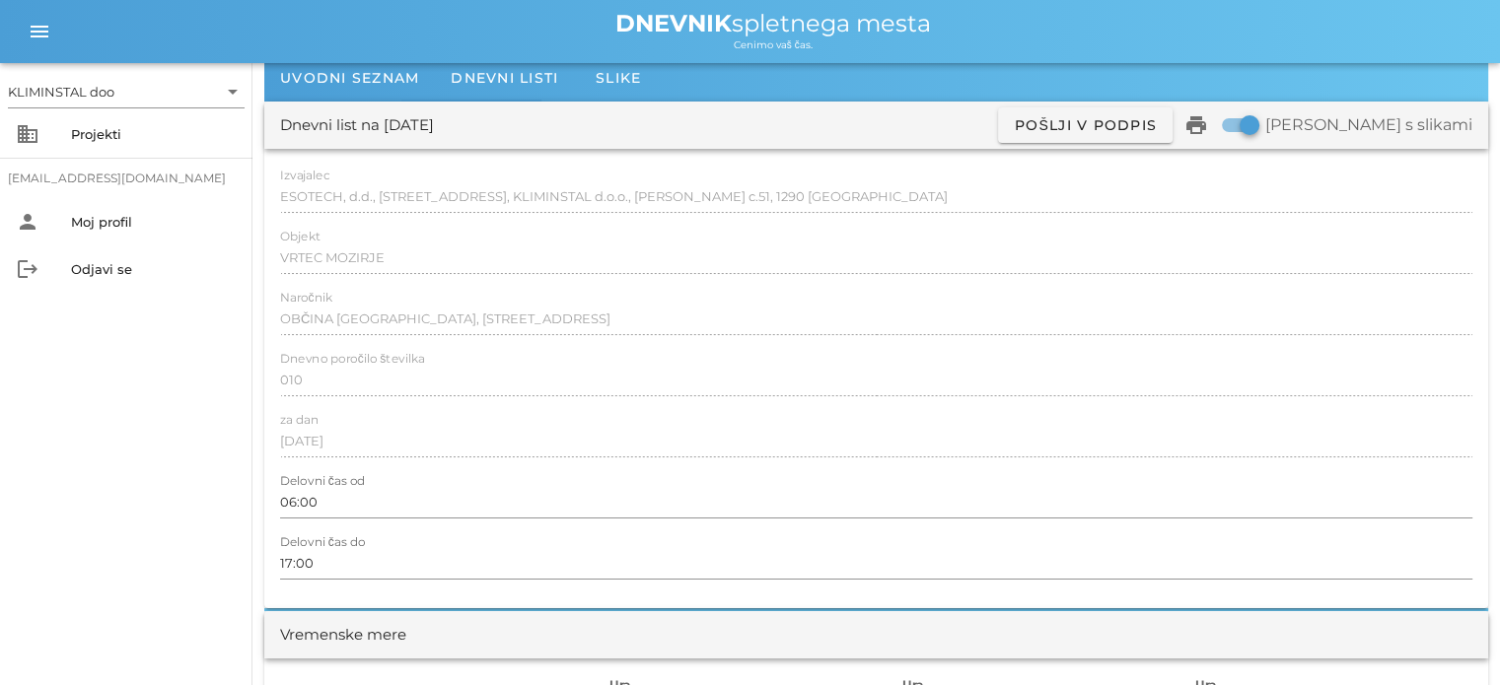
scroll to position [0, 0]
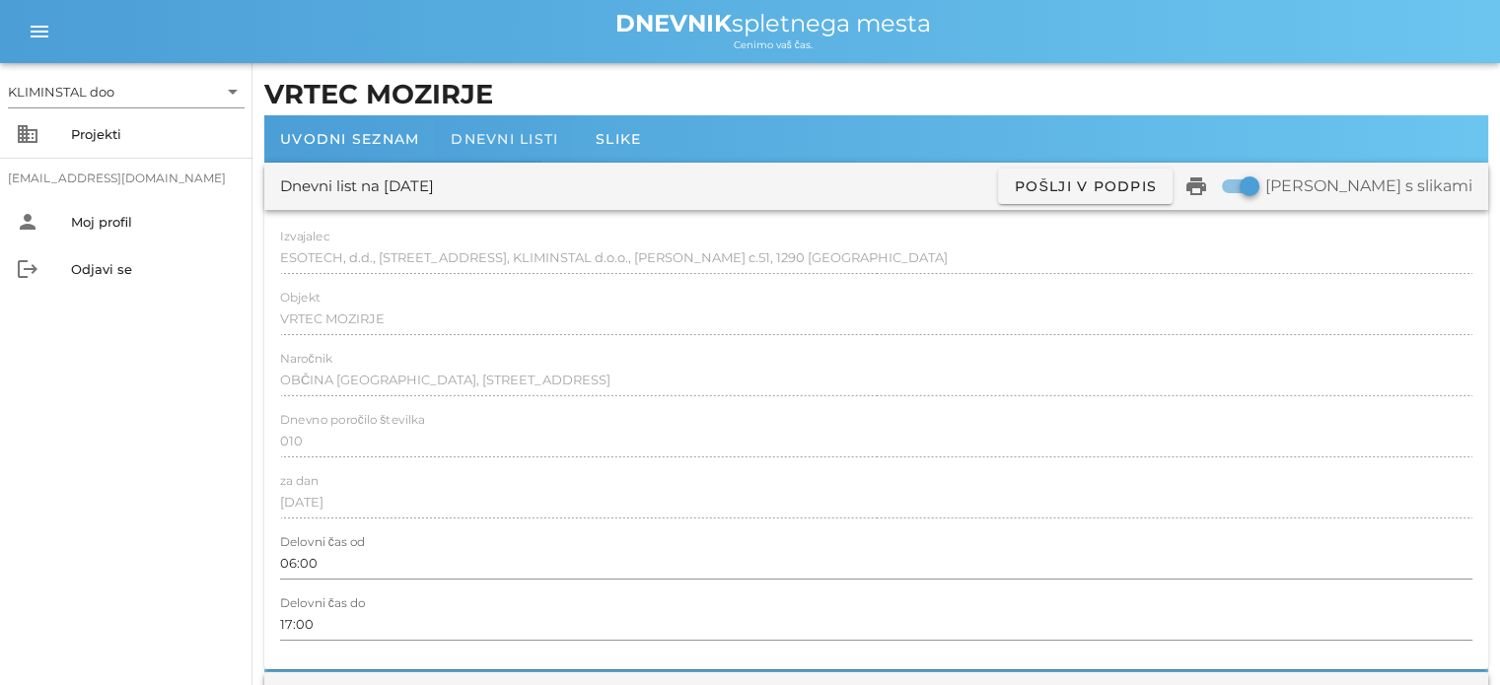
type textarea "- Povezava klimata z oblikovnimi kosi na obstoječo linijo odvodd-dovod SP del -…"
click at [497, 141] on font "Dnevni listi" at bounding box center [504, 139] width 107 height 18
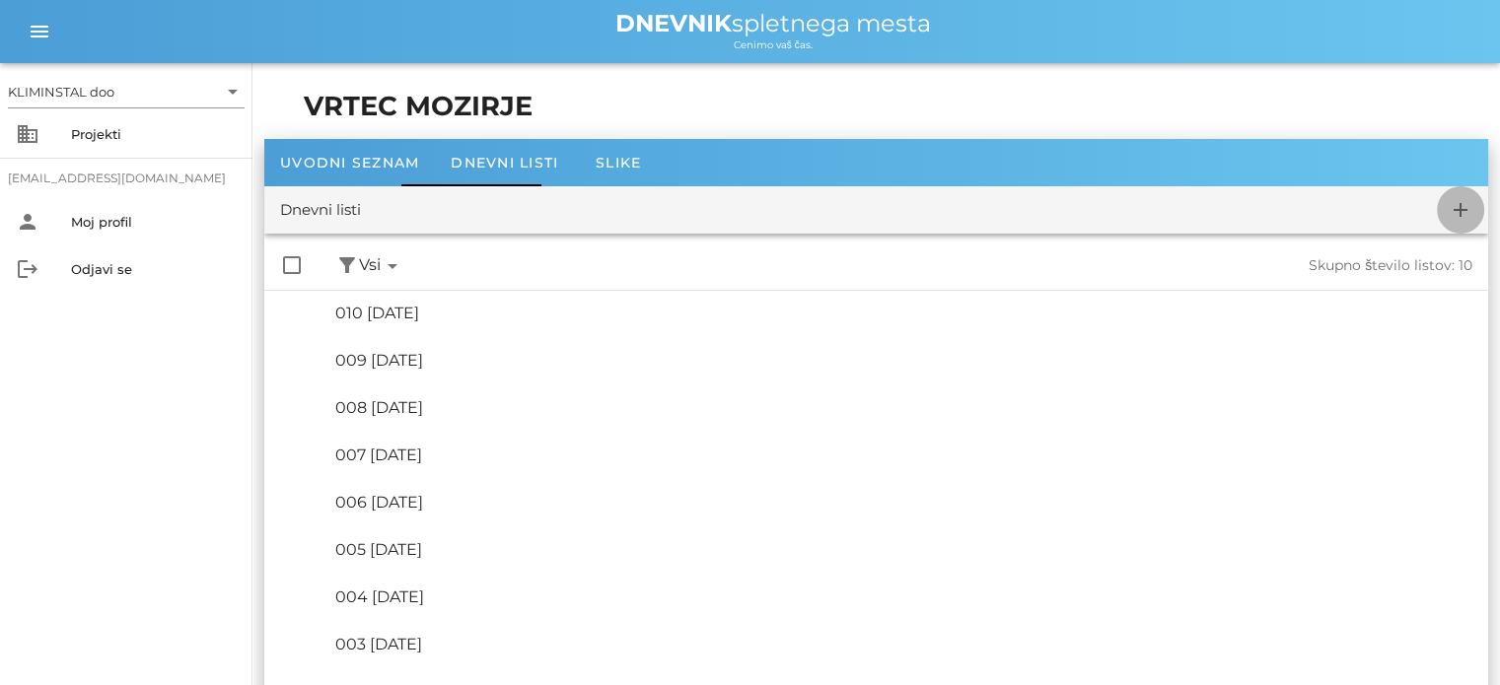
click at [1467, 216] on icon "add" at bounding box center [1461, 210] width 24 height 24
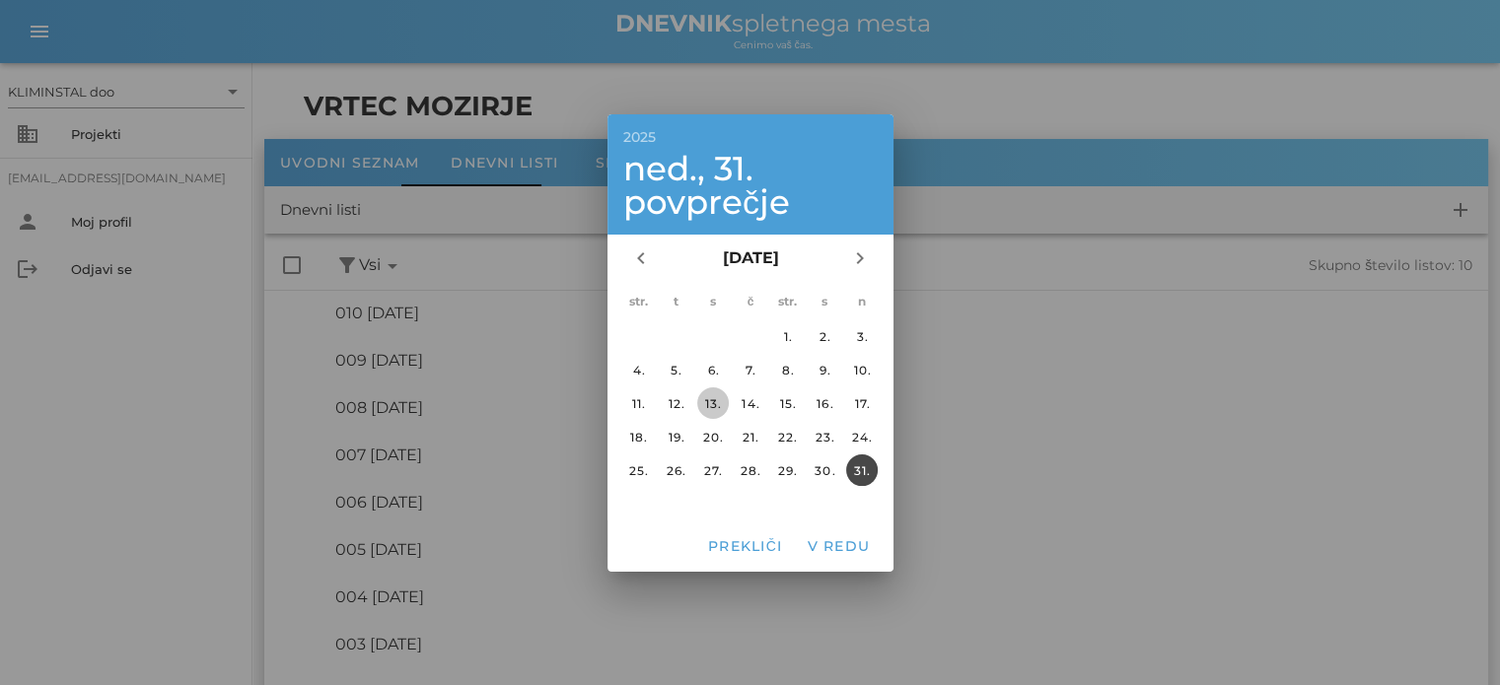
click at [710, 395] on font "13." at bounding box center [713, 402] width 17 height 15
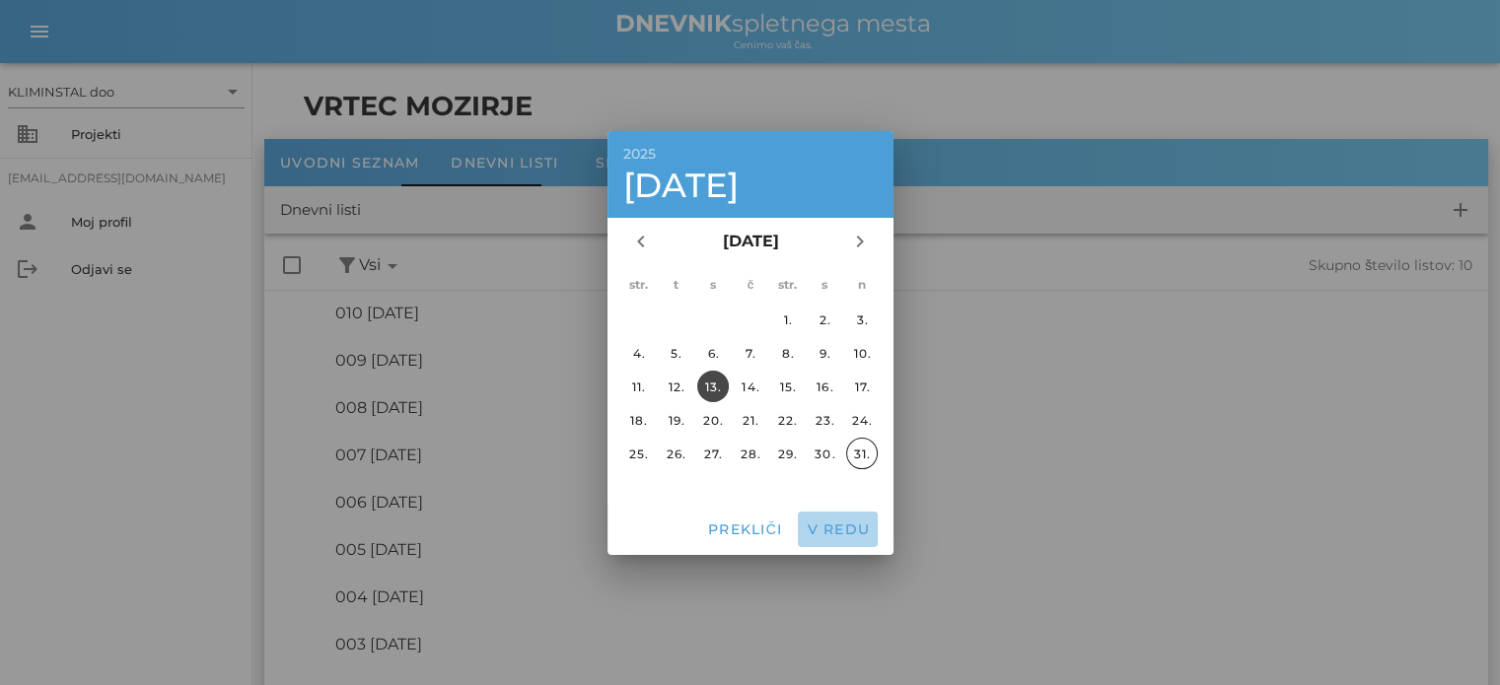
click at [839, 524] on font "V redu" at bounding box center [838, 530] width 63 height 18
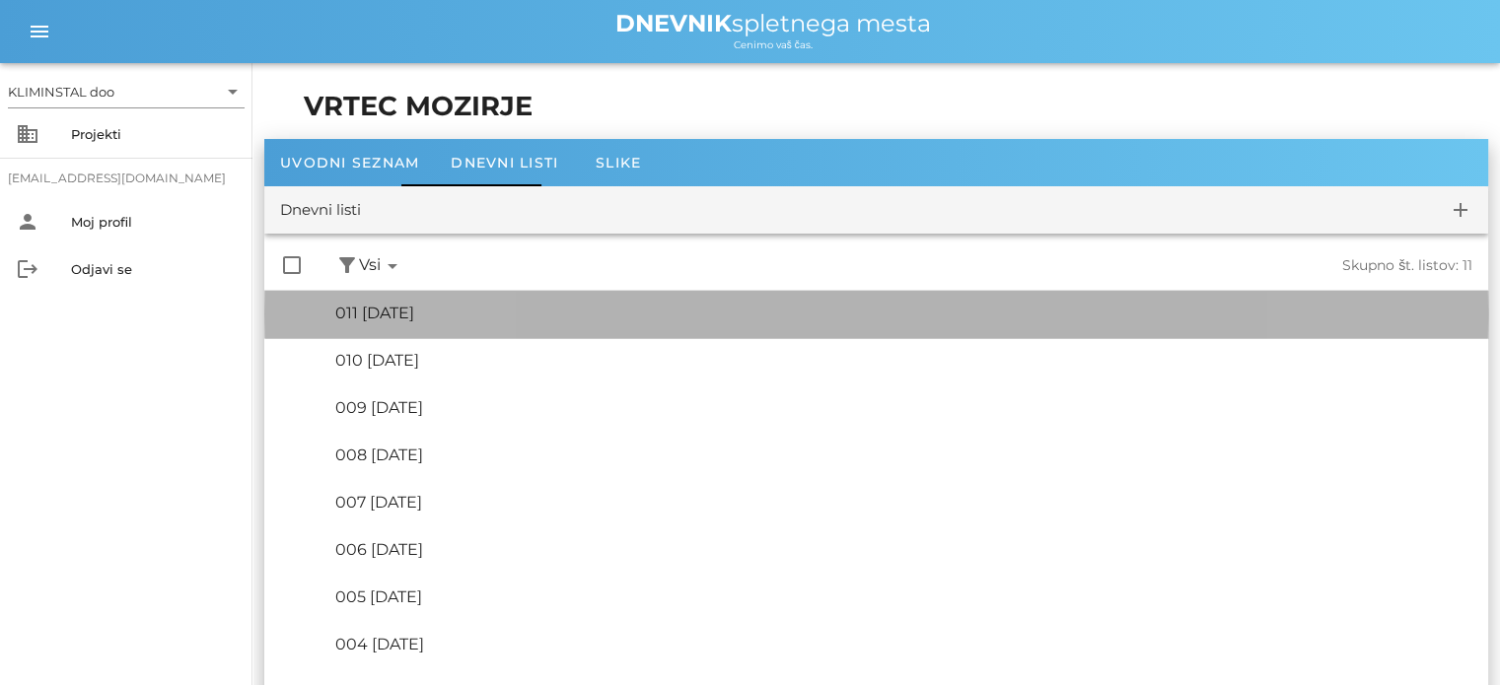
click at [414, 304] on font "011 [DATE]" at bounding box center [374, 313] width 79 height 19
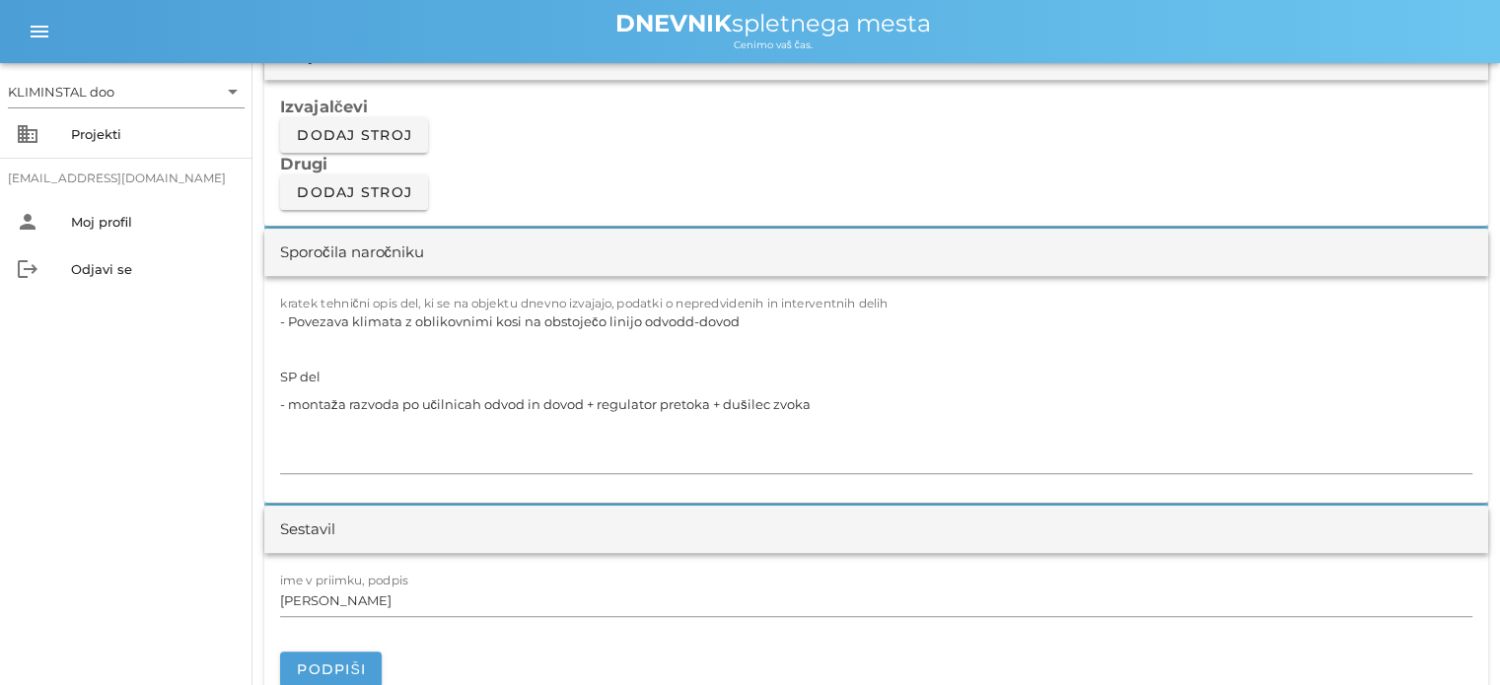
scroll to position [1696, 0]
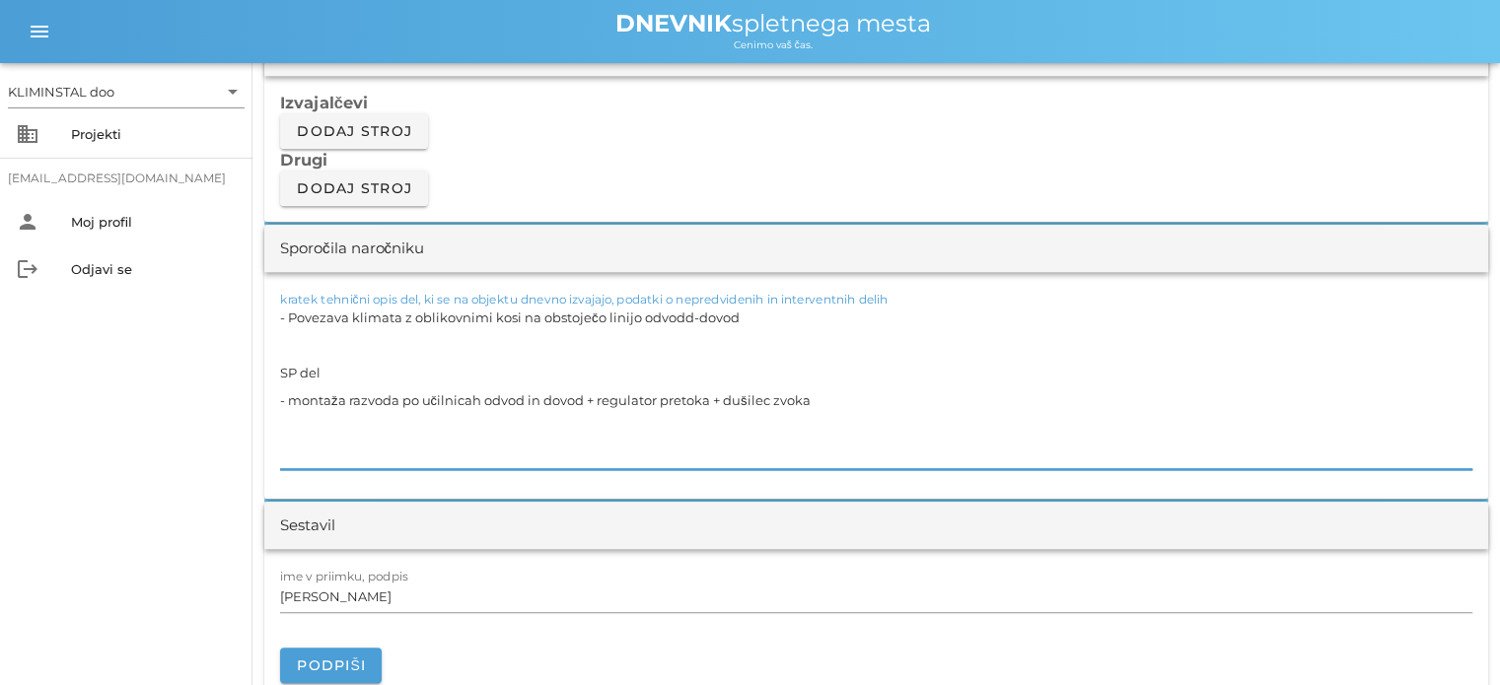
click at [826, 400] on textarea "- Povezava klimata z oblikovnimi kosi na obstoječo linijo odvodd-dovod SP del -…" at bounding box center [876, 387] width 1192 height 166
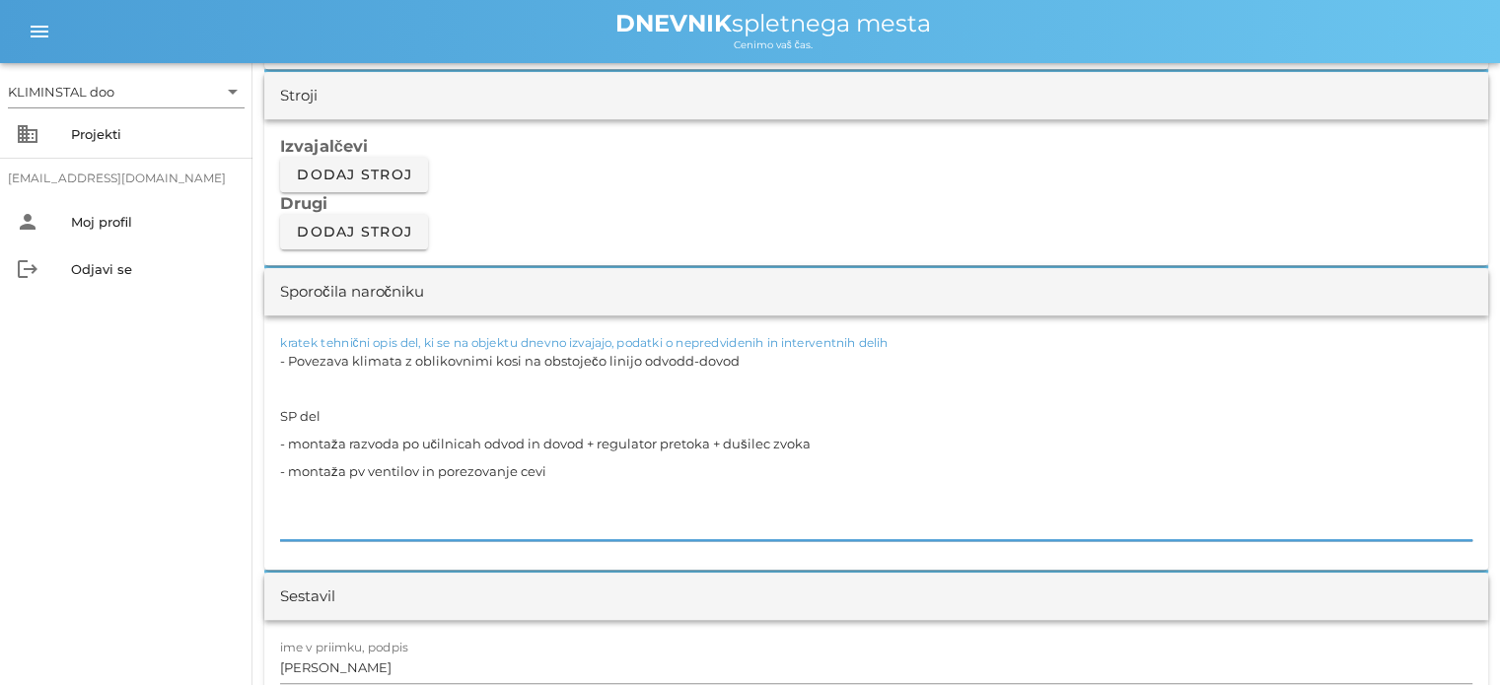
scroll to position [1653, 0]
click at [764, 357] on textarea "- Povezava klimata z oblikovnimi kosi na obstoječo linijo odvodd-dovod SP del -…" at bounding box center [876, 443] width 1192 height 193
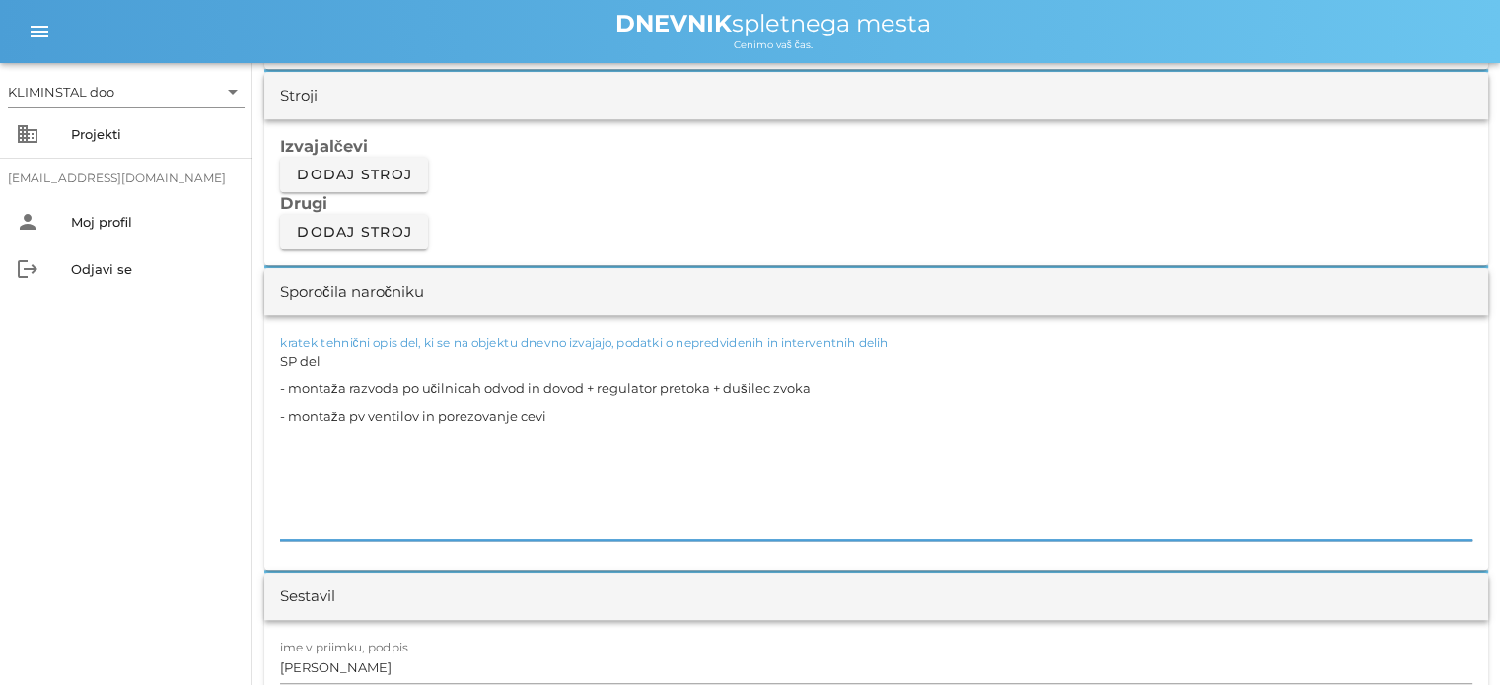
click at [481, 384] on textarea "SP del - montaža razvoda po učilnicah odvod in dovod + regulator pretoka + duši…" at bounding box center [876, 443] width 1192 height 193
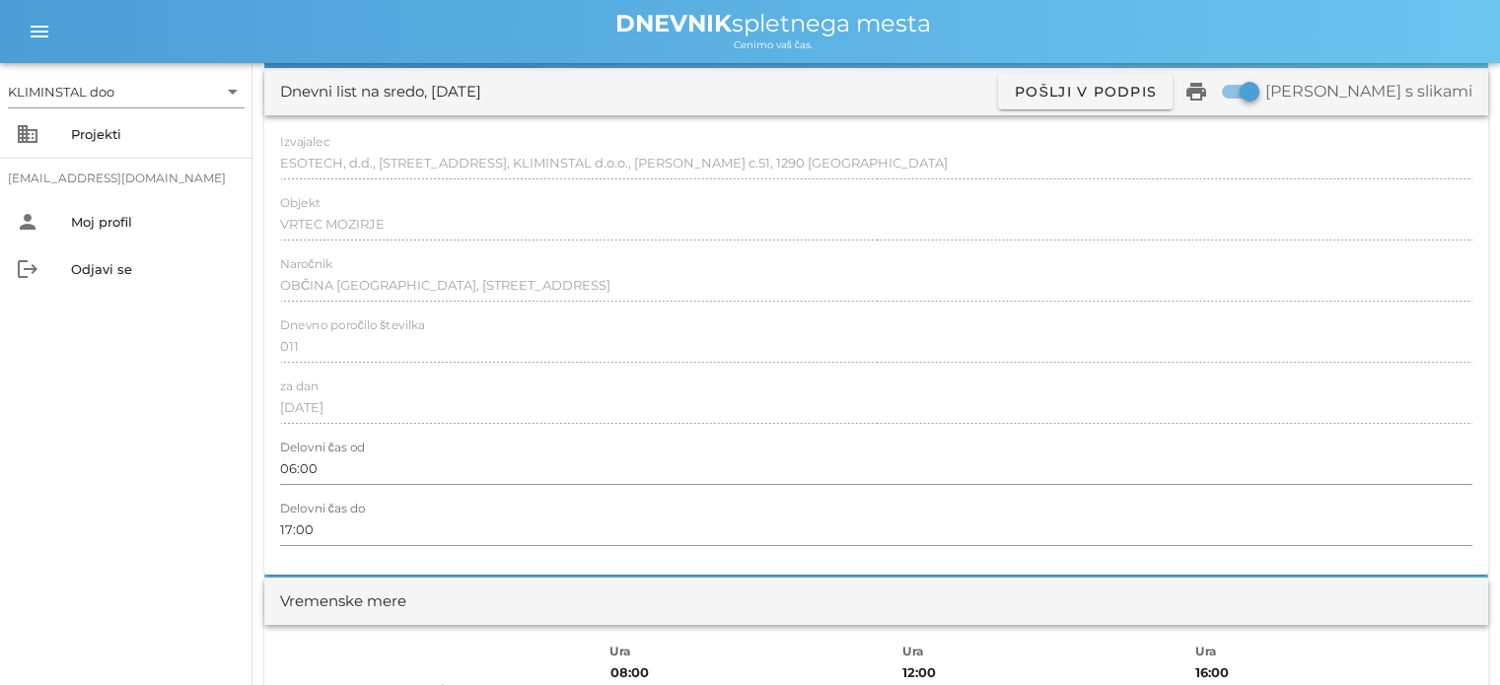
scroll to position [0, 0]
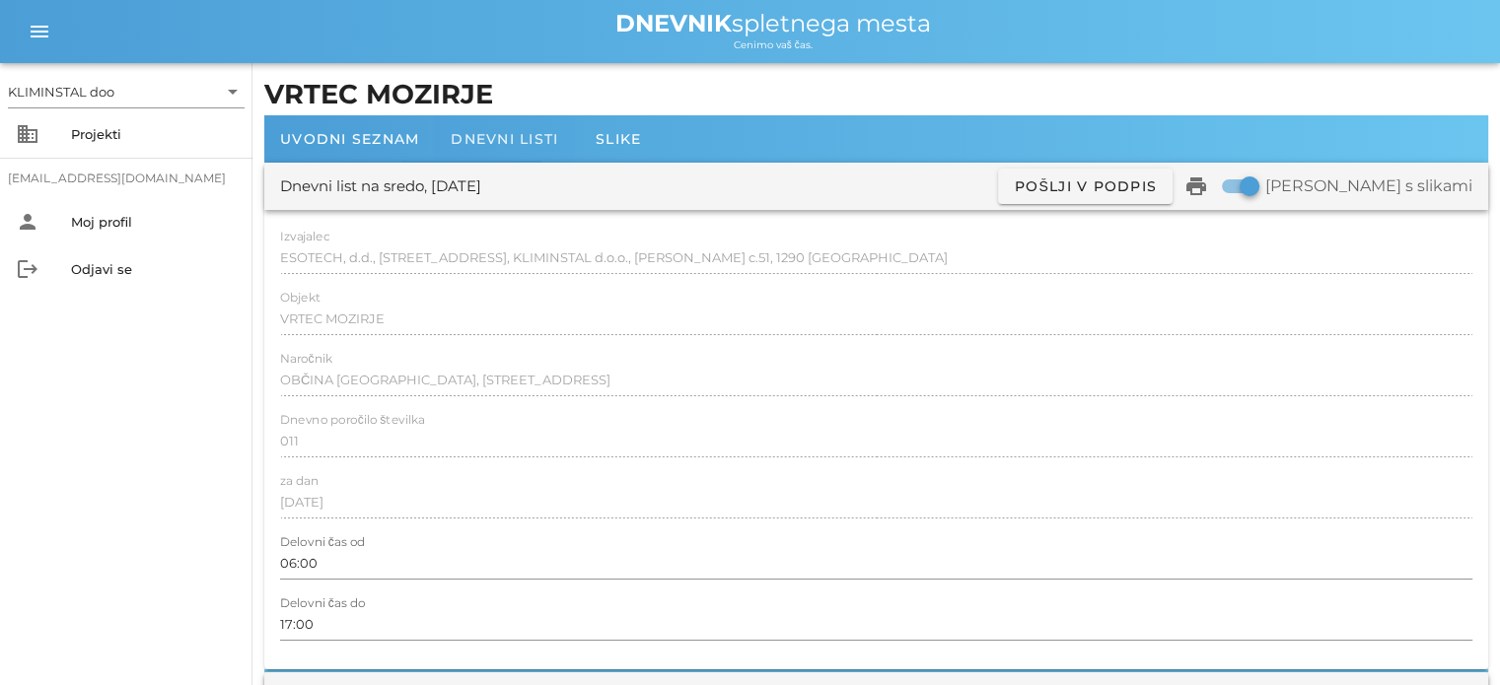
type textarea "SP del - montaža razvoda po učilnicah odvod in dovod + regulator pretoka + duši…"
click at [482, 130] on font "Dnevni listi" at bounding box center [504, 139] width 107 height 18
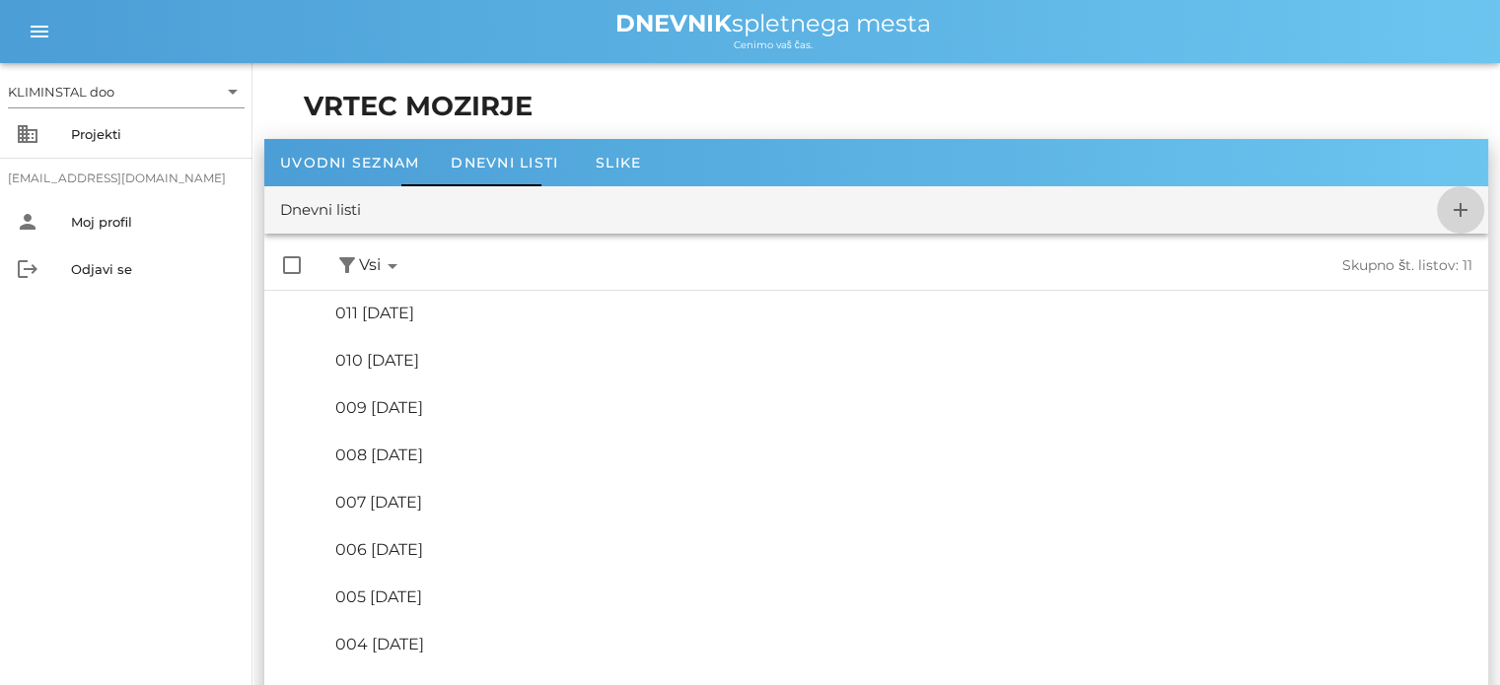
click at [1461, 204] on icon "add" at bounding box center [1461, 210] width 24 height 24
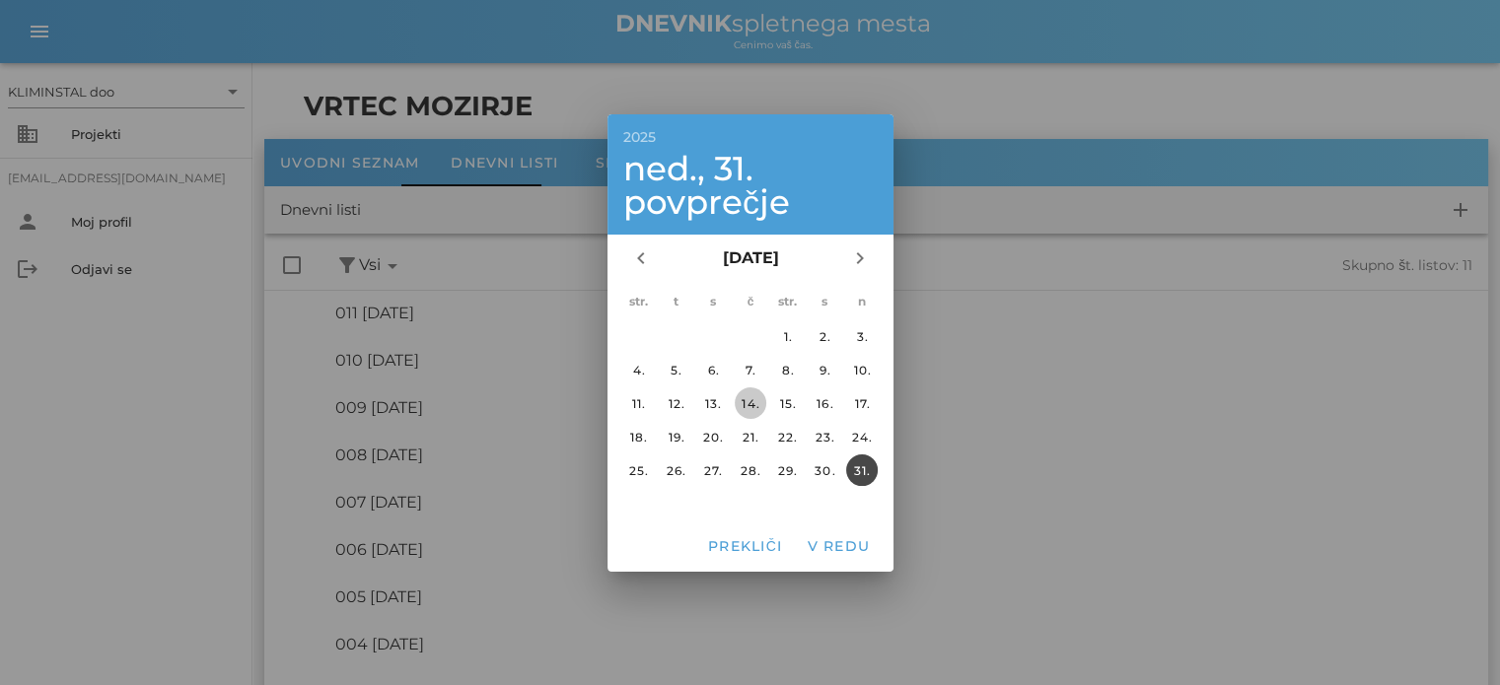
click at [749, 404] on font "14." at bounding box center [751, 402] width 18 height 15
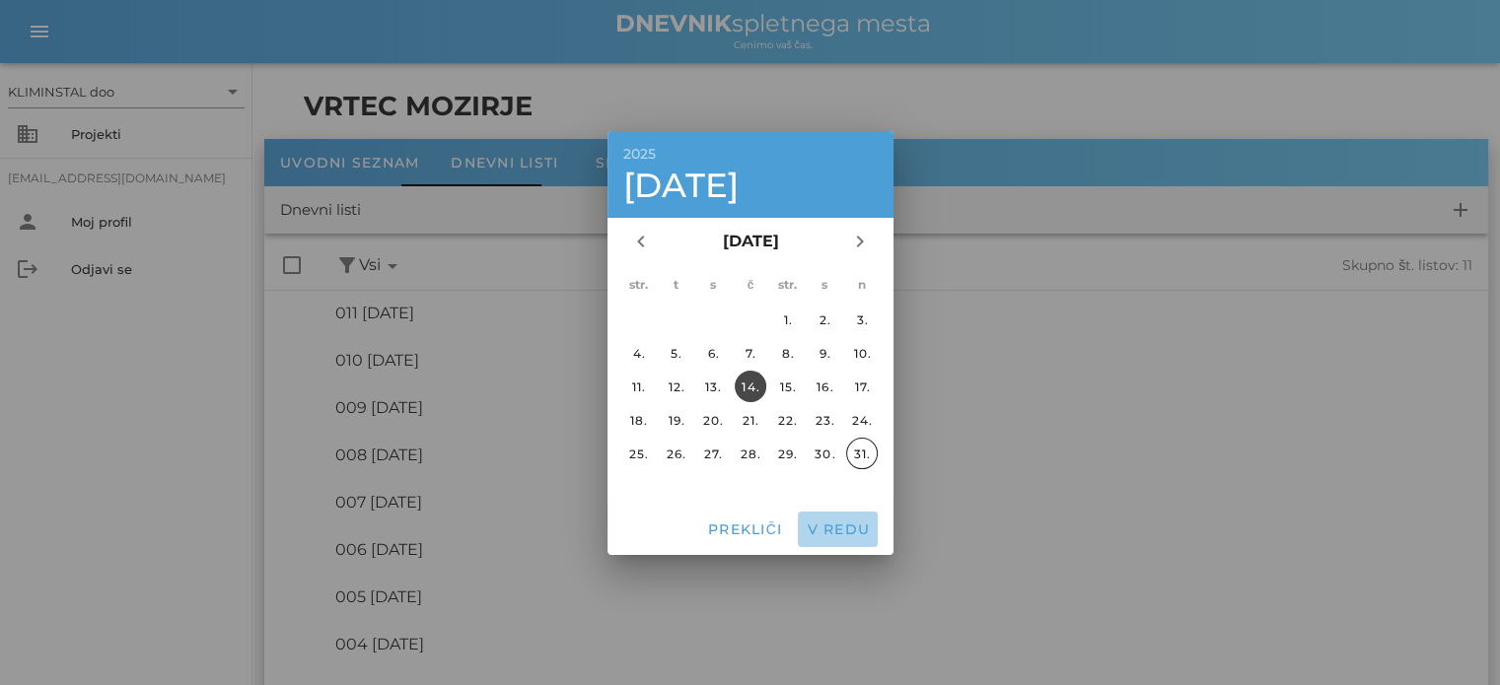
click at [824, 524] on font "V redu" at bounding box center [838, 530] width 63 height 18
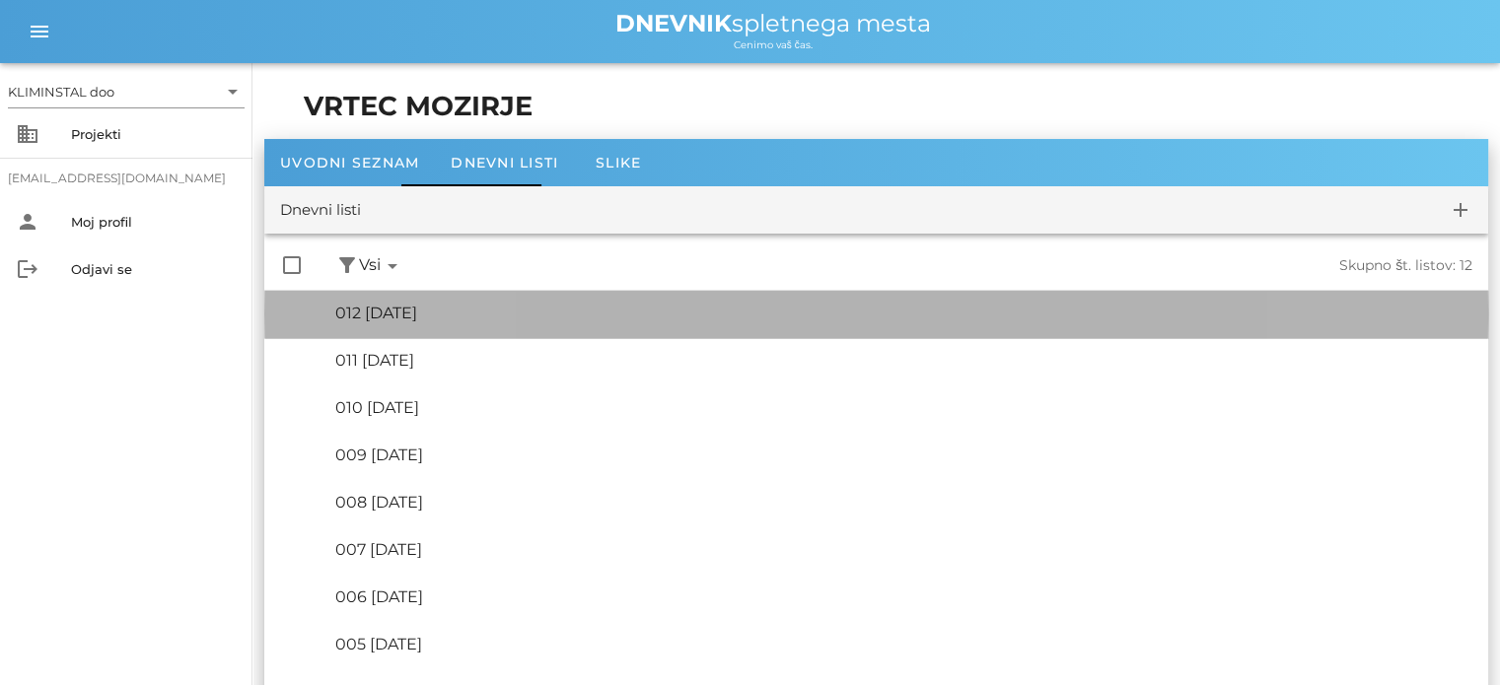
click at [417, 308] on font "012 [DATE]" at bounding box center [376, 313] width 82 height 19
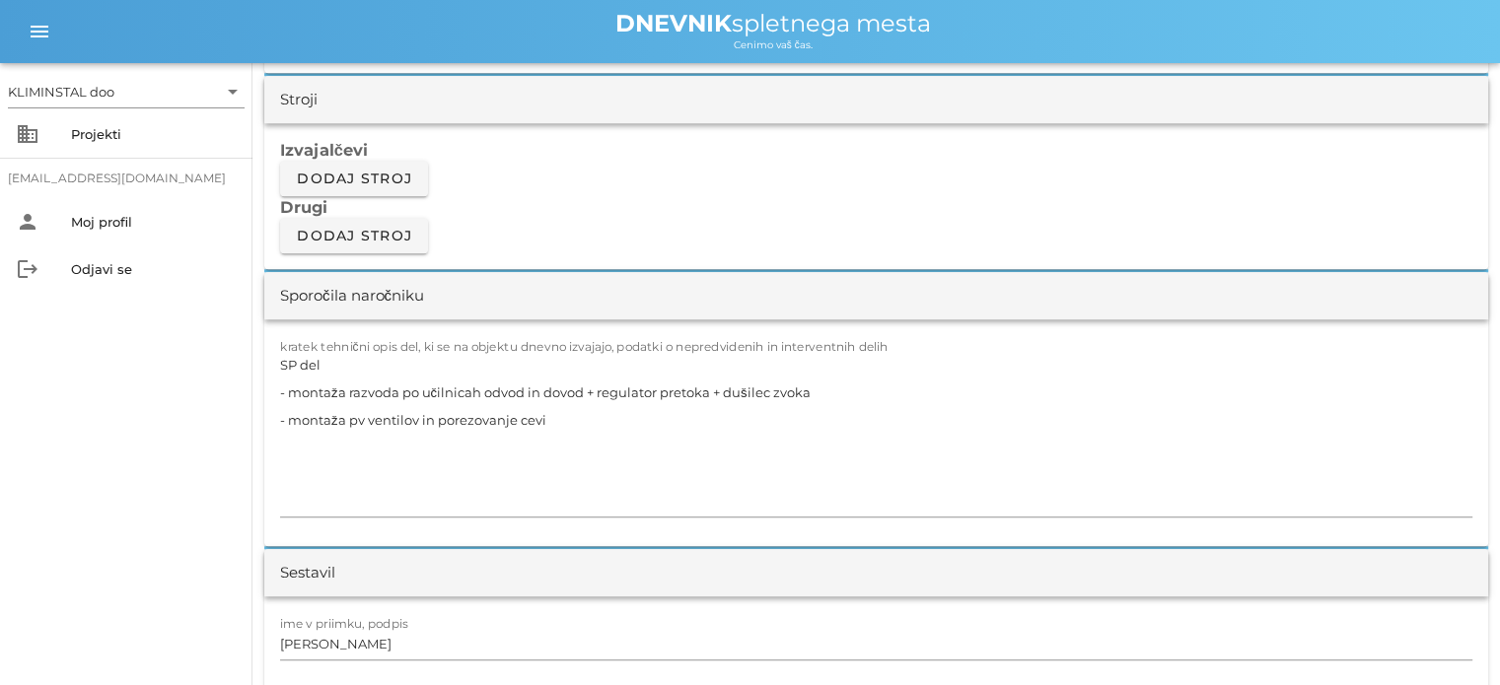
scroll to position [1653, 0]
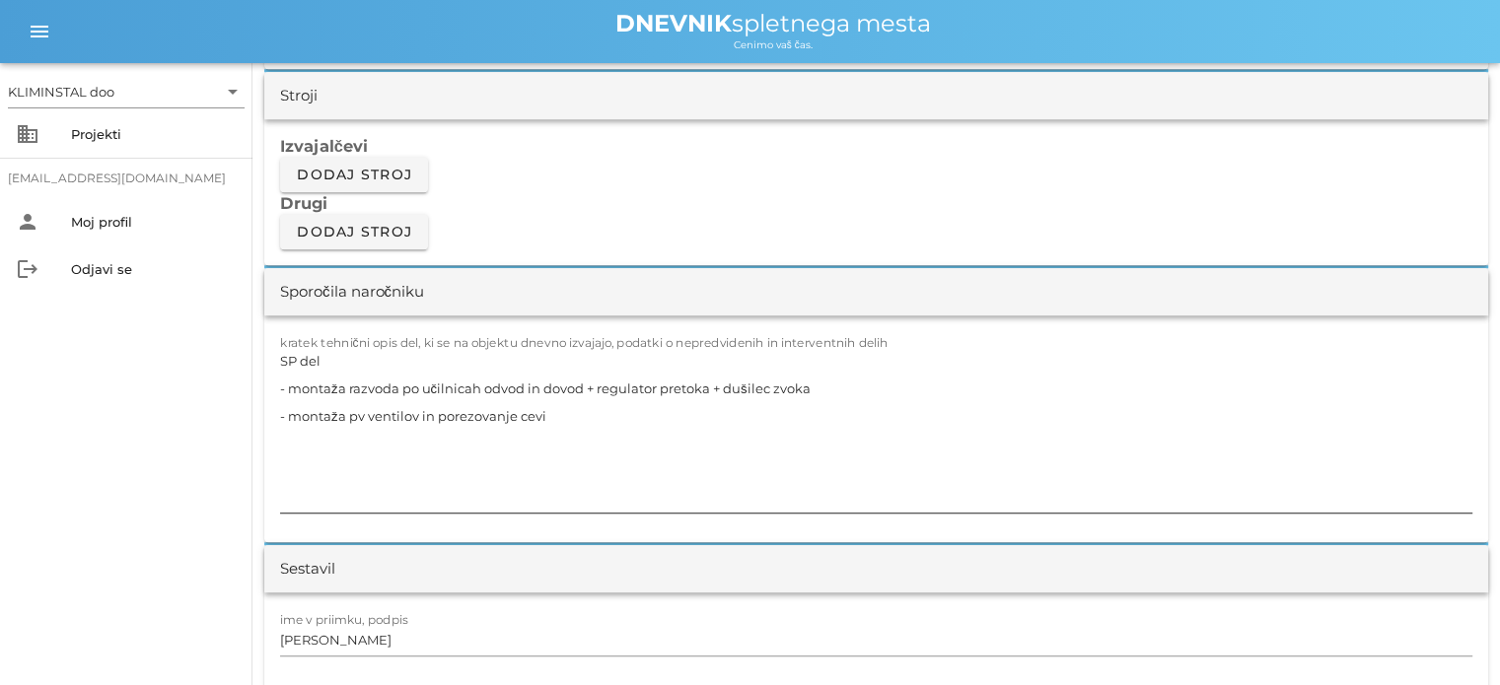
click at [575, 448] on textarea "SP del - montaža razvoda po učilnicah odvod in dovod + regulator pretoka + duši…" at bounding box center [876, 430] width 1192 height 166
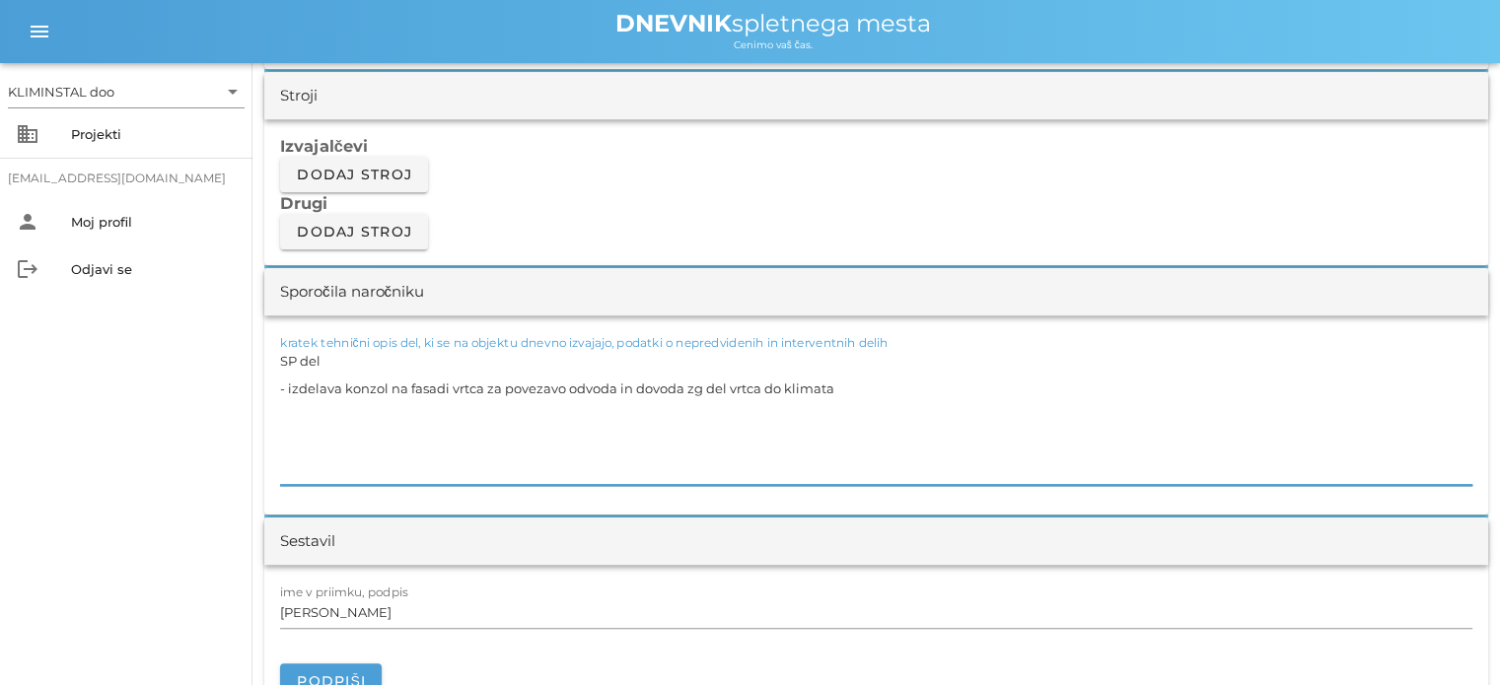
click at [698, 415] on textarea "SP del - izdelava konzol na fasadi vrtca za povezavo odvoda in dovoda zg del vr…" at bounding box center [876, 416] width 1192 height 138
click at [876, 422] on textarea "SP del - izdelava konzol na fasadi vrtca za povezavo odvoda in dovoda za zg del…" at bounding box center [876, 416] width 1192 height 138
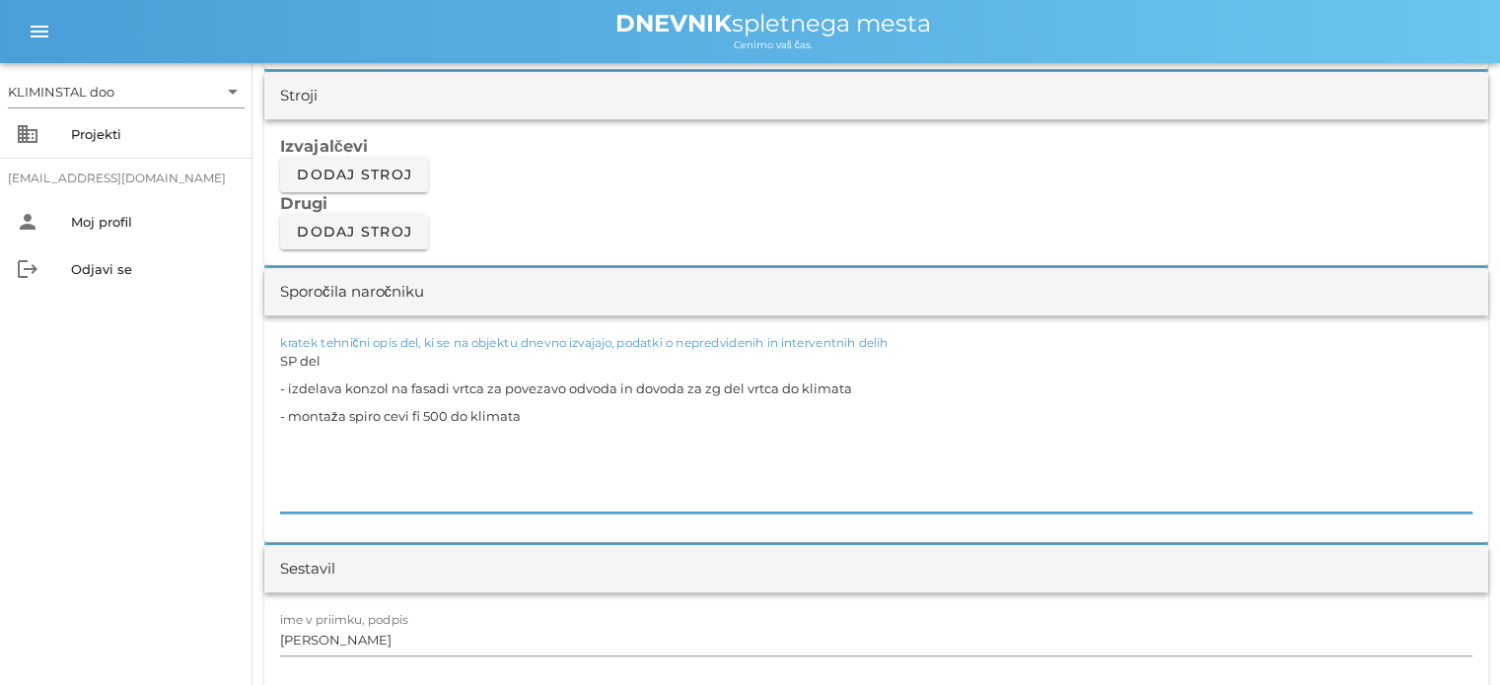
click at [1036, 435] on textarea "SP del - izdelava konzol na fasadi vrtca za povezavo odvoda in dovoda za zg del…" at bounding box center [876, 430] width 1192 height 166
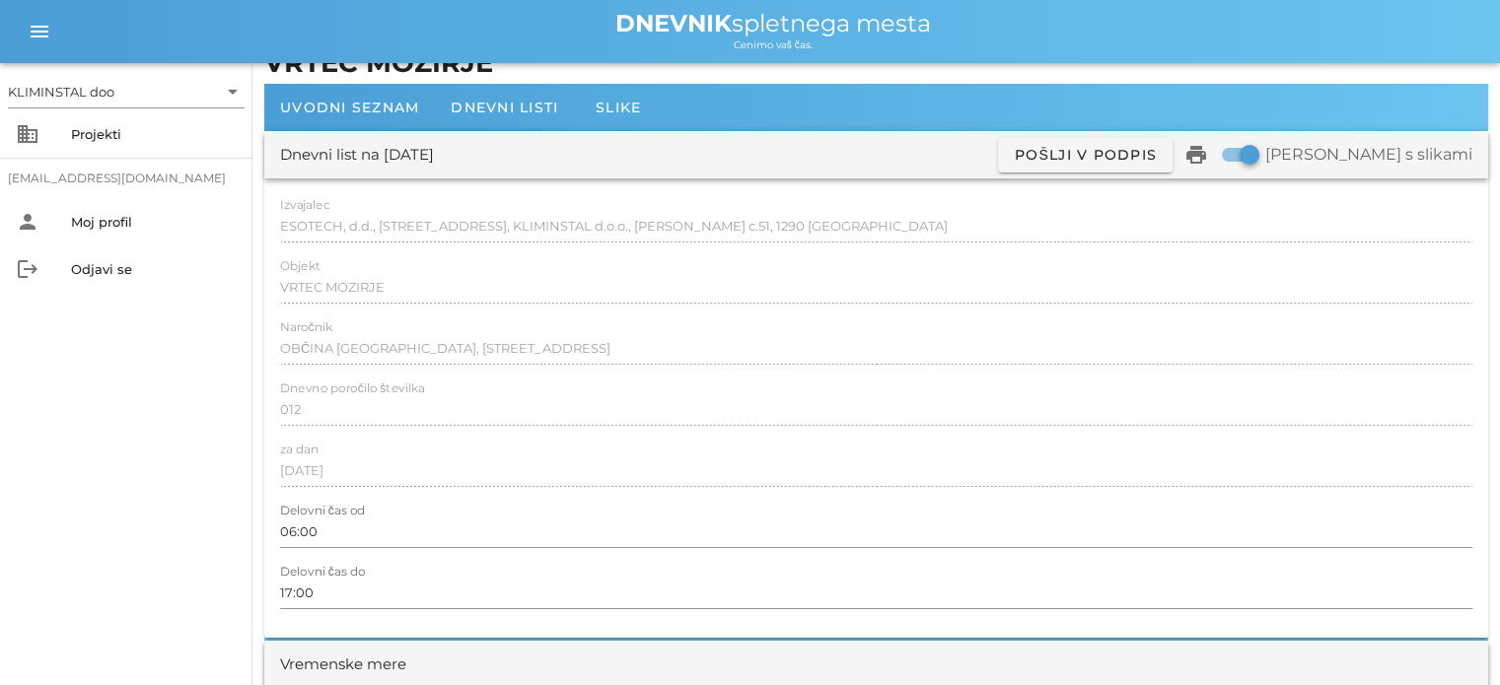
scroll to position [0, 0]
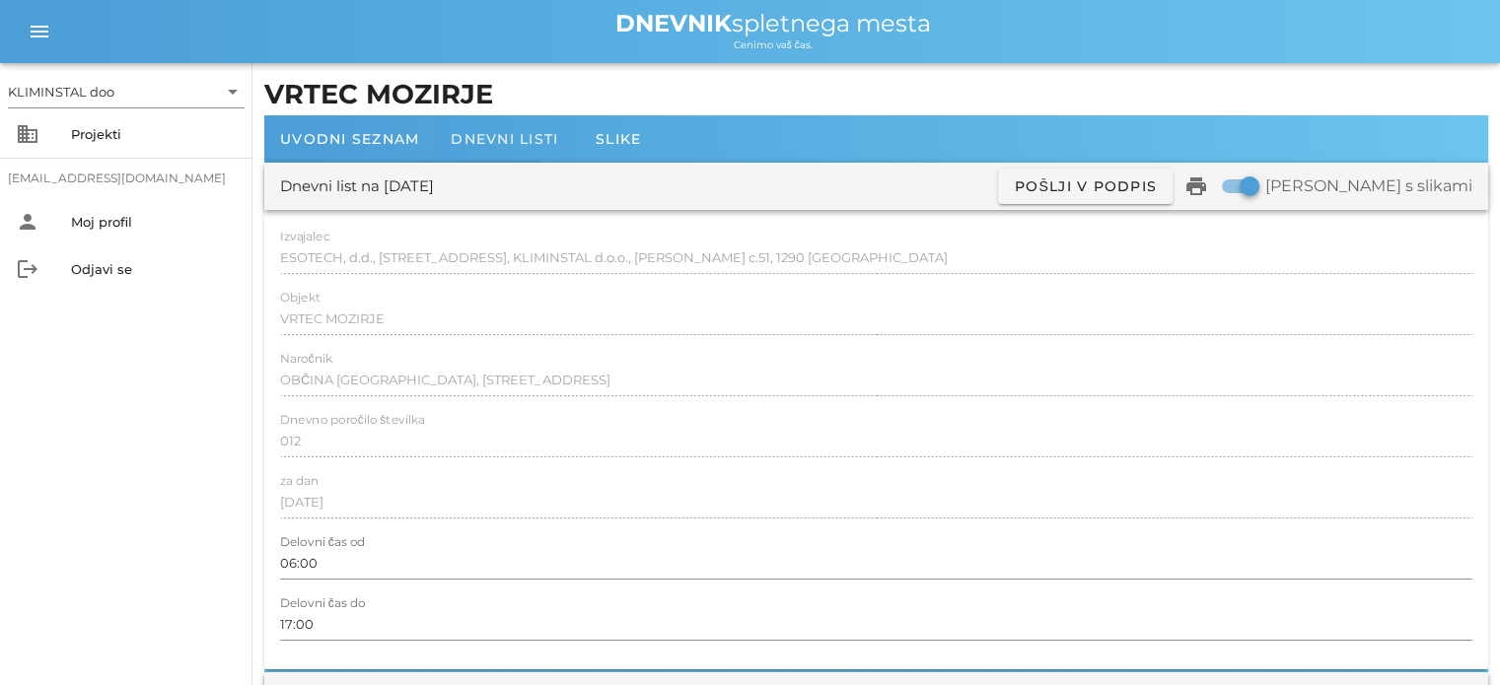
type textarea "SP del - izdelava konzol na fasadi vrtca za povezavo odvoda in dovoda za zg del…"
click at [501, 132] on font "Dnevni listi" at bounding box center [504, 139] width 107 height 18
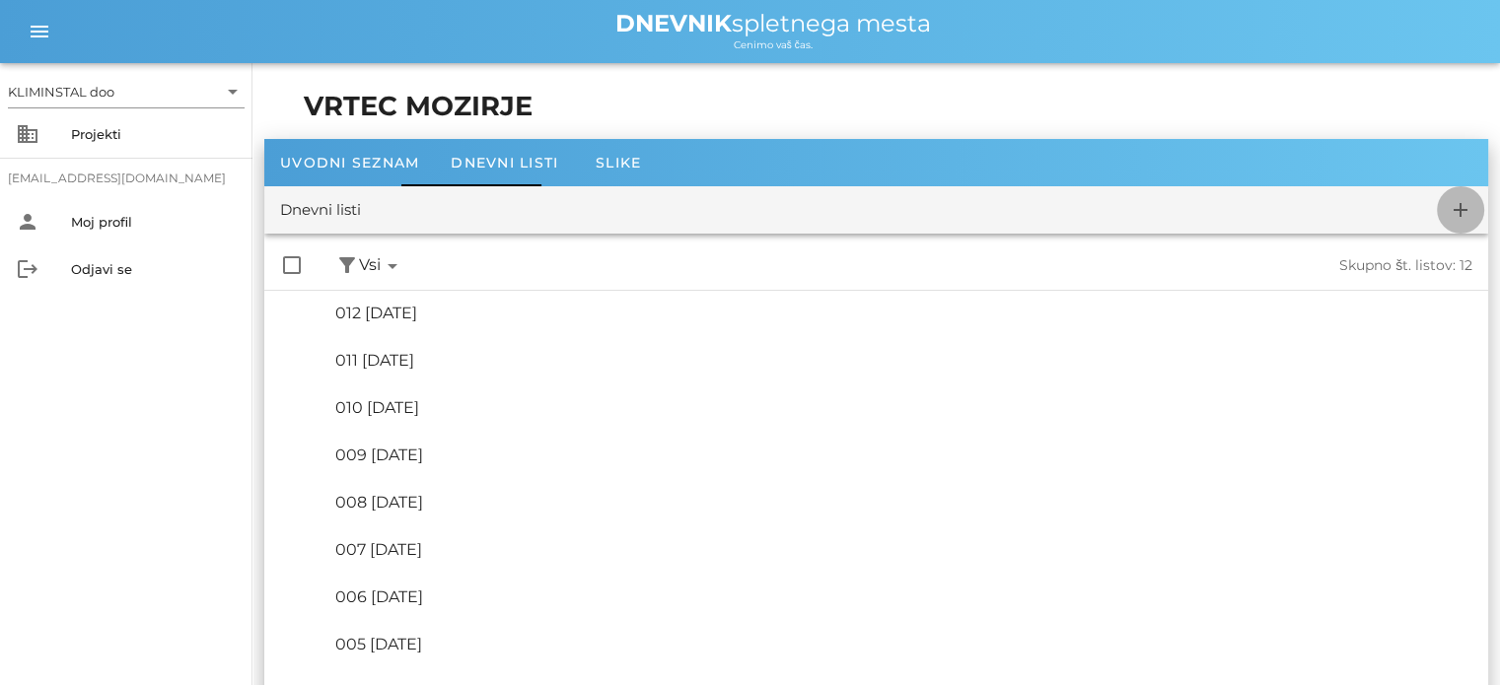
click at [1458, 221] on icon "add" at bounding box center [1461, 210] width 24 height 24
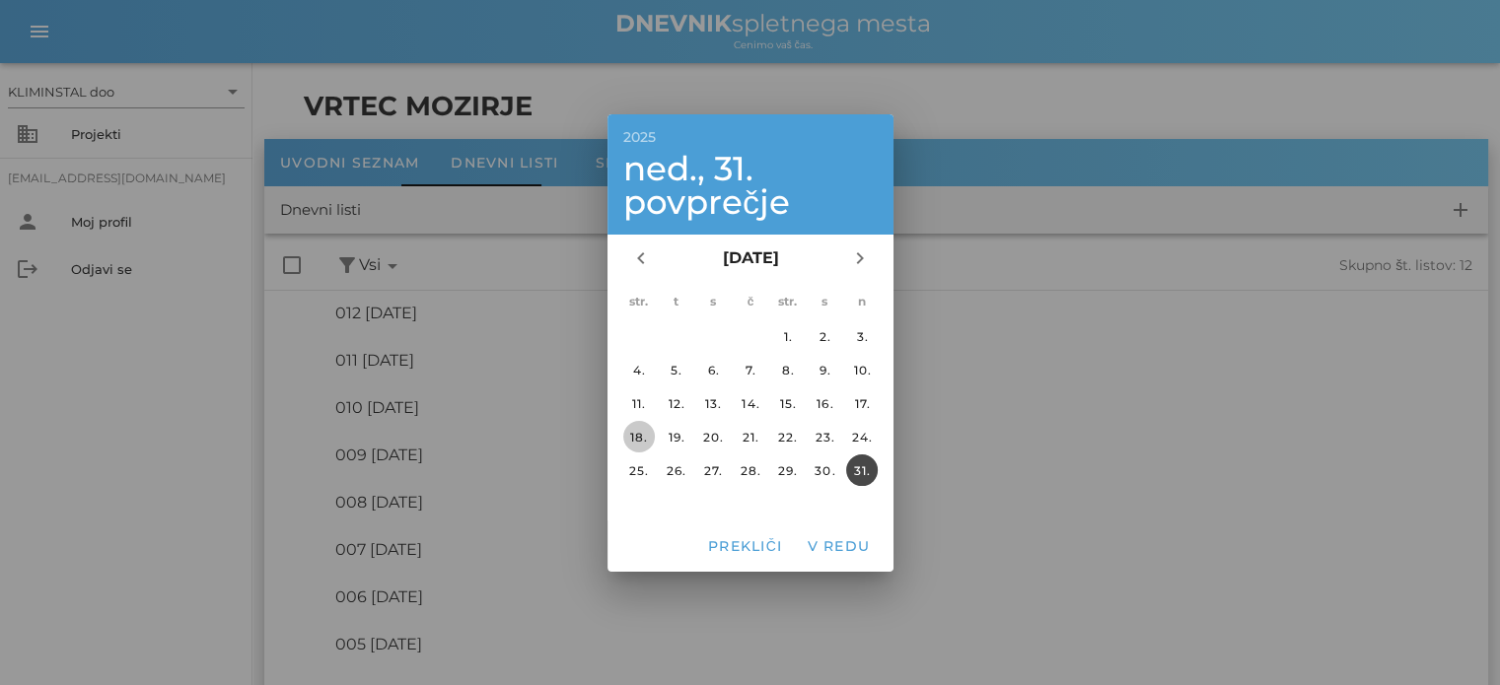
click at [629, 439] on font "18." at bounding box center [638, 436] width 19 height 15
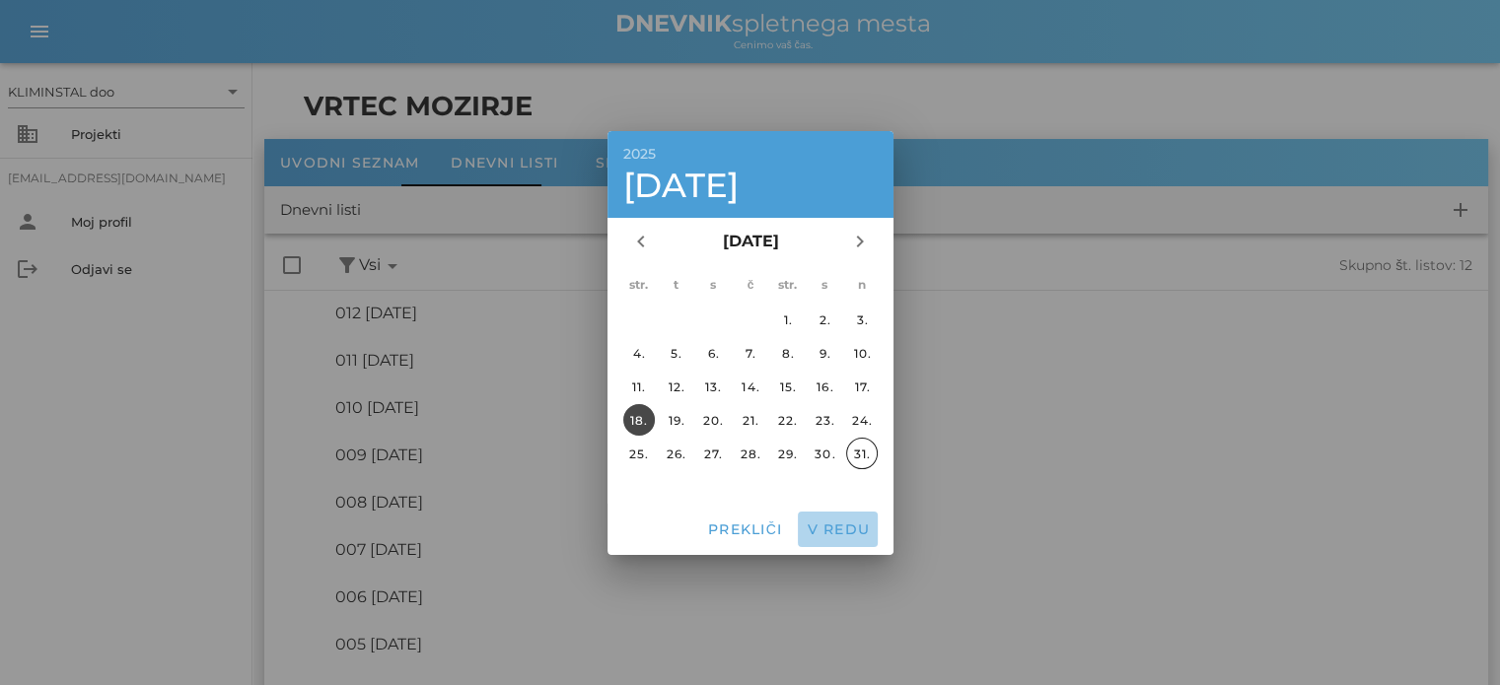
click at [825, 530] on font "V redu" at bounding box center [838, 530] width 63 height 18
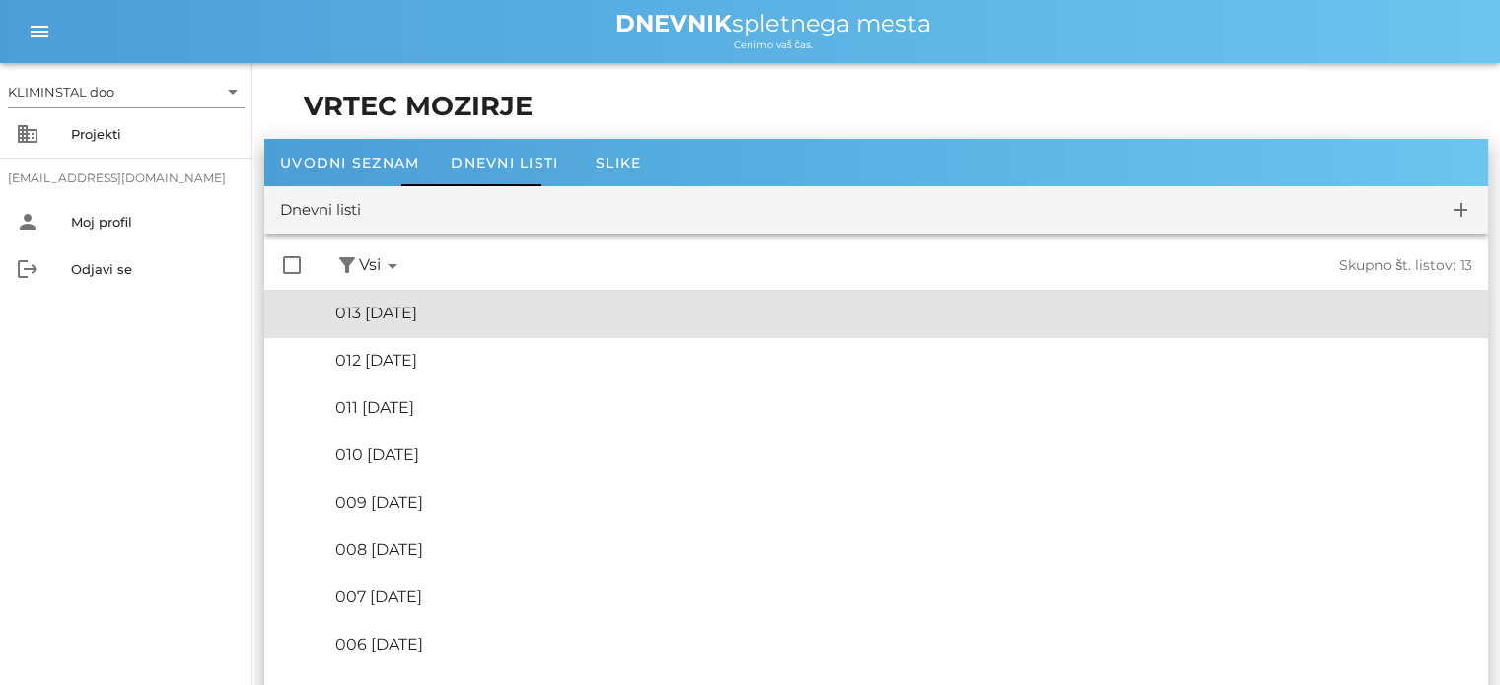
click at [417, 314] on font "013 [DATE]" at bounding box center [376, 313] width 82 height 19
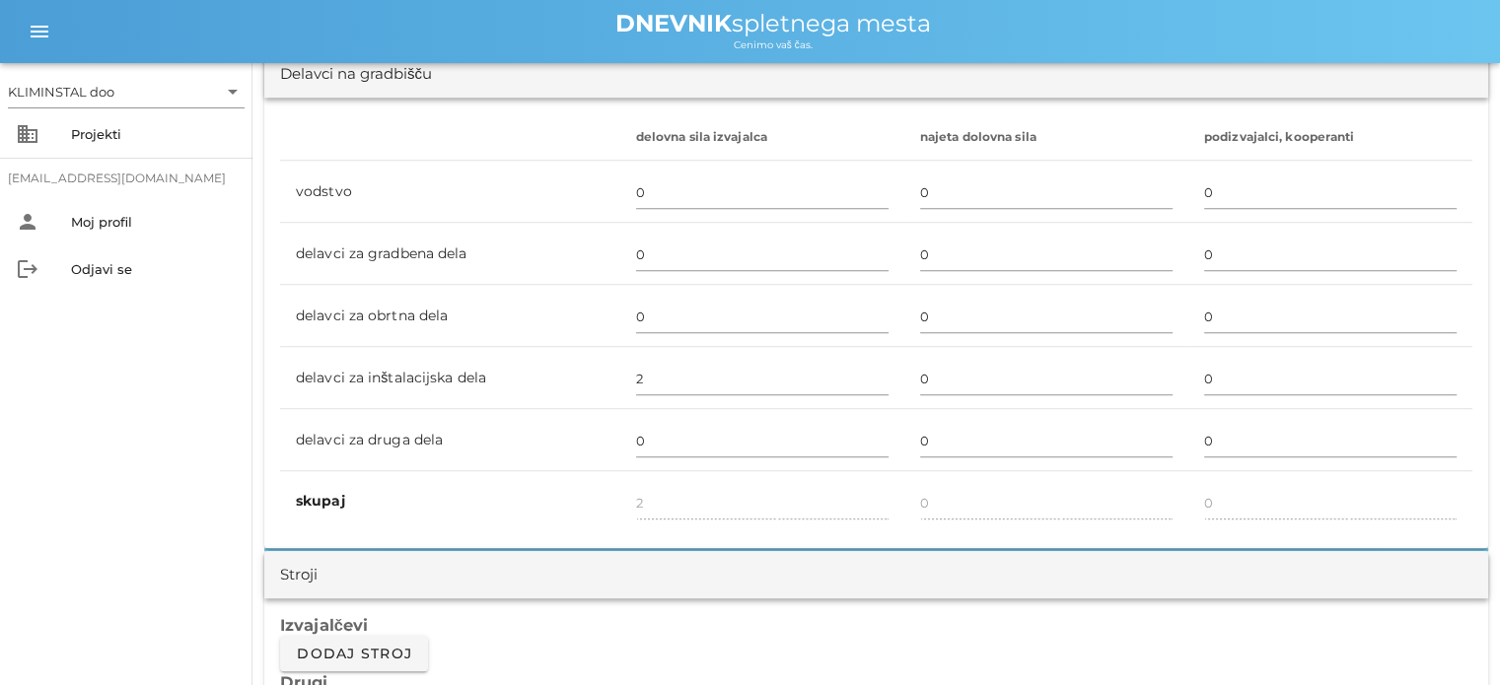
scroll to position [1178, 0]
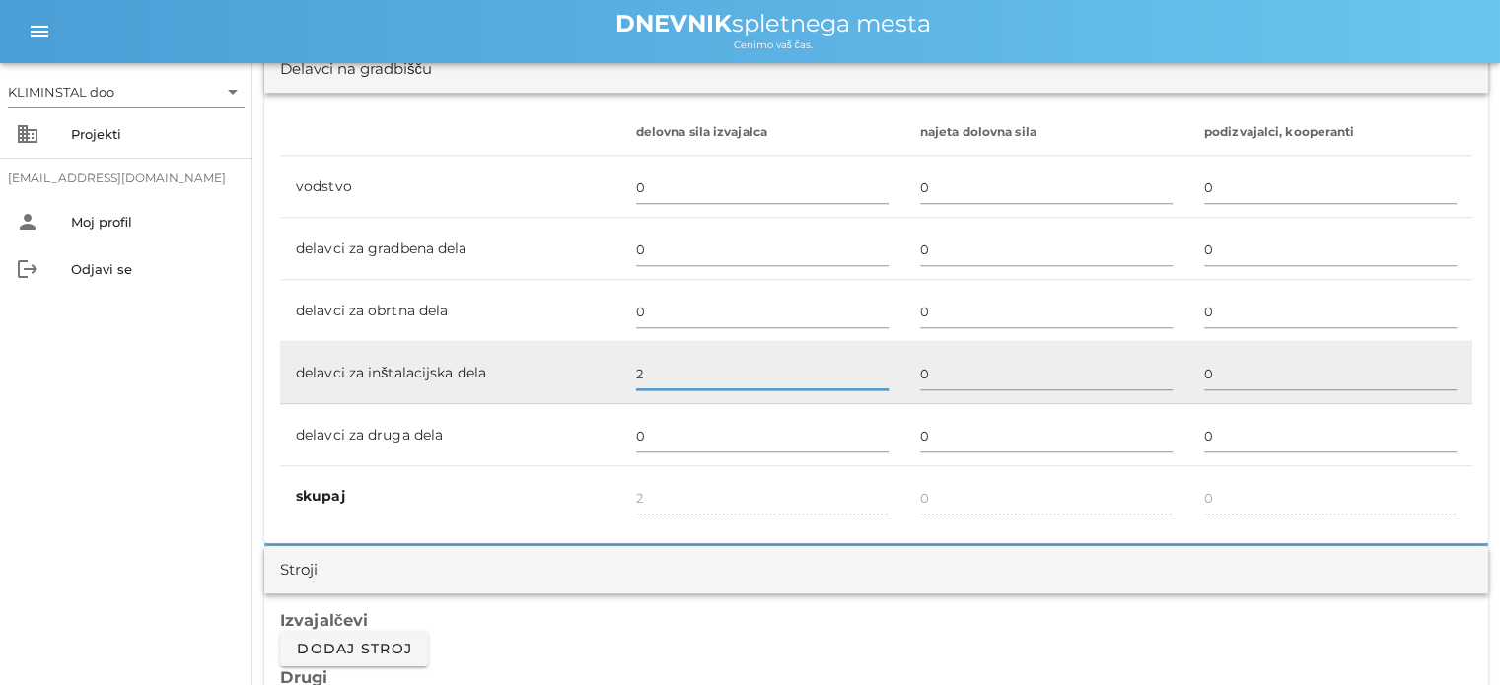
click at [648, 366] on input "2" at bounding box center [762, 374] width 252 height 32
type input "1"
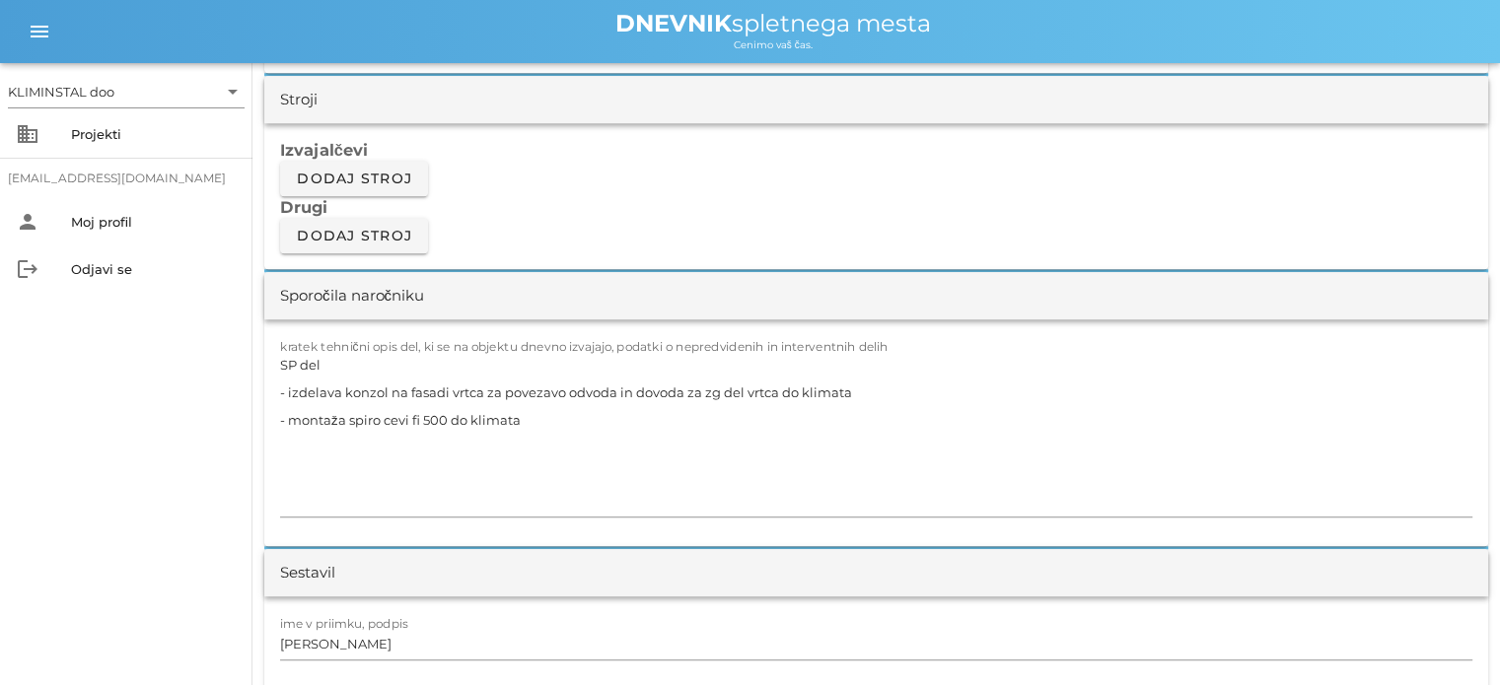
scroll to position [1649, 0]
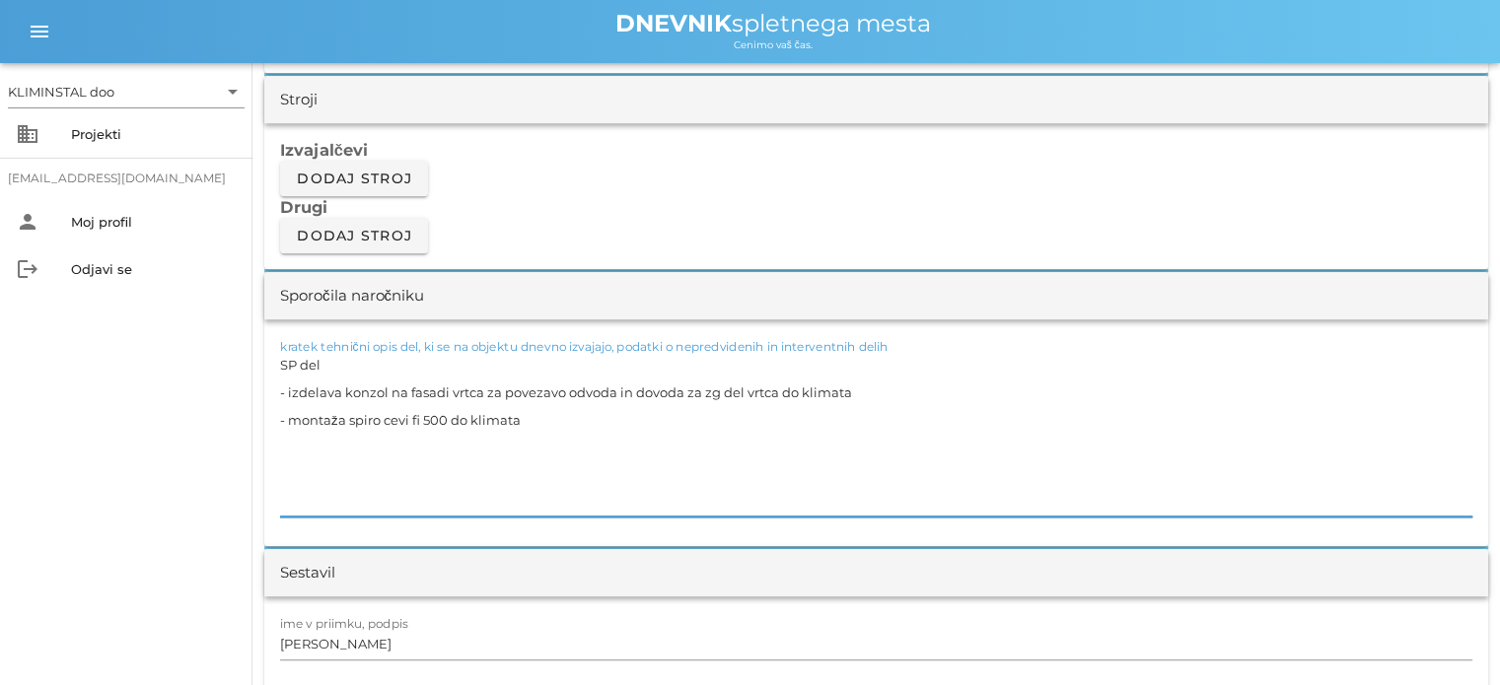
click at [576, 449] on textarea "SP del - izdelava konzol na fasadi vrtca za povezavo odvoda in dovoda za zg del…" at bounding box center [876, 434] width 1192 height 166
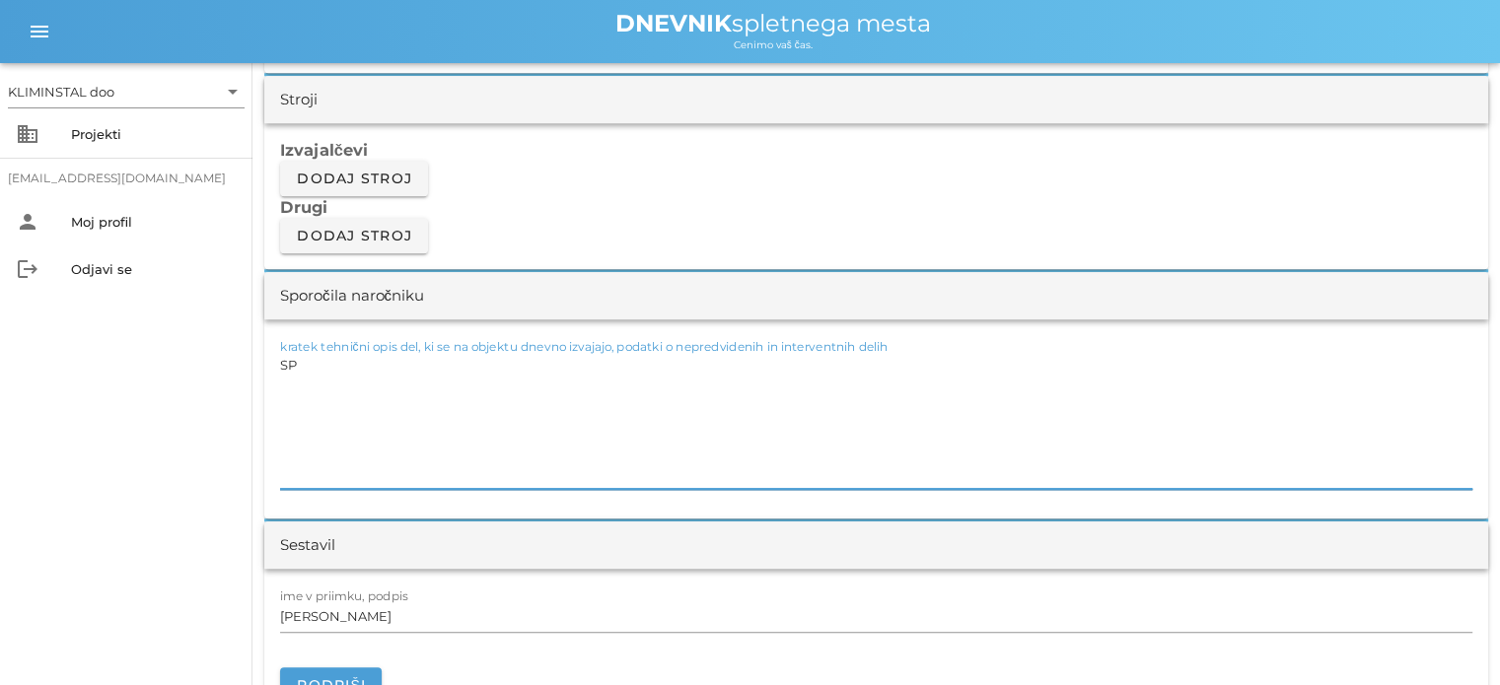
type textarea "S"
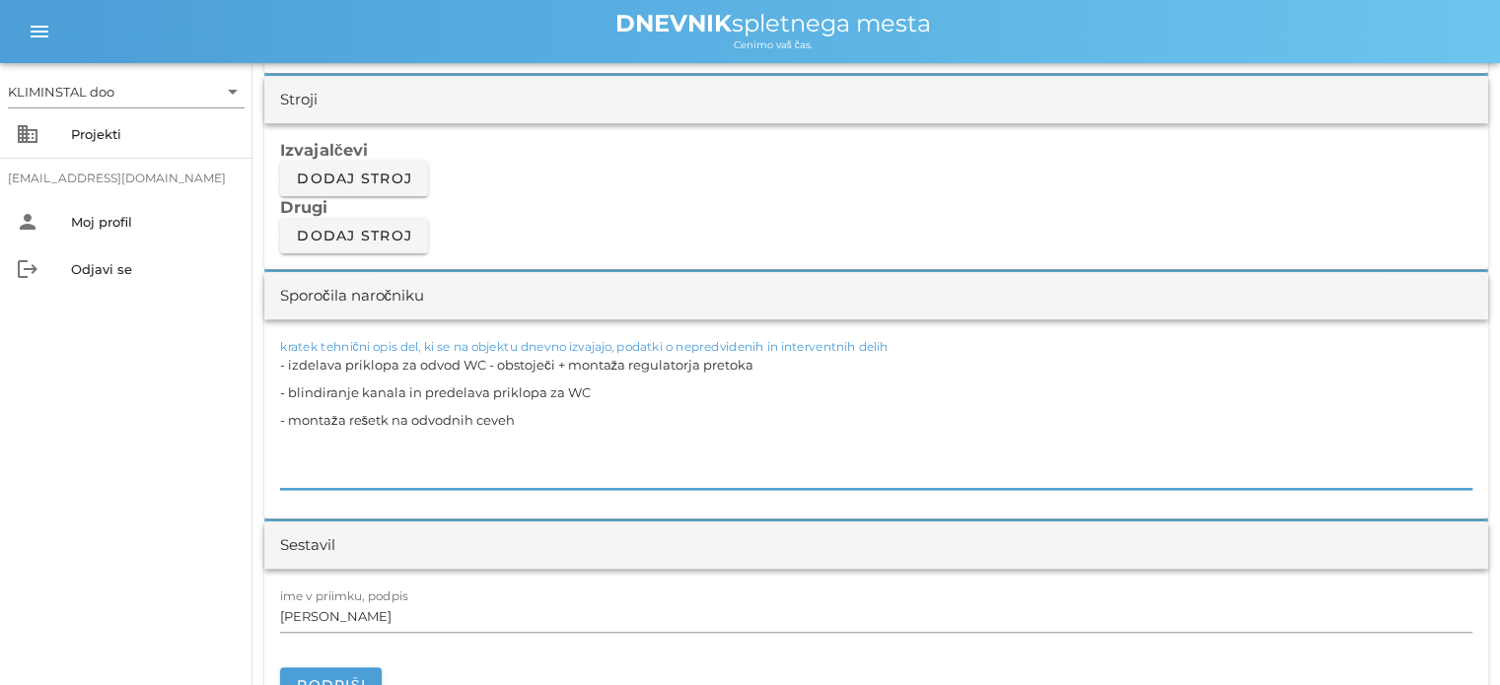
type textarea "- izdelava priklopa za odvod WC - obstoječi + montaža regulatorja pretoka - bli…"
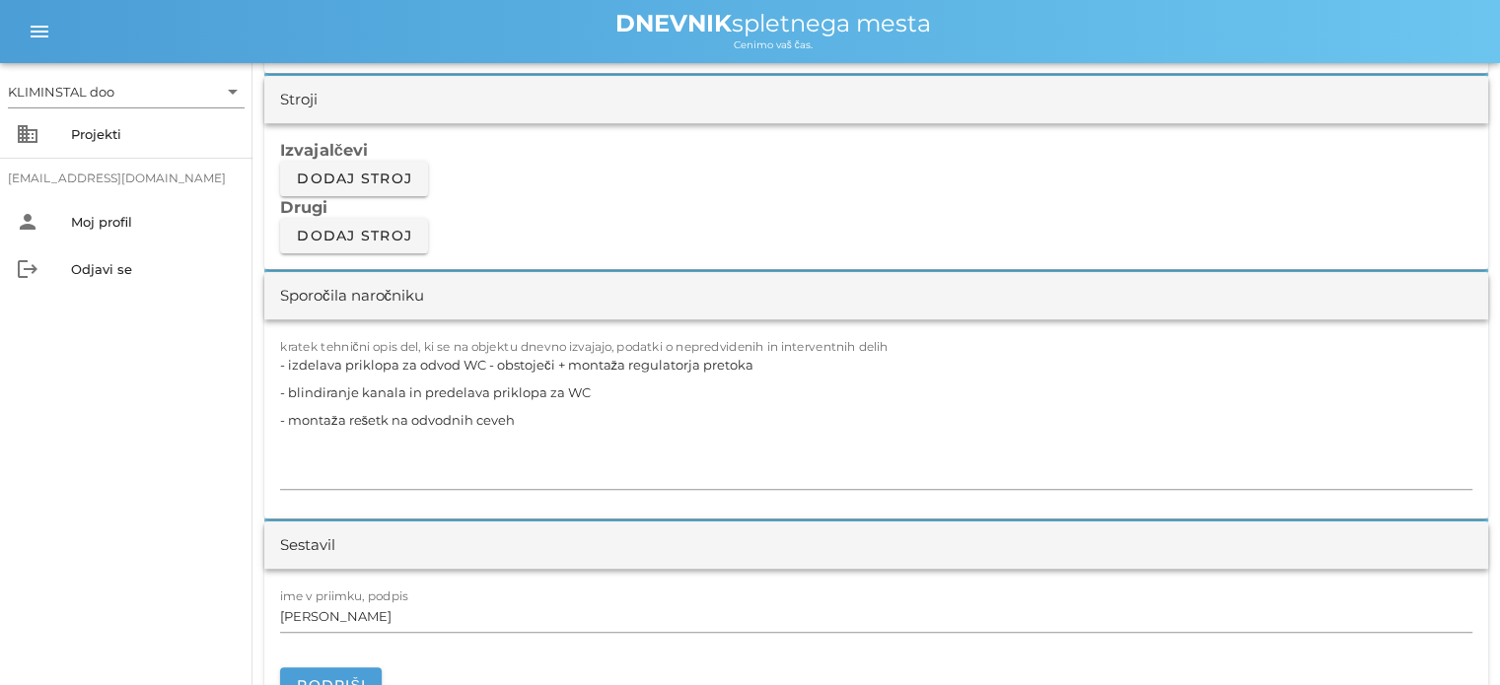
click at [639, 213] on h3 "Drugi" at bounding box center [876, 207] width 1192 height 22
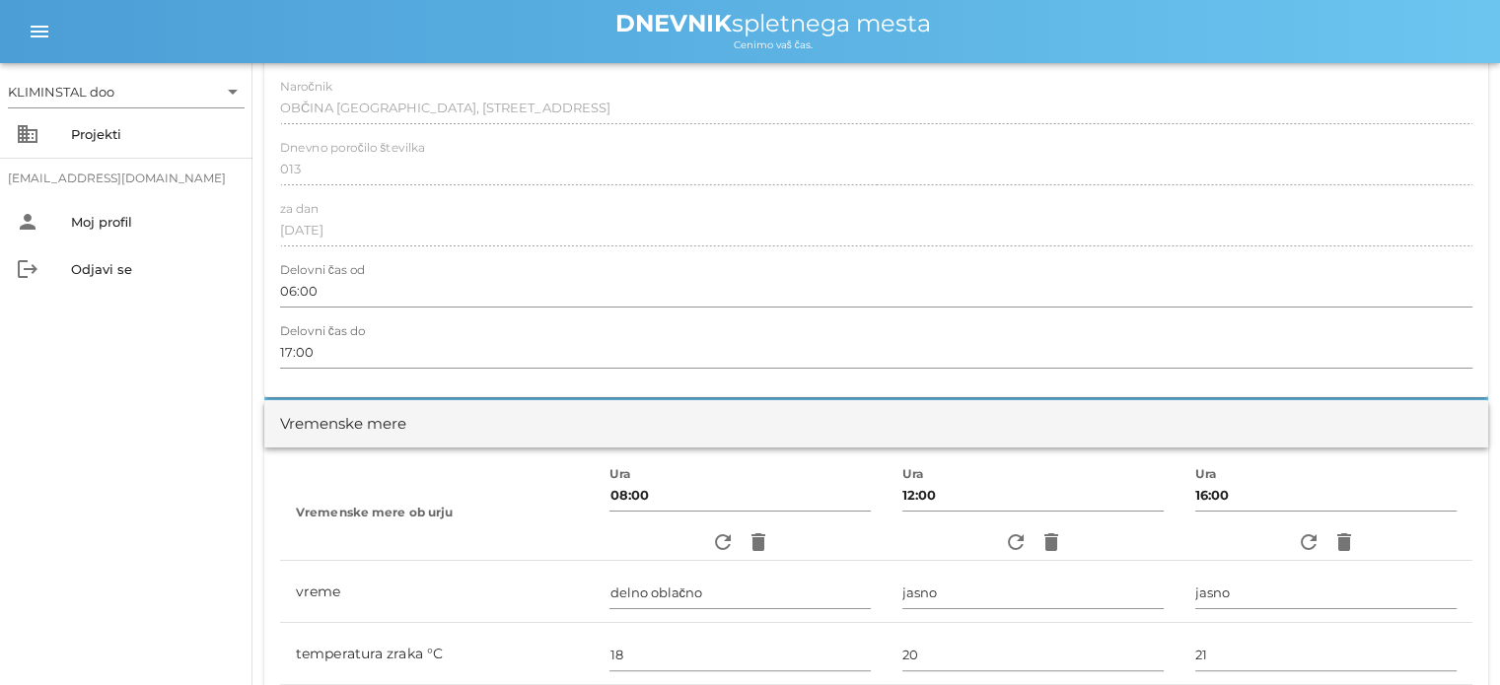
scroll to position [0, 0]
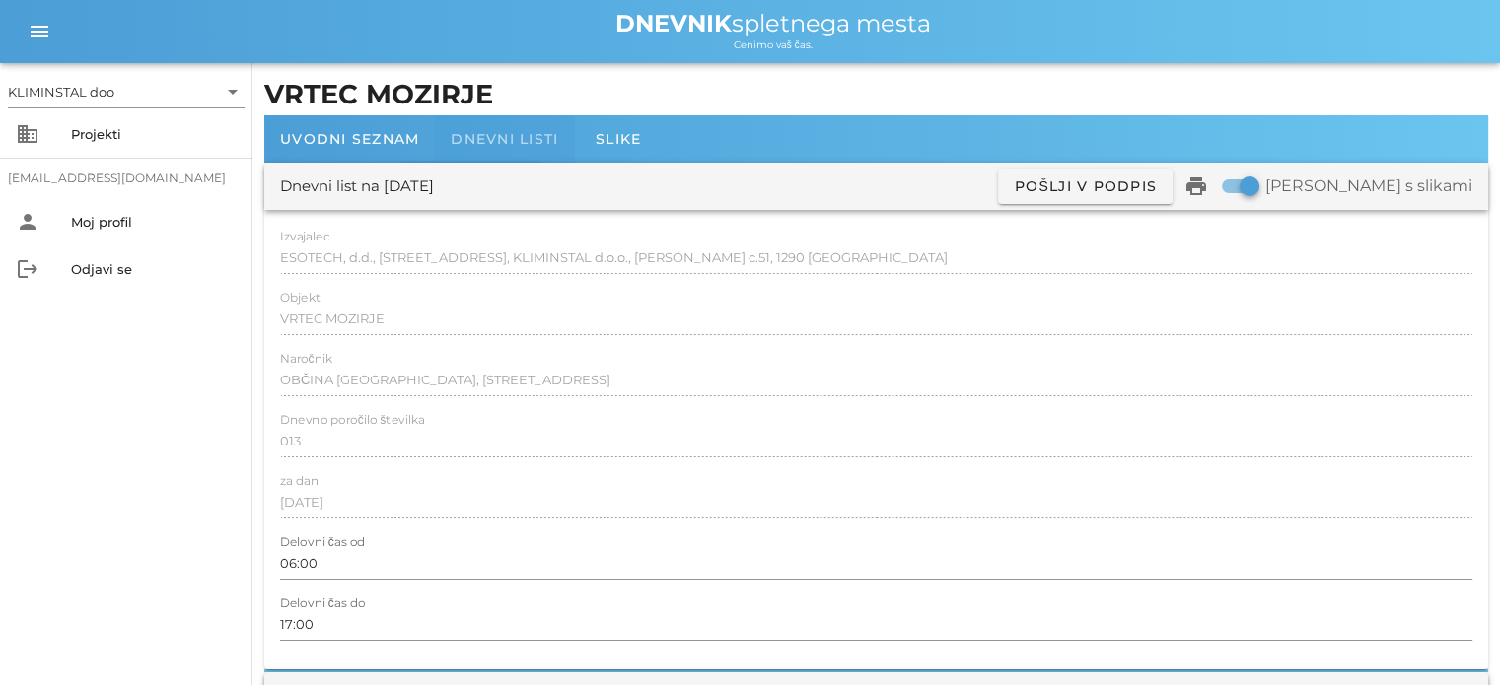
click at [487, 136] on font "Dnevni listi" at bounding box center [504, 139] width 107 height 18
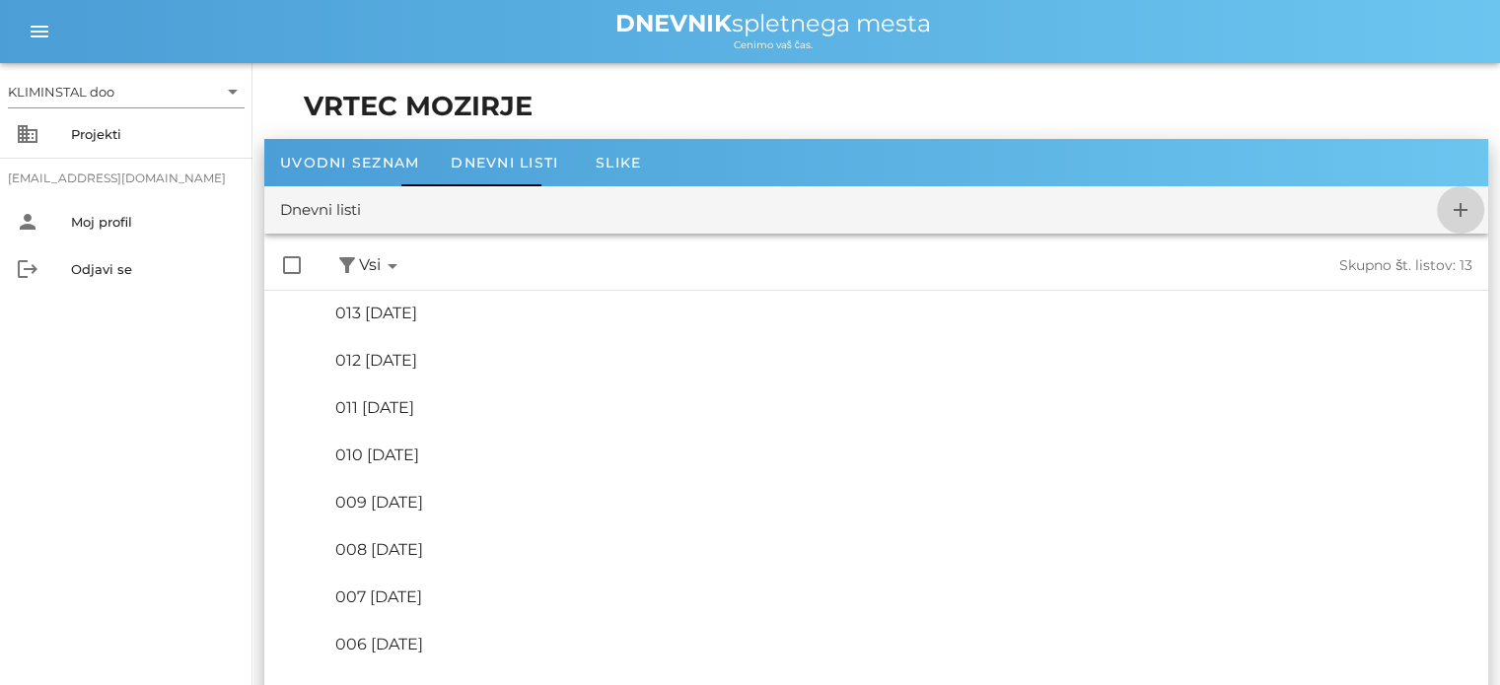
click at [1451, 216] on icon "add" at bounding box center [1461, 210] width 24 height 24
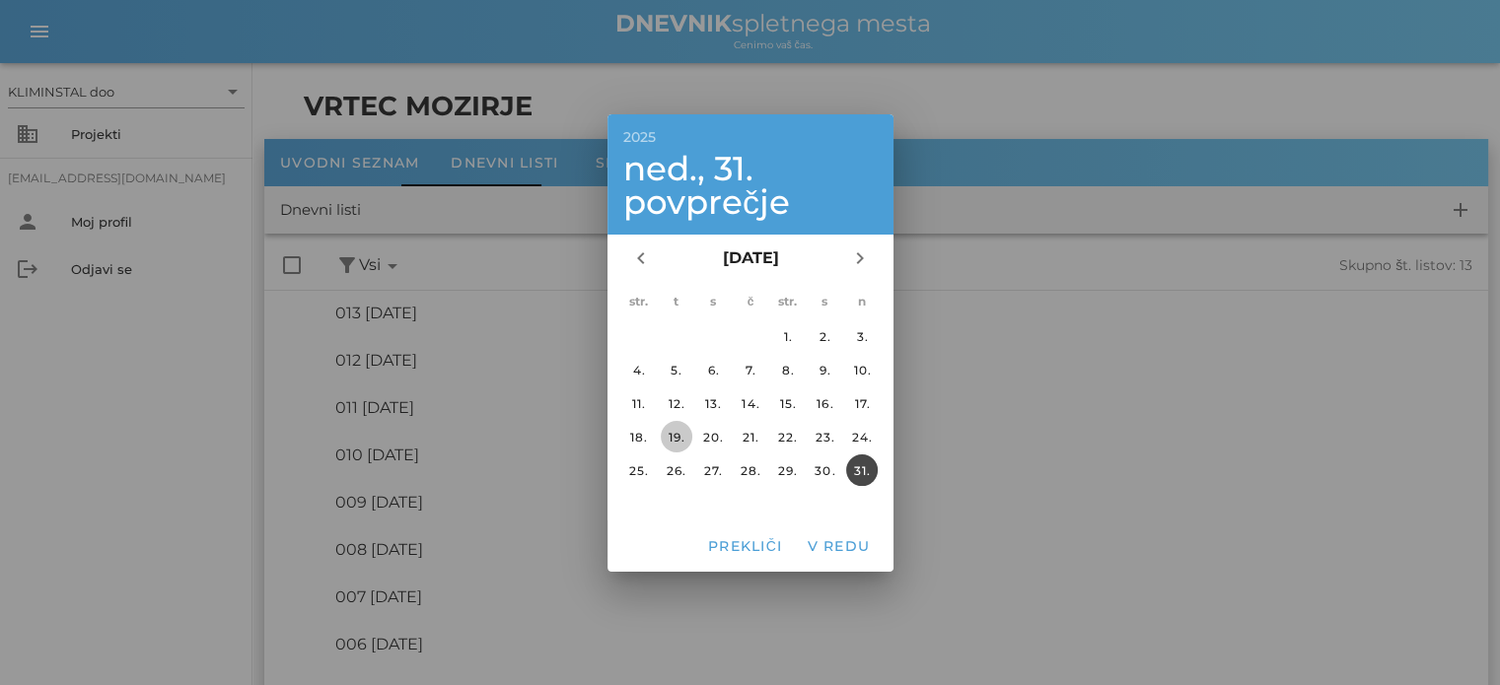
click at [672, 433] on font "19." at bounding box center [676, 436] width 17 height 15
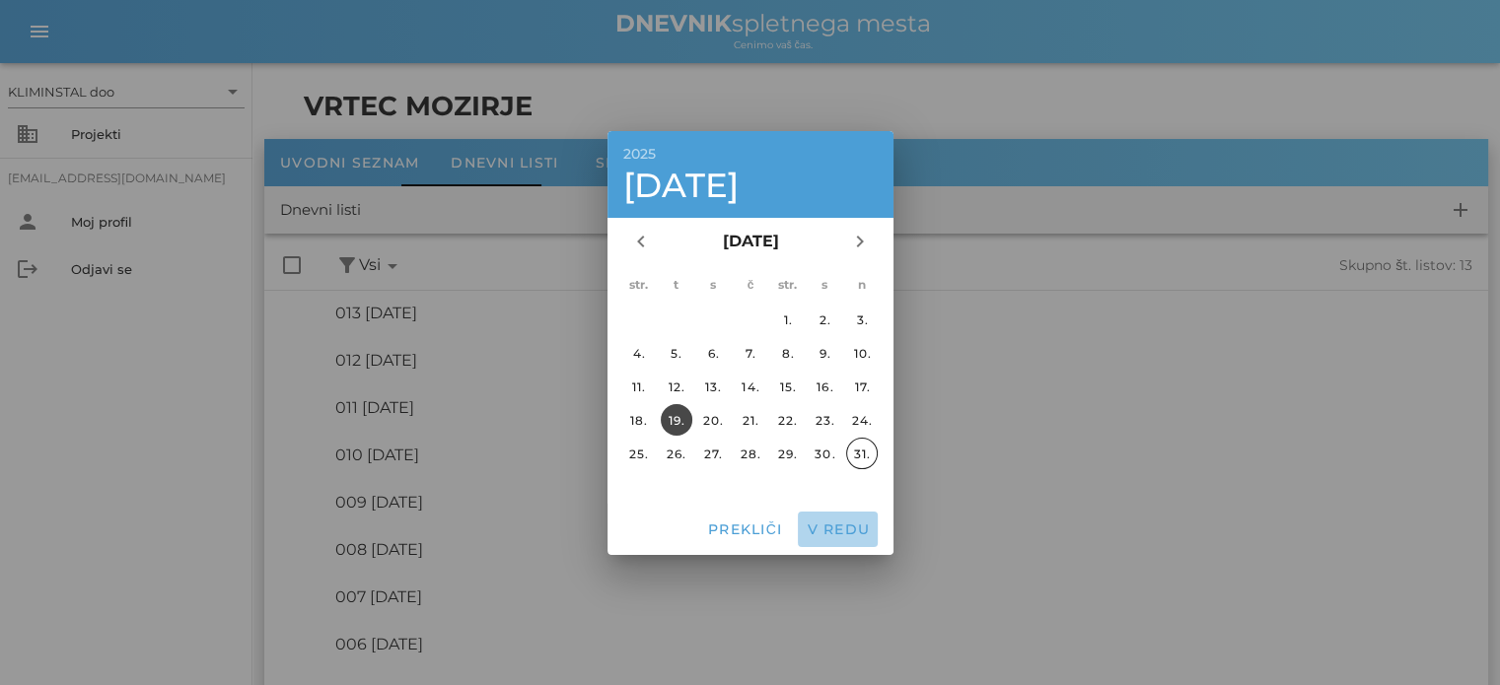
click at [836, 538] on button "V redu" at bounding box center [838, 529] width 80 height 35
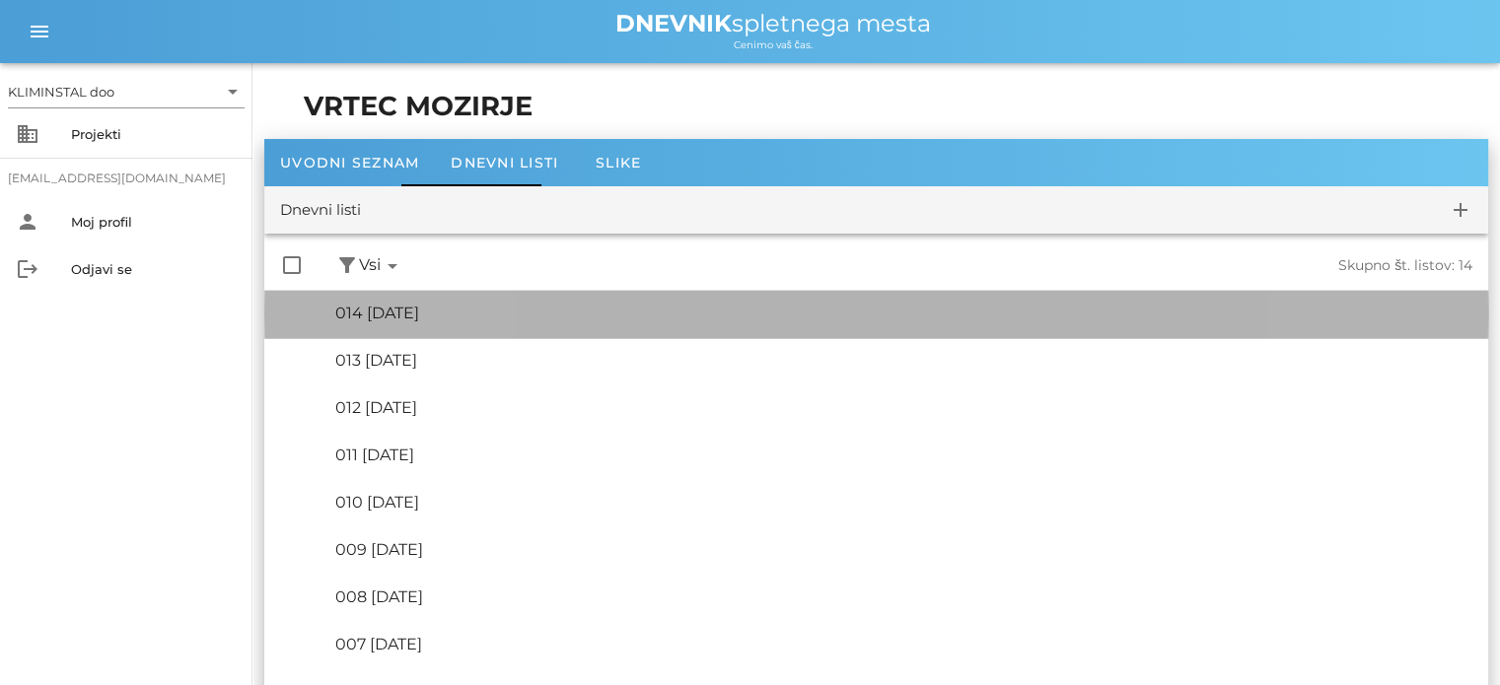
click at [419, 318] on font "014 [DATE]" at bounding box center [377, 313] width 84 height 19
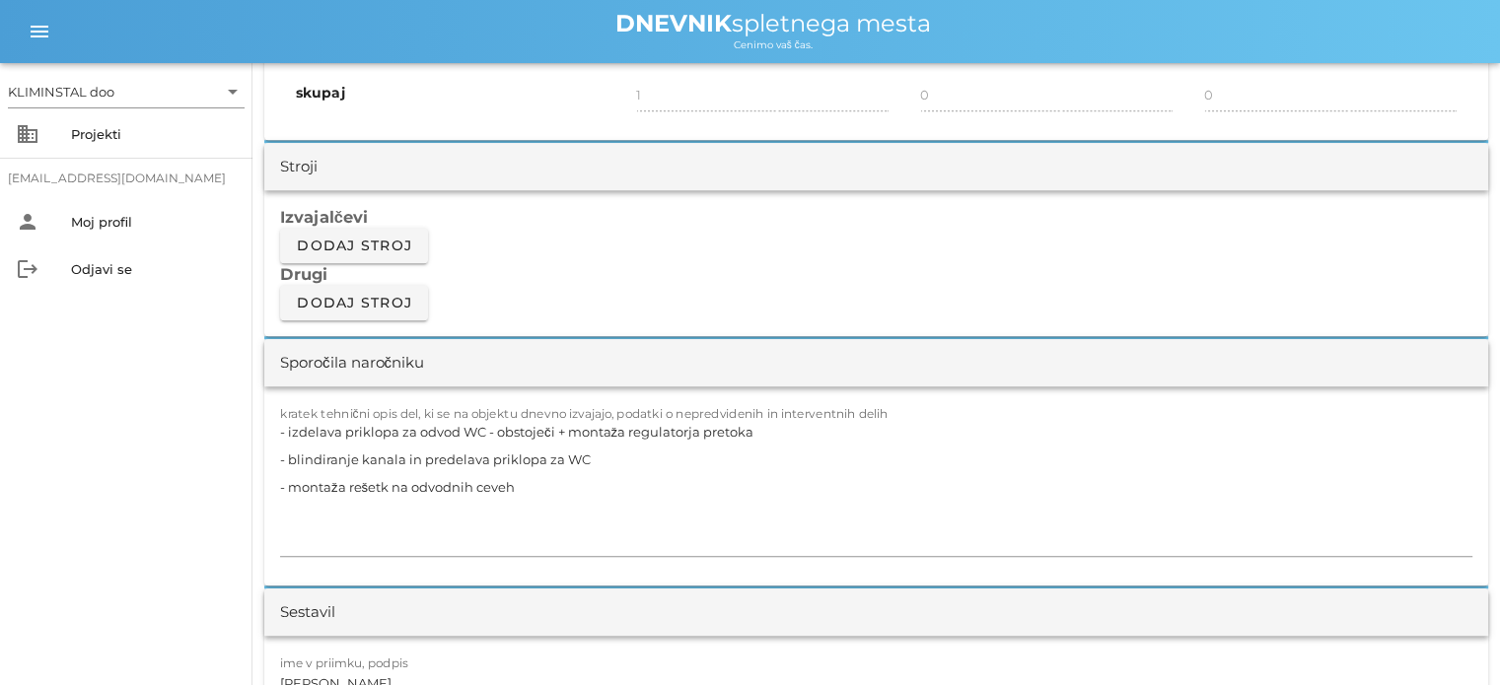
scroll to position [1584, 0]
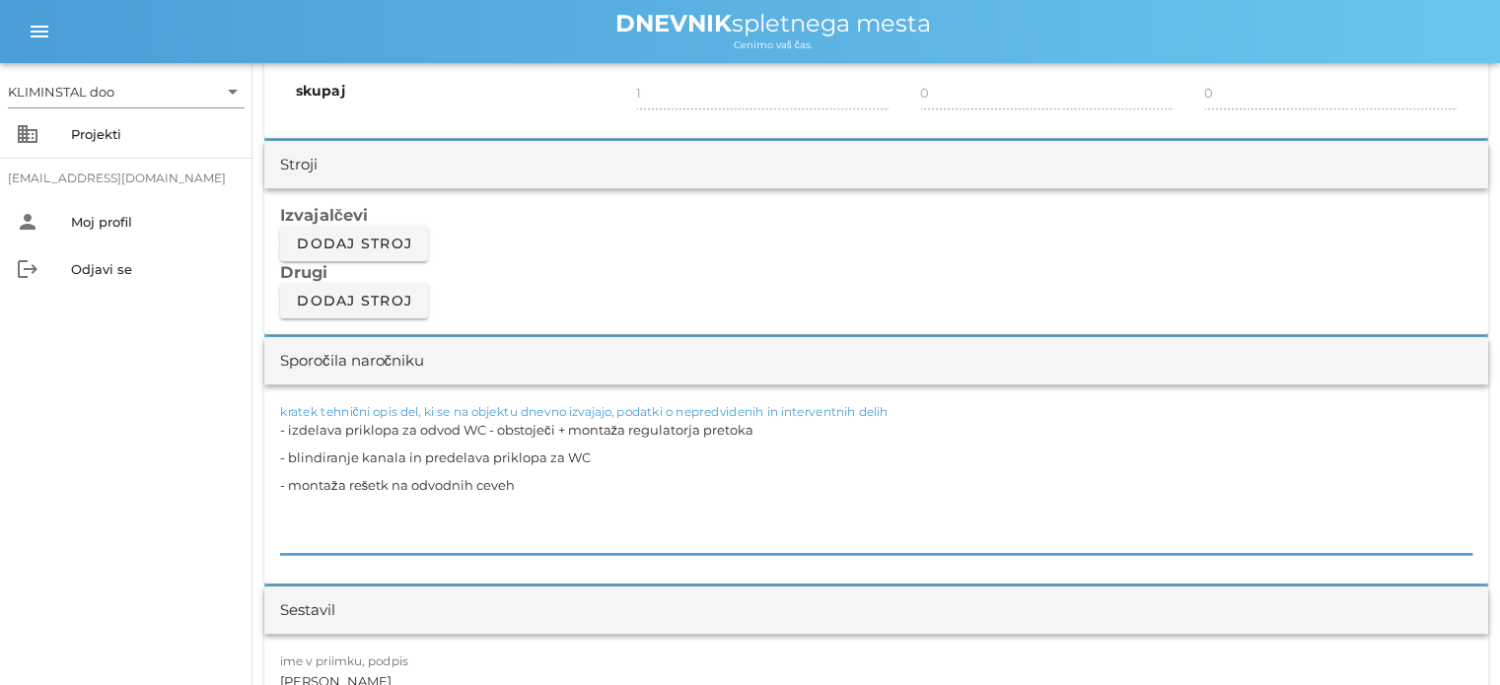
click at [534, 492] on textarea "- izdelava priklopa za odvod WC - obstoječi + montaža regulatorja pretoka - bli…" at bounding box center [876, 485] width 1192 height 138
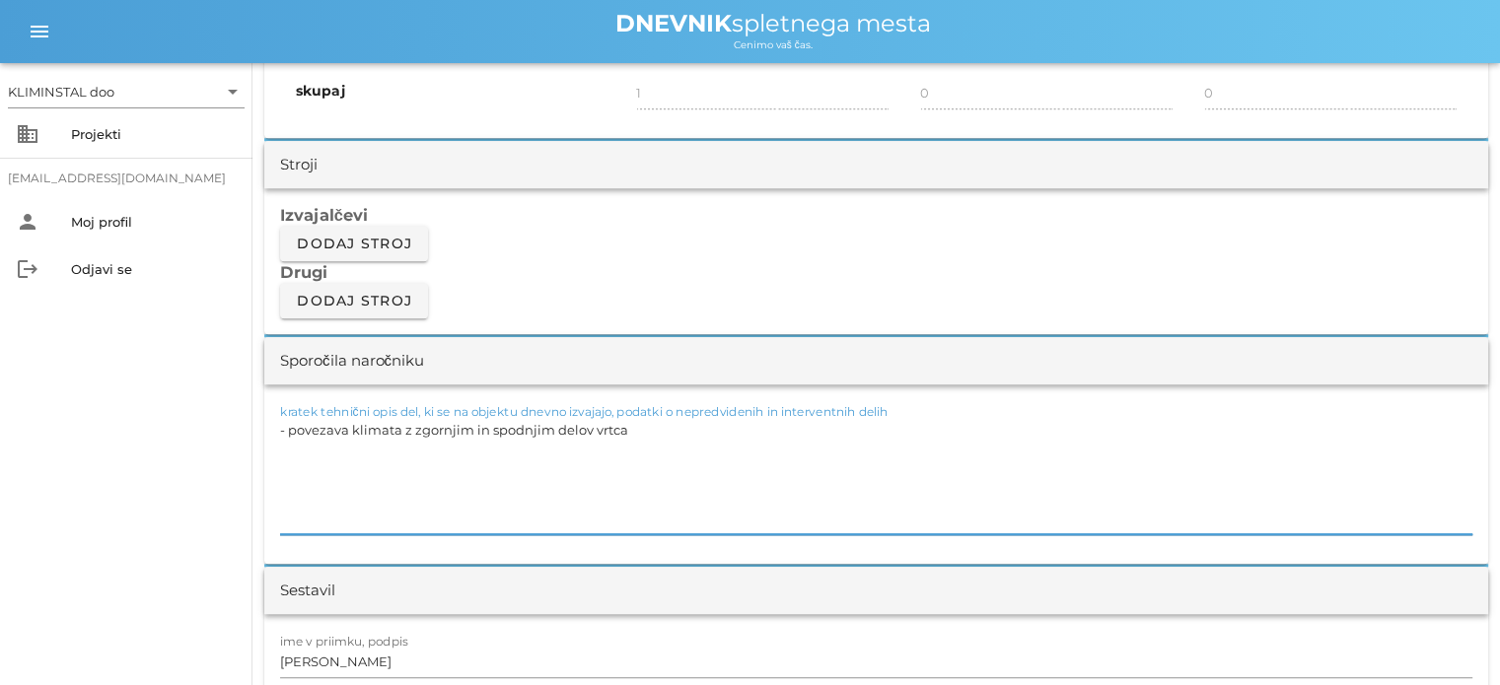
click at [406, 424] on textarea "- povezava klimata z zgornjim in spodnjim delov vrtca" at bounding box center [876, 475] width 1192 height 118
click at [757, 437] on textarea "- povezava klimata z oblikovnimi kosi z zgornjim in spodnjim delov vrtca" at bounding box center [876, 475] width 1192 height 118
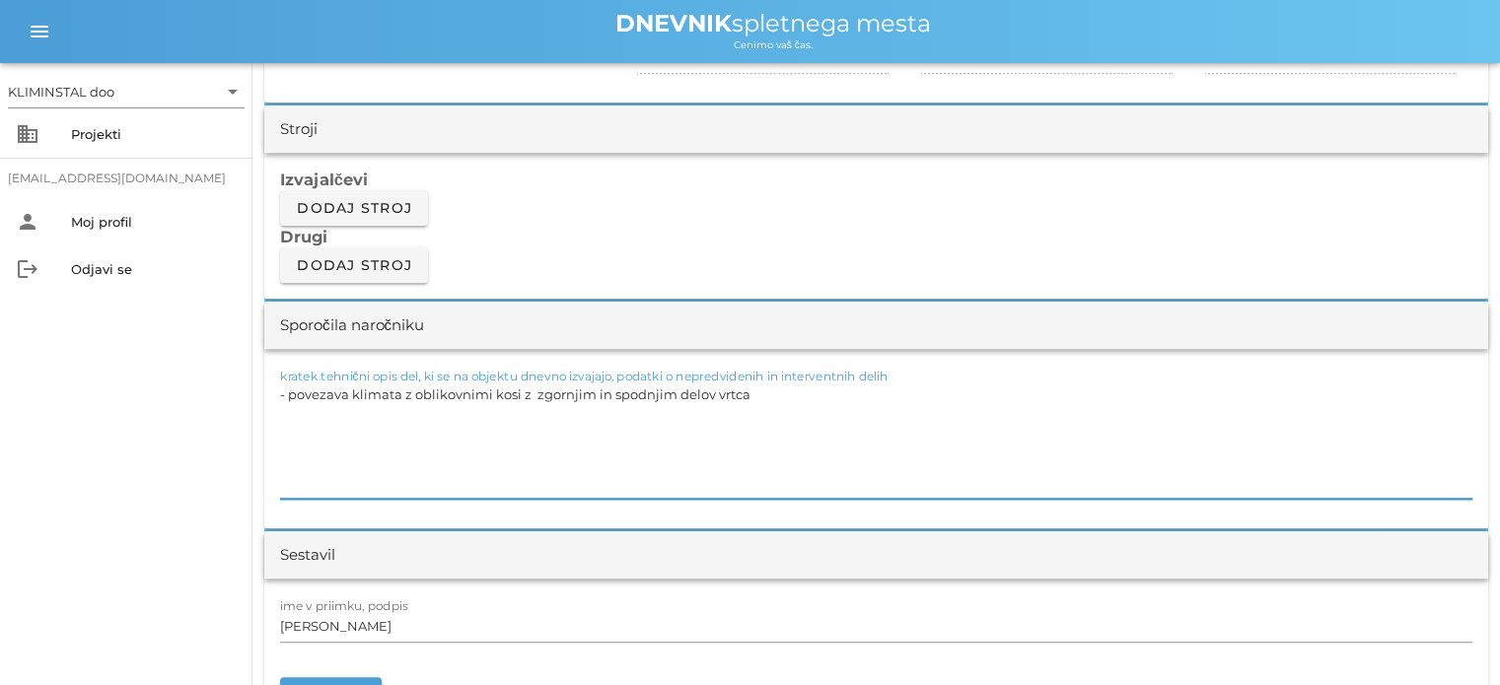
scroll to position [1620, 0]
click at [452, 419] on textarea "- povezava klimata z oblikovnimi kosi z zgornjim in spodnjim delov vrtca - odvo…" at bounding box center [876, 439] width 1192 height 118
click at [690, 446] on textarea "- povezava klimata z oblikovnimi kosi z zgornjim in spodnjim delov vrtca - odvo…" at bounding box center [876, 439] width 1192 height 118
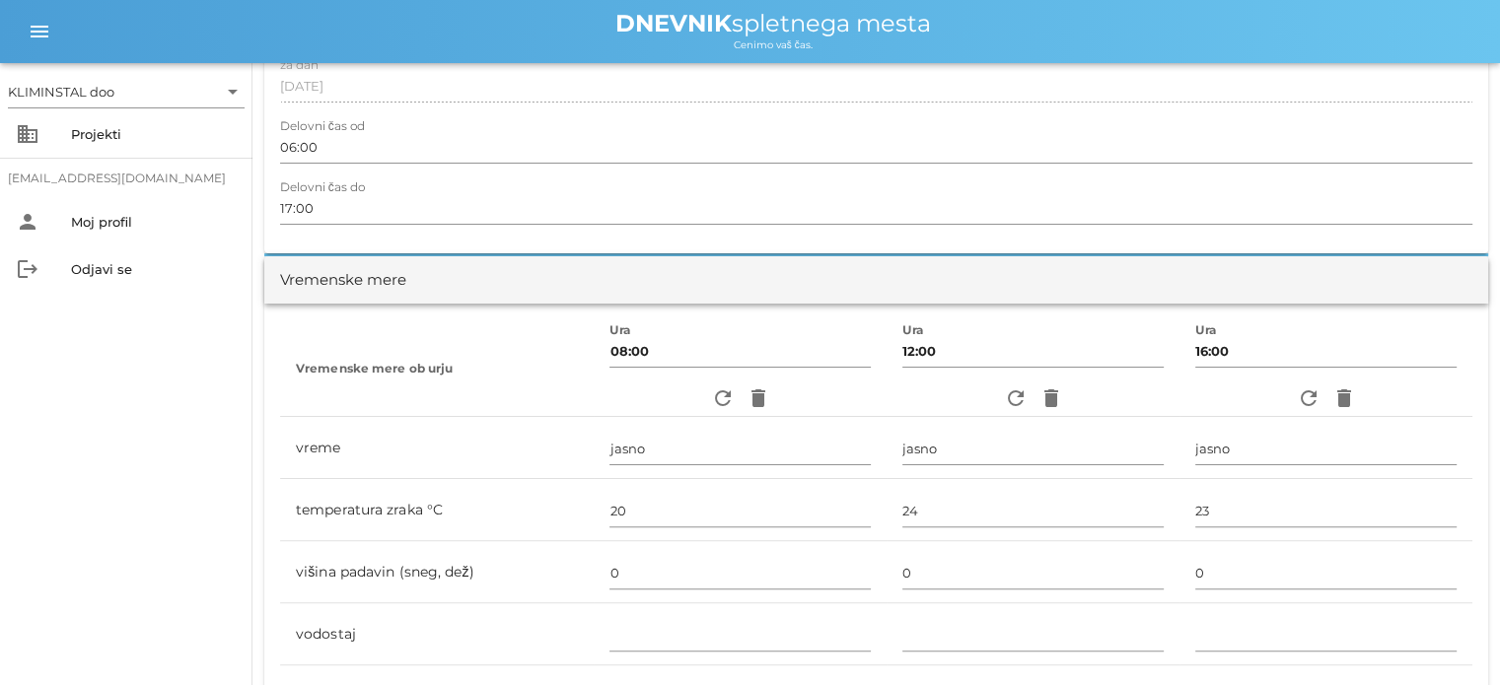
scroll to position [0, 0]
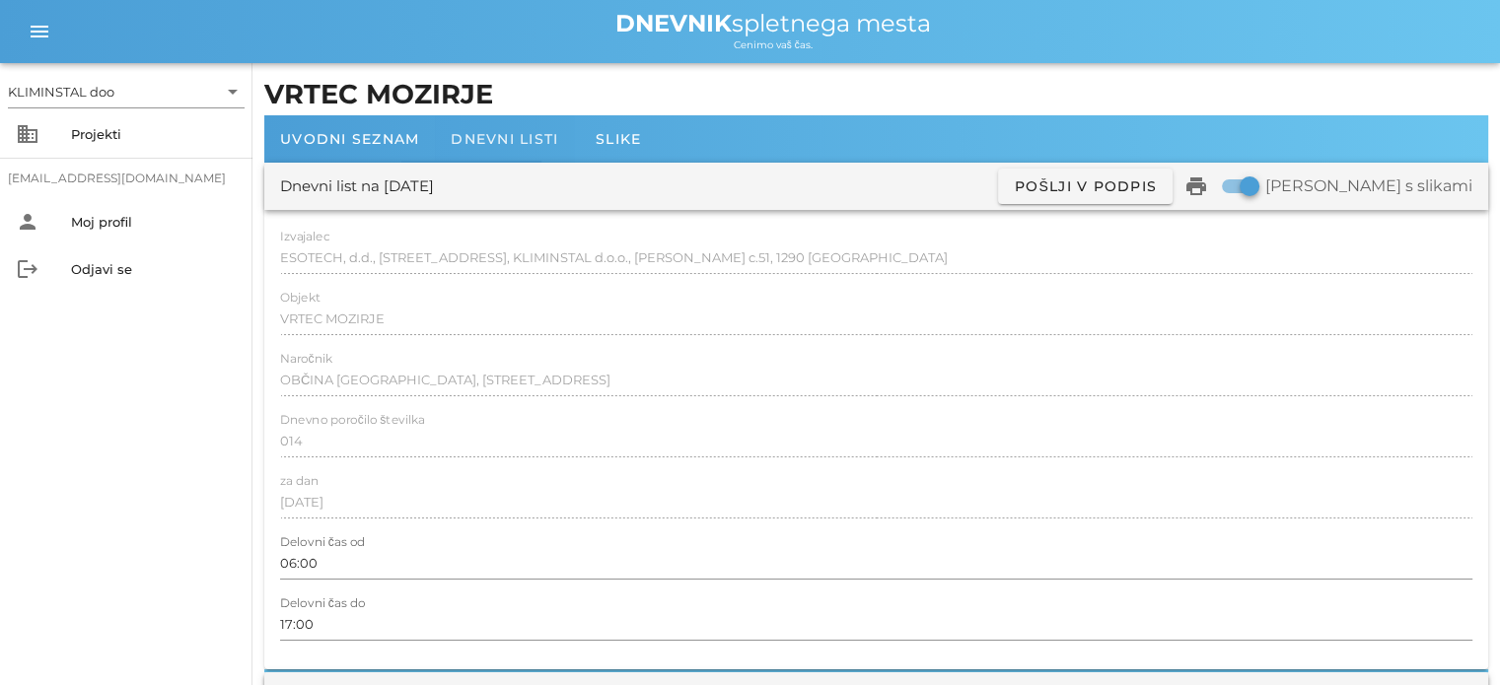
type textarea "- povezava klimata z oblikovnimi kosi z zgornjim in spodnjim delov vrtca - odvo…"
click at [512, 148] on div "Dnevni listi" at bounding box center [504, 138] width 139 height 47
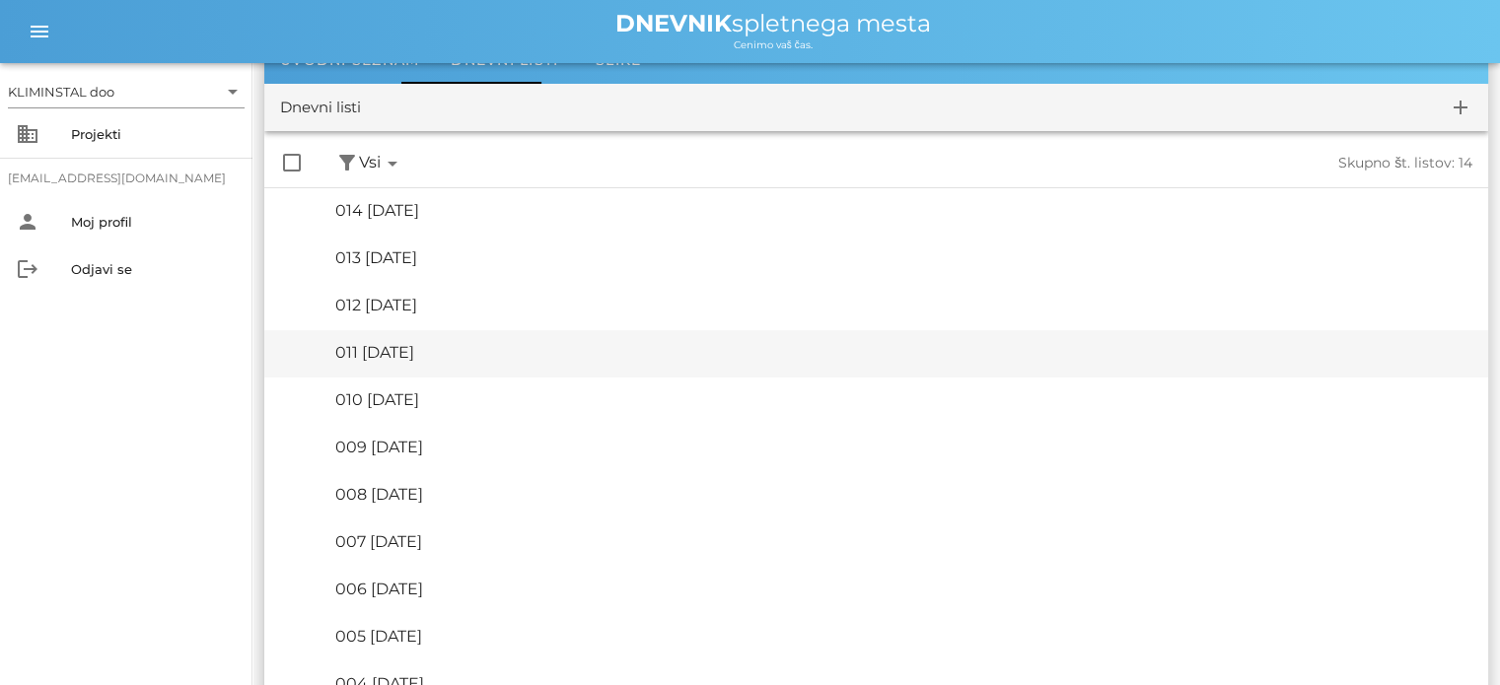
scroll to position [106, 0]
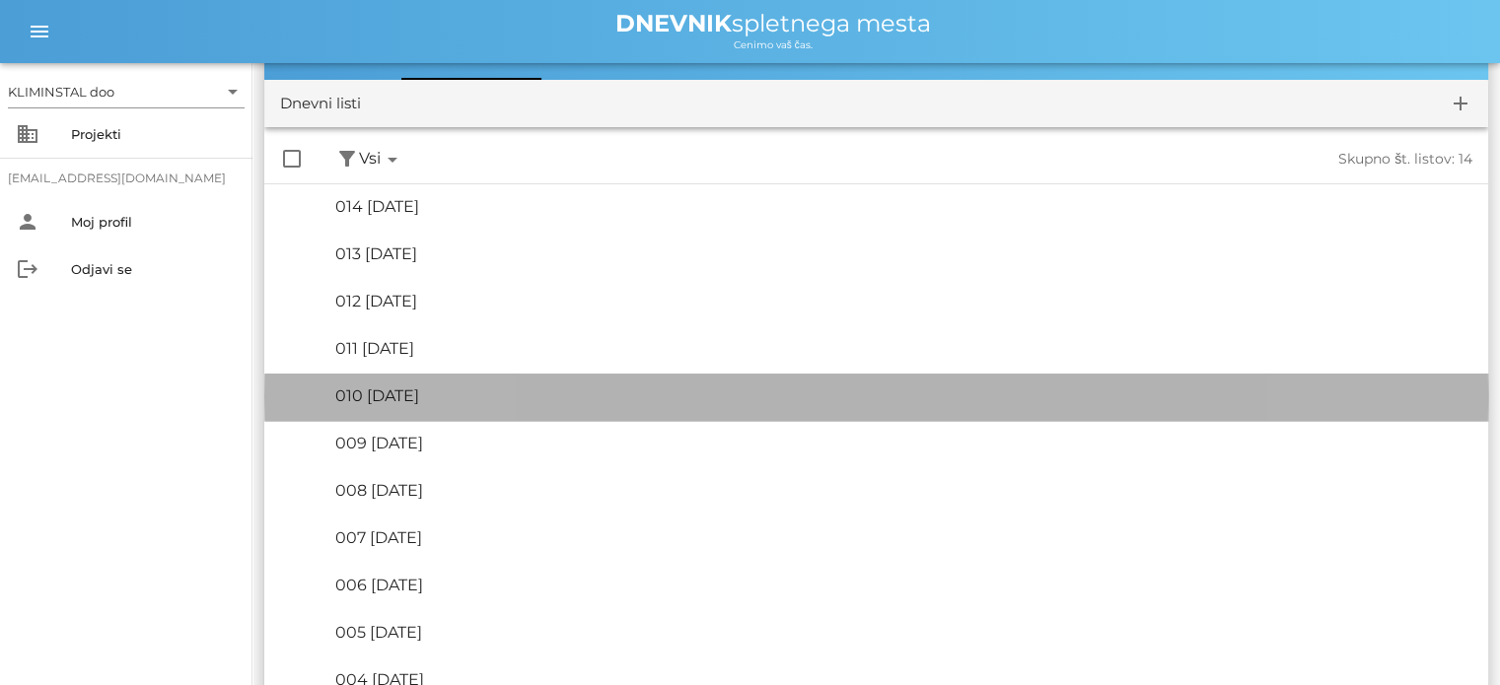
click at [450, 409] on div "🔏 010 [DATE] ✓ Podpis: Nadzornik ✓ Podpisal: Sestavljalec ✓ Podpisal: Odgovorni" at bounding box center [903, 397] width 1137 height 44
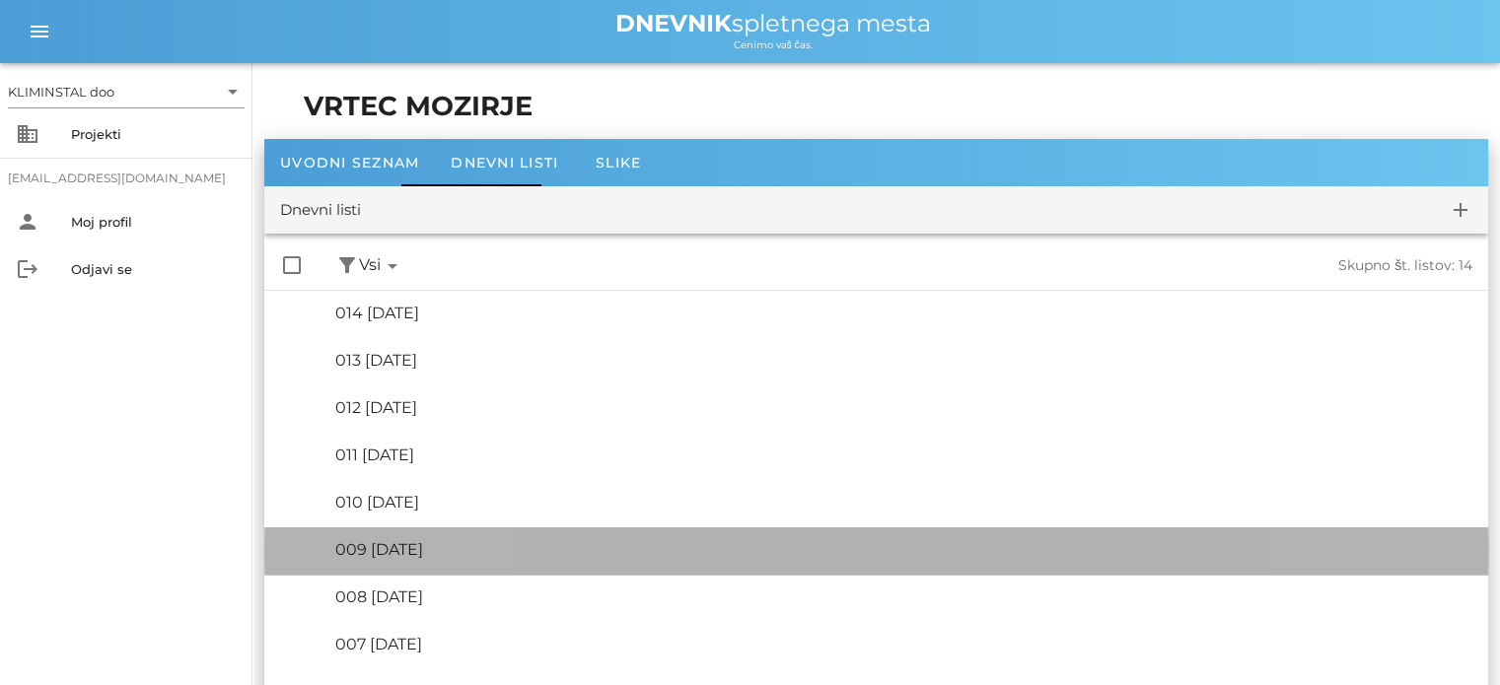
click at [414, 547] on font "009 [DATE]" at bounding box center [379, 549] width 88 height 19
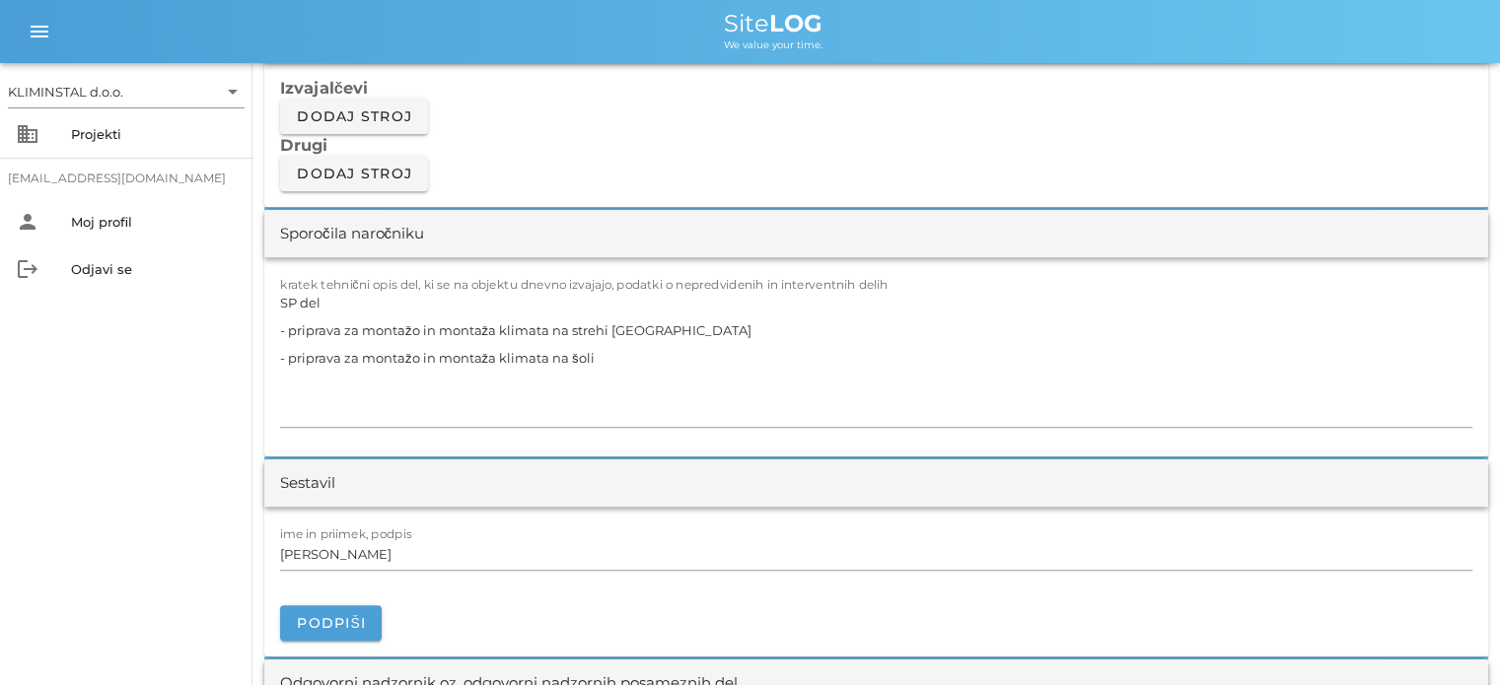
scroll to position [1712, 0]
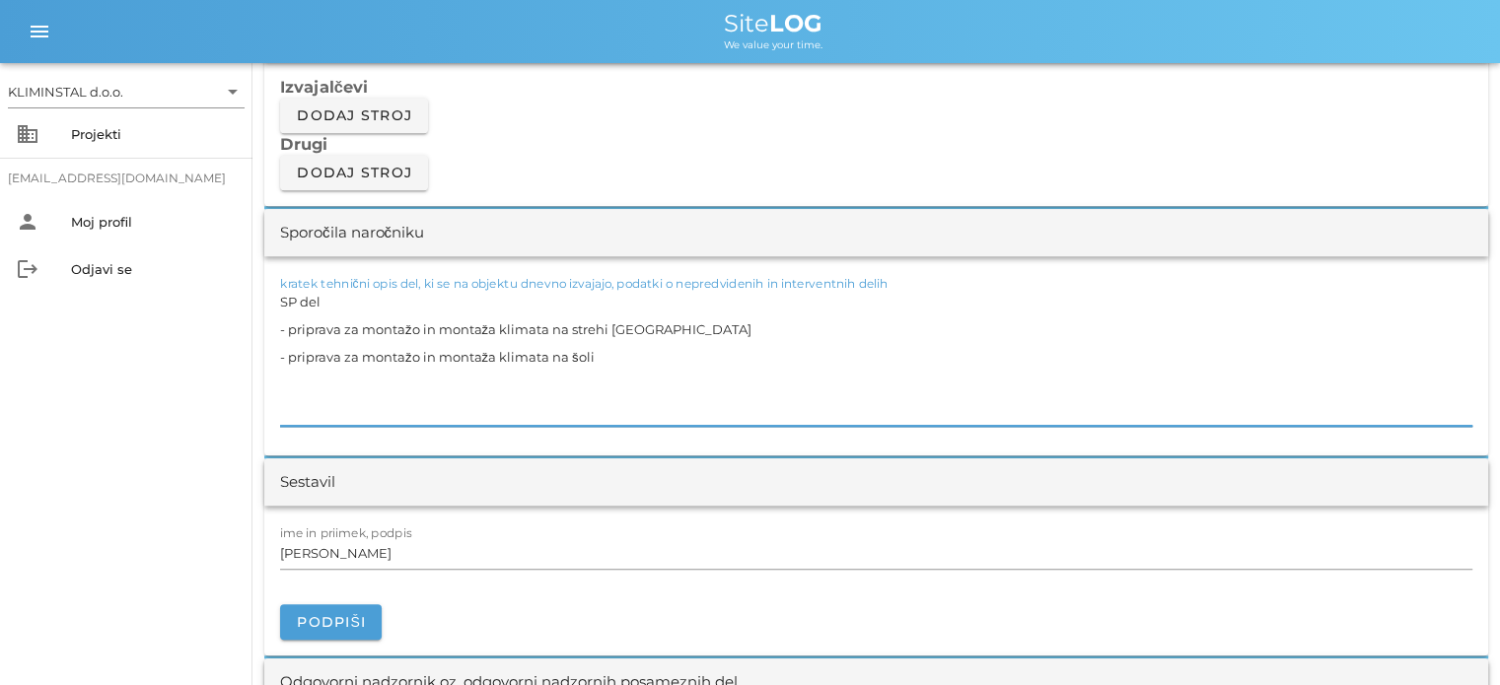
click at [658, 325] on textarea "SP del - priprava za montažo in montaža klimata na strehi [GEOGRAPHIC_DATA] - p…" at bounding box center [876, 357] width 1192 height 138
click at [635, 363] on textarea "SP del - priprava za montažo in montaža klimata na strehi Vrtec + montaža toplo…" at bounding box center [876, 357] width 1192 height 138
click at [650, 383] on textarea "SP del - priprava za montažo in montaža klimata na strehi Vrtec + montaža toplo…" at bounding box center [876, 357] width 1192 height 138
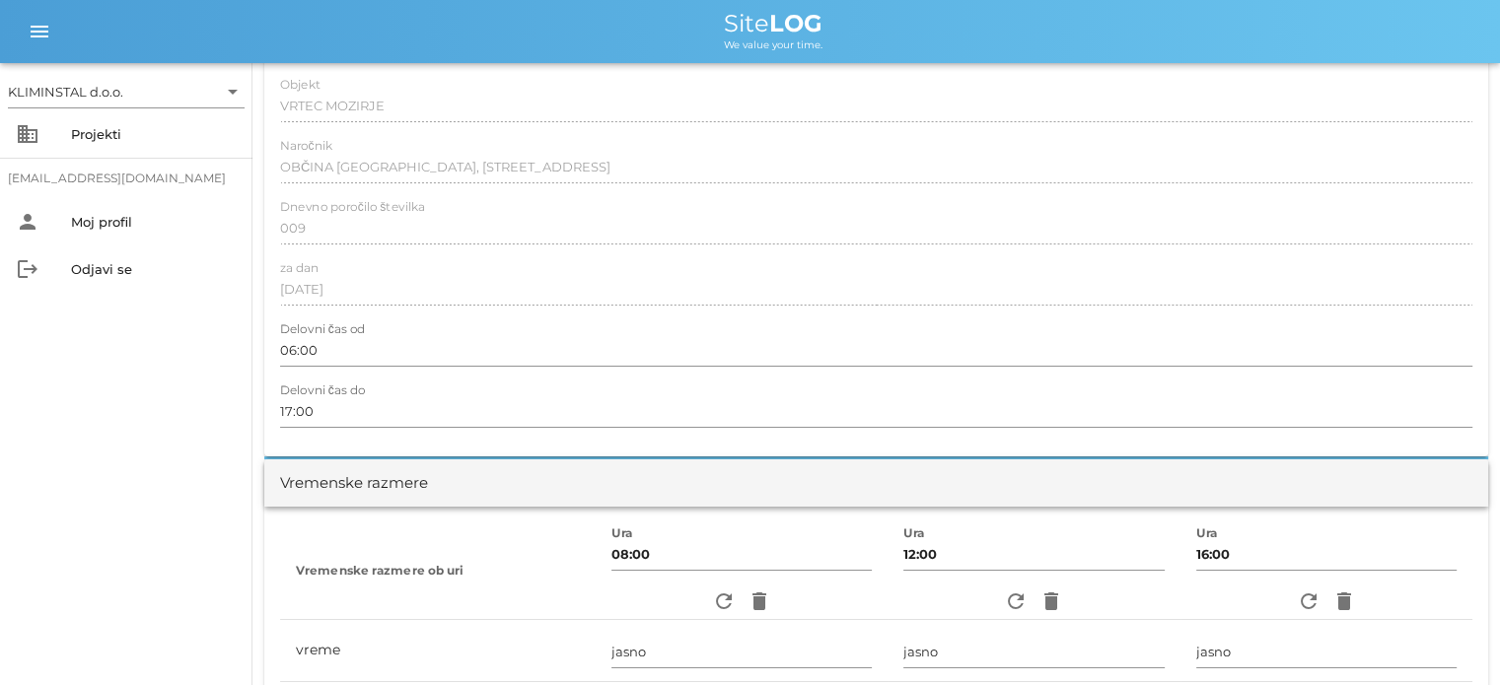
scroll to position [0, 0]
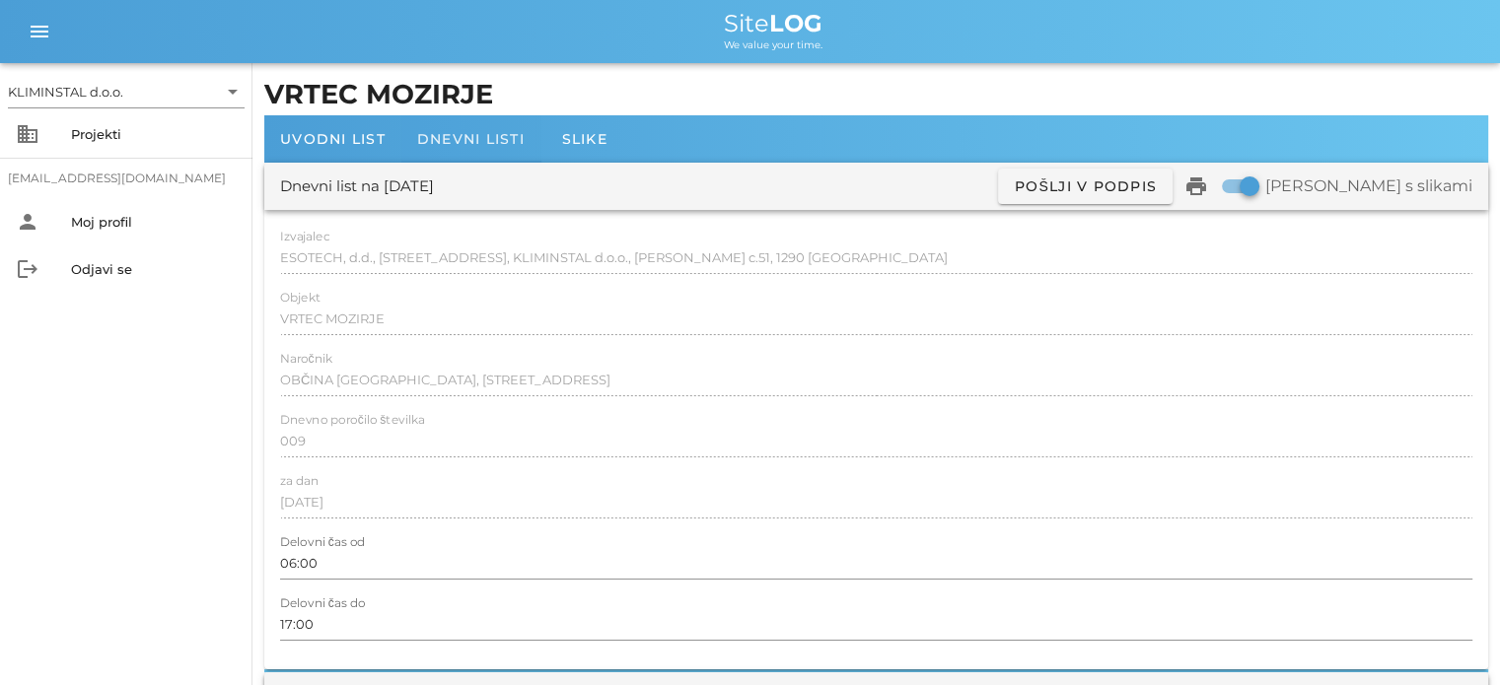
type textarea "SP del - priprava za montažo in montaža klimata na strehi Vrtec + montaža toplo…"
click at [474, 145] on span "Dnevni listi" at bounding box center [470, 139] width 107 height 18
